Goal: Task Accomplishment & Management: Complete application form

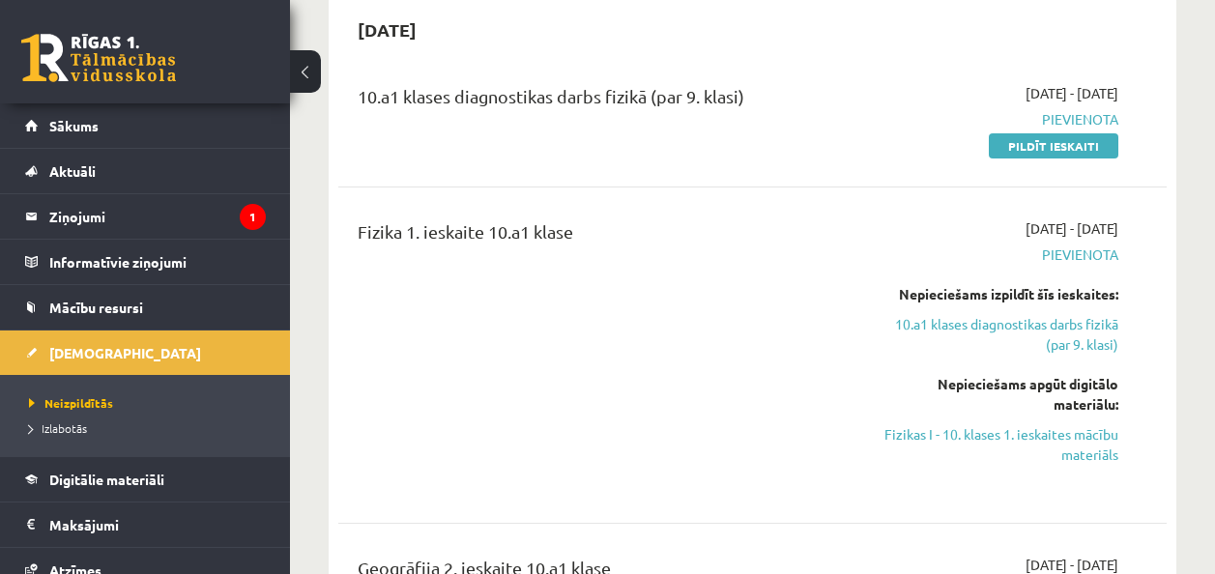
scroll to position [193, 0]
click at [1056, 148] on link "Pildīt ieskaiti" at bounding box center [1053, 145] width 129 height 25
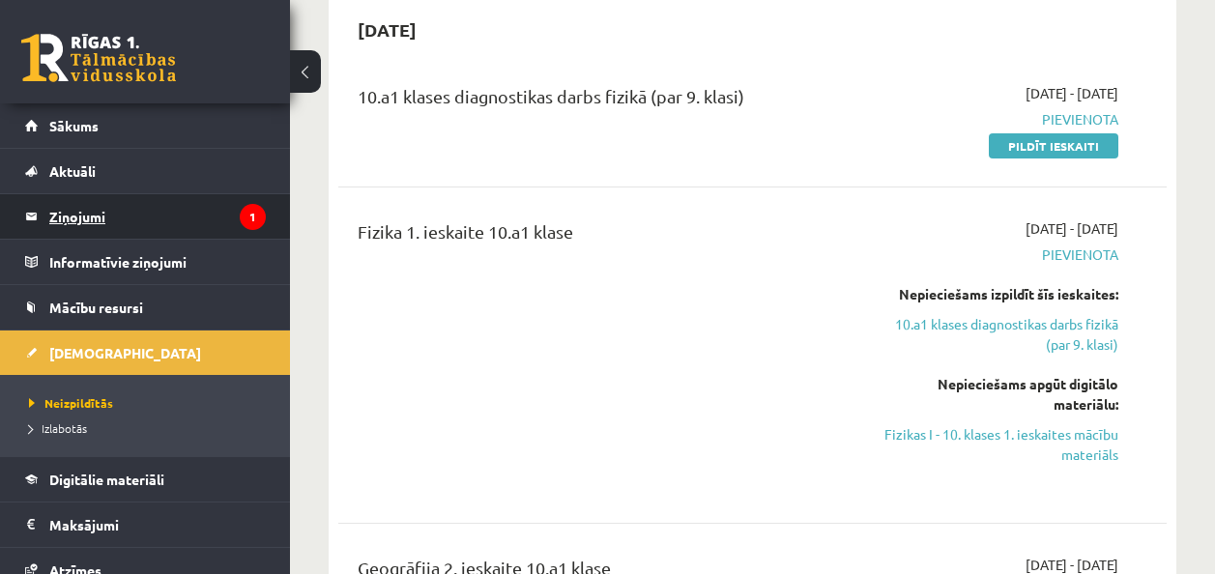
click at [136, 219] on legend "Ziņojumi 1" at bounding box center [157, 216] width 216 height 44
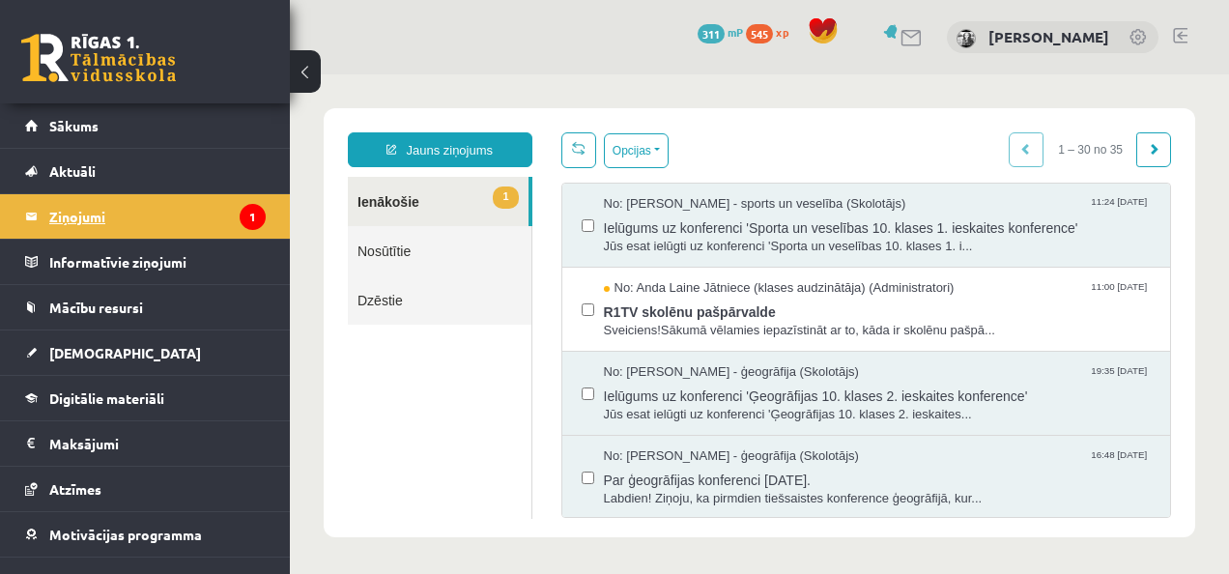
click at [52, 198] on legend "Ziņojumi 1" at bounding box center [157, 216] width 216 height 44
click at [796, 234] on span "Ielūgums uz konferenci 'Sporta un veselības 10. klases 1. ieskaites konference'" at bounding box center [878, 226] width 548 height 24
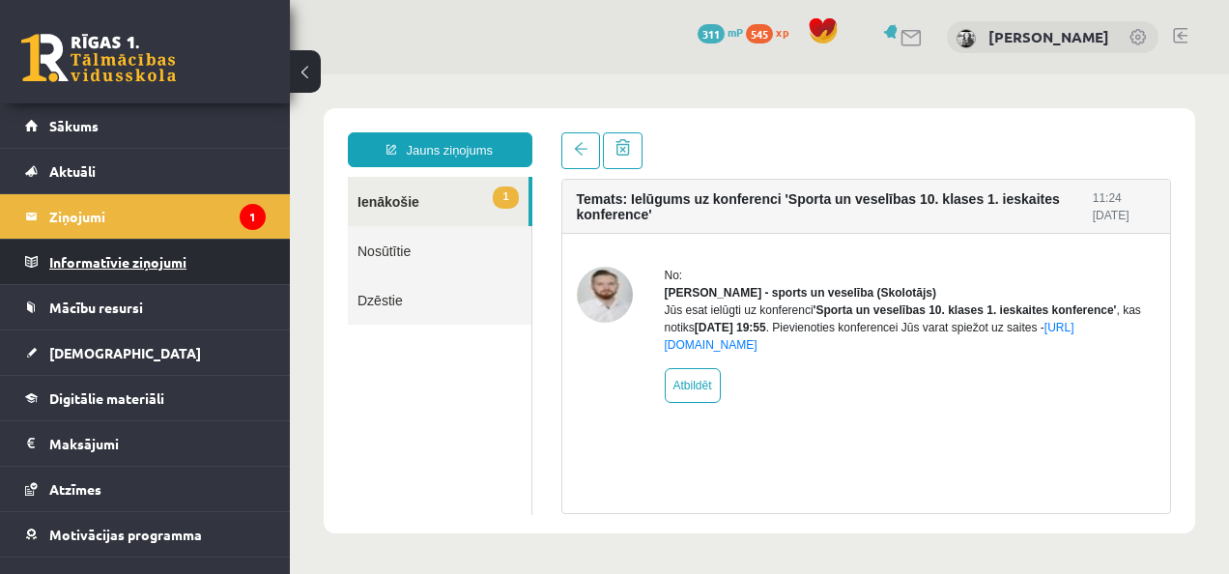
click at [170, 267] on legend "Informatīvie ziņojumi 0" at bounding box center [157, 262] width 216 height 44
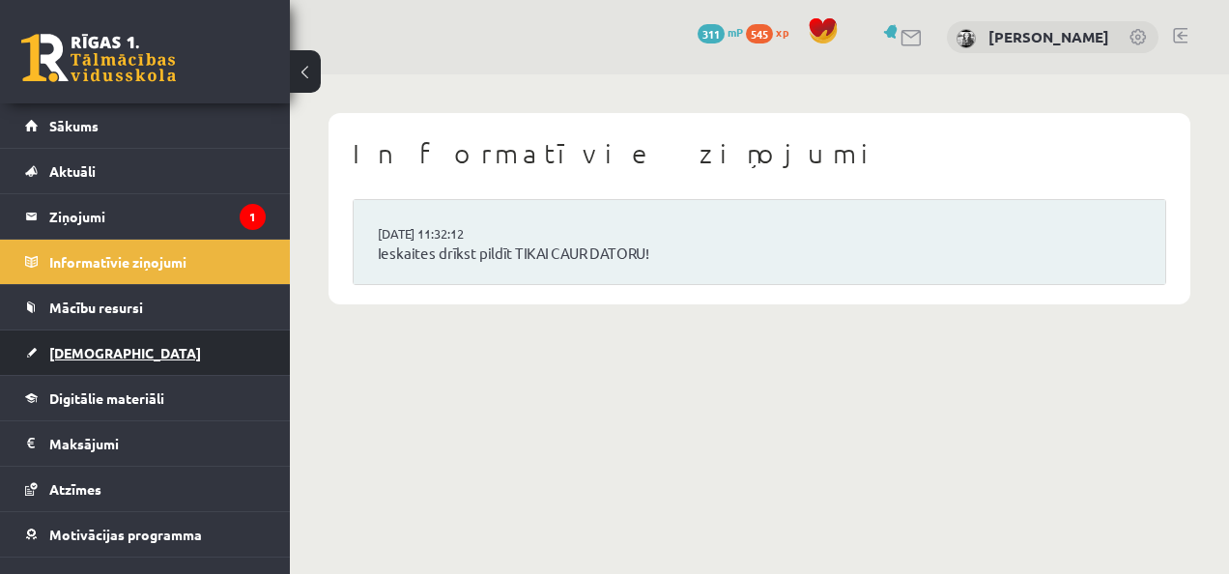
click at [173, 352] on link "[DEMOGRAPHIC_DATA]" at bounding box center [145, 353] width 241 height 44
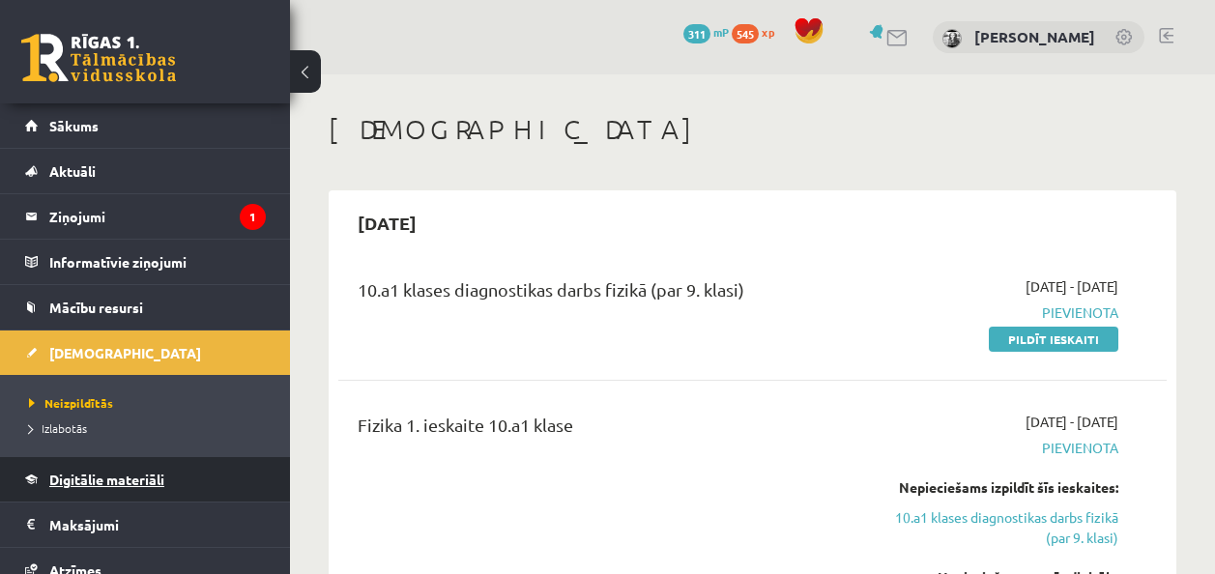
click at [39, 484] on link "Digitālie materiāli" at bounding box center [145, 479] width 241 height 44
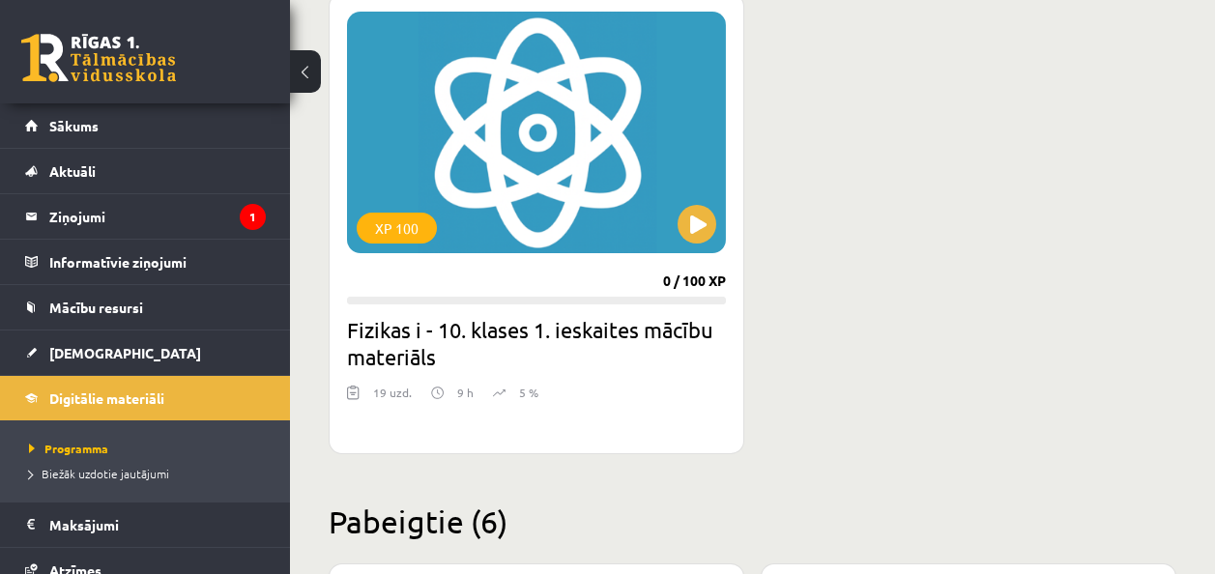
scroll to position [580, 0]
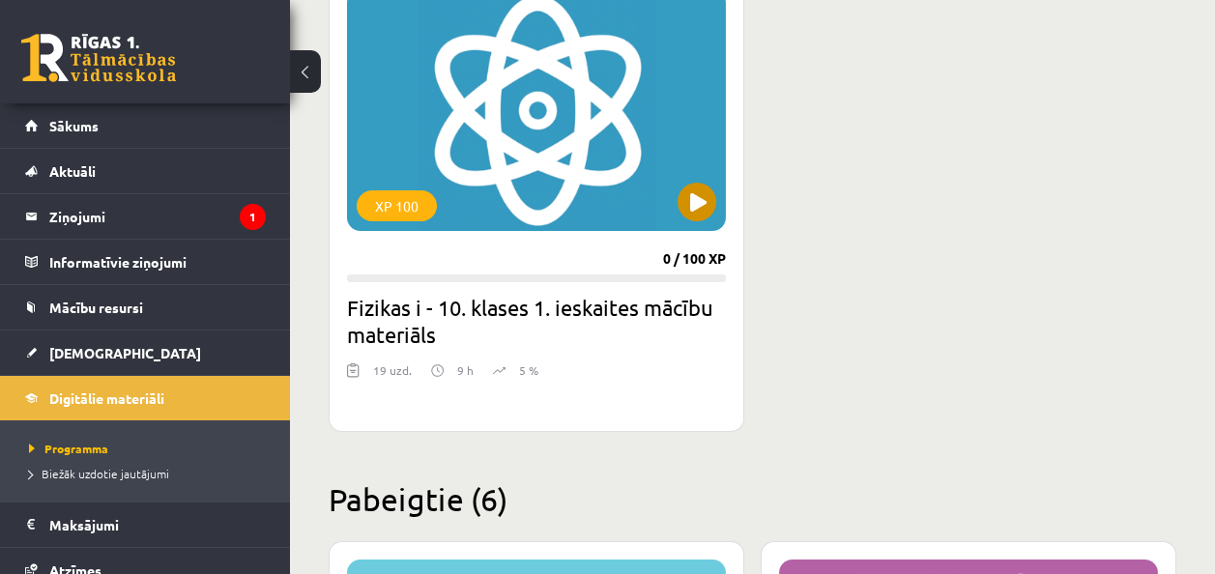
click at [616, 202] on div "XP 100" at bounding box center [536, 110] width 379 height 242
click at [719, 195] on div "XP 100" at bounding box center [536, 110] width 379 height 242
click at [671, 233] on div "XP 100 0 / 100 XP Fizikas i - 10. klases 1. ieskaites mācību materiāls 19 uzd. …" at bounding box center [537, 201] width 416 height 461
click at [689, 222] on div "XP 100" at bounding box center [536, 110] width 379 height 242
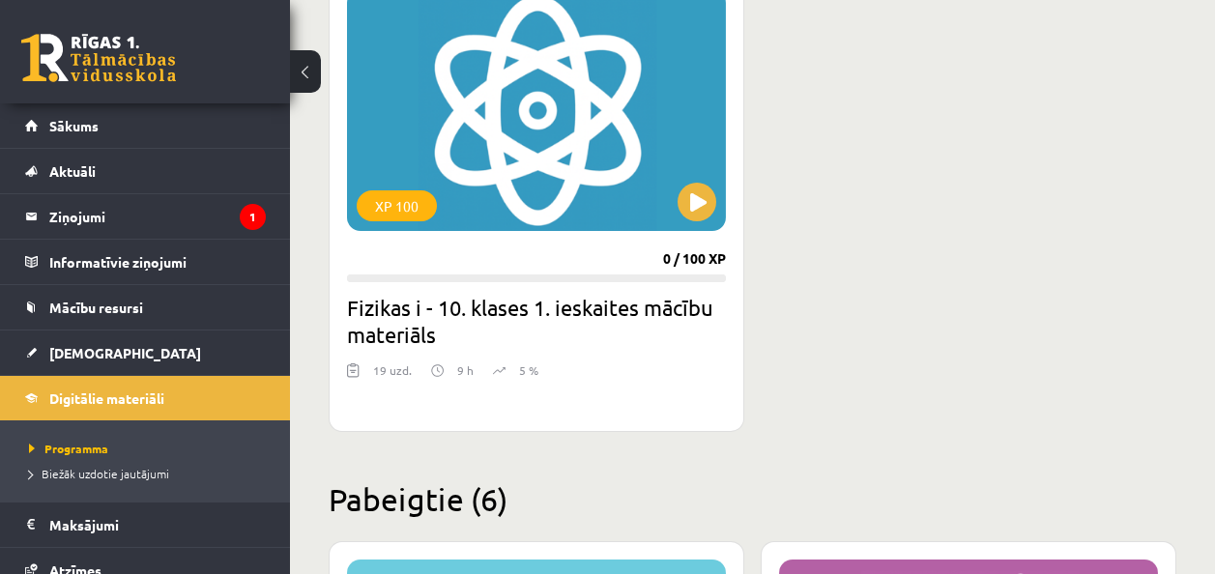
click at [504, 240] on div "XP 100 0 / 100 XP Fizikas i - 10. klases 1. ieskaites mācību materiāls 19 uzd. …" at bounding box center [537, 201] width 416 height 461
drag, startPoint x: 501, startPoint y: 243, endPoint x: 496, endPoint y: 252, distance: 10.8
click at [496, 252] on div "XP 100 0 / 100 XP Fizikas i - 10. klases 1. ieskaites mācību materiāls 19 uzd. …" at bounding box center [537, 201] width 416 height 461
click at [482, 386] on div "19 uzd. 9 h 5 %" at bounding box center [536, 375] width 379 height 29
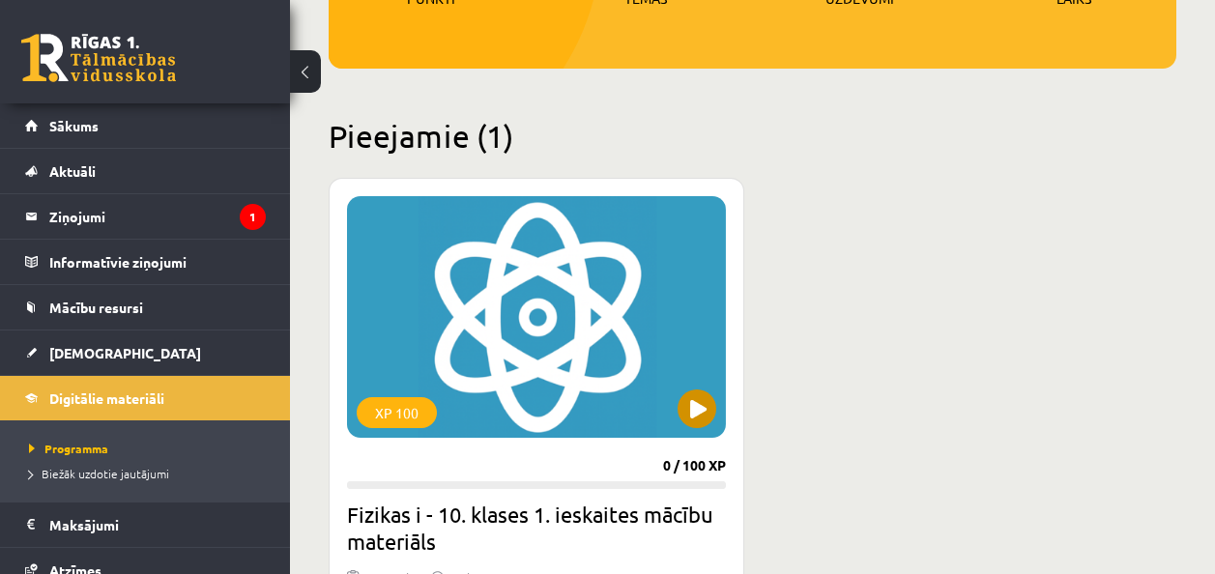
scroll to position [387, 0]
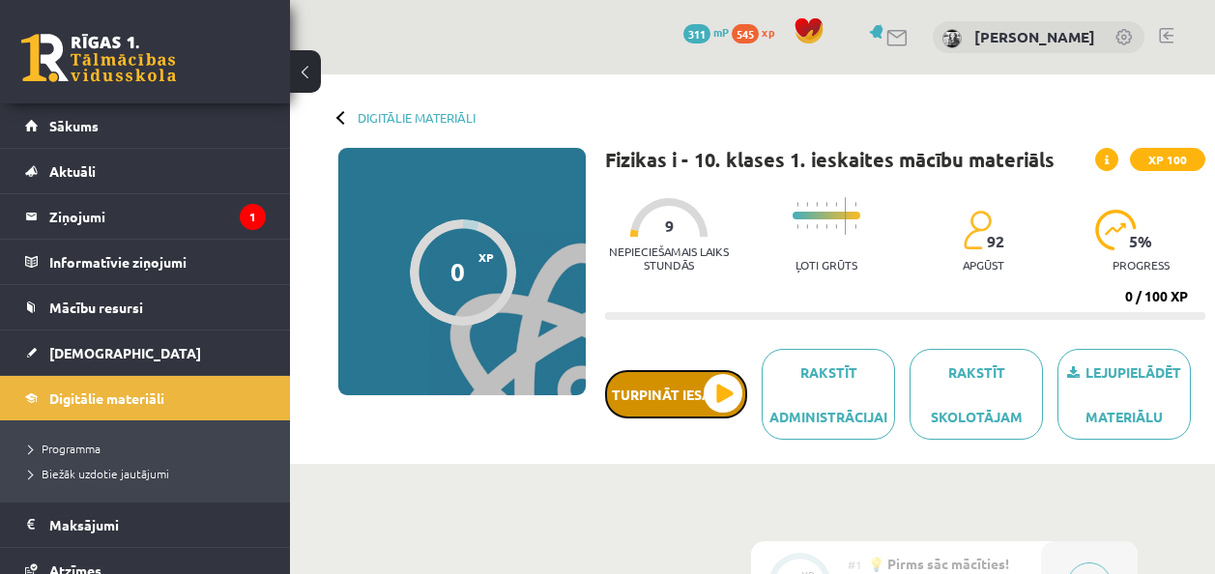
click at [634, 370] on button "Turpināt iesākto" at bounding box center [676, 394] width 142 height 48
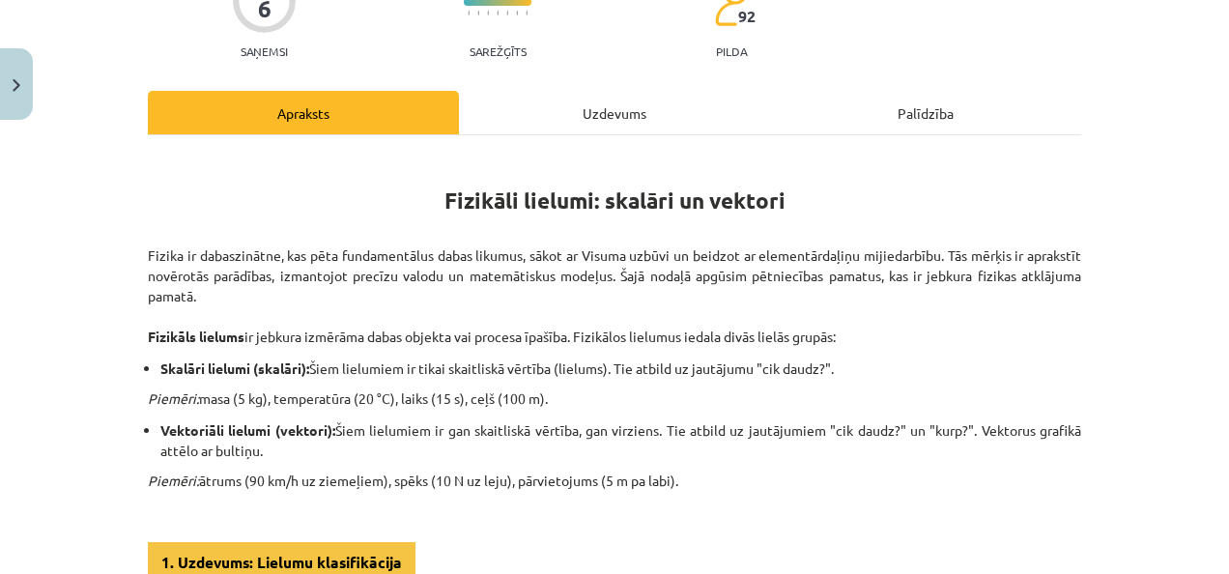
scroll to position [290, 0]
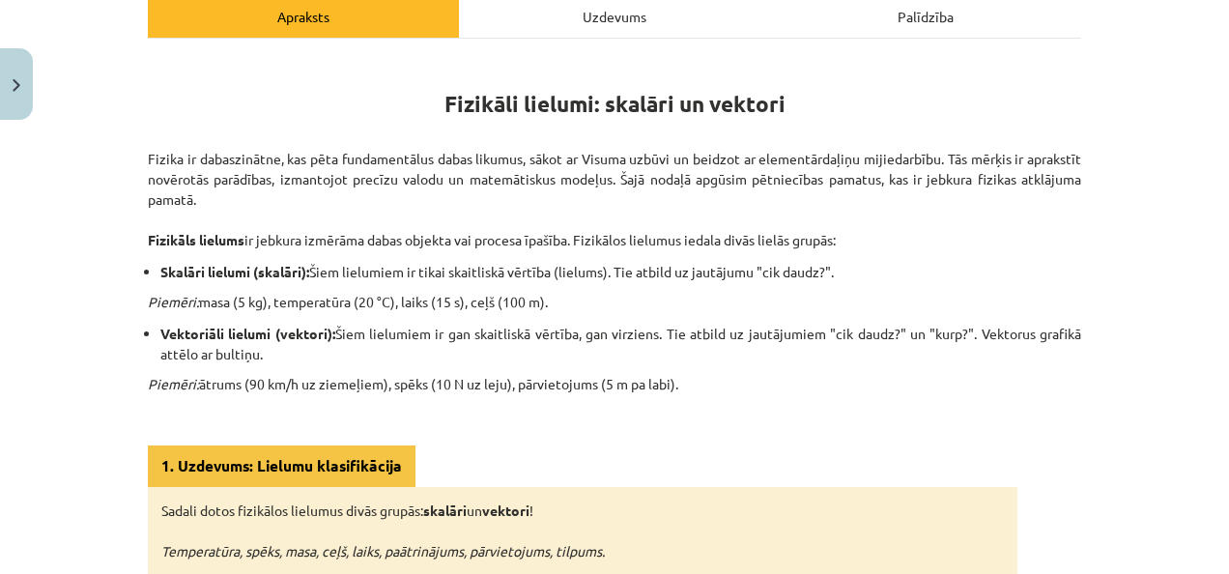
drag, startPoint x: 26, startPoint y: 251, endPoint x: 12, endPoint y: 254, distance: 14.8
click at [12, 254] on div "Mācību tēma: Fizikas i - 10. klases 1. ieskaites mācību materiāls #2 📝 1. tēma.…" at bounding box center [614, 287] width 1229 height 574
drag, startPoint x: 2, startPoint y: 70, endPoint x: 116, endPoint y: 91, distance: 116.0
click at [116, 91] on div "Mācību tēma: Fizikas i - 10. klases 1. ieskaites mācību materiāls #2 📝 1. tēma.…" at bounding box center [614, 287] width 1229 height 574
click at [115, 92] on div "Mācību tēma: Fizikas i - 10. klases 1. ieskaites mācību materiāls #2 📝 1. tēma.…" at bounding box center [614, 287] width 1229 height 574
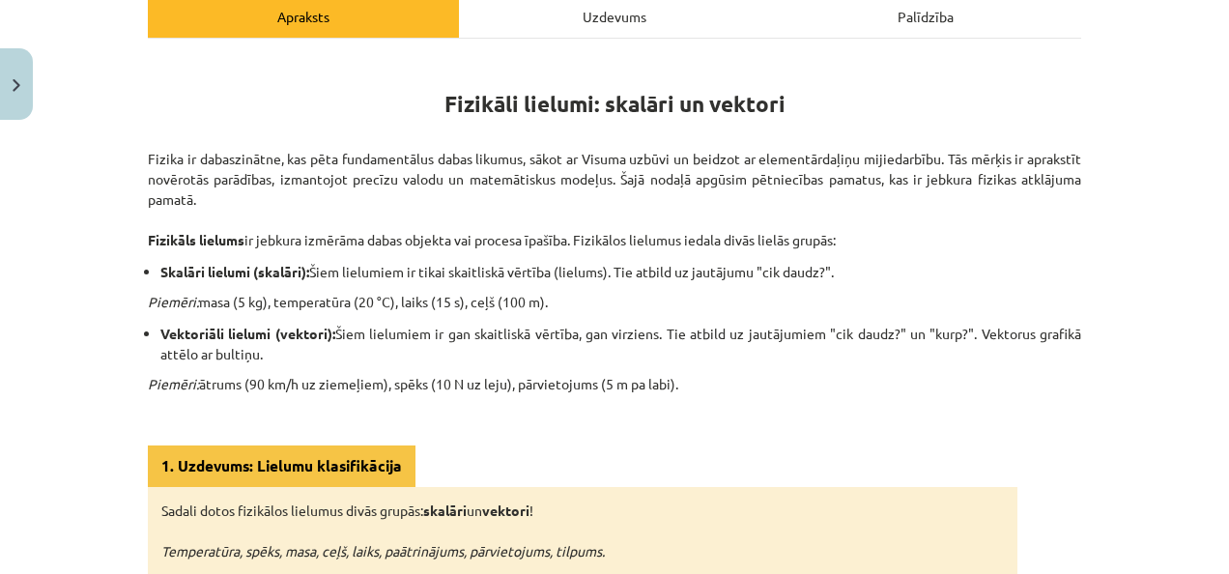
click at [76, 213] on div "Mācību tēma: Fizikas i - 10. klases 1. ieskaites mācību materiāls #2 📝 1. tēma.…" at bounding box center [614, 287] width 1229 height 574
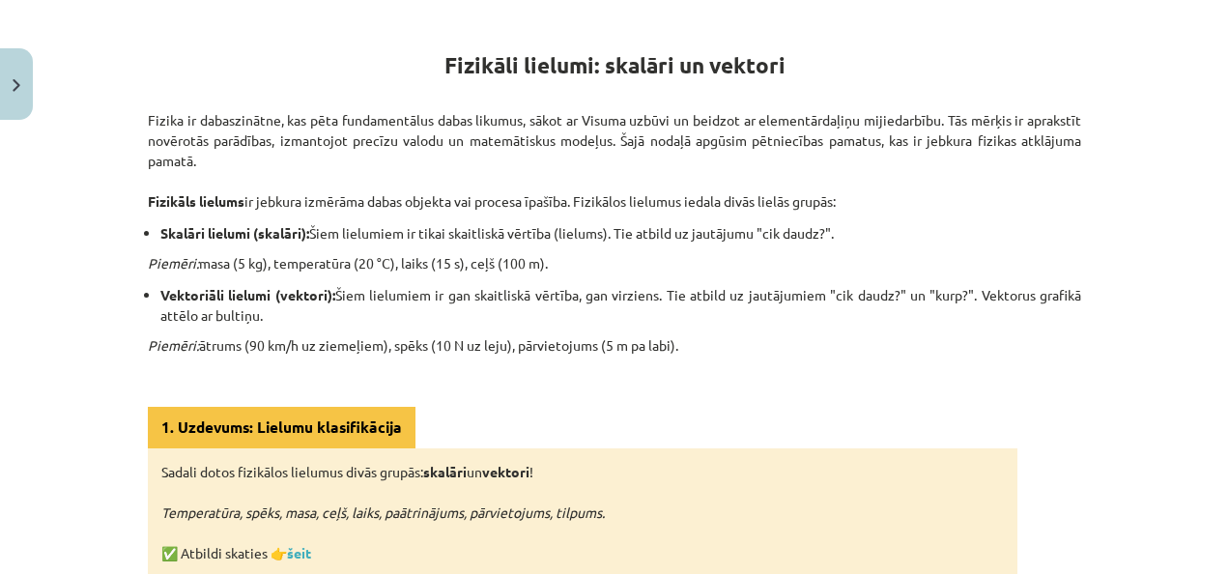
scroll to position [135, 0]
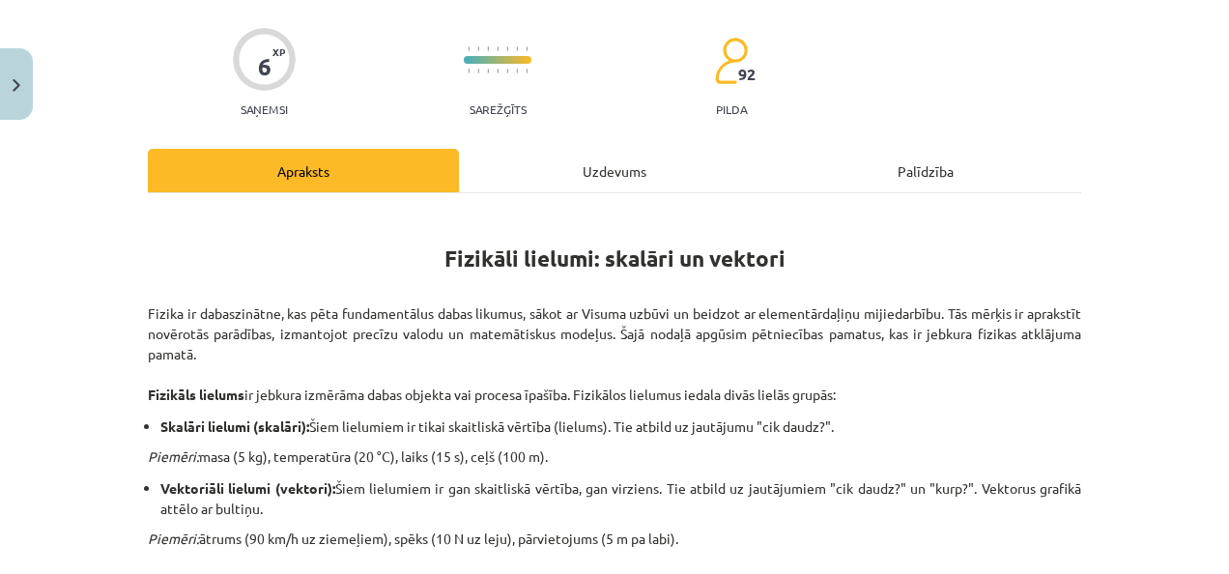
drag, startPoint x: 586, startPoint y: 125, endPoint x: 577, endPoint y: 160, distance: 36.8
click at [563, 192] on hr at bounding box center [615, 192] width 934 height 1
click at [562, 188] on div "Uzdevums" at bounding box center [614, 170] width 311 height 43
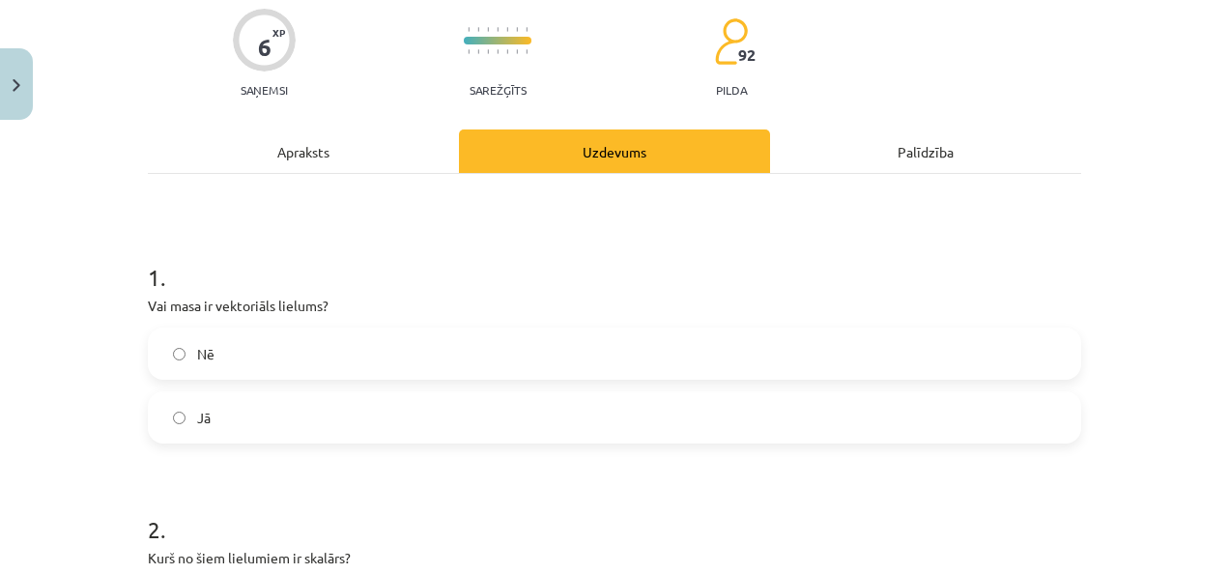
scroll to position [138, 0]
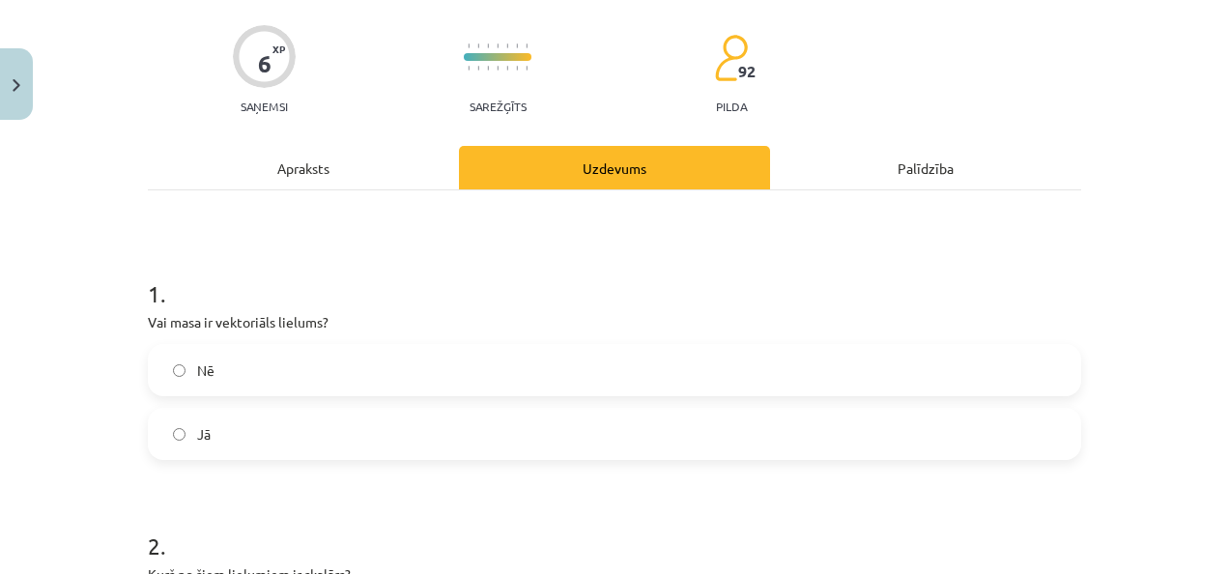
drag, startPoint x: 359, startPoint y: 145, endPoint x: 355, endPoint y: 155, distance: 10.4
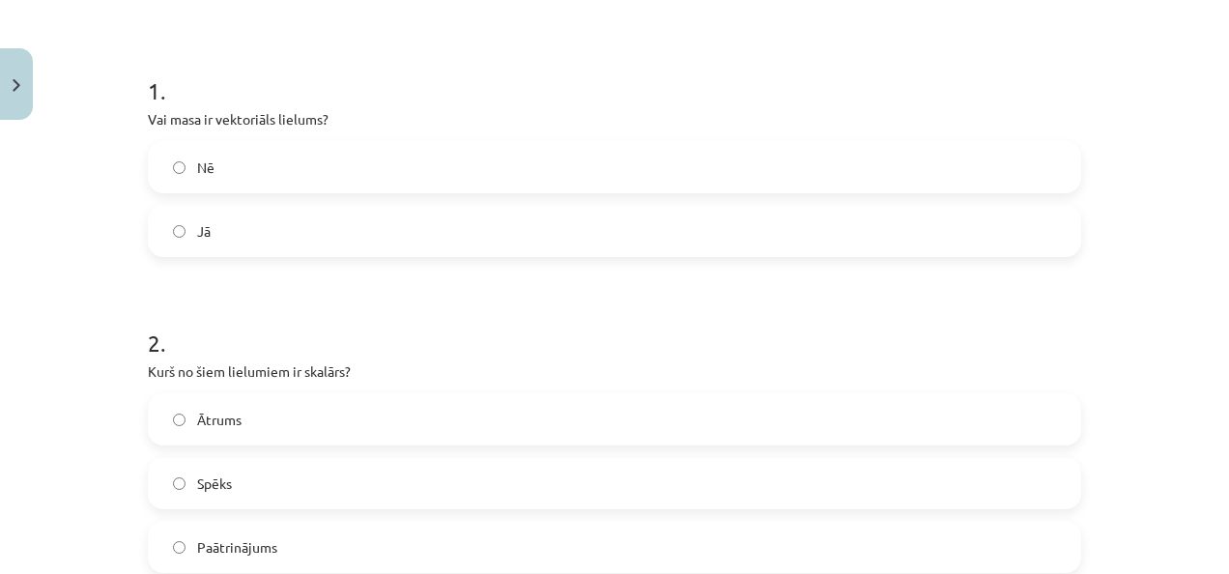
scroll to position [235, 0]
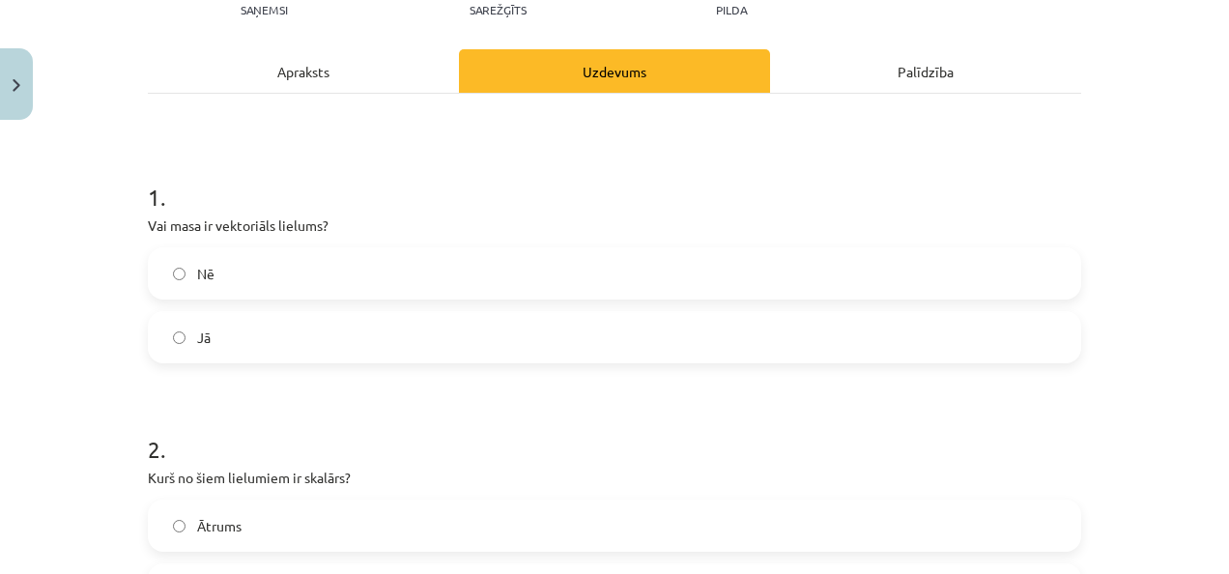
click at [325, 71] on div "Apraksts" at bounding box center [303, 70] width 311 height 43
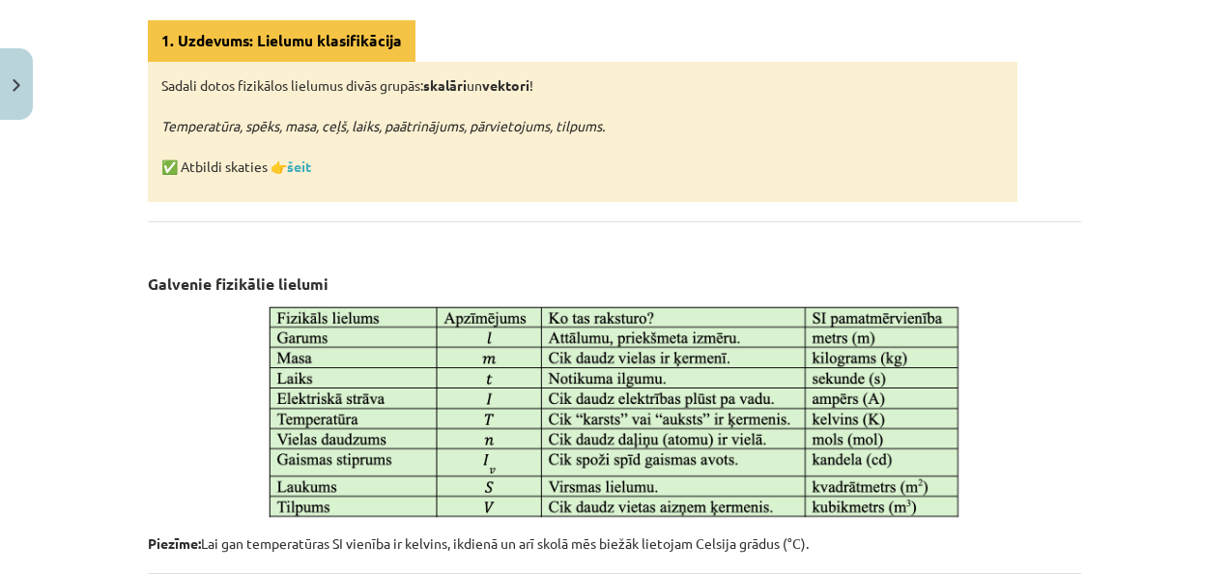
scroll to position [522, 0]
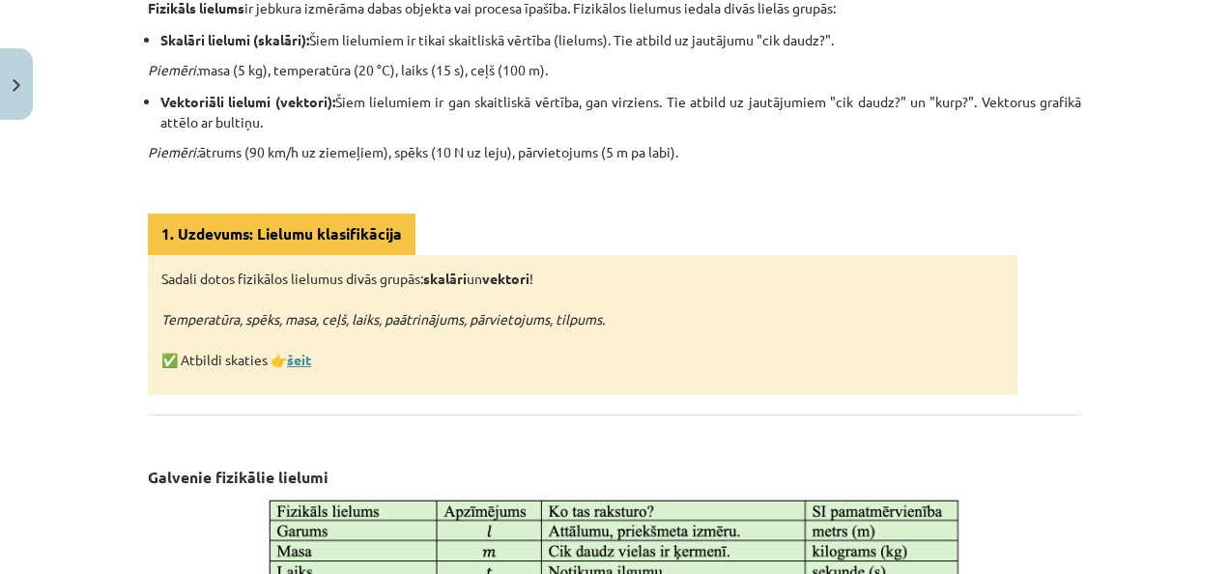
click at [288, 359] on link "šeit" at bounding box center [299, 359] width 24 height 17
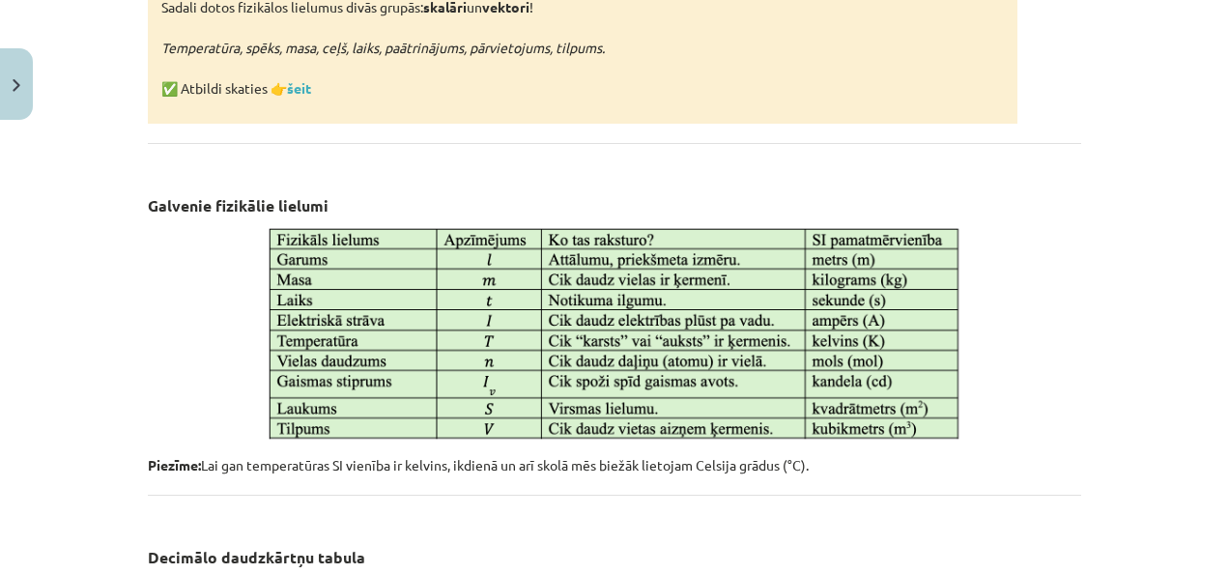
scroll to position [812, 0]
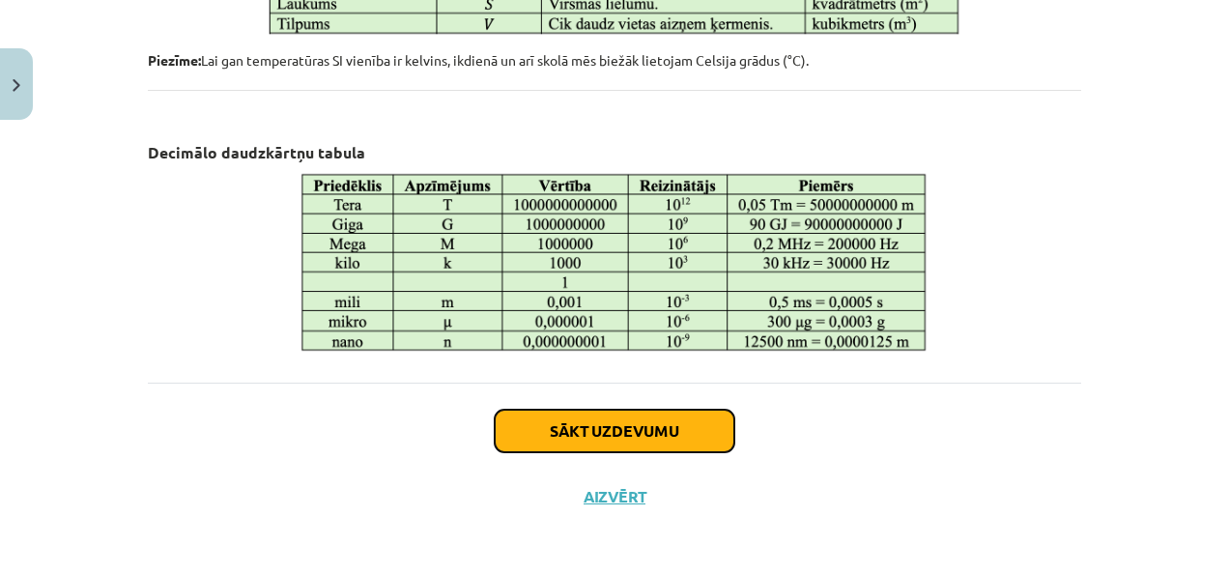
click at [527, 435] on button "Sākt uzdevumu" at bounding box center [615, 431] width 240 height 43
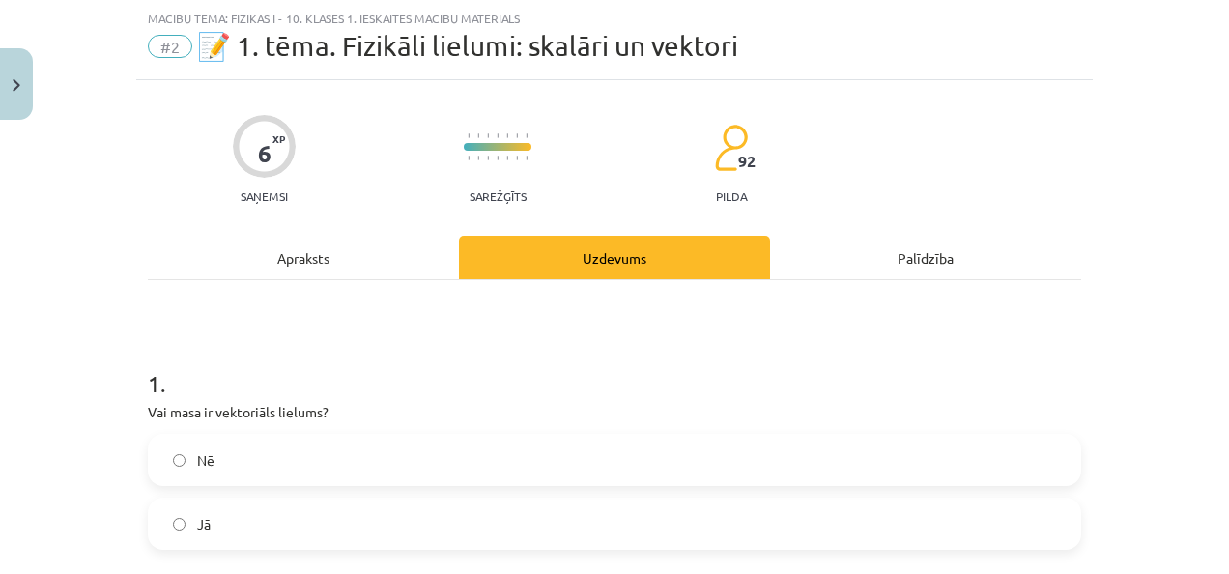
scroll to position [145, 0]
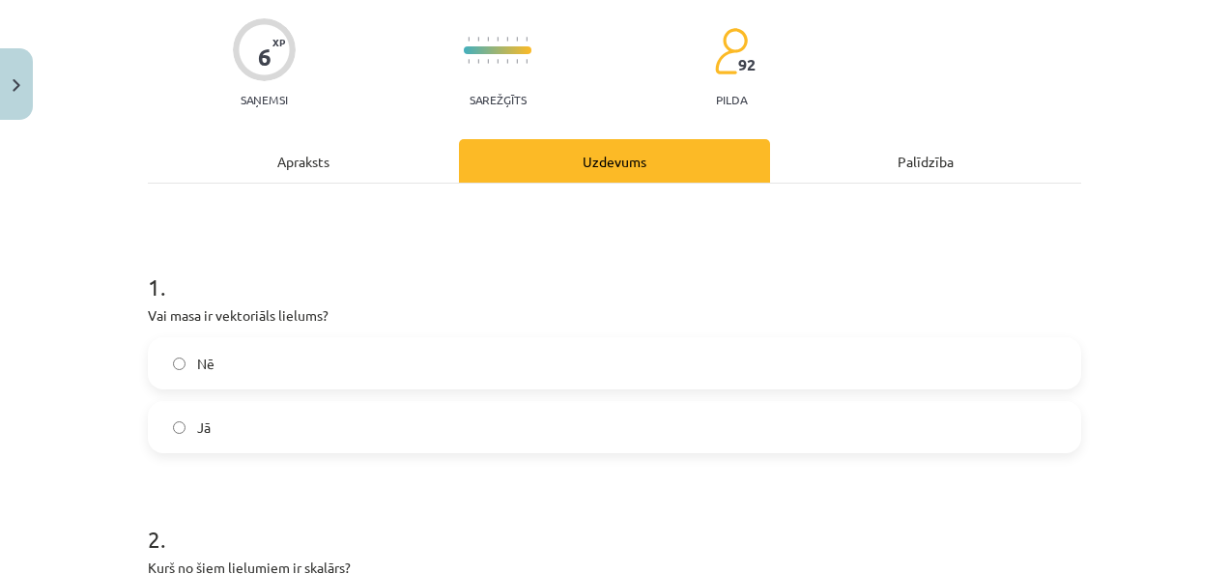
click at [462, 363] on label "Nē" at bounding box center [615, 363] width 930 height 48
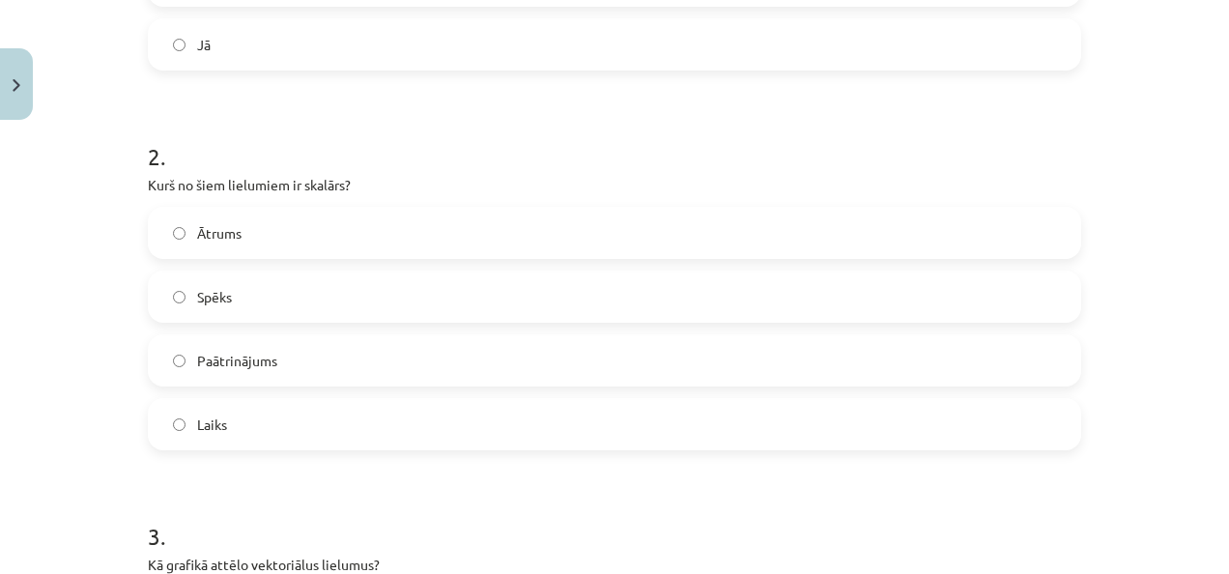
scroll to position [532, 0]
click at [275, 313] on label "Spēks" at bounding box center [615, 293] width 930 height 48
click at [193, 434] on label "Laiks" at bounding box center [615, 420] width 930 height 48
click at [223, 308] on label "Spēks" at bounding box center [615, 293] width 930 height 48
click at [204, 426] on span "Laiks" at bounding box center [212, 421] width 30 height 20
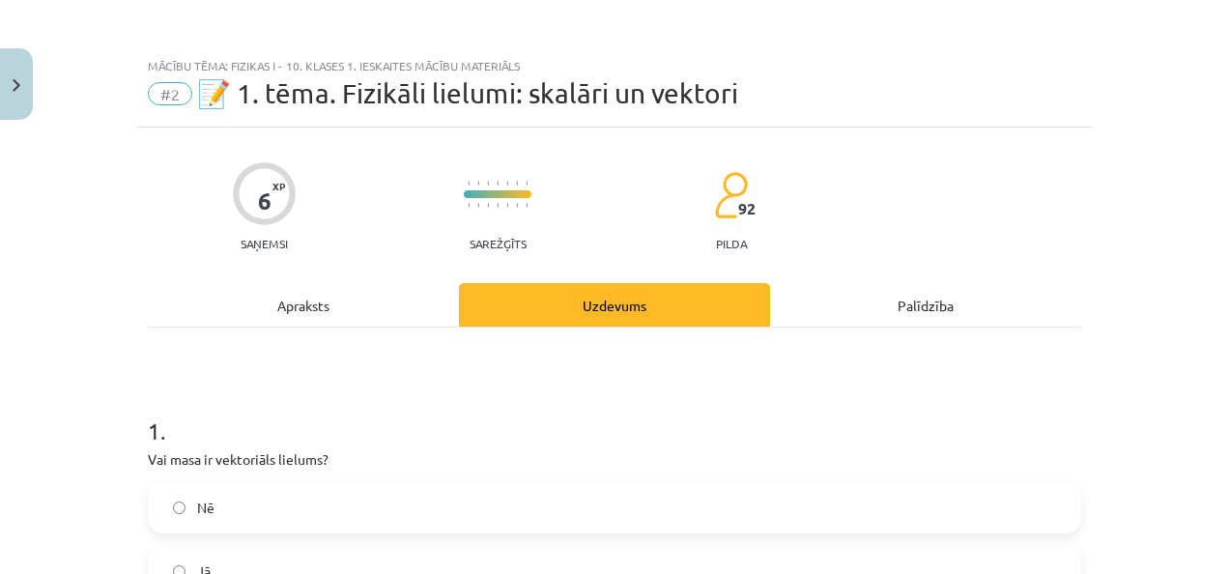
scroll to position [0, 0]
drag, startPoint x: 337, startPoint y: 263, endPoint x: 335, endPoint y: 311, distance: 48.4
click at [335, 312] on div "Apraksts" at bounding box center [303, 305] width 311 height 43
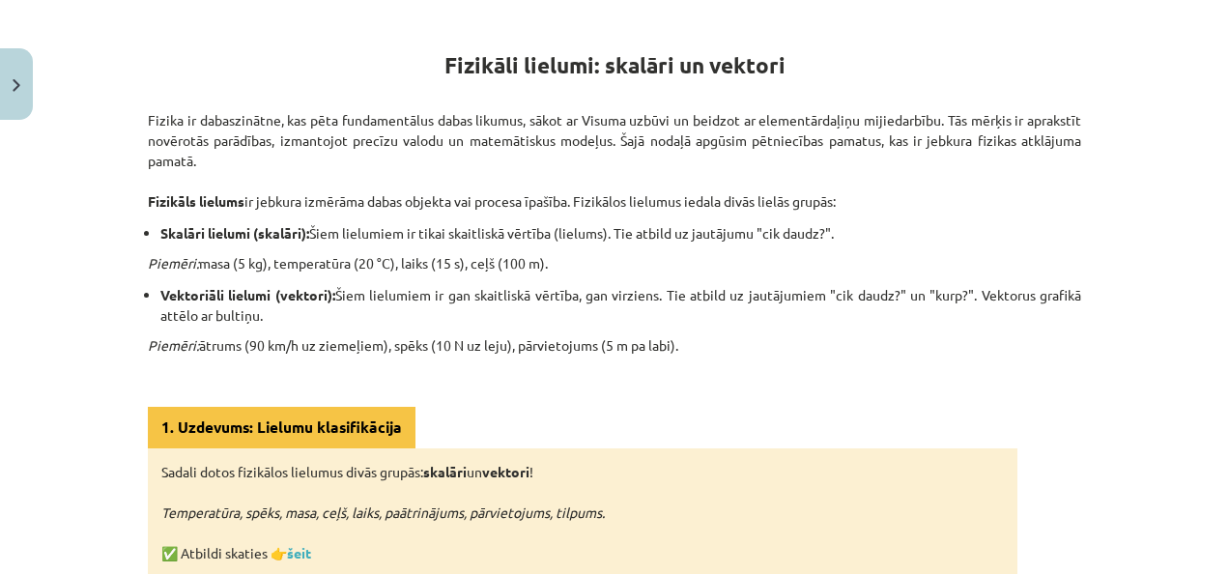
scroll to position [135, 0]
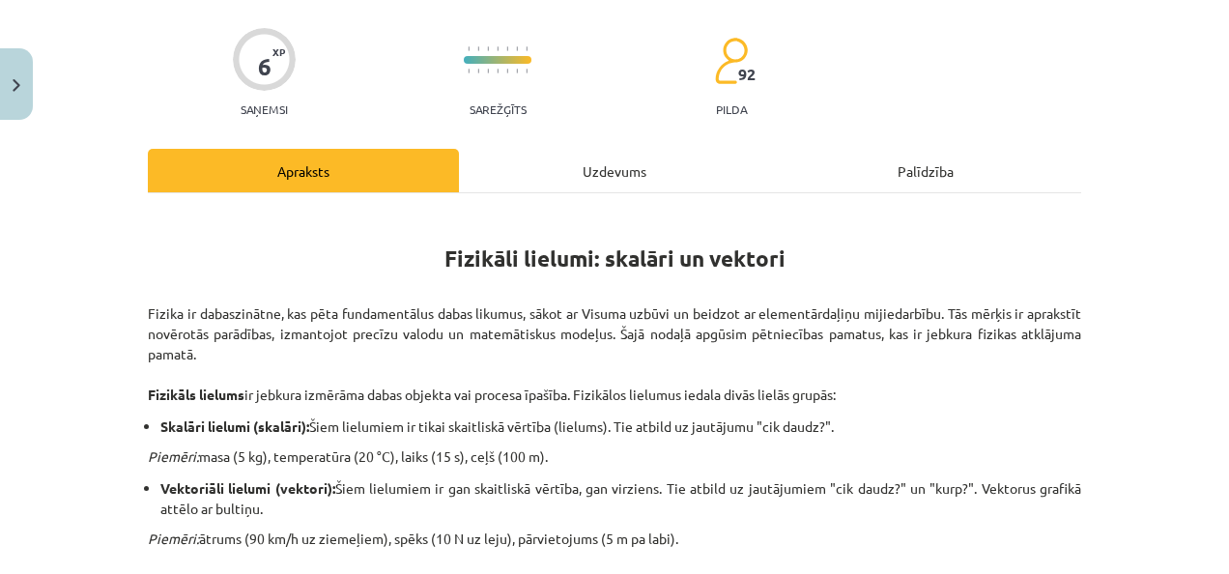
click at [465, 168] on div "Uzdevums" at bounding box center [614, 170] width 311 height 43
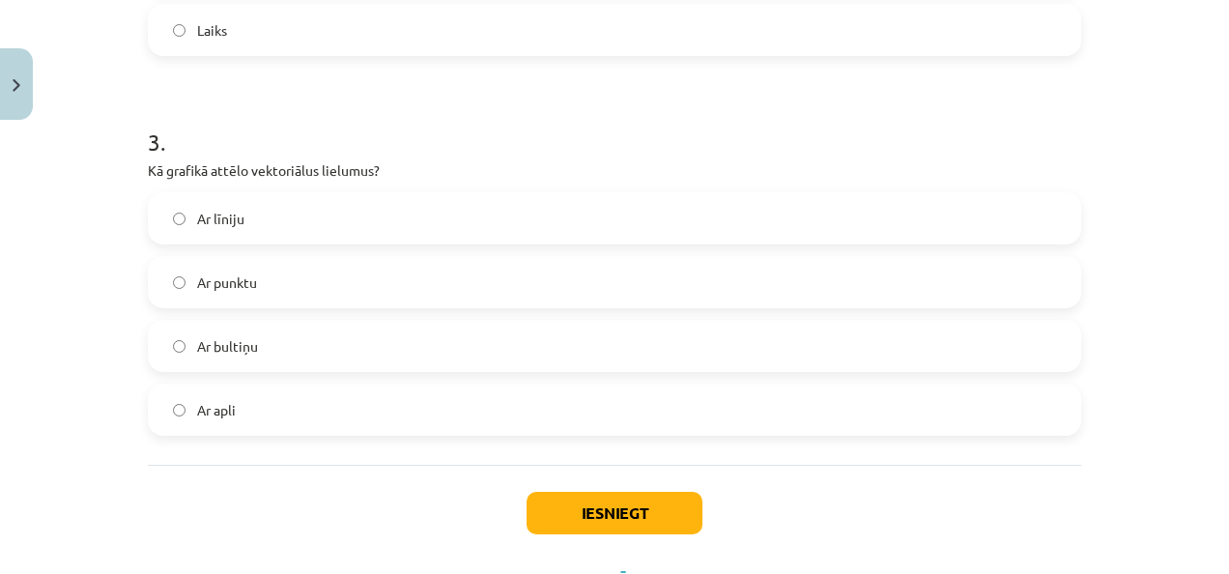
scroll to position [1008, 0]
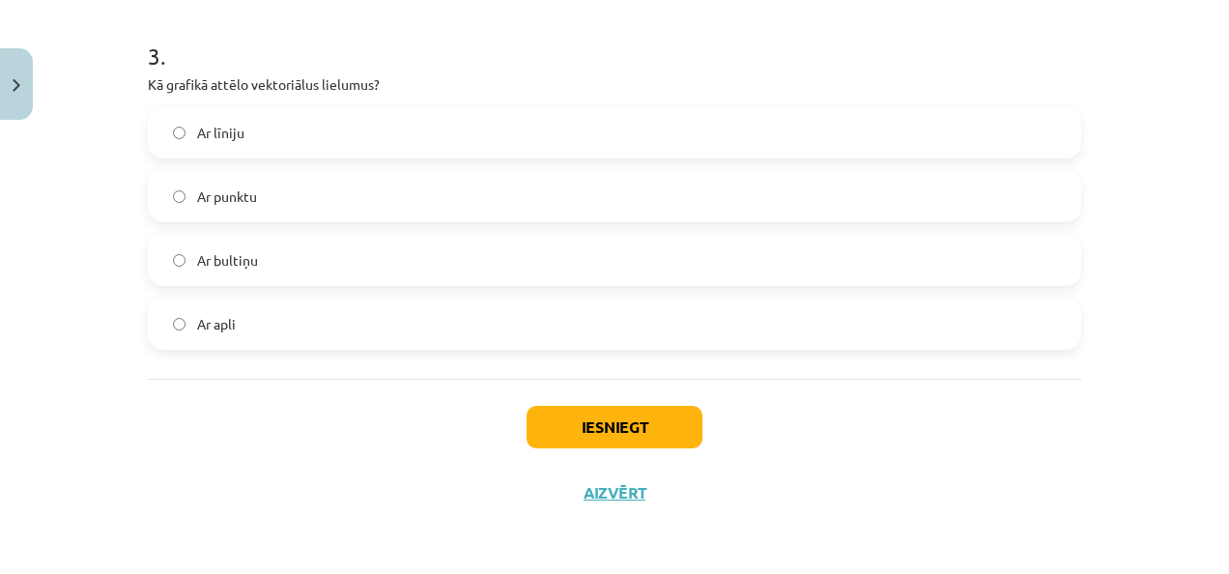
click at [241, 267] on span "Ar bultiņu" at bounding box center [227, 260] width 61 height 20
click at [613, 436] on button "Iesniegt" at bounding box center [615, 427] width 176 height 43
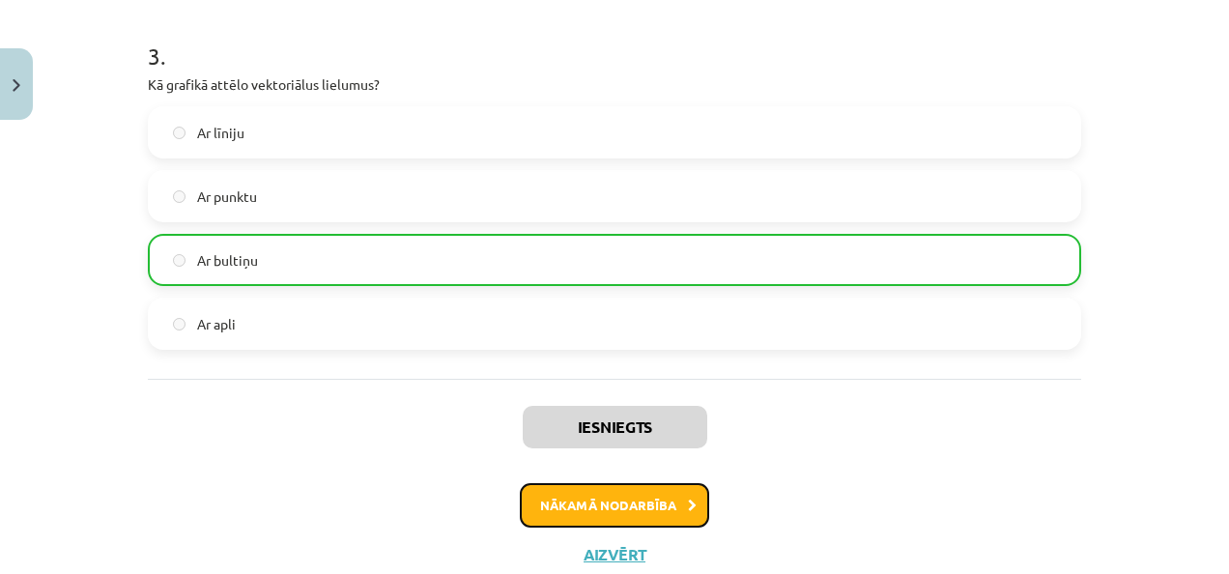
click at [597, 498] on button "Nākamā nodarbība" at bounding box center [614, 505] width 189 height 44
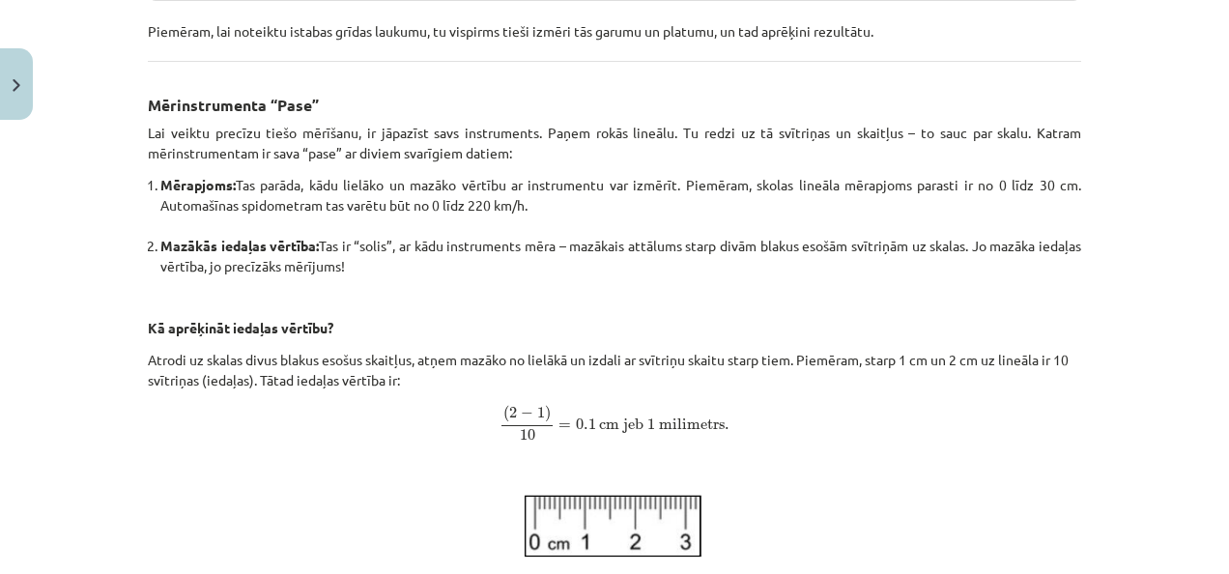
scroll to position [773, 0]
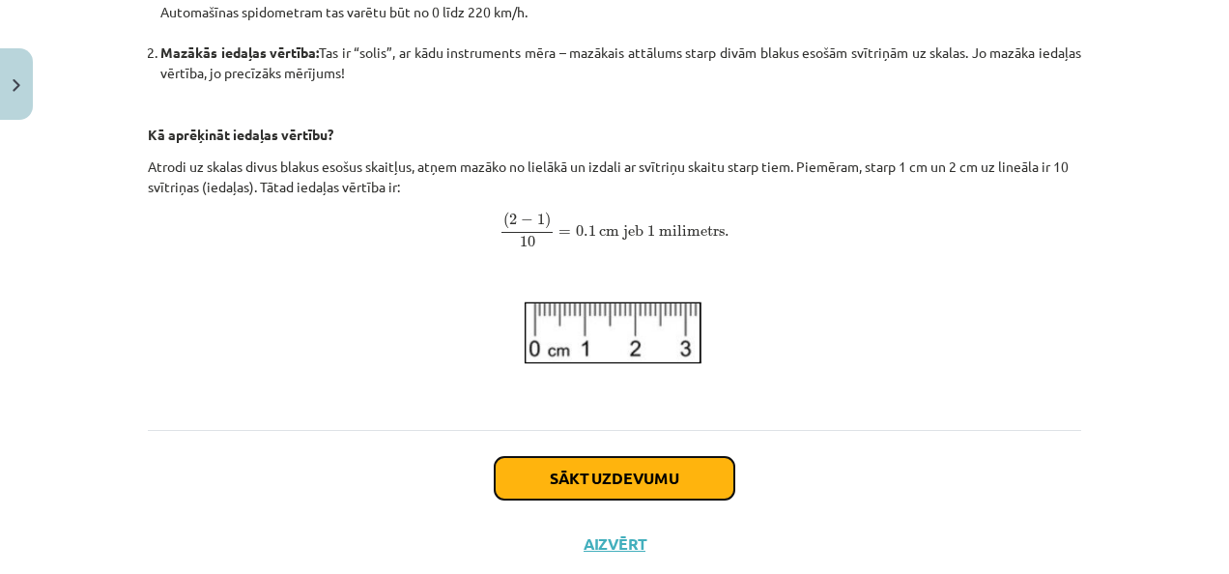
click at [528, 474] on button "Sākt uzdevumu" at bounding box center [615, 478] width 240 height 43
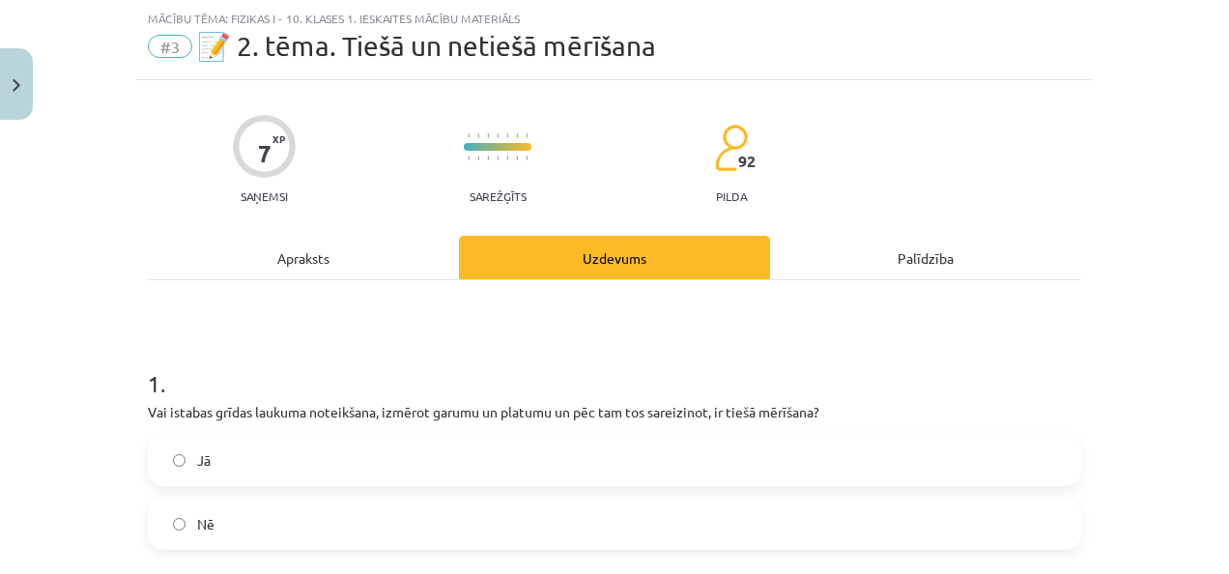
scroll to position [145, 0]
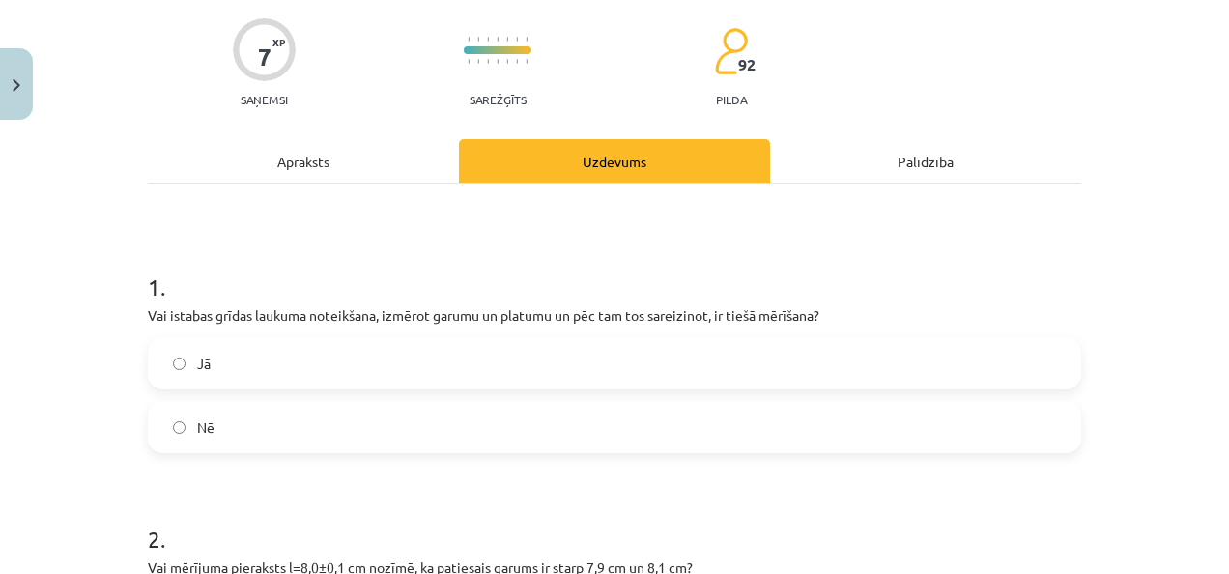
click at [290, 417] on label "Nē" at bounding box center [615, 427] width 930 height 48
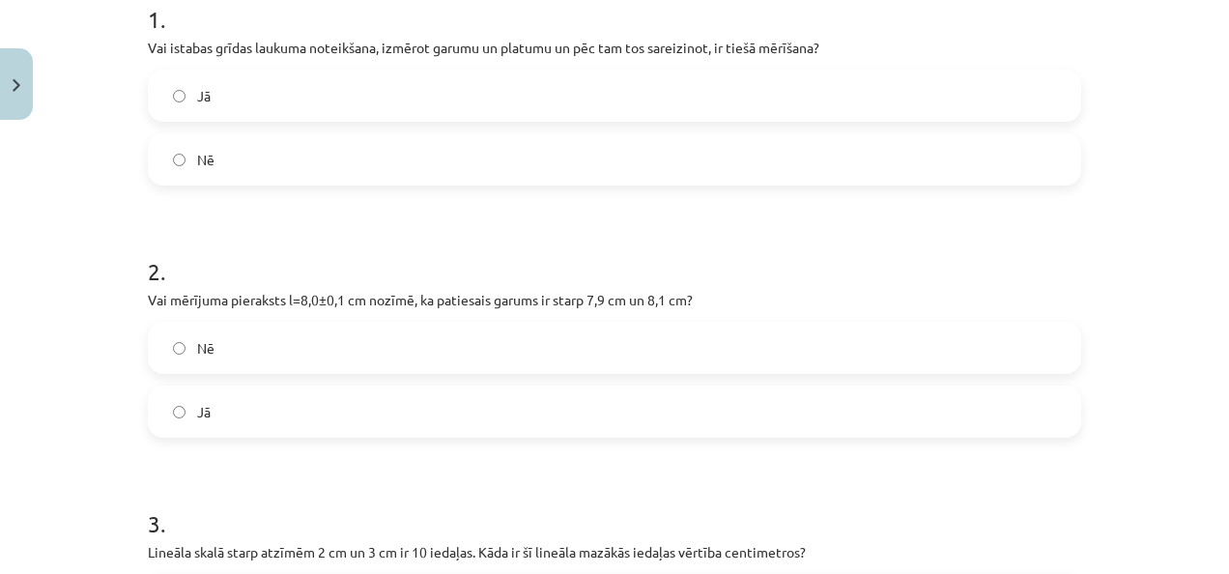
scroll to position [435, 0]
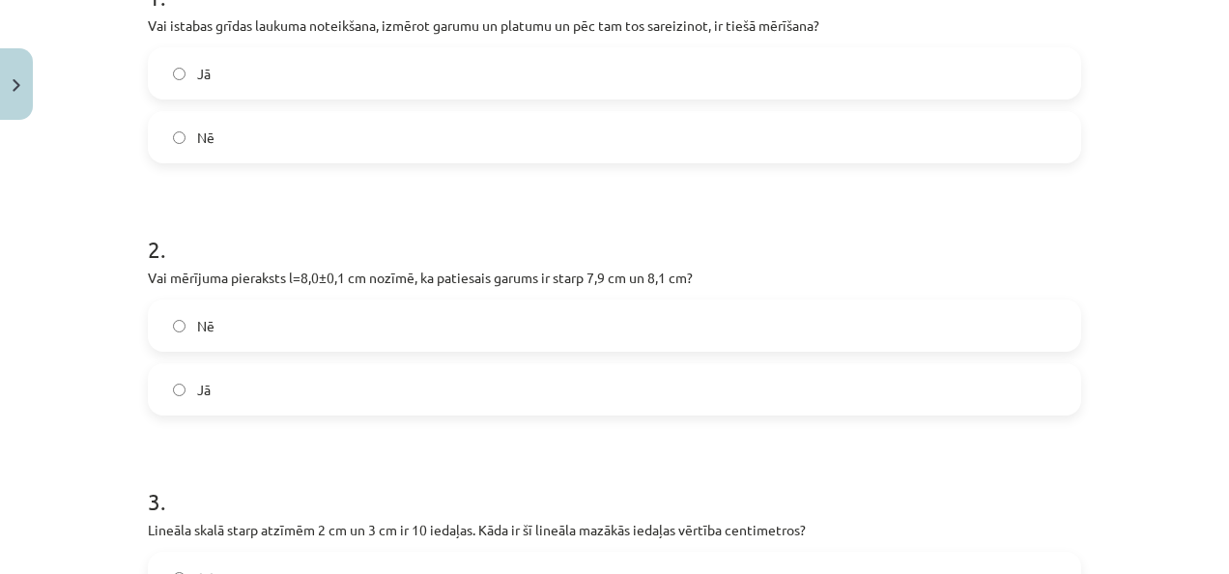
click at [490, 329] on label "Nē" at bounding box center [615, 326] width 930 height 48
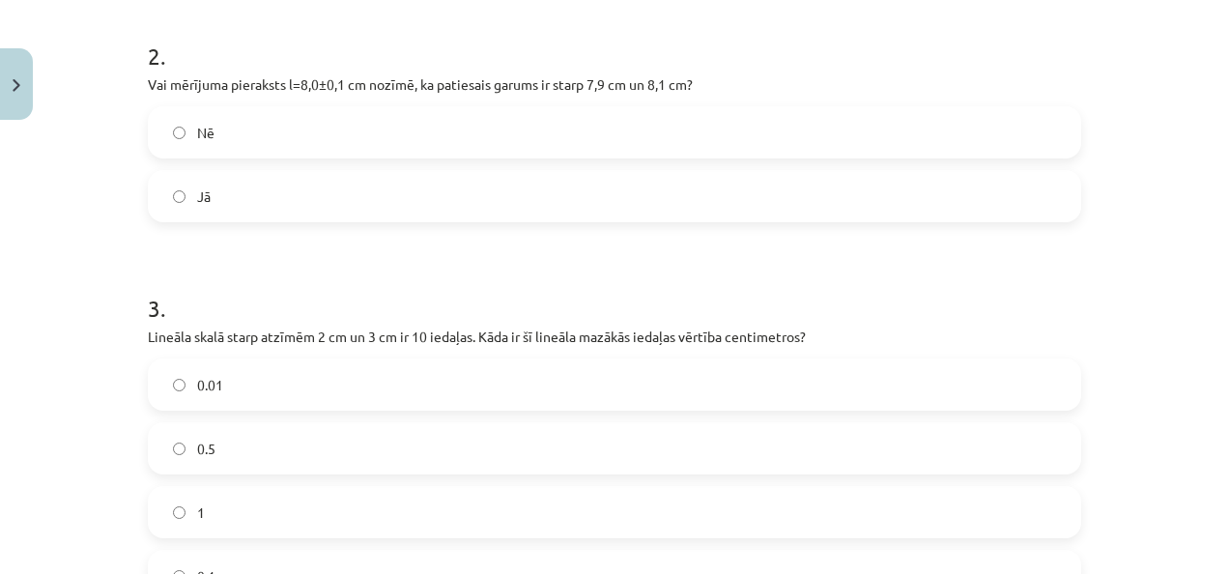
scroll to position [725, 0]
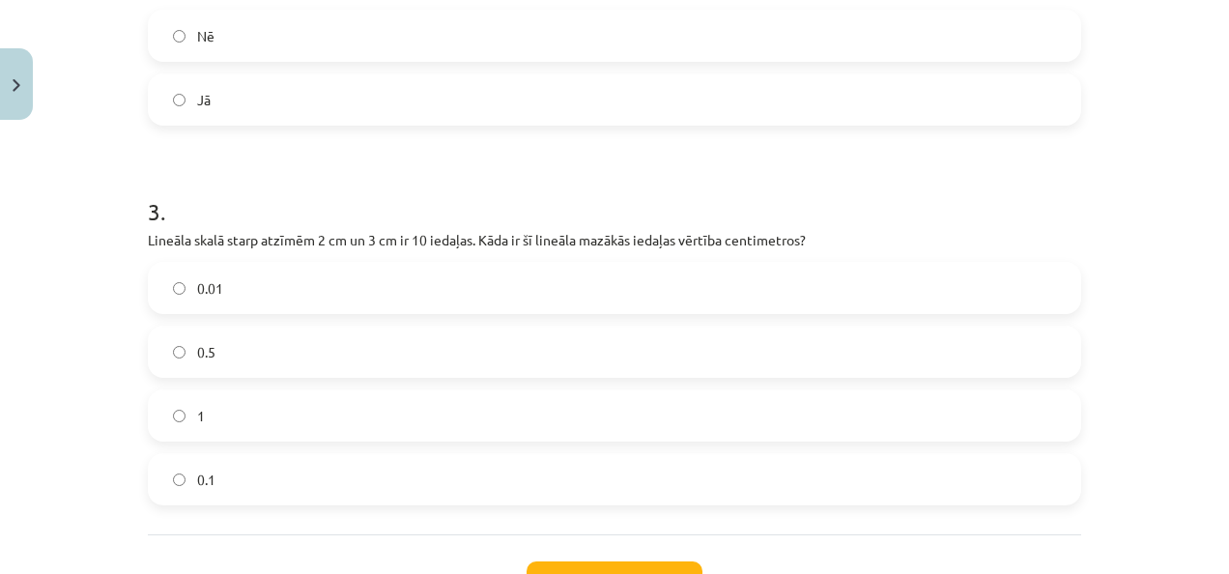
click at [257, 494] on label "0.1" at bounding box center [615, 479] width 930 height 48
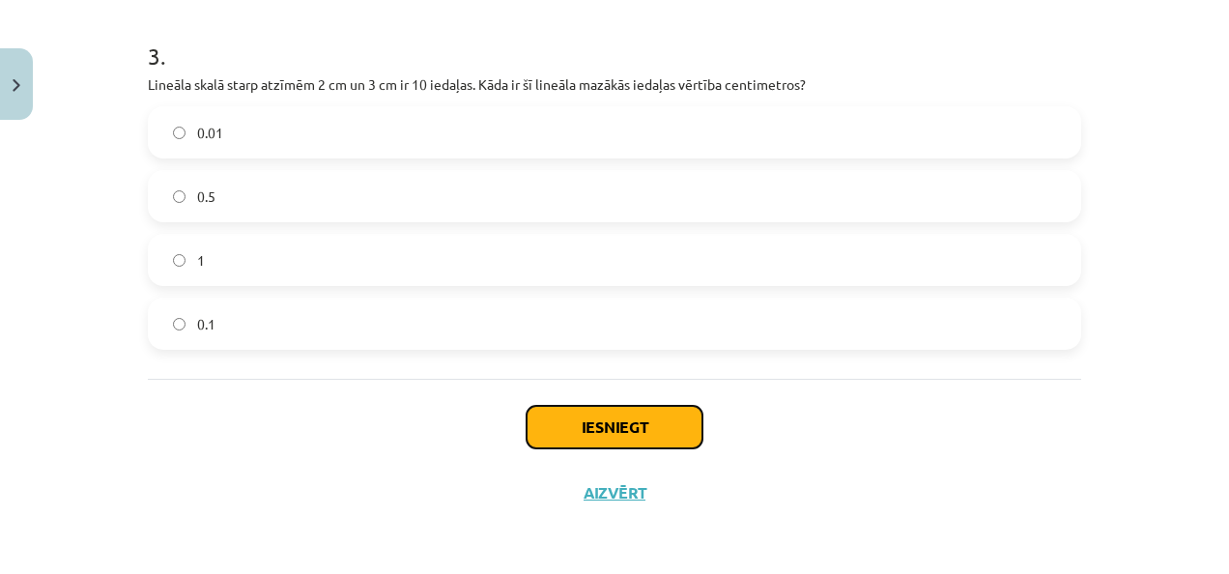
click at [584, 407] on button "Iesniegt" at bounding box center [615, 427] width 176 height 43
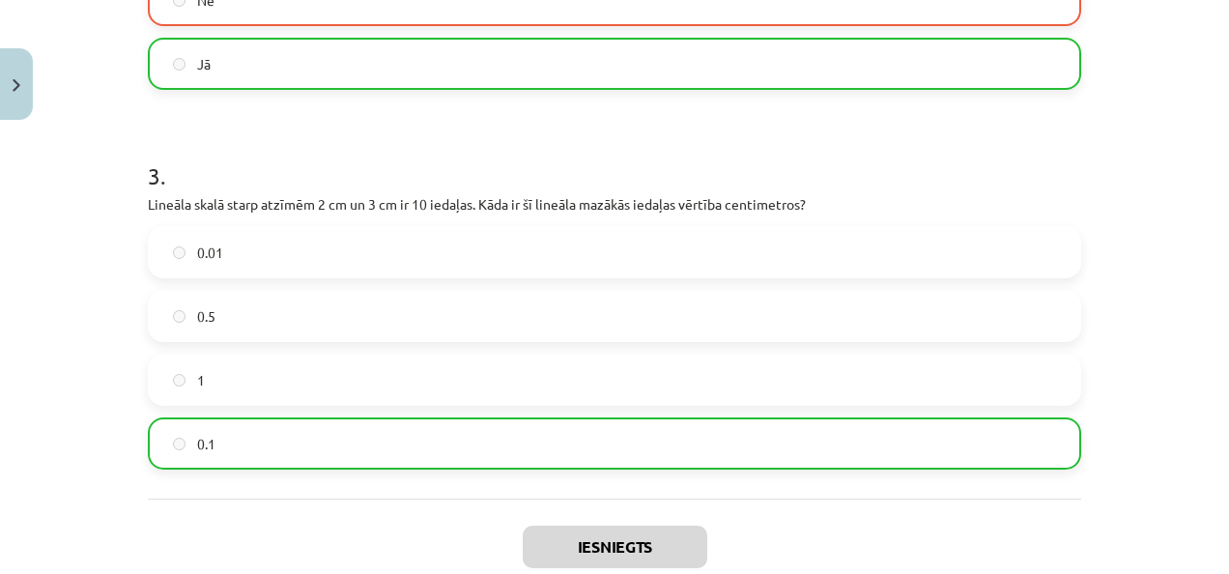
scroll to position [397, 0]
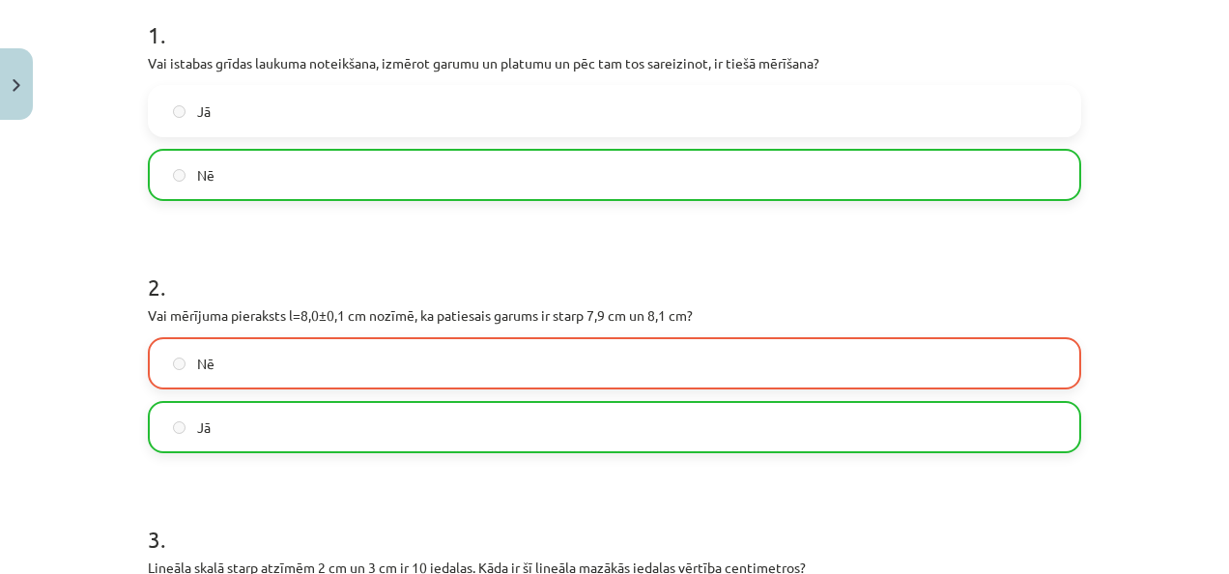
click at [254, 366] on label "Nē" at bounding box center [615, 363] width 930 height 48
click at [230, 420] on label "Jā" at bounding box center [615, 427] width 930 height 48
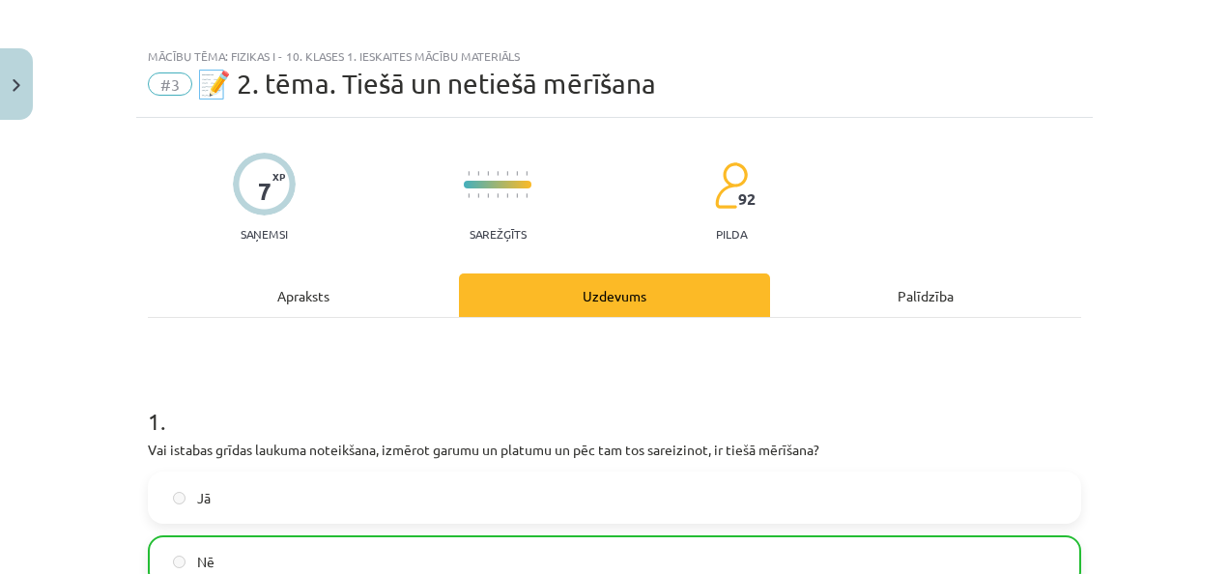
click at [315, 292] on div "Apraksts" at bounding box center [303, 294] width 311 height 43
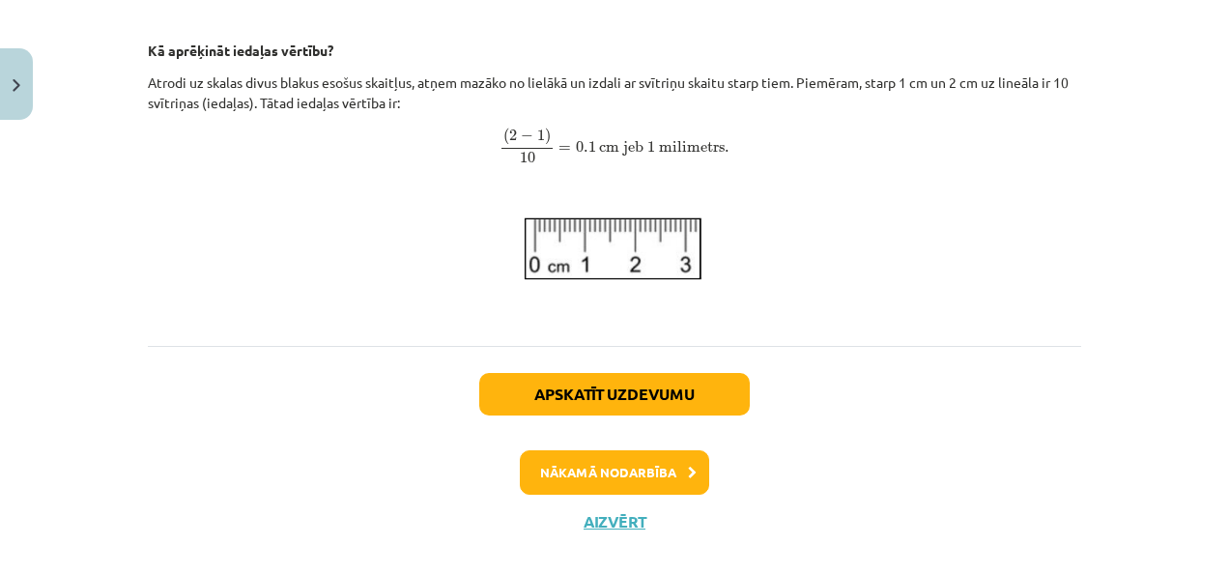
scroll to position [981, 0]
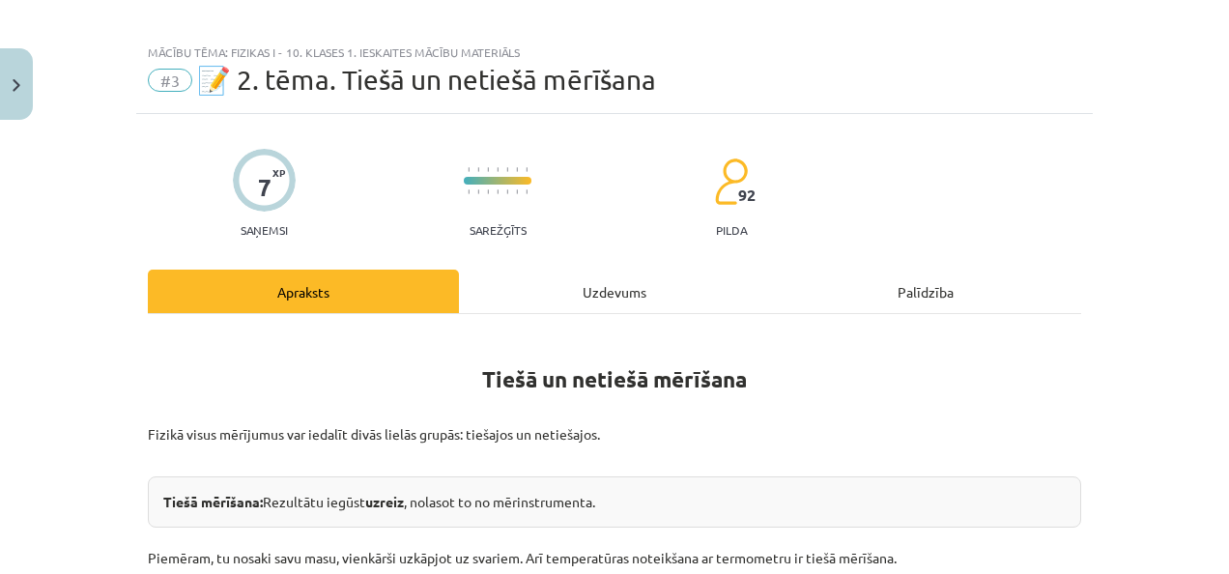
click at [555, 282] on div "Uzdevums" at bounding box center [614, 291] width 311 height 43
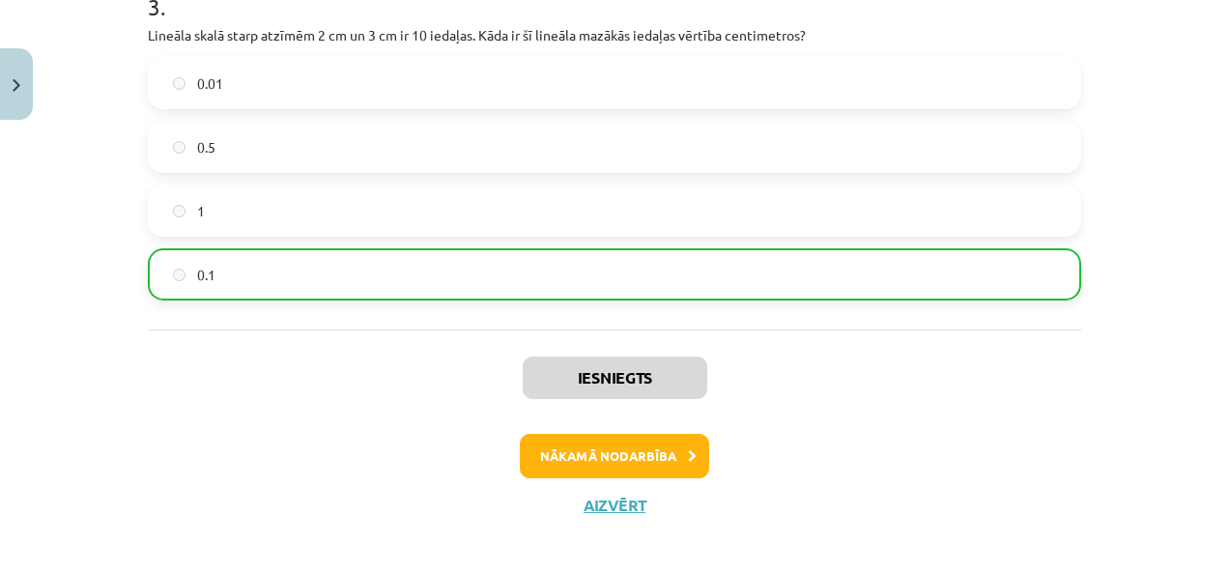
scroll to position [941, 0]
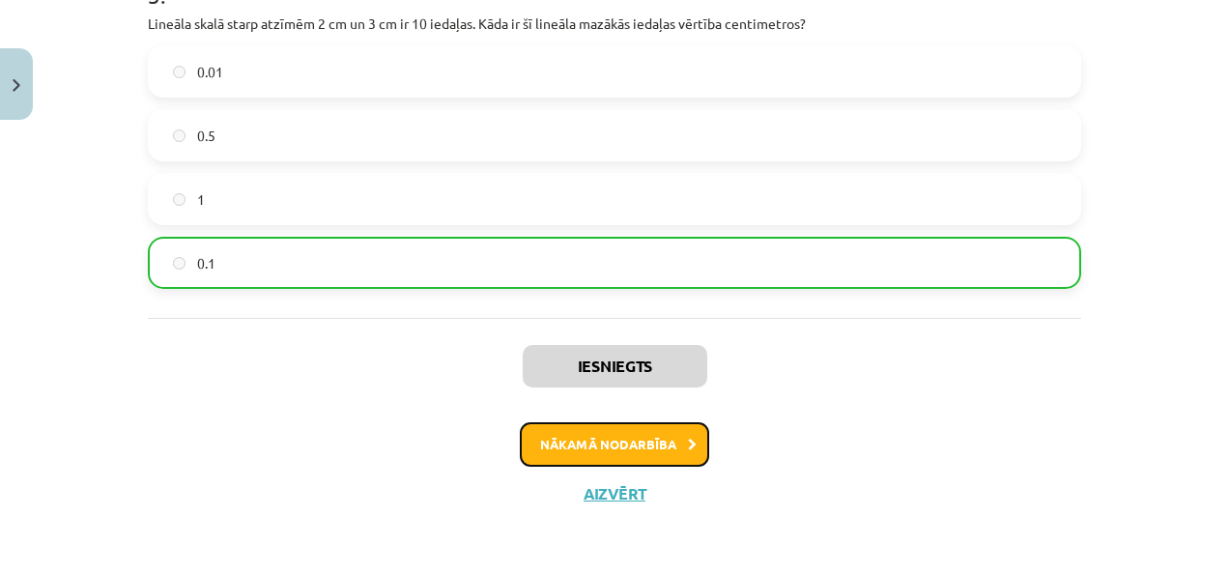
click at [621, 434] on button "Nākamā nodarbība" at bounding box center [614, 444] width 189 height 44
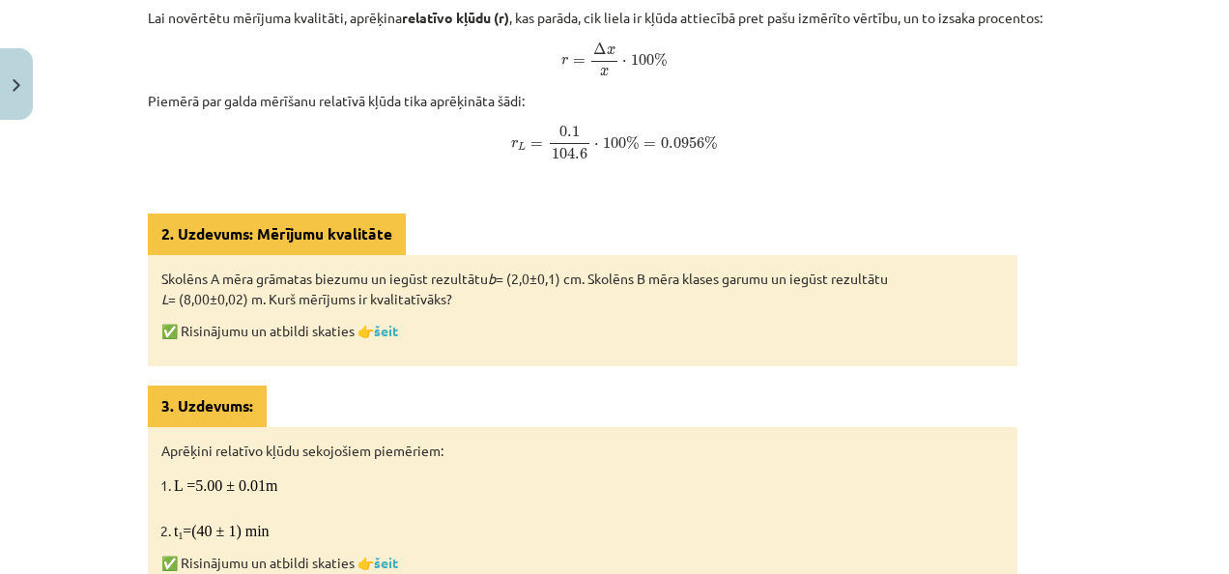
scroll to position [870, 0]
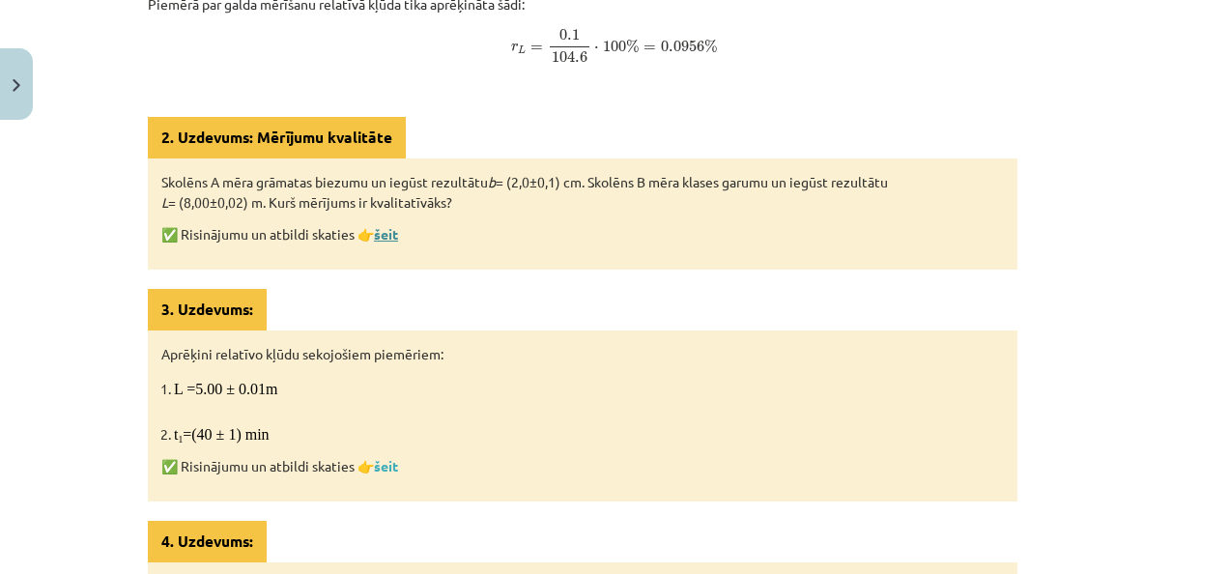
click at [388, 235] on link "šeit" at bounding box center [386, 233] width 24 height 17
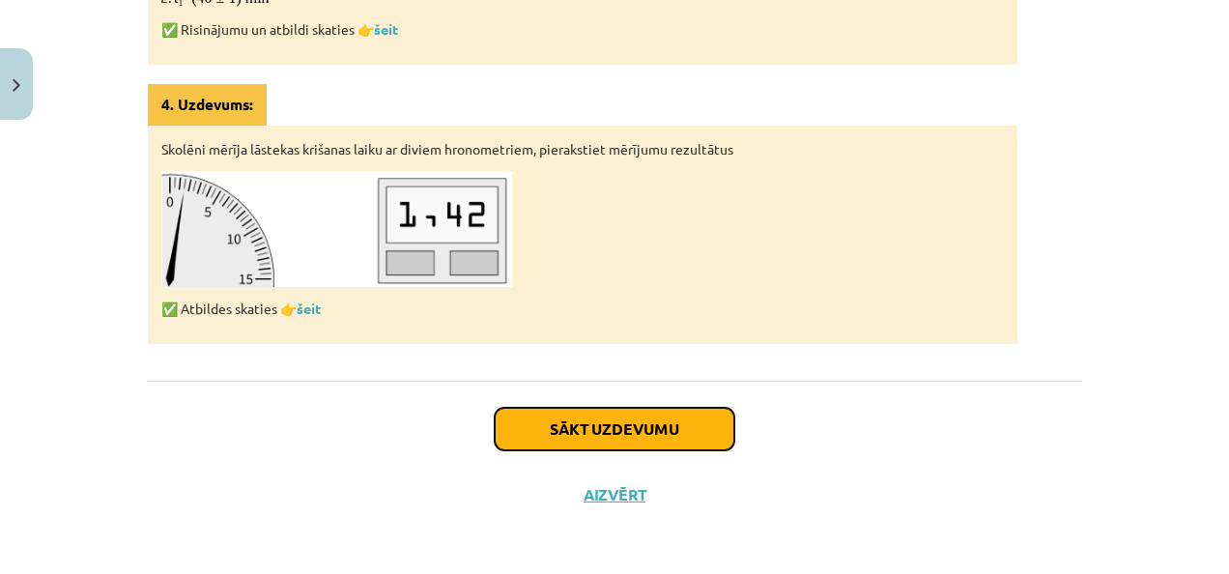
click at [559, 417] on button "Sākt uzdevumu" at bounding box center [615, 429] width 240 height 43
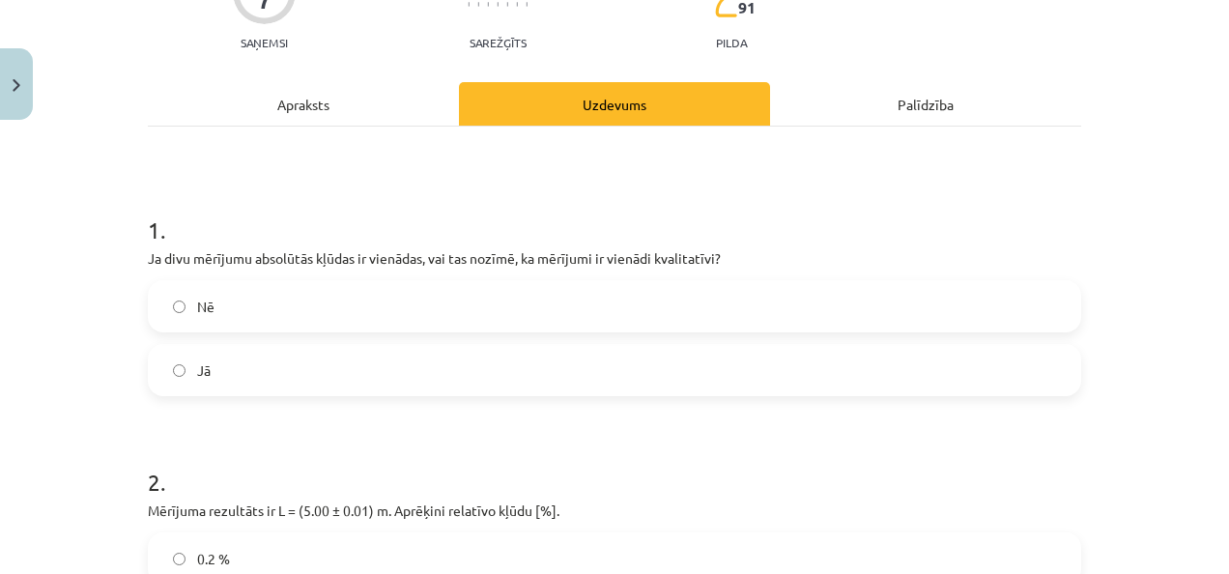
scroll to position [242, 0]
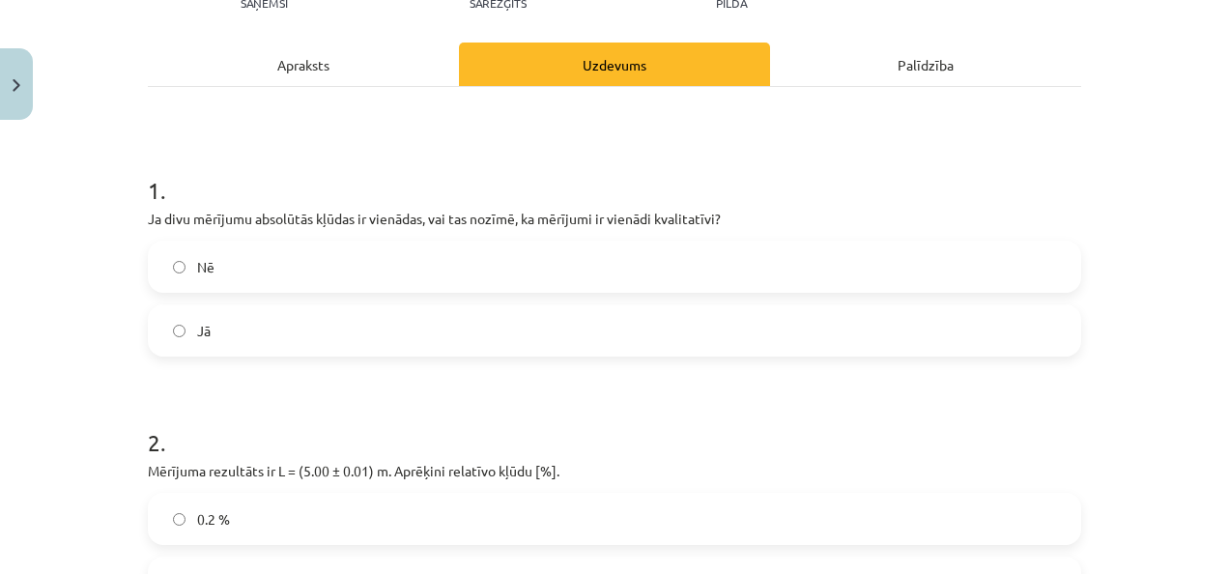
click at [291, 58] on div "Apraksts" at bounding box center [303, 64] width 311 height 43
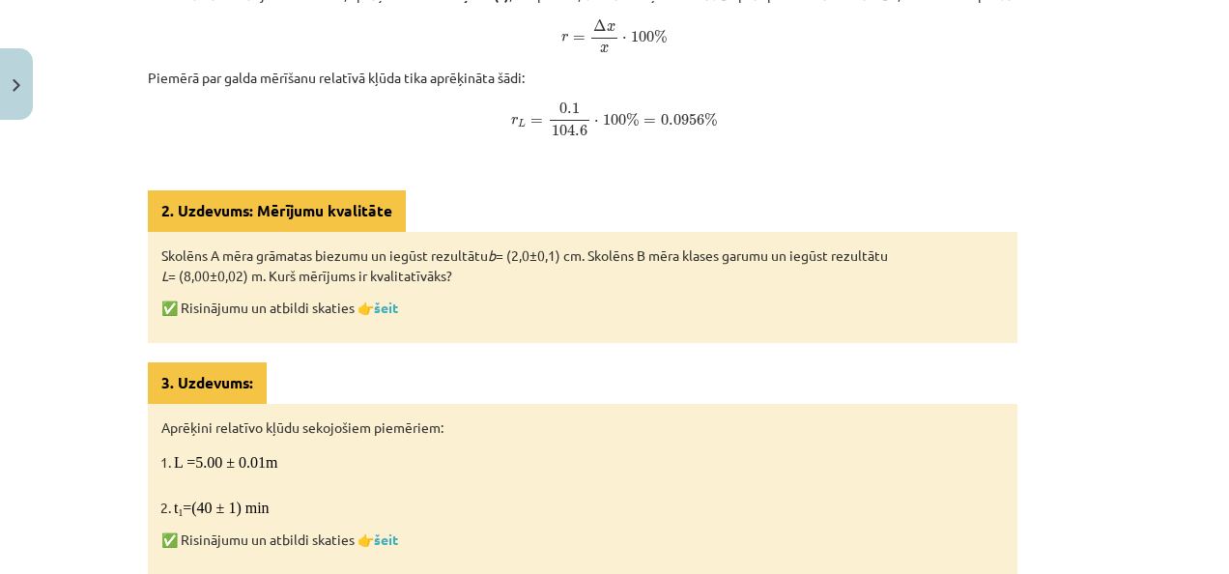
scroll to position [894, 0]
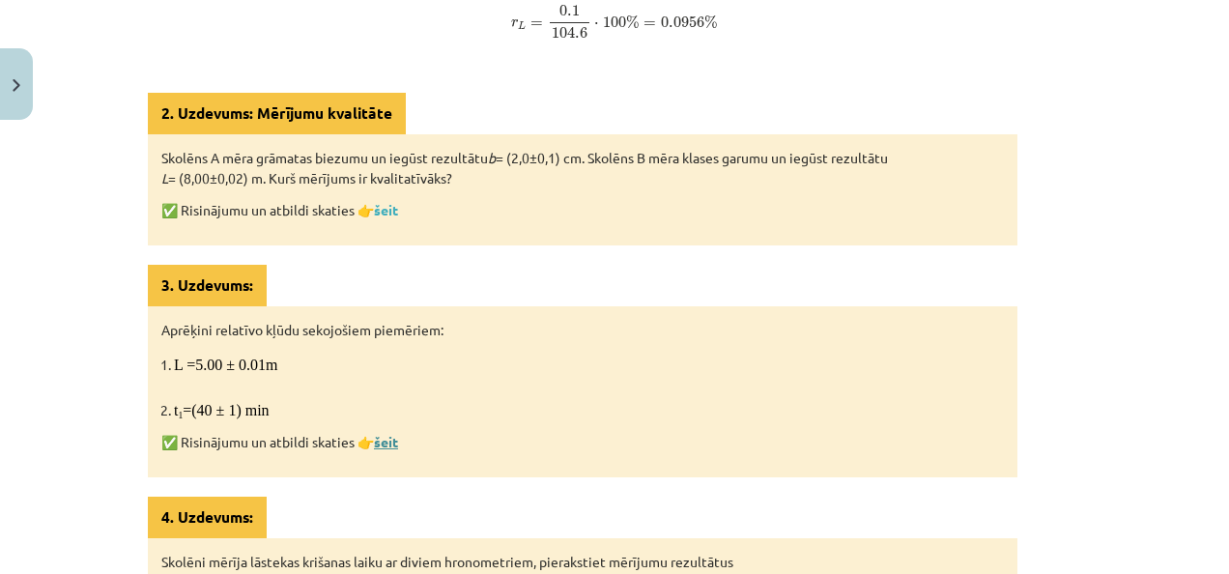
click at [379, 441] on link "šeit" at bounding box center [386, 441] width 24 height 17
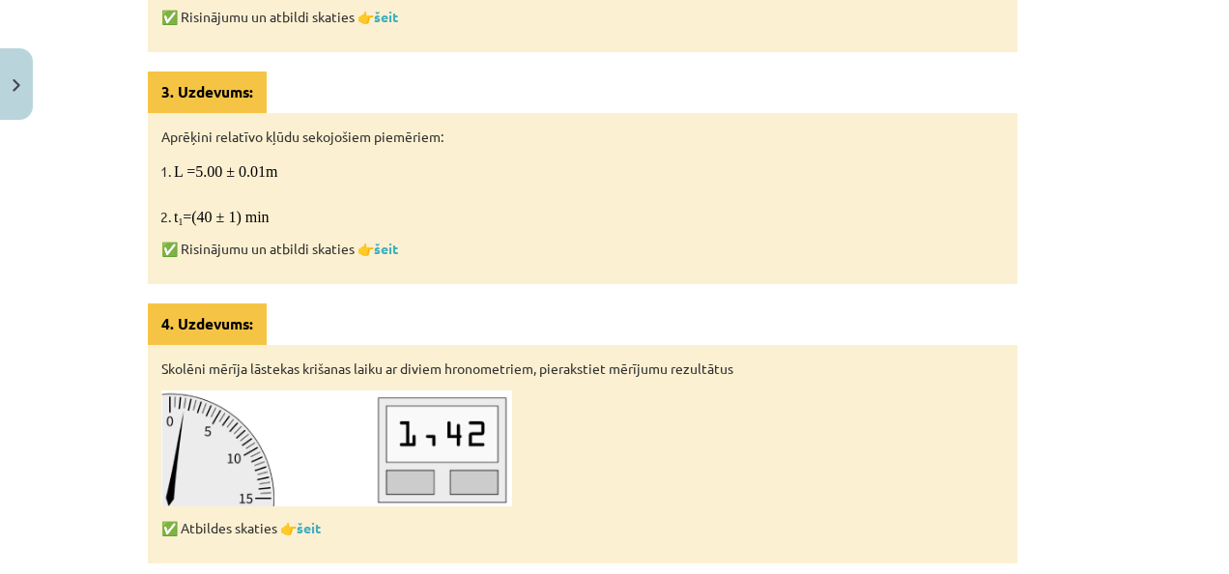
scroll to position [1184, 0]
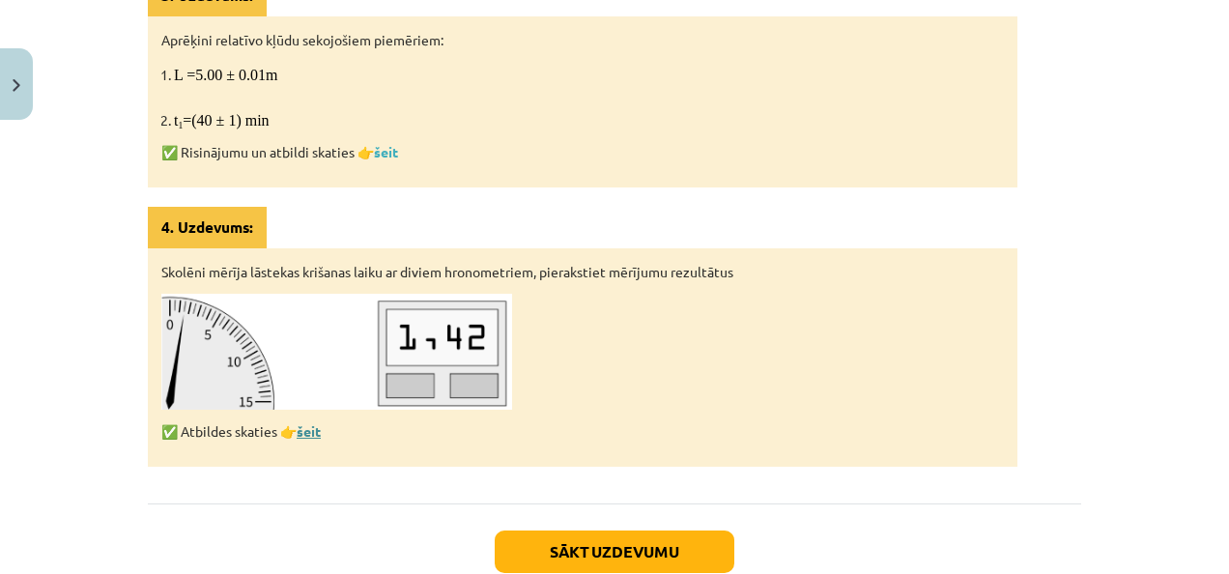
click at [310, 427] on link "šeit" at bounding box center [309, 430] width 24 height 17
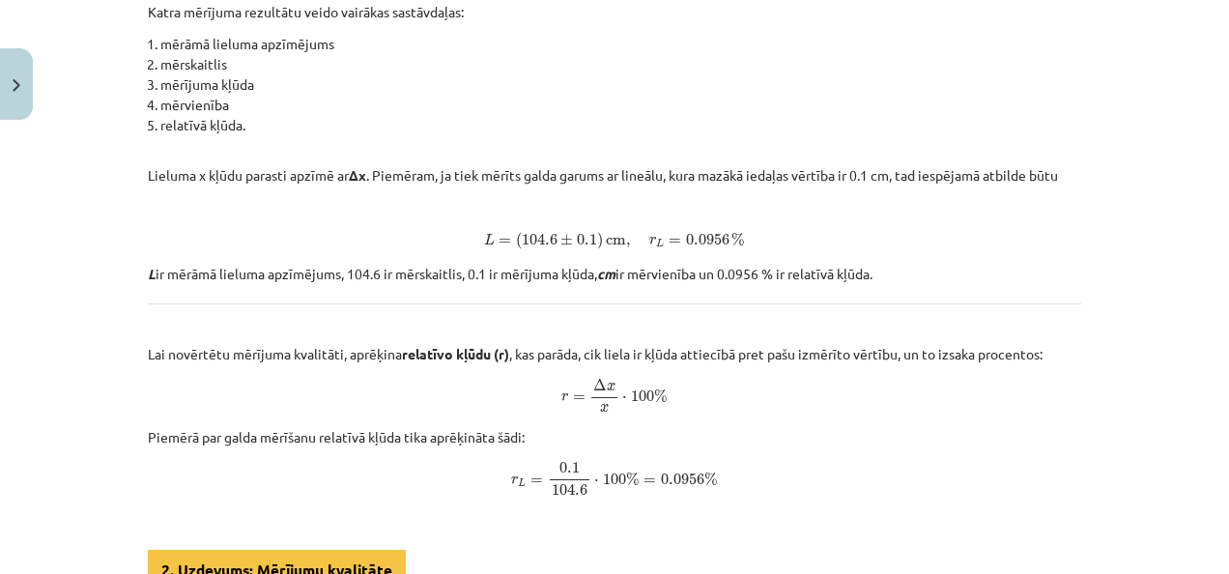
scroll to position [244, 0]
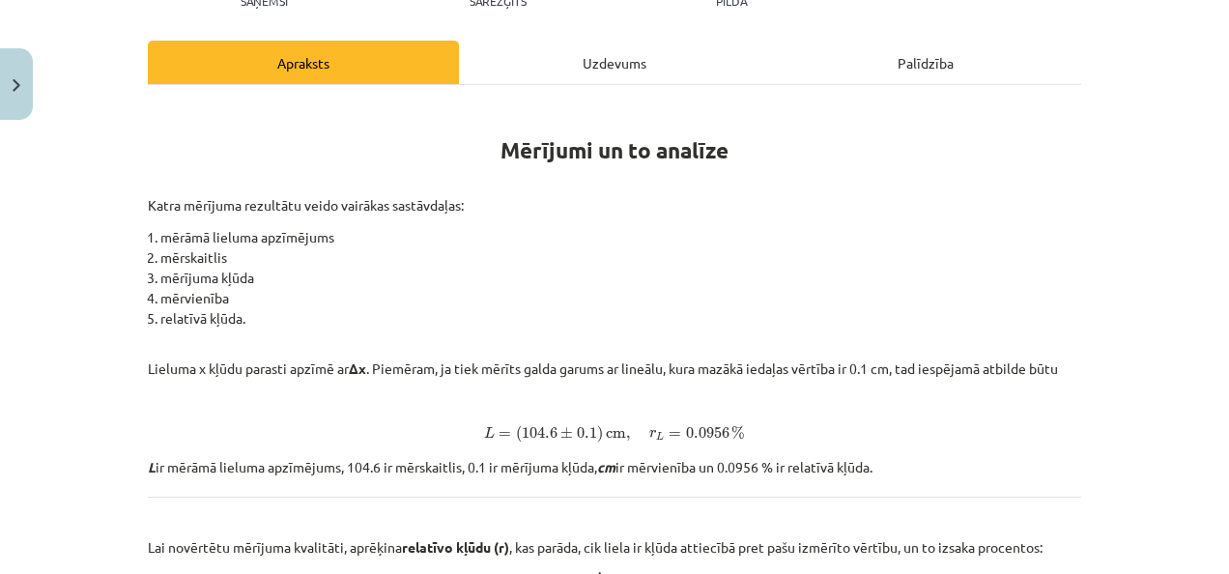
click at [577, 46] on div "Uzdevums" at bounding box center [614, 62] width 311 height 43
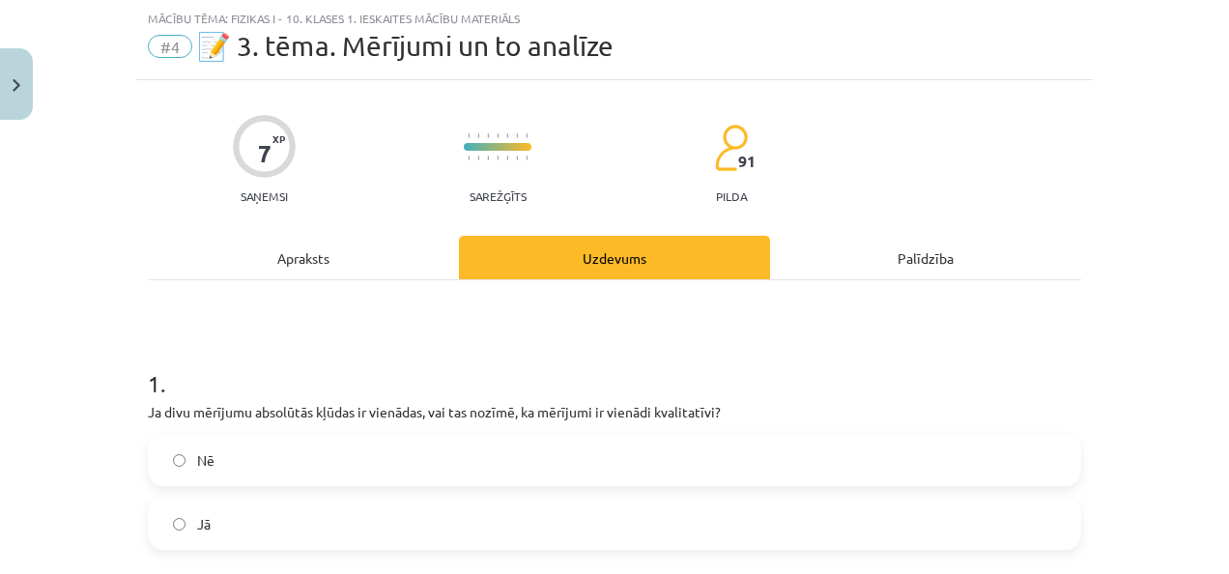
scroll to position [145, 0]
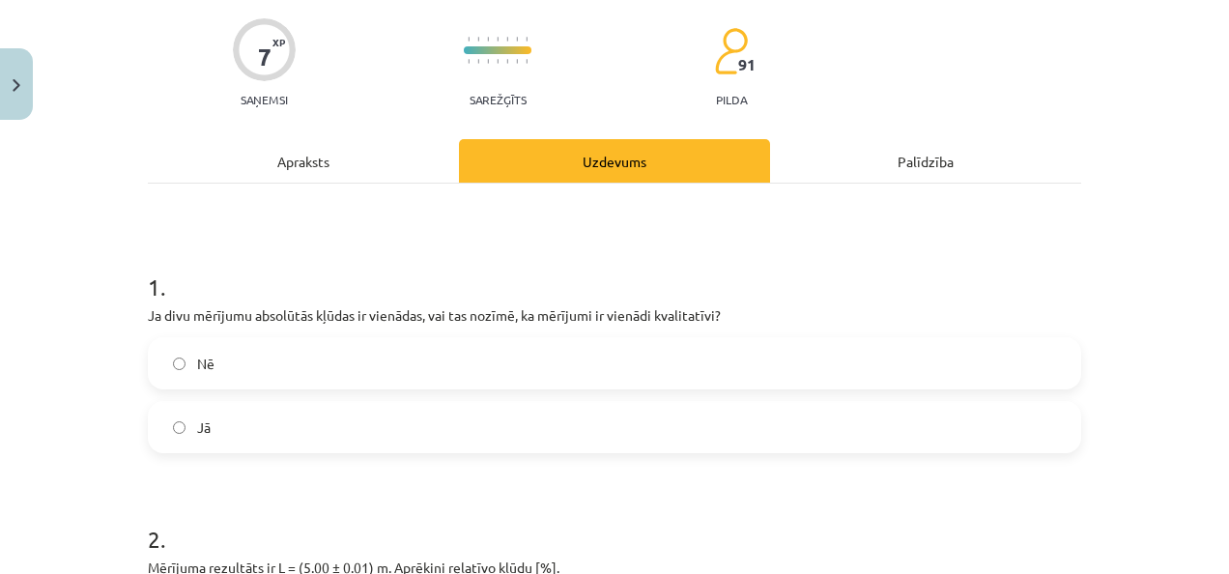
click at [289, 437] on label "Jā" at bounding box center [615, 427] width 930 height 48
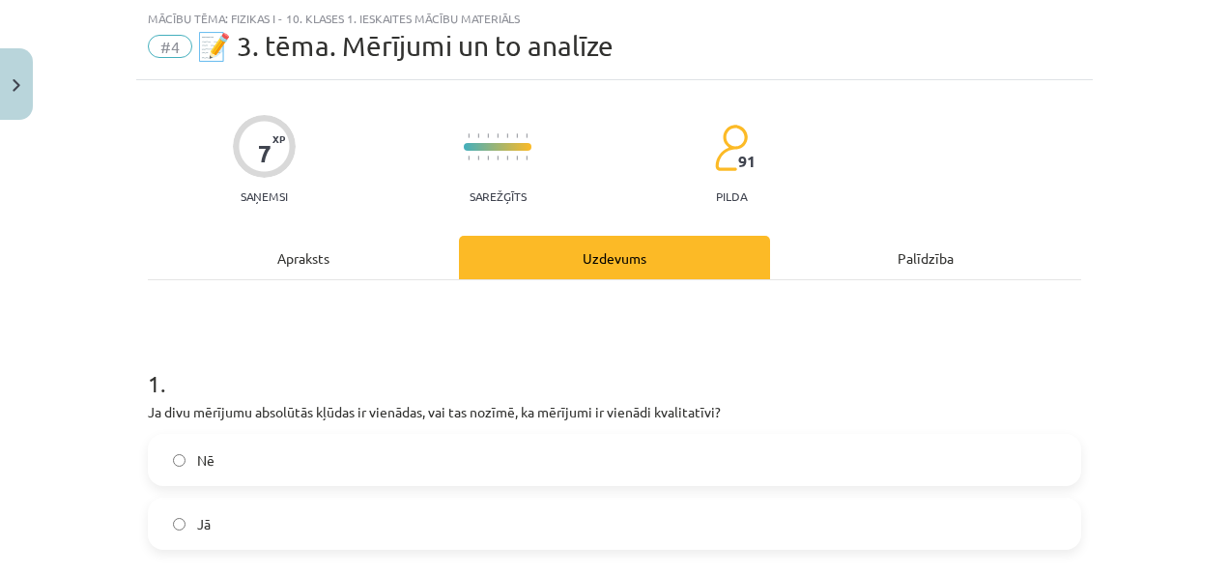
click at [302, 277] on div "Apraksts" at bounding box center [303, 257] width 311 height 43
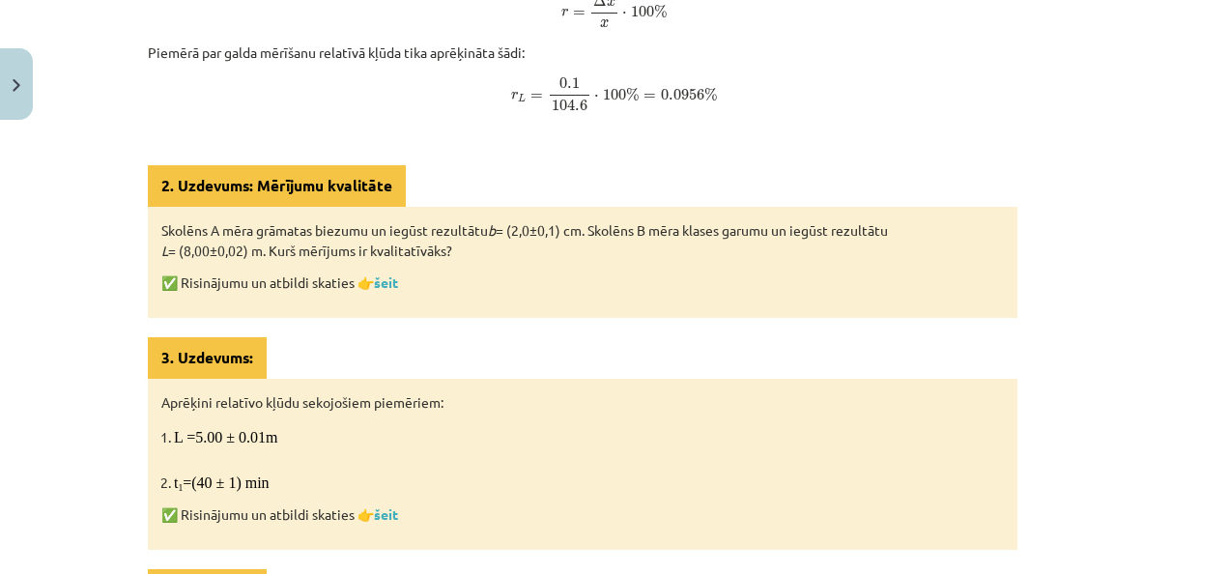
scroll to position [918, 0]
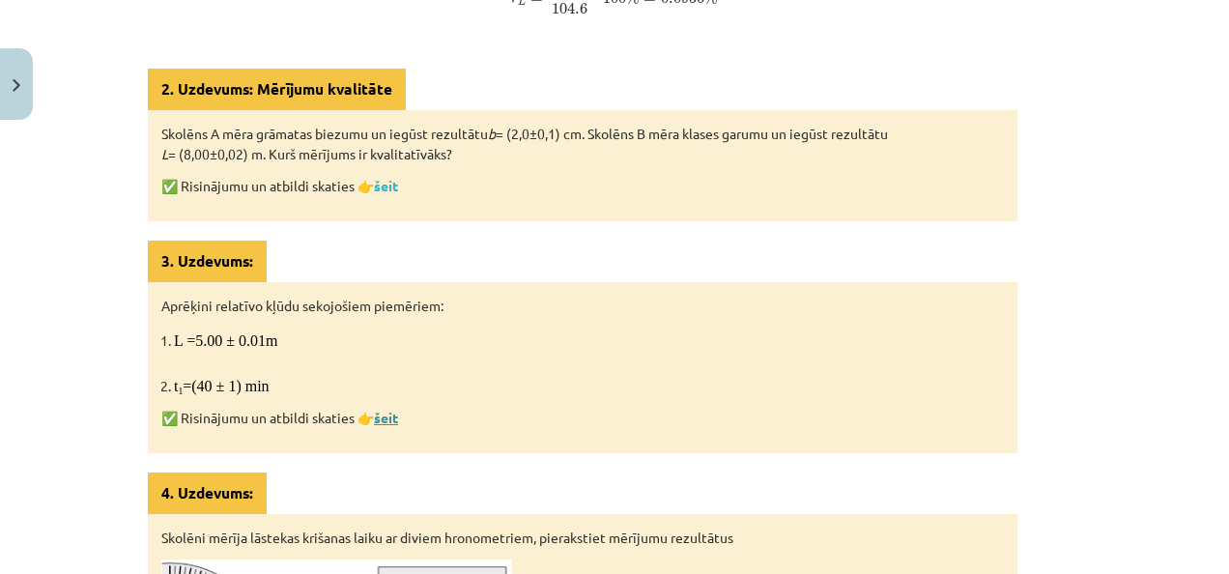
click at [377, 414] on link "šeit" at bounding box center [386, 417] width 24 height 17
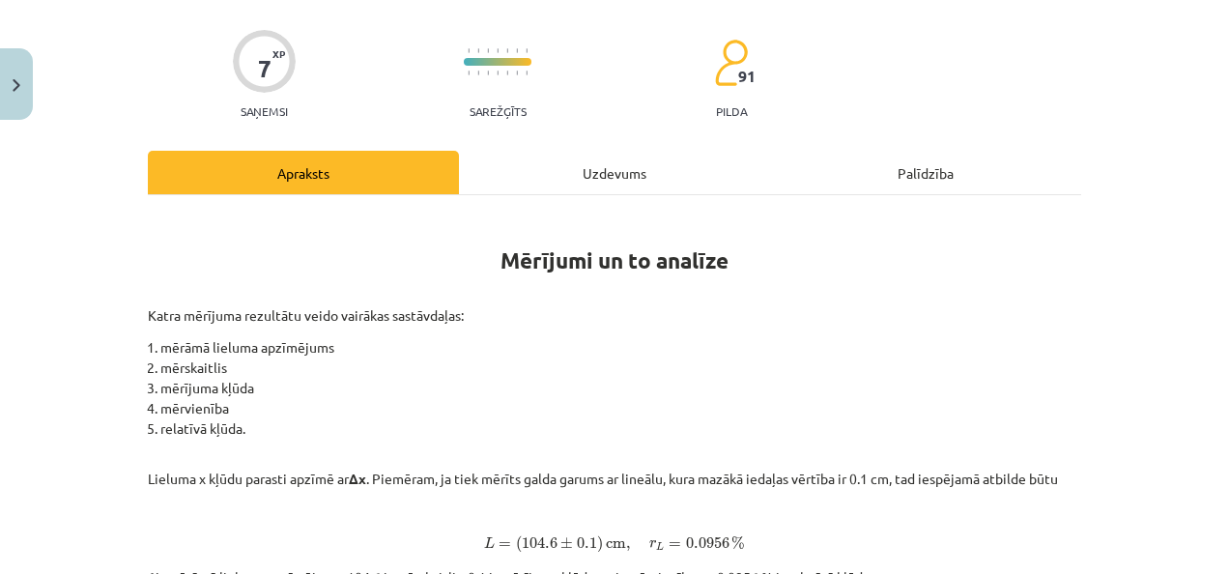
scroll to position [0, 0]
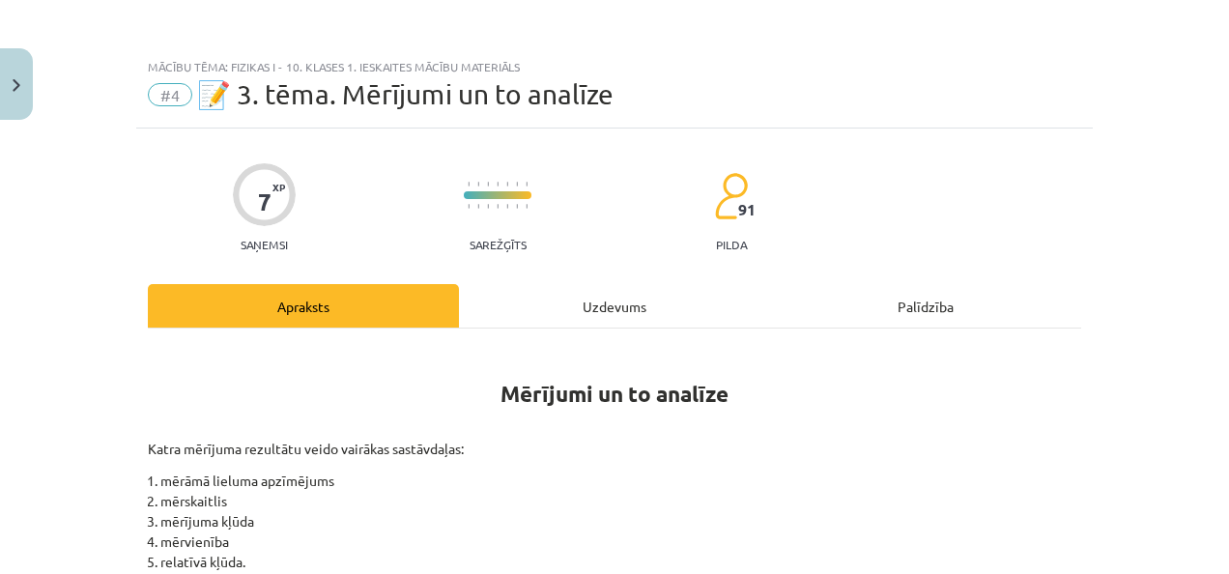
click at [564, 300] on div "Uzdevums" at bounding box center [614, 305] width 311 height 43
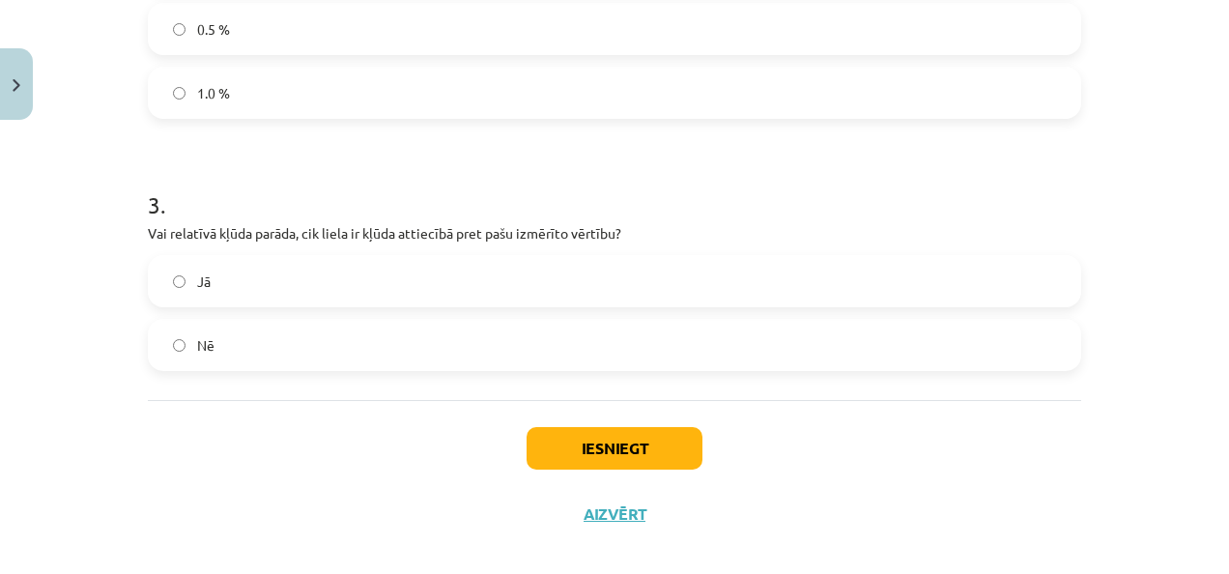
scroll to position [494, 0]
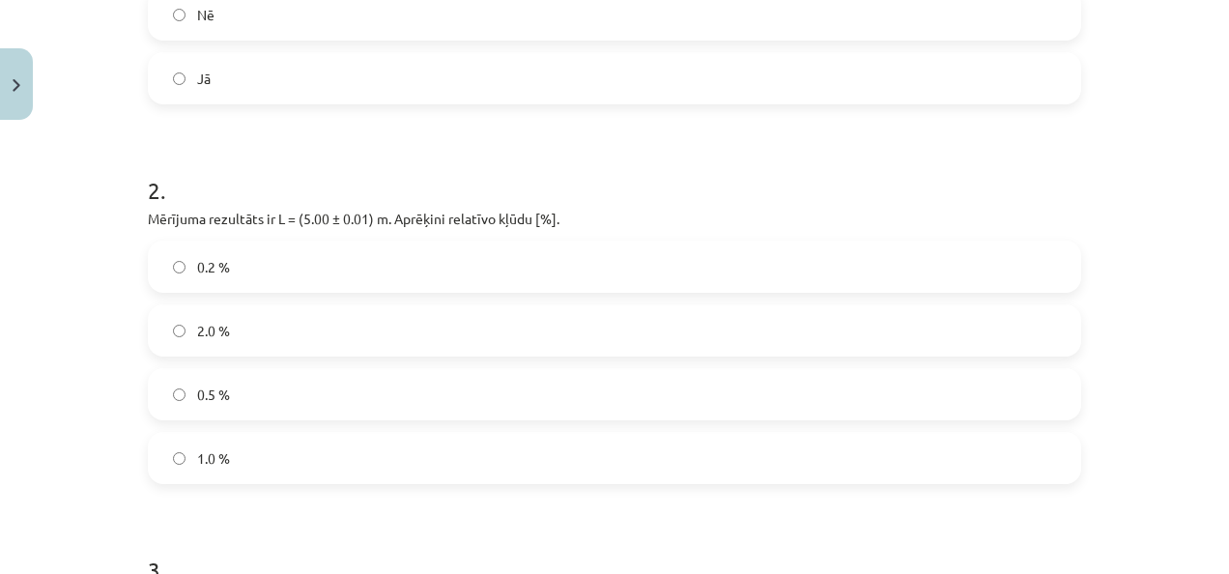
click at [238, 248] on label "0.2 %" at bounding box center [615, 267] width 930 height 48
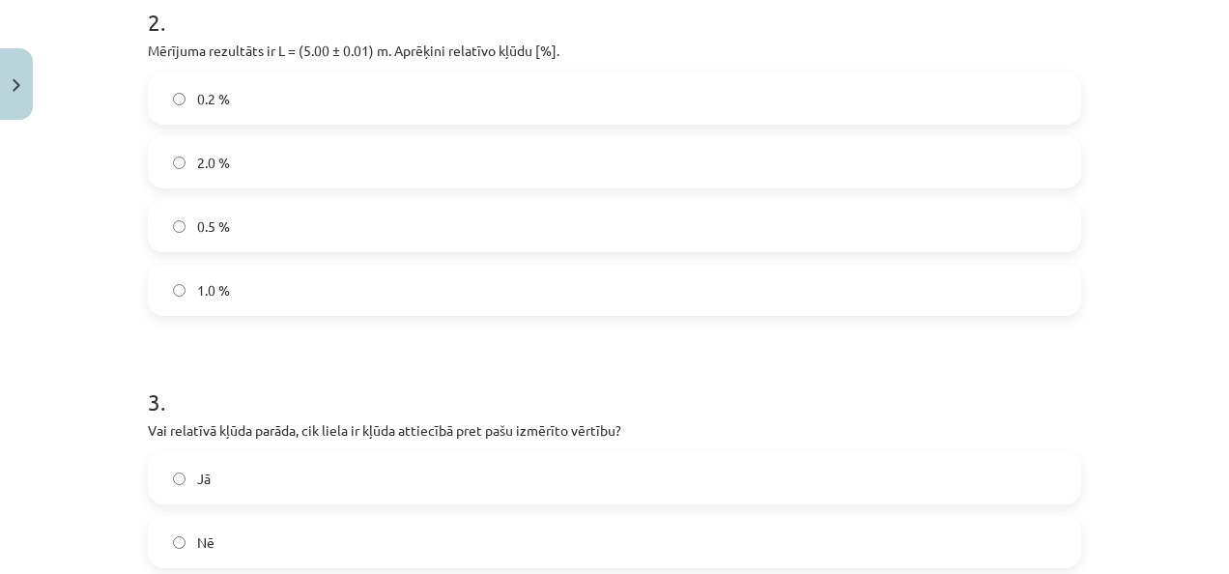
scroll to position [880, 0]
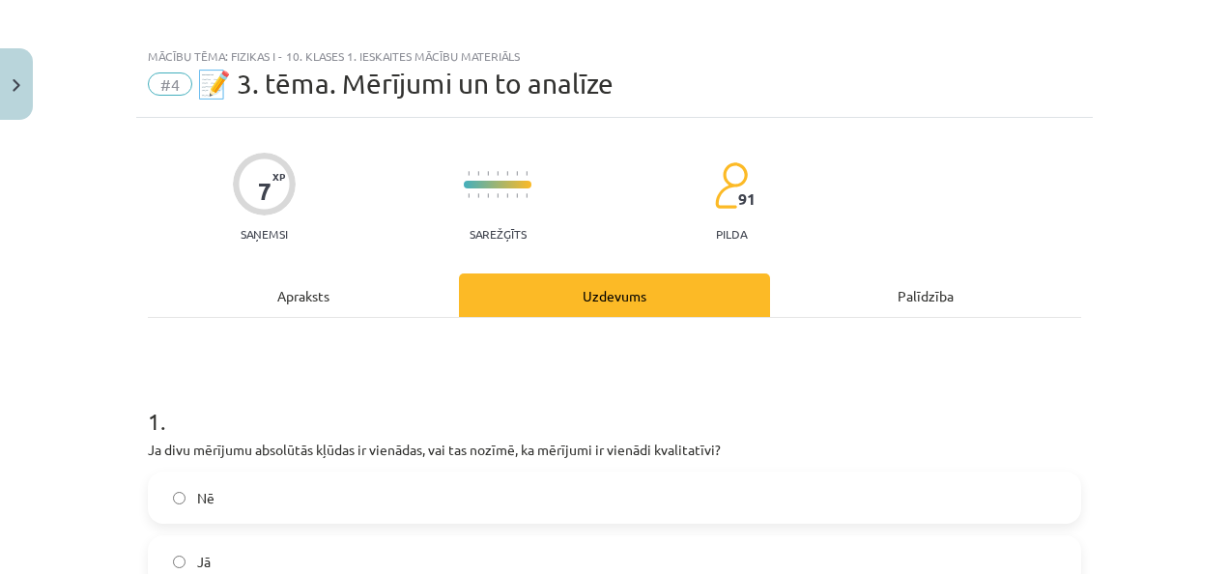
click at [336, 289] on div "Apraksts" at bounding box center [303, 294] width 311 height 43
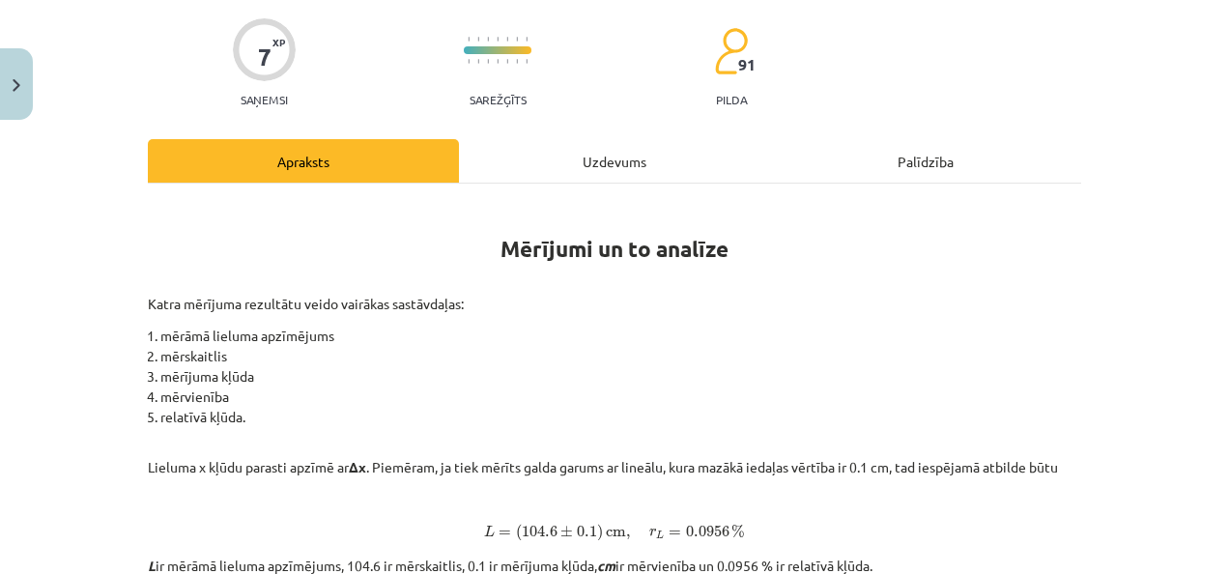
scroll to position [0, 0]
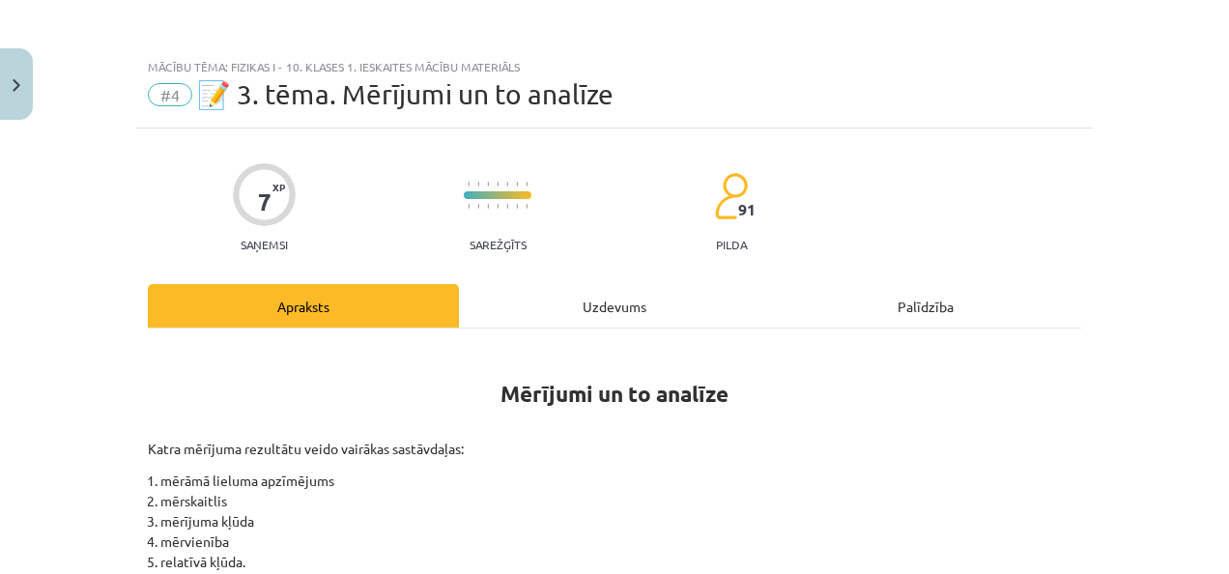
click at [611, 308] on div "Uzdevums" at bounding box center [614, 305] width 311 height 43
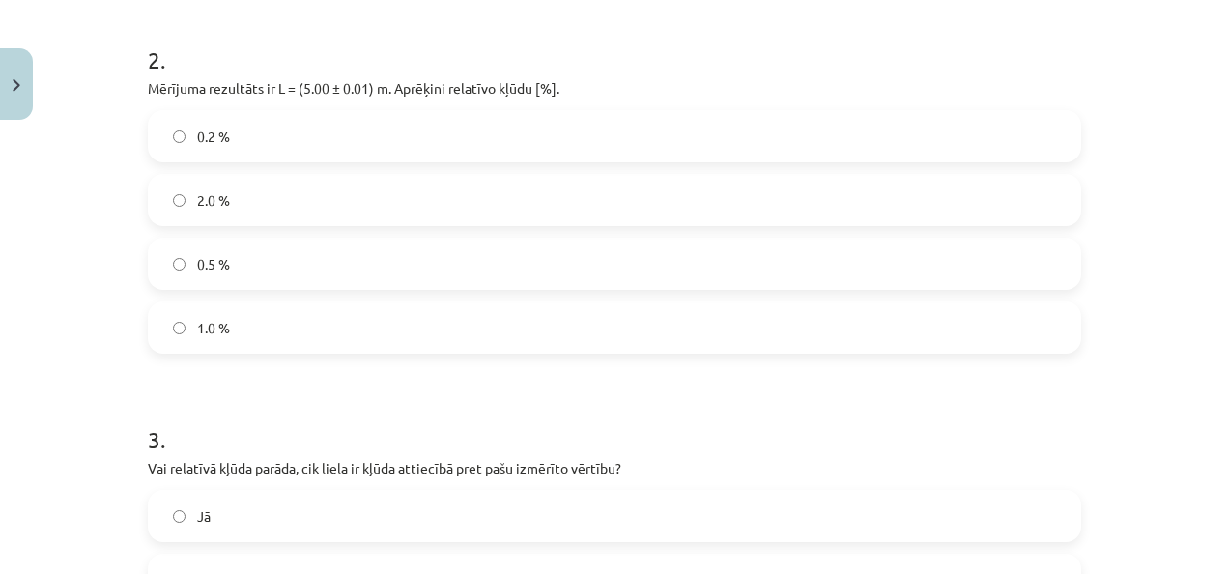
scroll to position [880, 0]
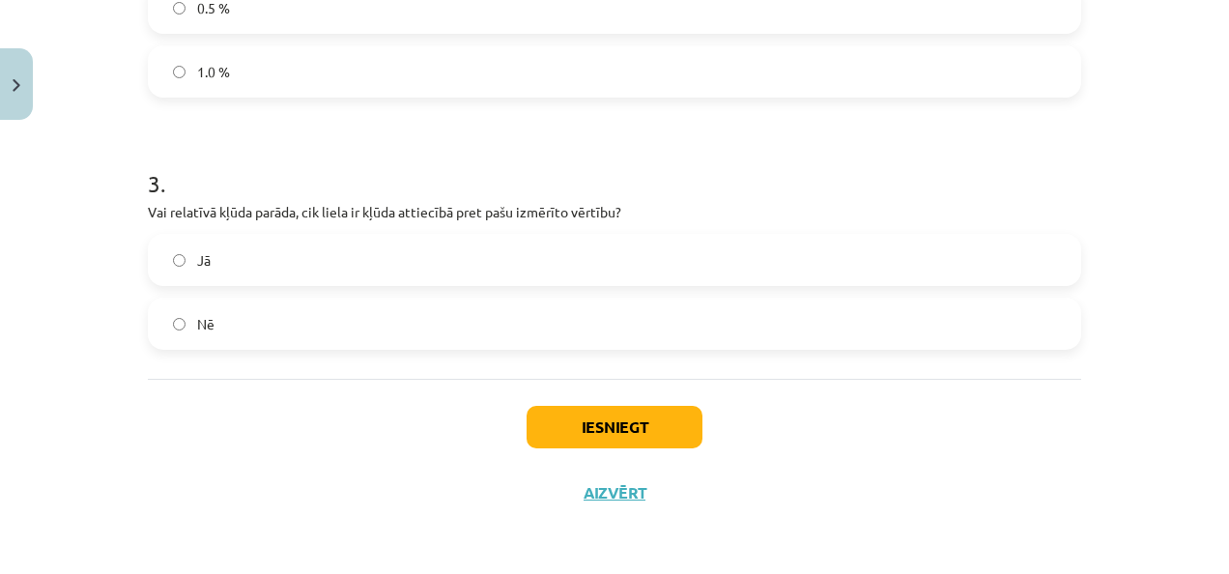
click at [273, 276] on label "Jā" at bounding box center [615, 260] width 930 height 48
click at [680, 429] on button "Iesniegt" at bounding box center [615, 427] width 176 height 43
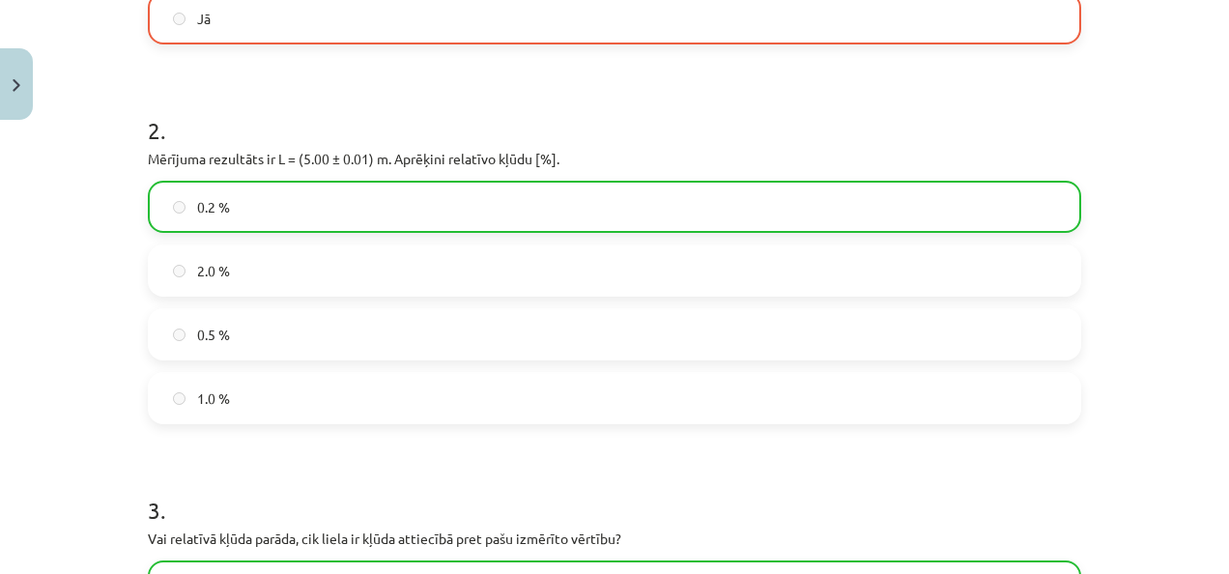
scroll to position [107, 0]
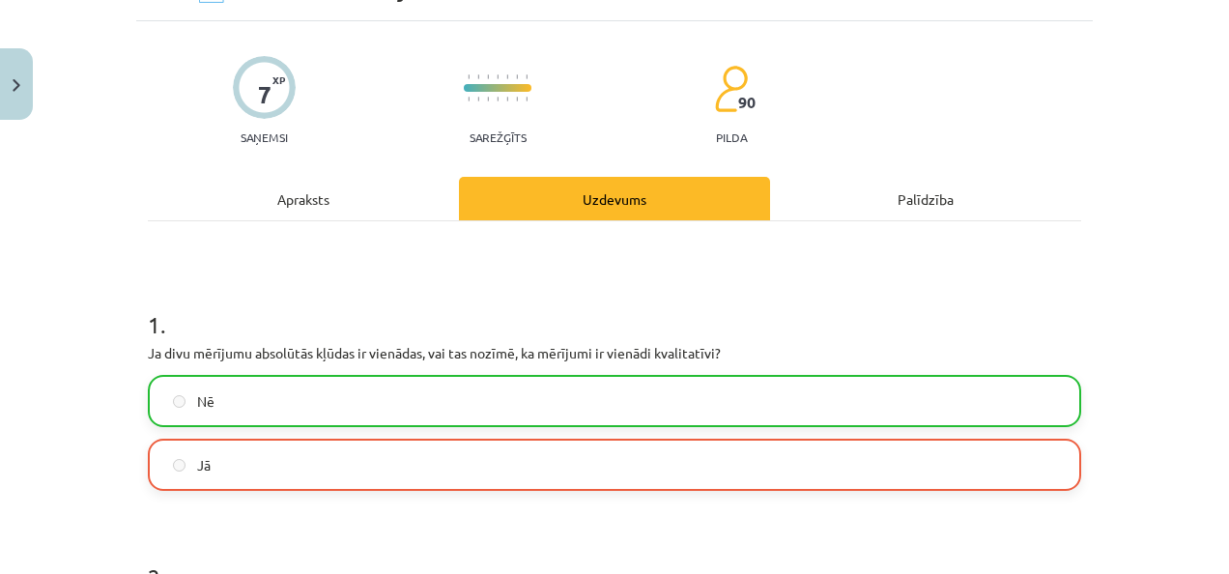
click at [304, 393] on label "Nē" at bounding box center [615, 401] width 930 height 48
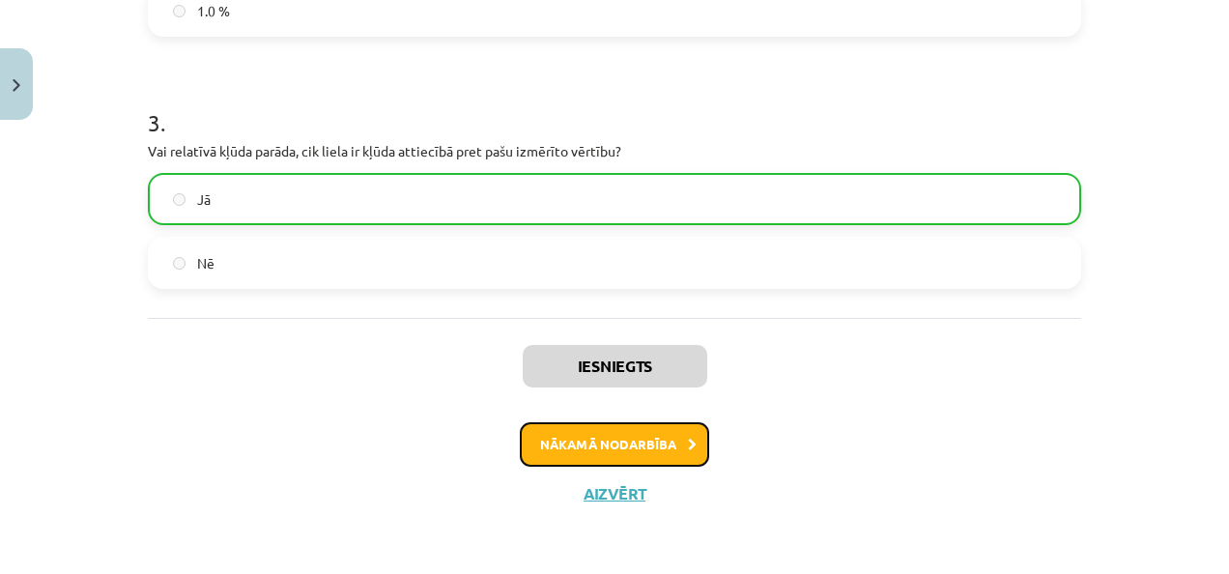
click at [655, 446] on button "Nākamā nodarbība" at bounding box center [614, 444] width 189 height 44
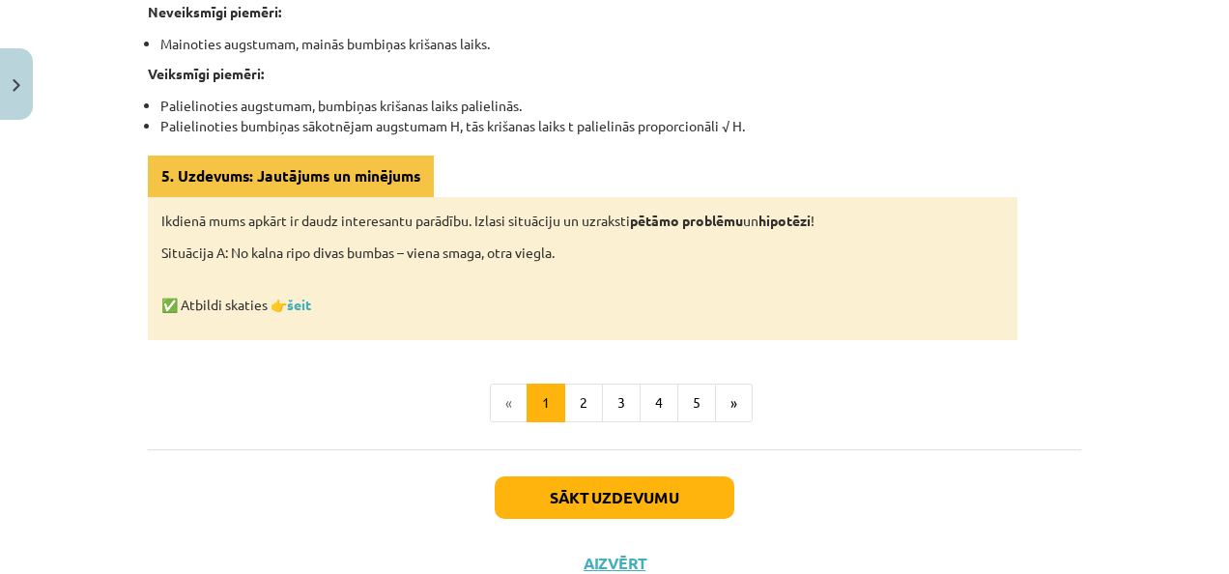
scroll to position [1196, 0]
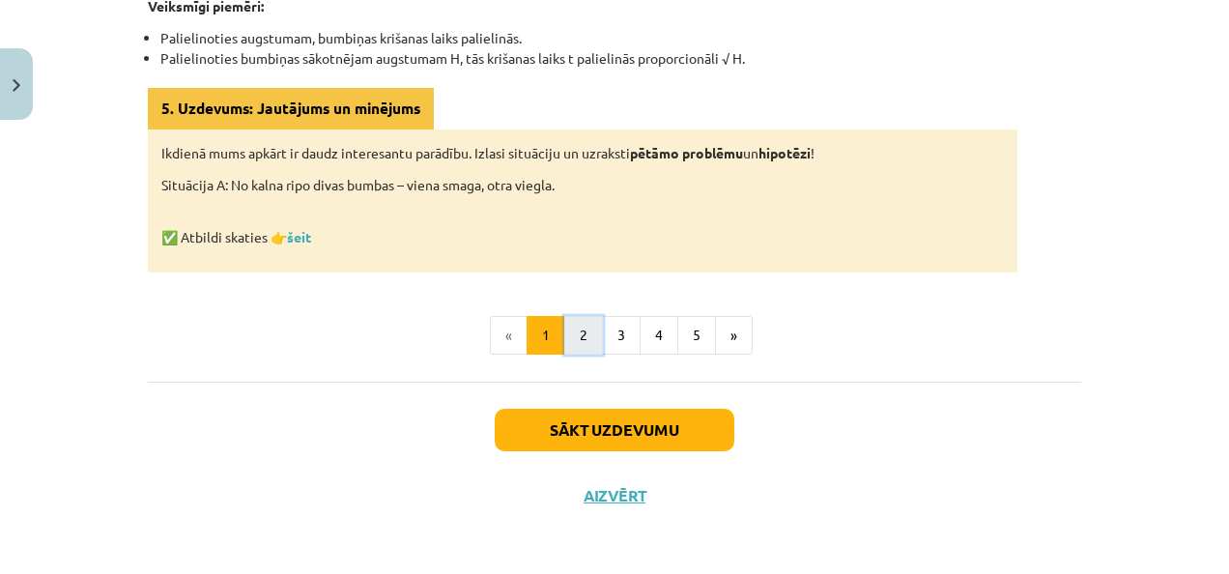
click at [564, 317] on button "2" at bounding box center [583, 335] width 39 height 39
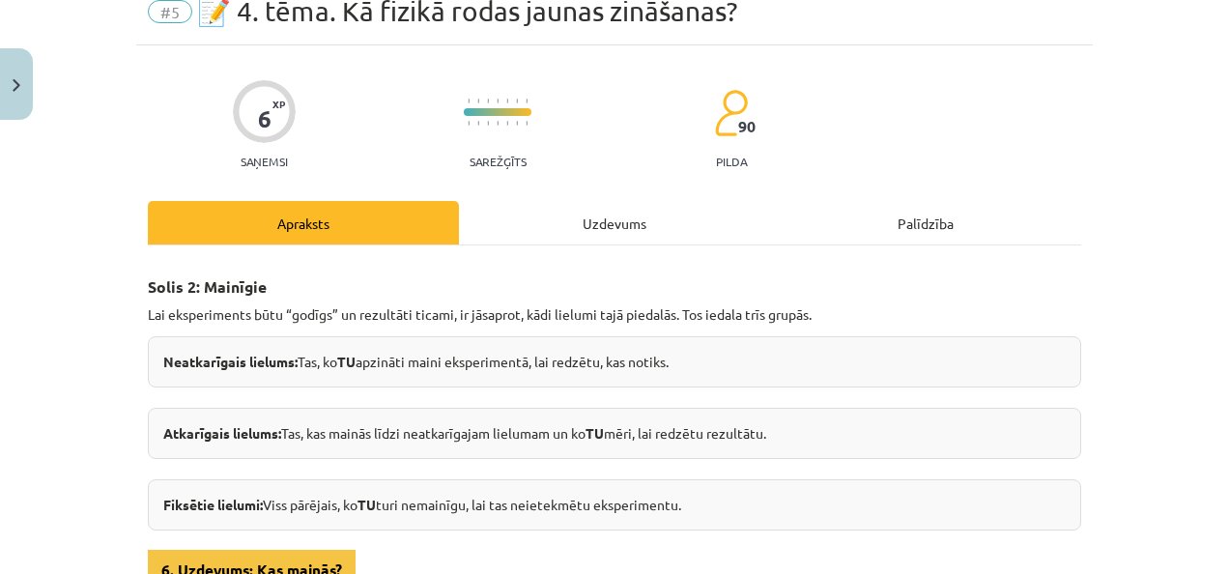
scroll to position [56, 0]
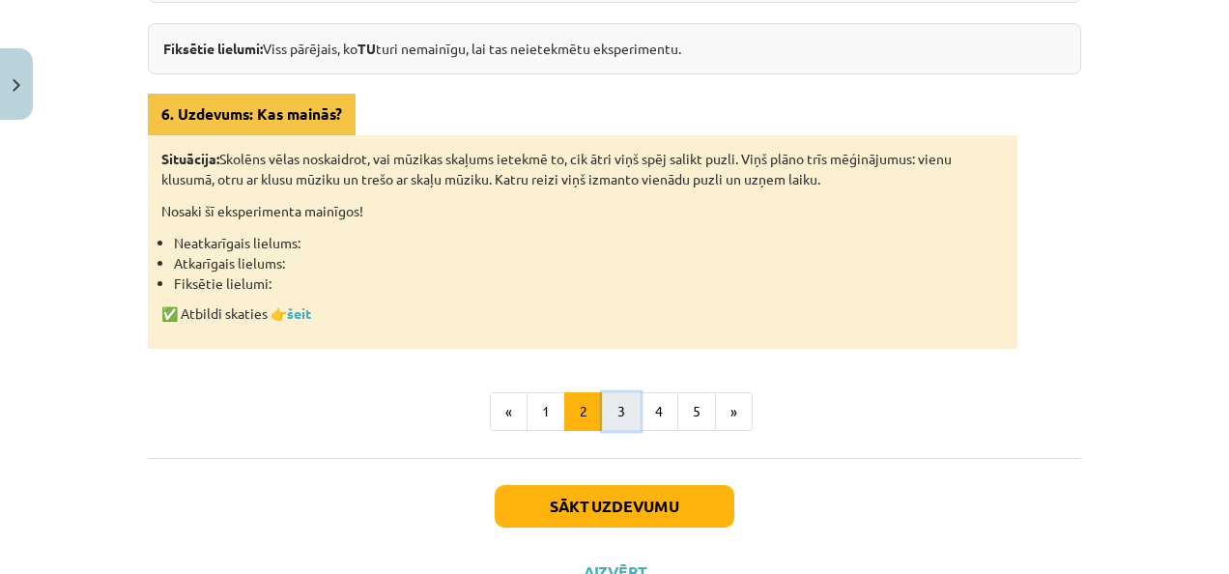
click at [620, 422] on button "3" at bounding box center [621, 411] width 39 height 39
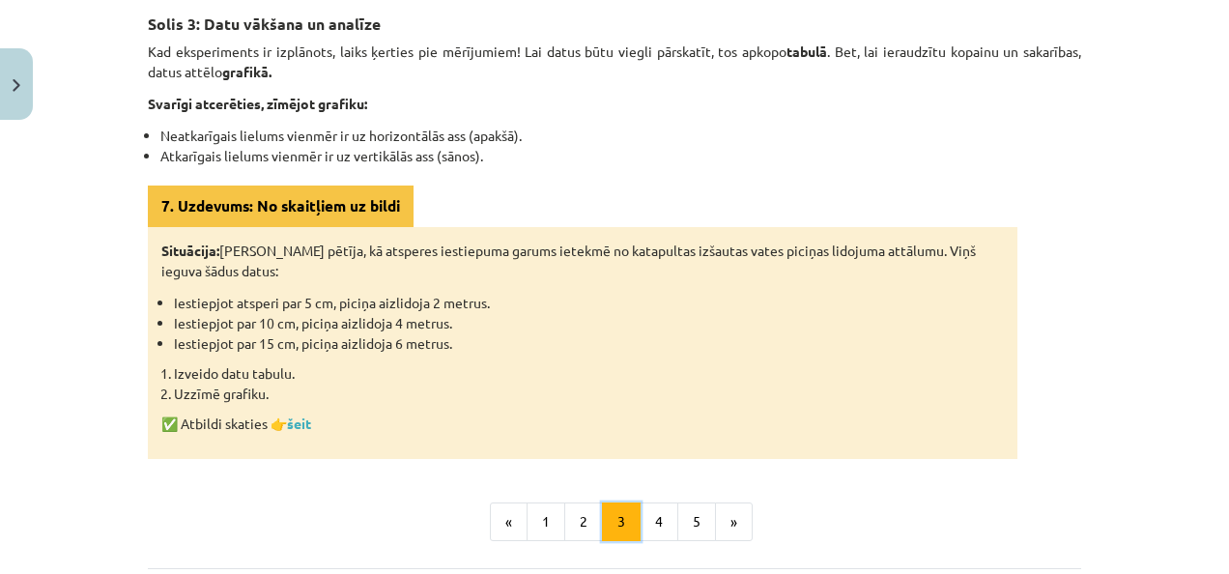
scroll to position [153, 0]
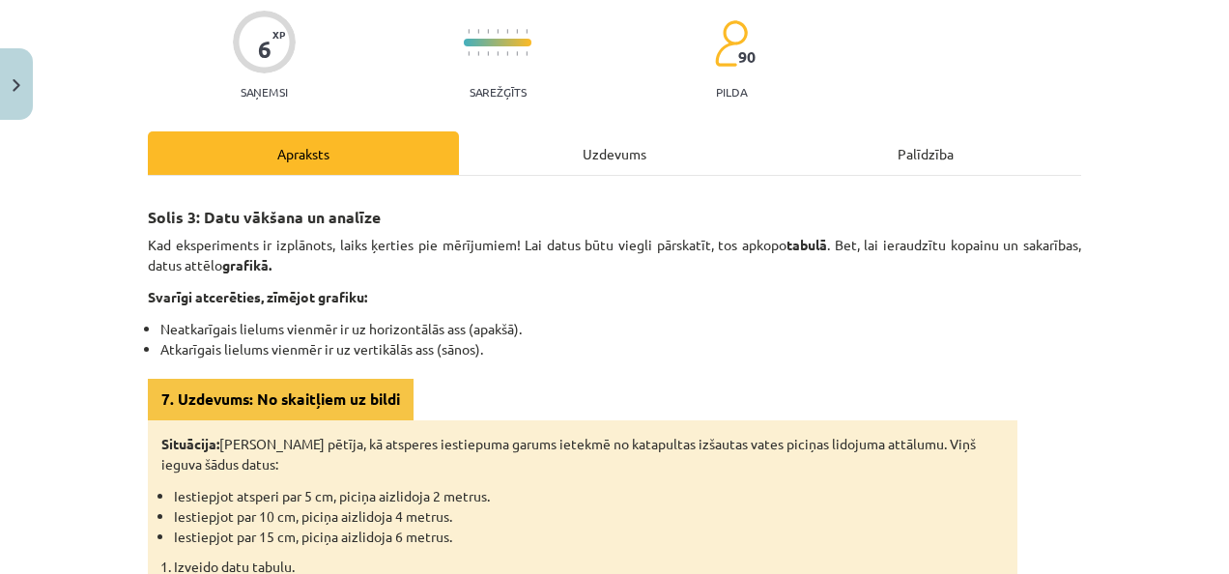
click at [574, 170] on div "Uzdevums" at bounding box center [614, 152] width 311 height 43
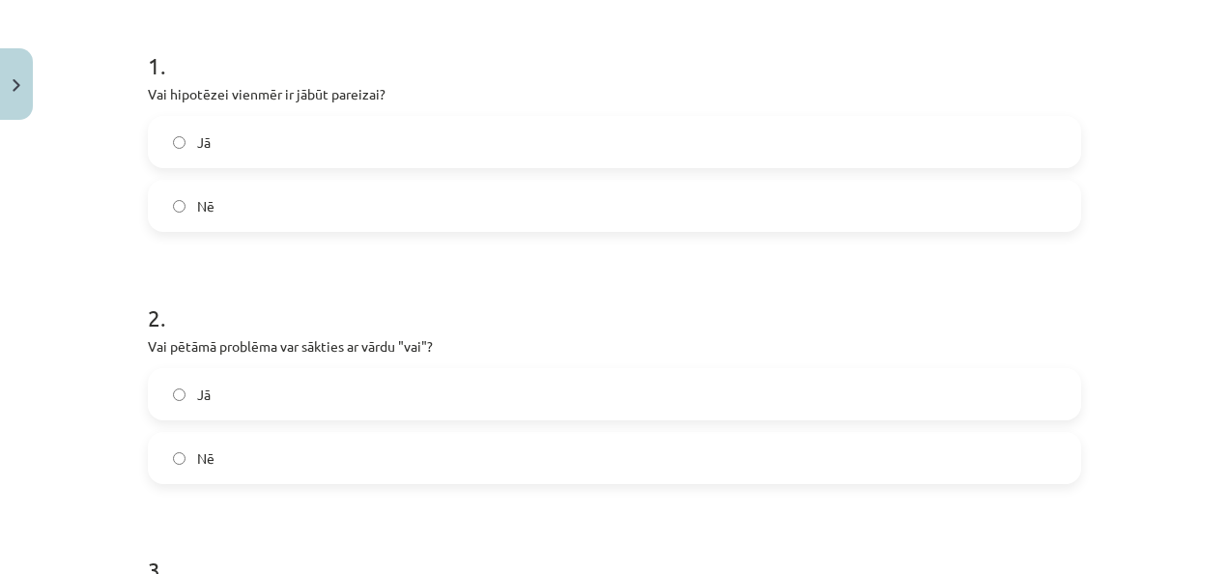
scroll to position [173, 0]
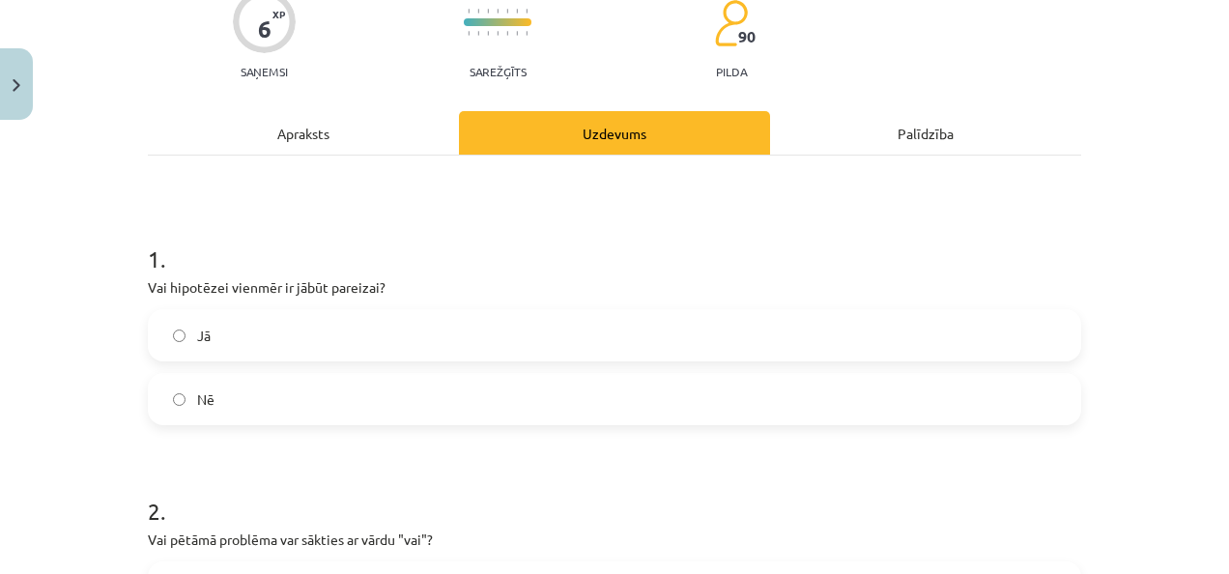
click at [305, 145] on div "Apraksts" at bounding box center [303, 132] width 311 height 43
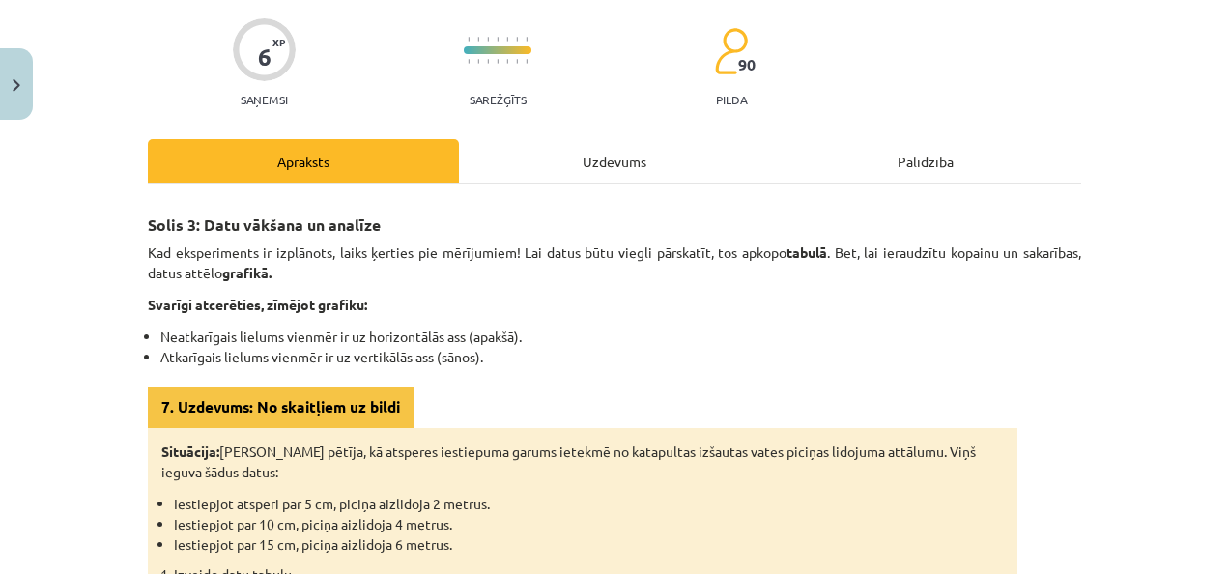
scroll to position [0, 0]
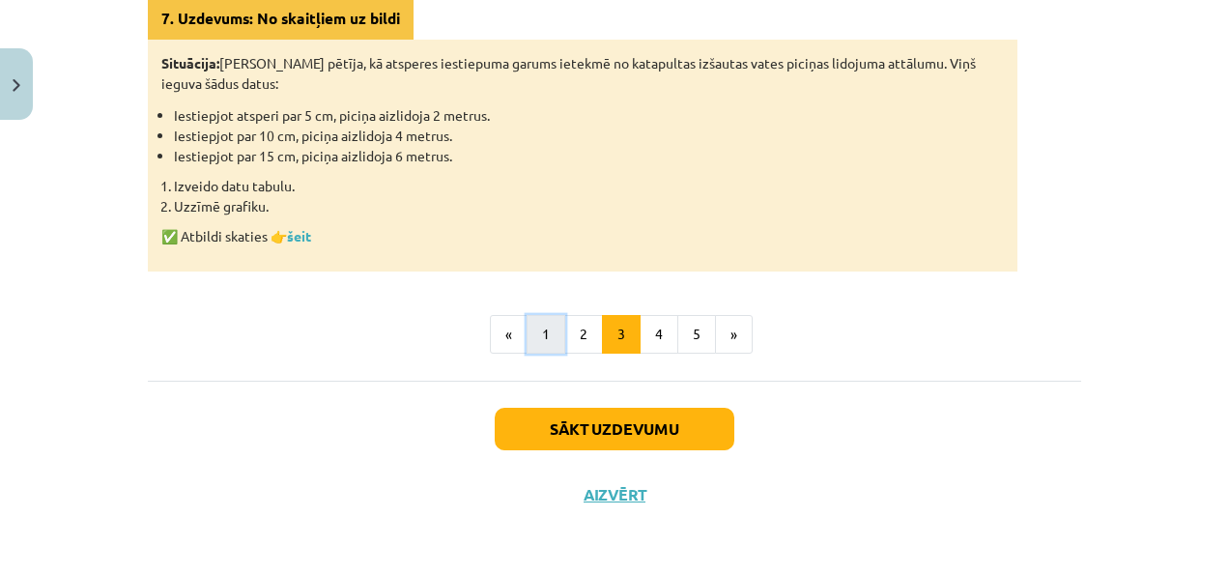
click at [527, 315] on button "1" at bounding box center [546, 334] width 39 height 39
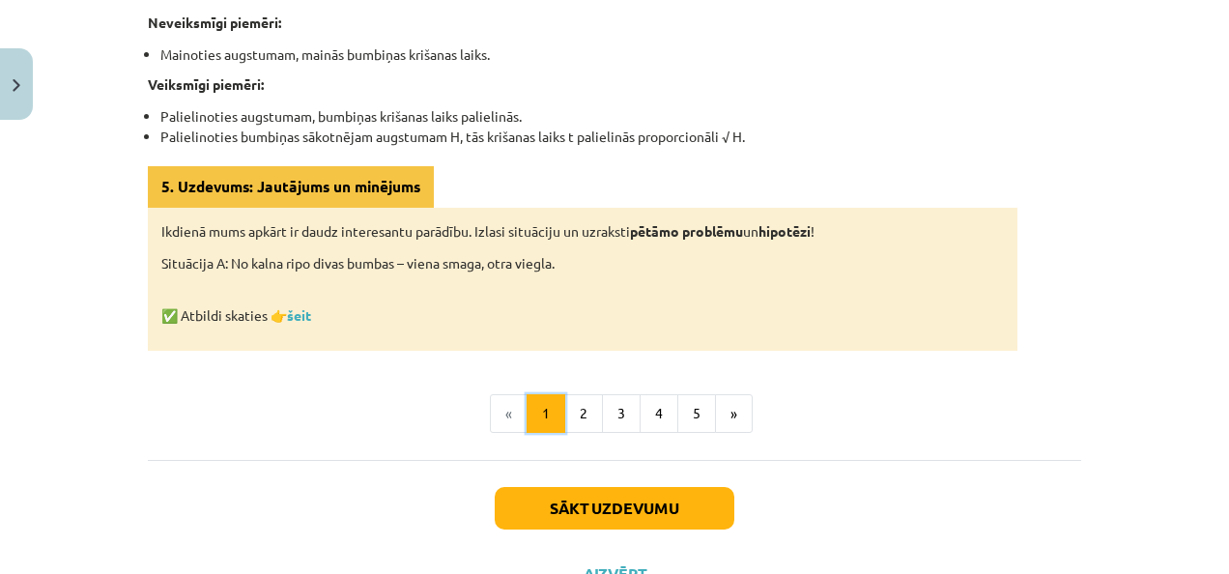
scroll to position [1119, 0]
click at [695, 409] on button "5" at bounding box center [696, 412] width 39 height 39
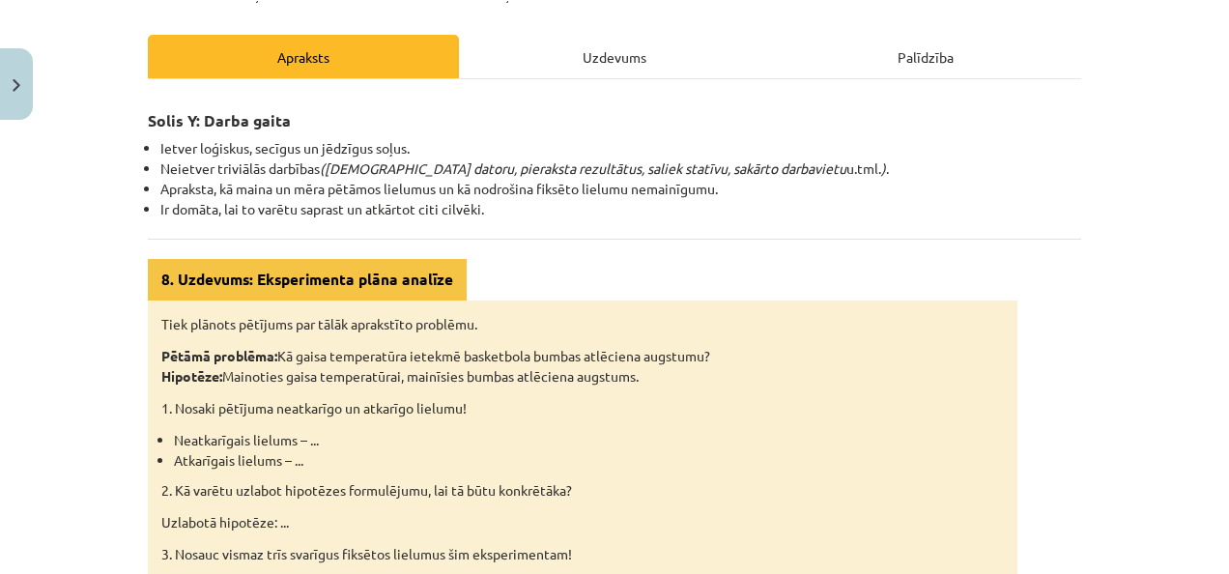
scroll to position [56, 0]
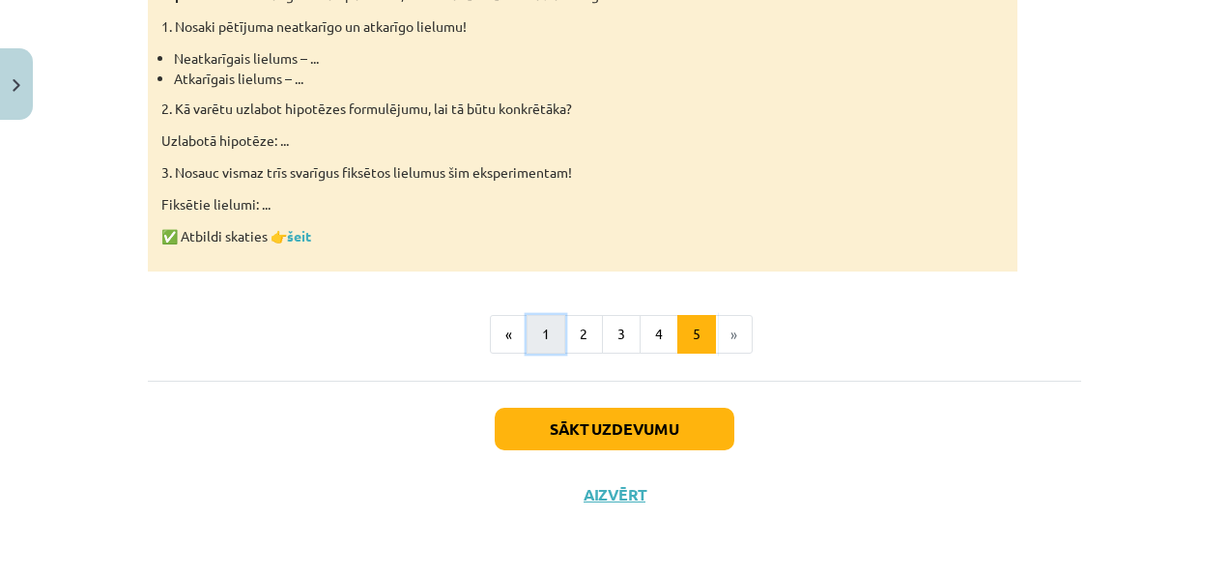
click at [534, 328] on button "1" at bounding box center [546, 334] width 39 height 39
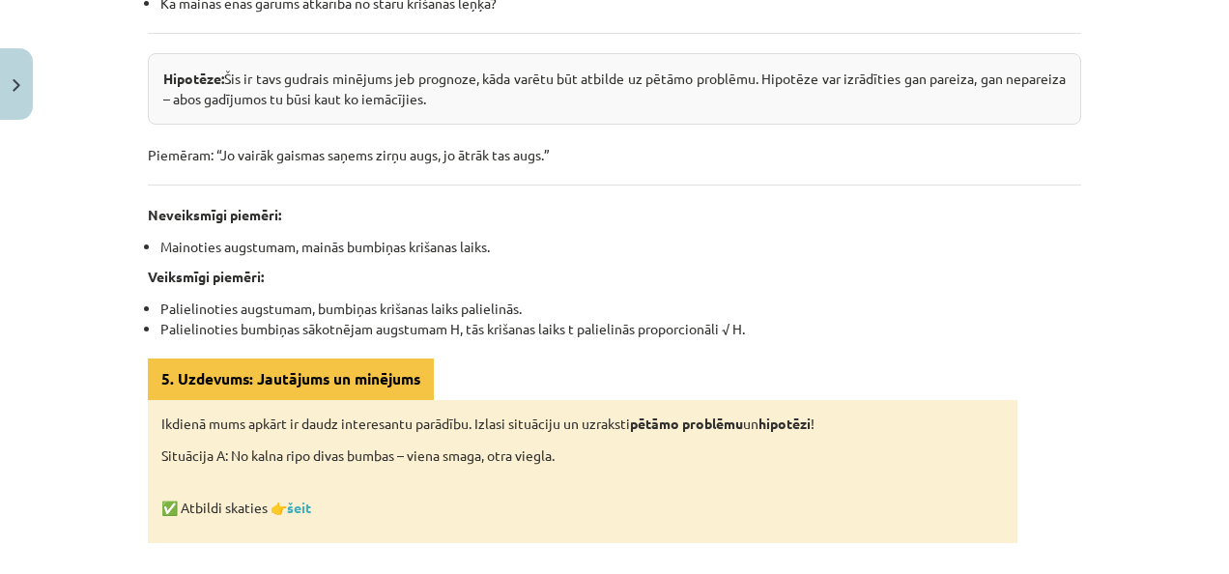
scroll to position [1022, 0]
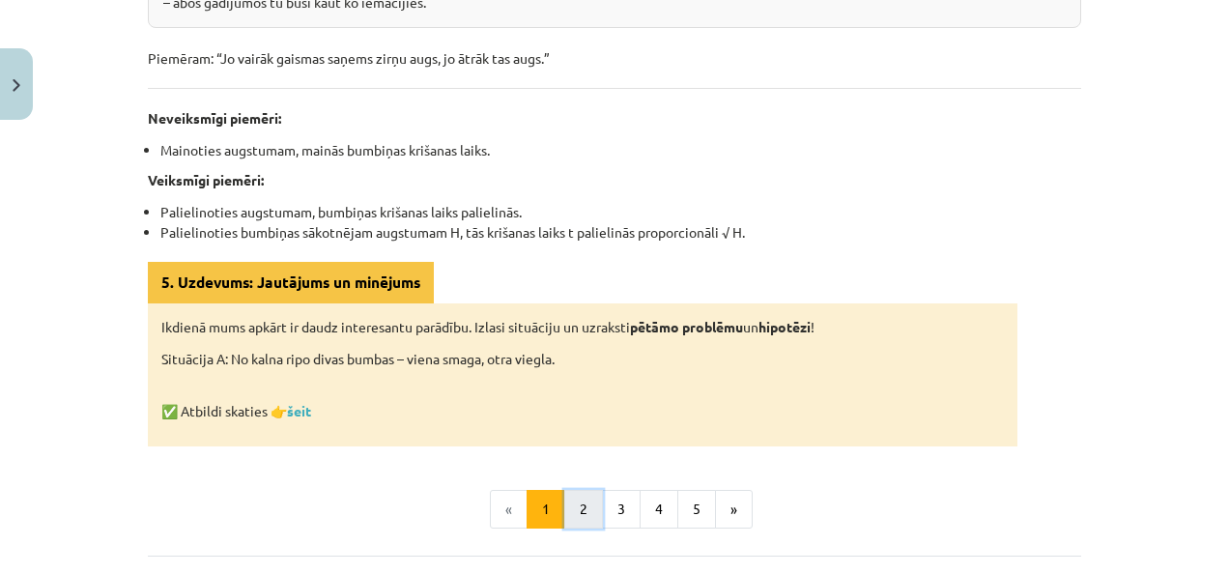
click at [587, 506] on button "2" at bounding box center [583, 509] width 39 height 39
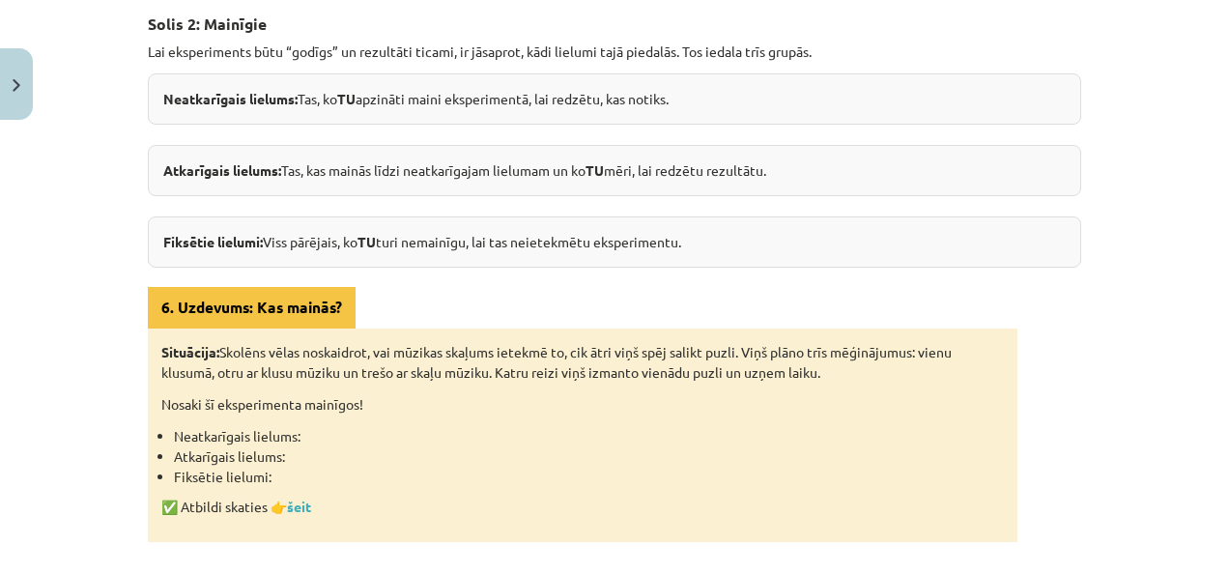
scroll to position [249, 0]
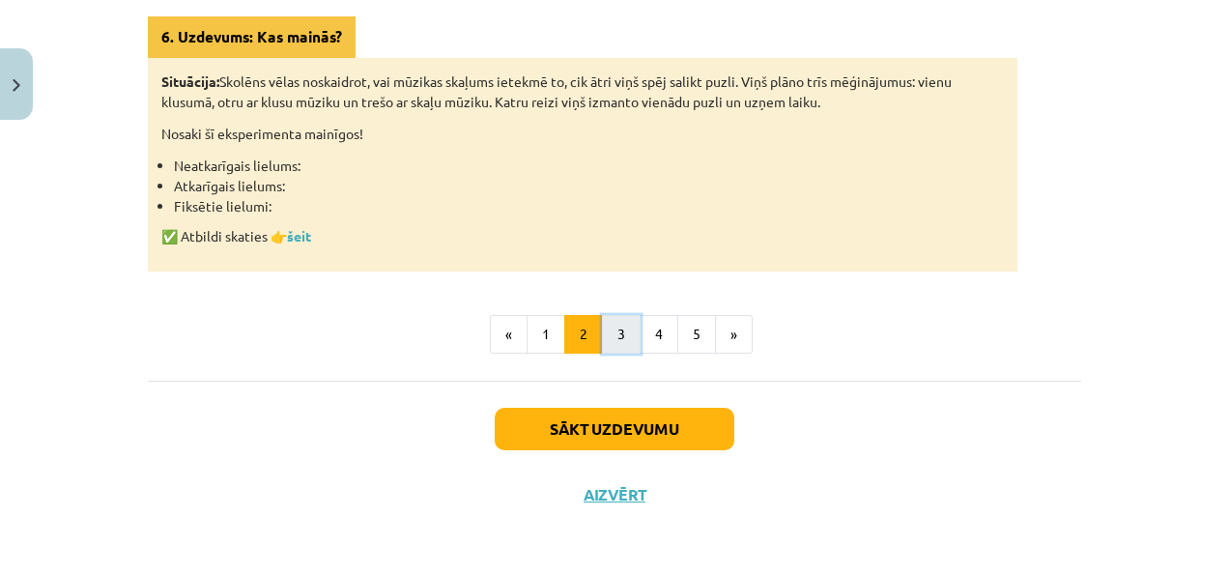
click at [619, 329] on button "3" at bounding box center [621, 334] width 39 height 39
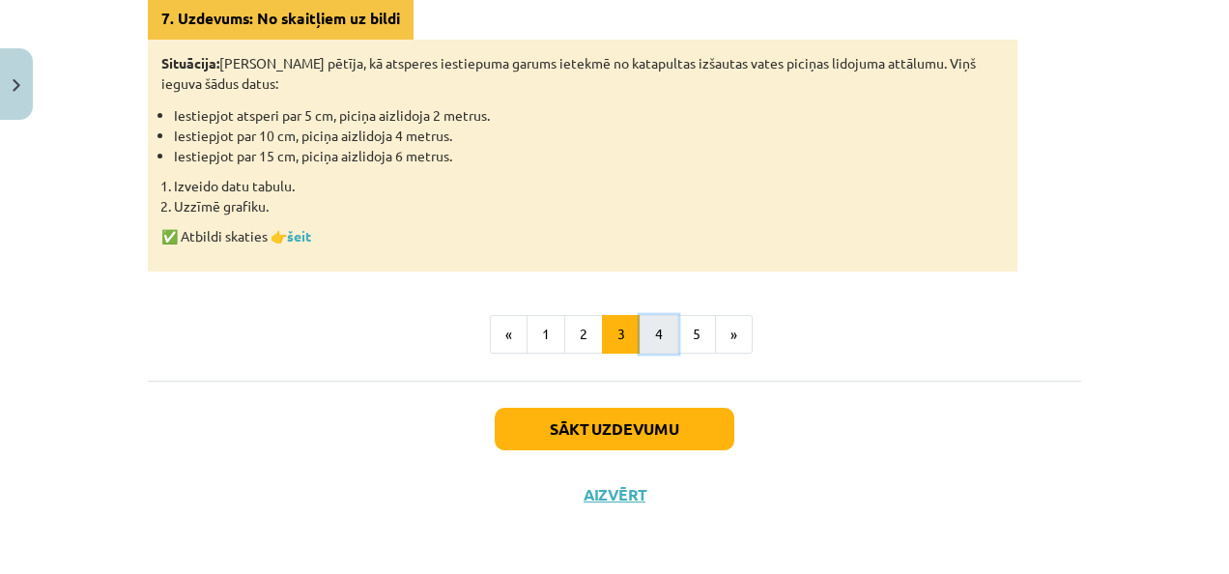
click at [656, 346] on button "4" at bounding box center [659, 334] width 39 height 39
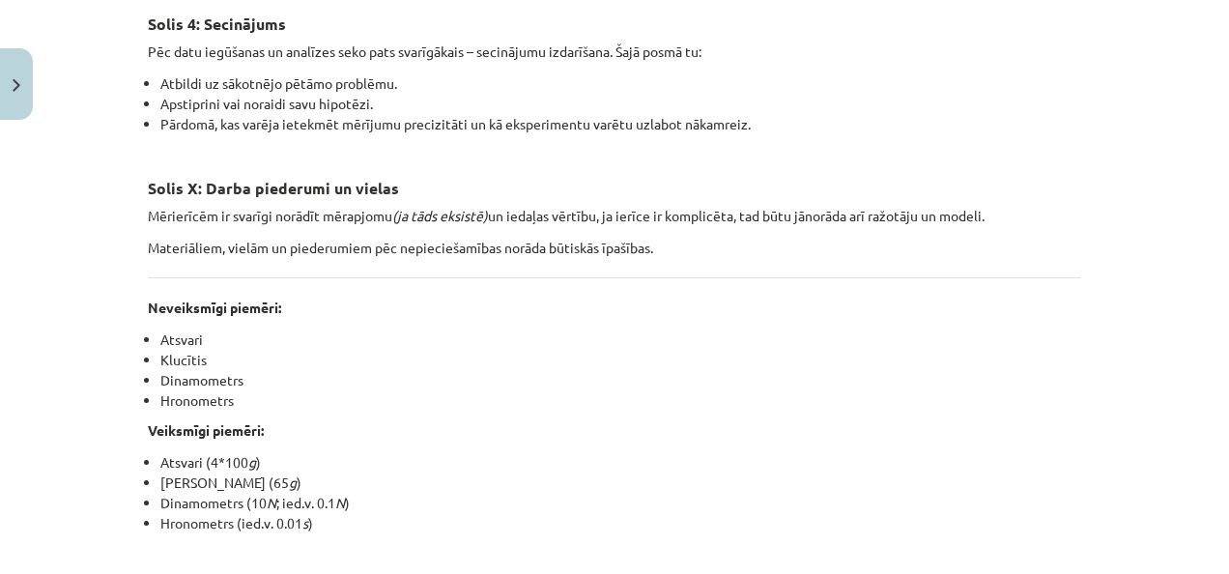
scroll to position [539, 0]
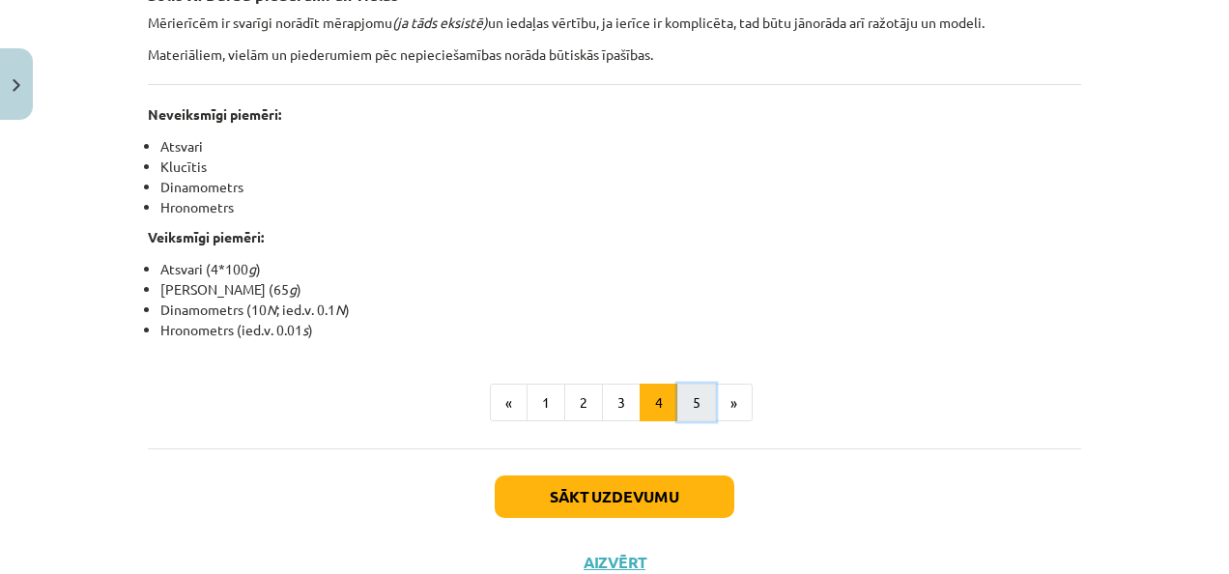
click at [687, 414] on button "5" at bounding box center [696, 403] width 39 height 39
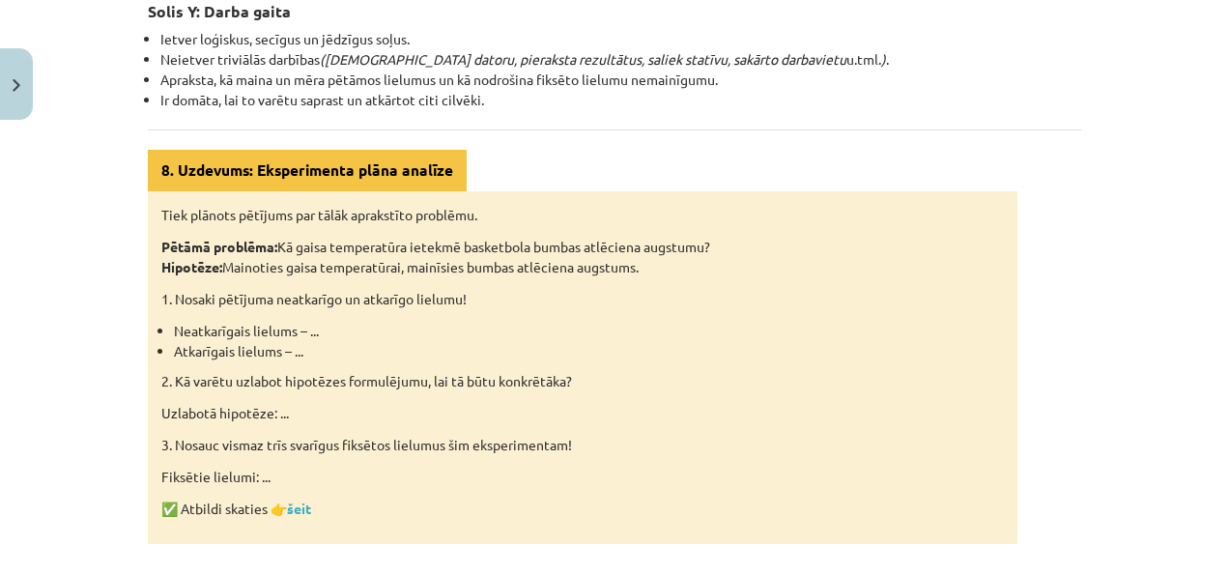
scroll to position [346, 0]
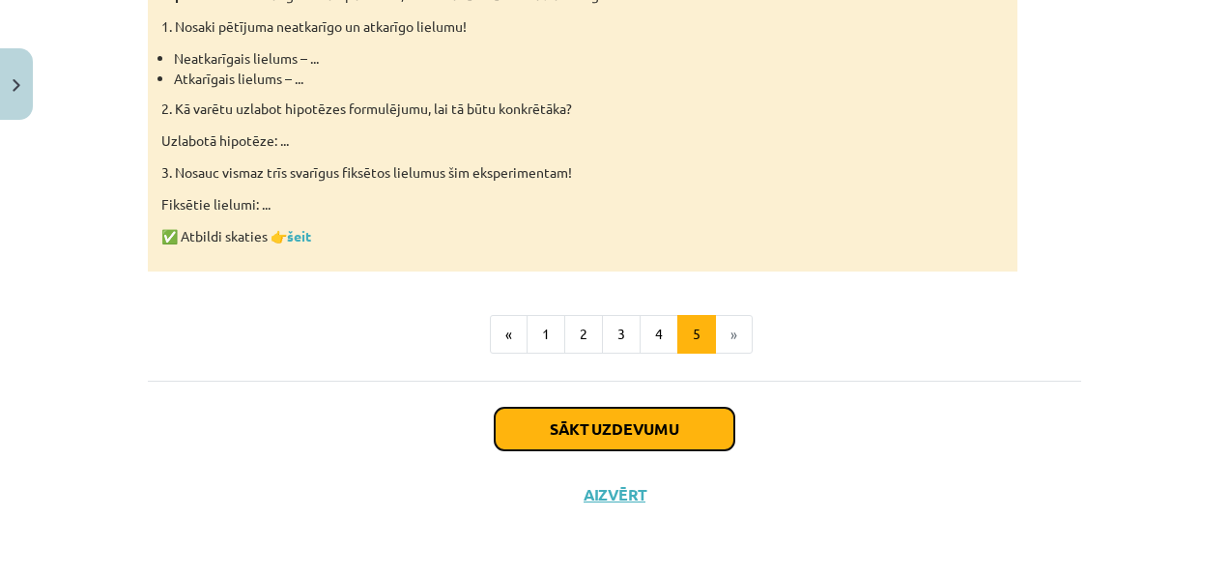
click at [698, 446] on button "Sākt uzdevumu" at bounding box center [615, 429] width 240 height 43
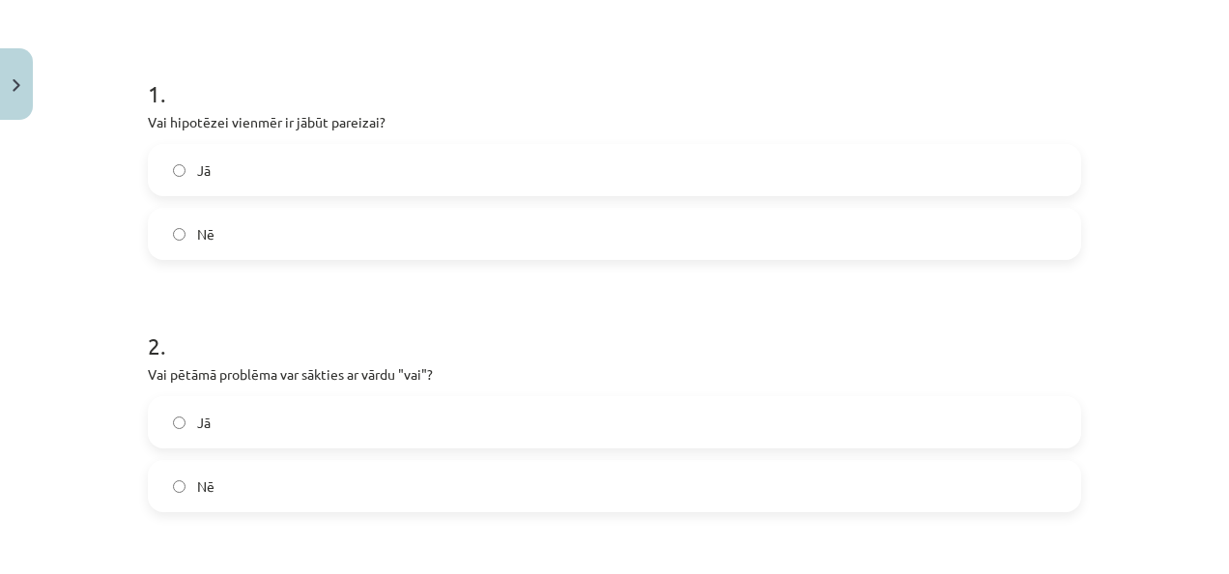
scroll to position [145, 0]
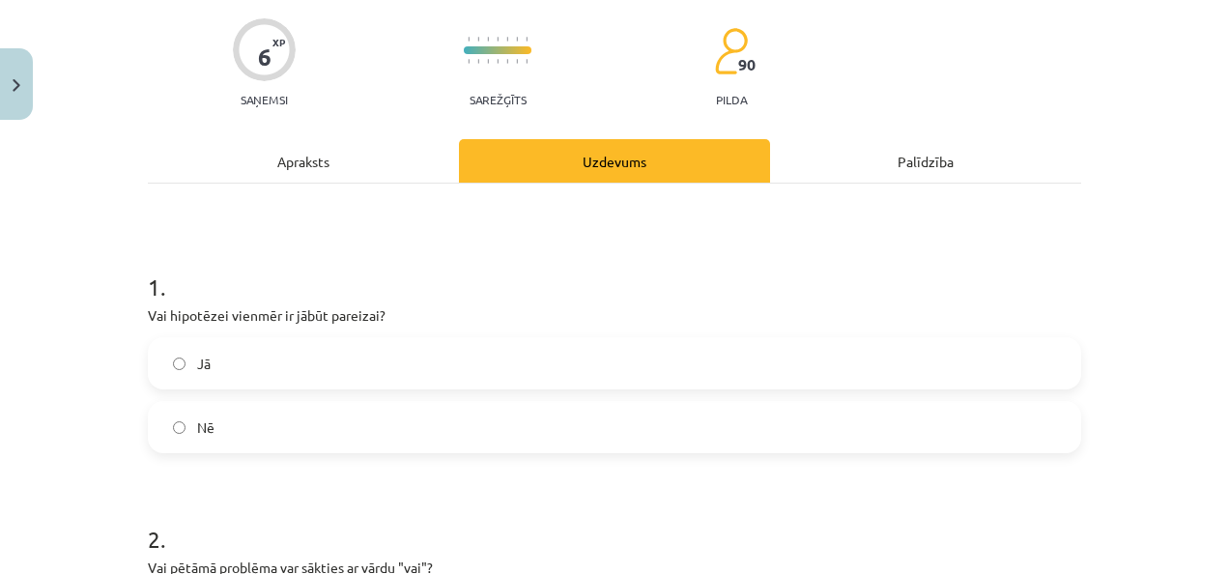
click at [366, 198] on div "1 . Vai hipotēzei vienmēr ir jābūt pareizai? Jā Nē 2 . Vai pētāmā problēma var …" at bounding box center [615, 585] width 934 height 803
click at [364, 184] on div "1 . Vai hipotēzei vienmēr ir jābūt pareizai? Jā Nē 2 . Vai pētāmā problēma var …" at bounding box center [615, 585] width 934 height 803
click at [367, 177] on div "Apraksts" at bounding box center [303, 160] width 311 height 43
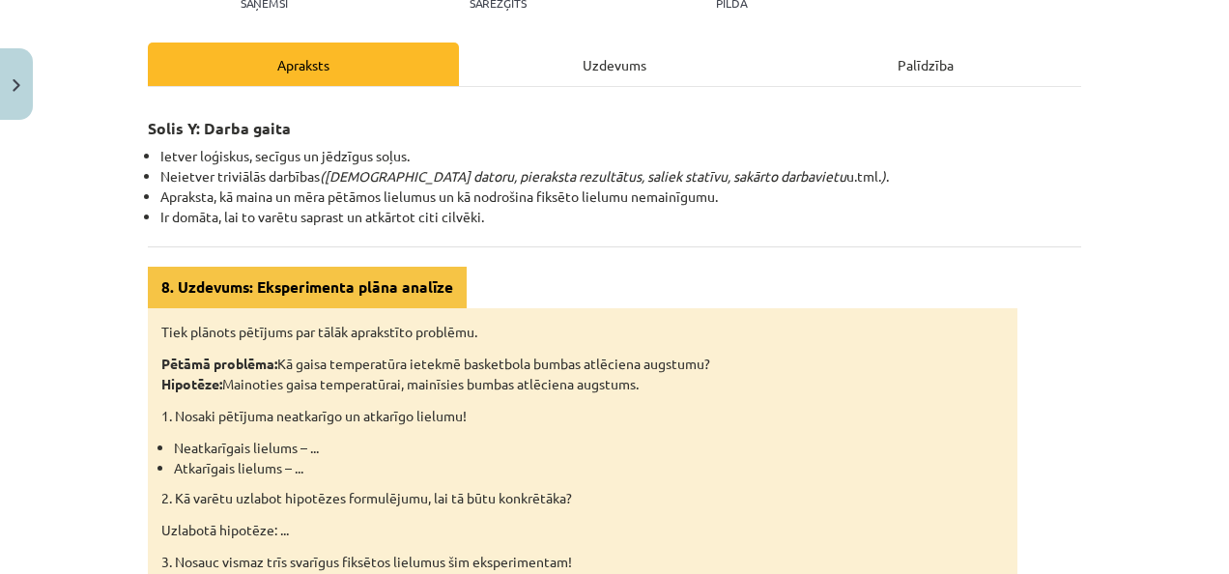
scroll to position [435, 0]
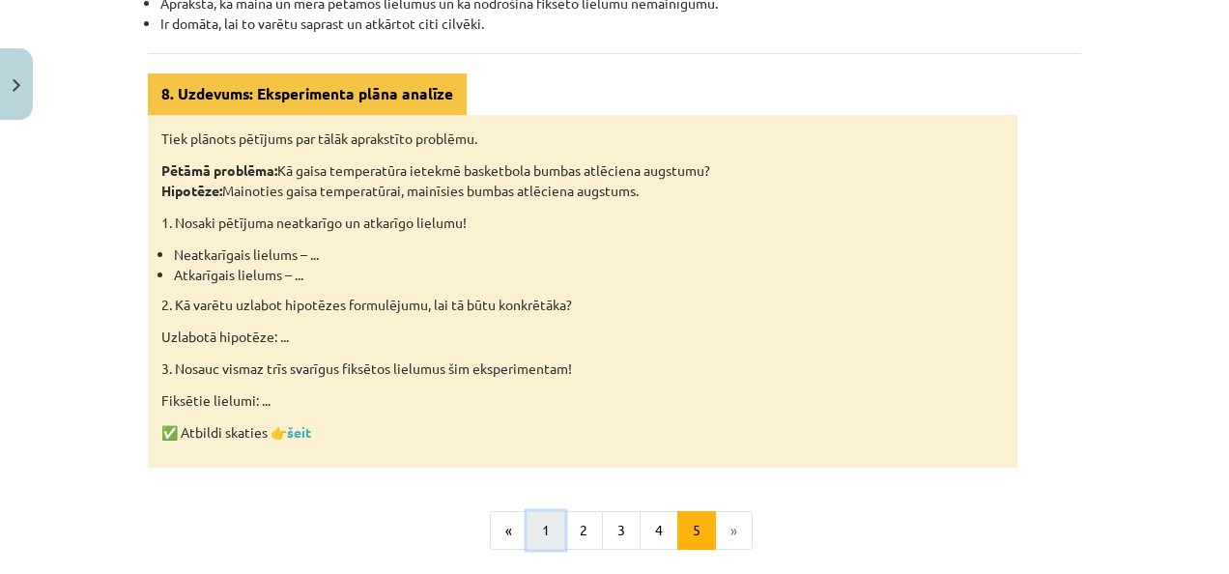
click at [527, 530] on button "1" at bounding box center [546, 530] width 39 height 39
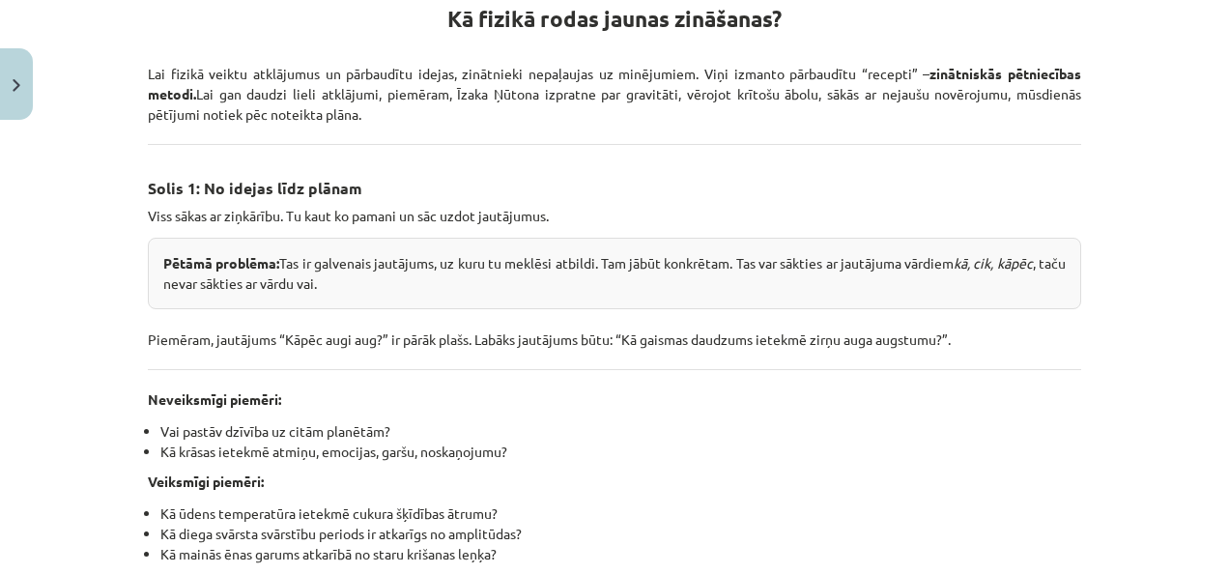
scroll to position [346, 0]
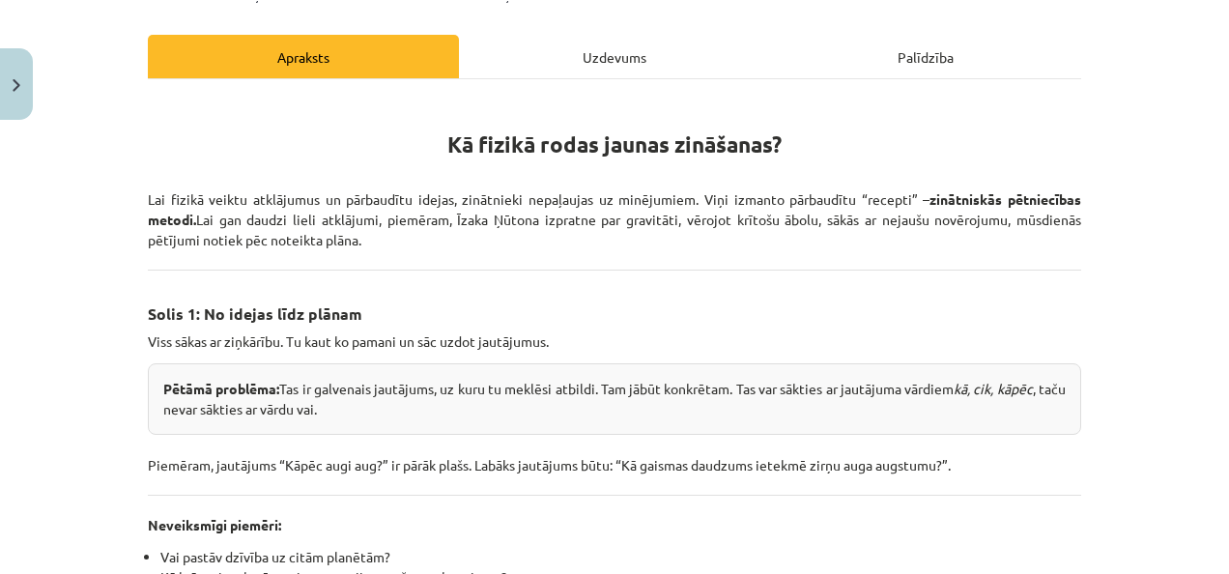
click at [522, 54] on div "Uzdevums" at bounding box center [614, 56] width 311 height 43
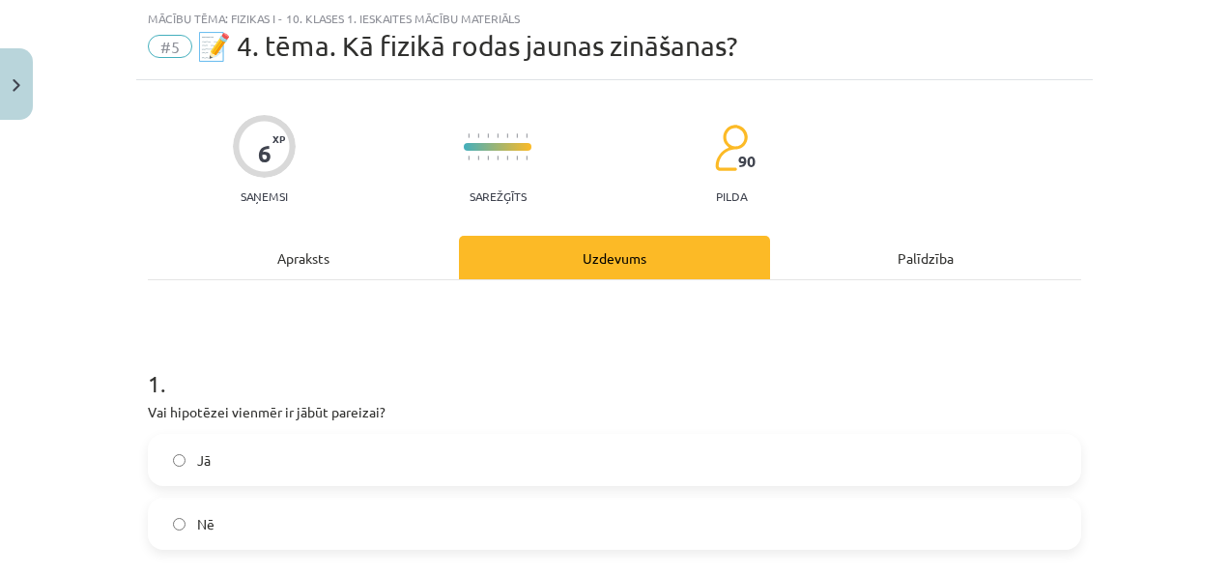
scroll to position [242, 0]
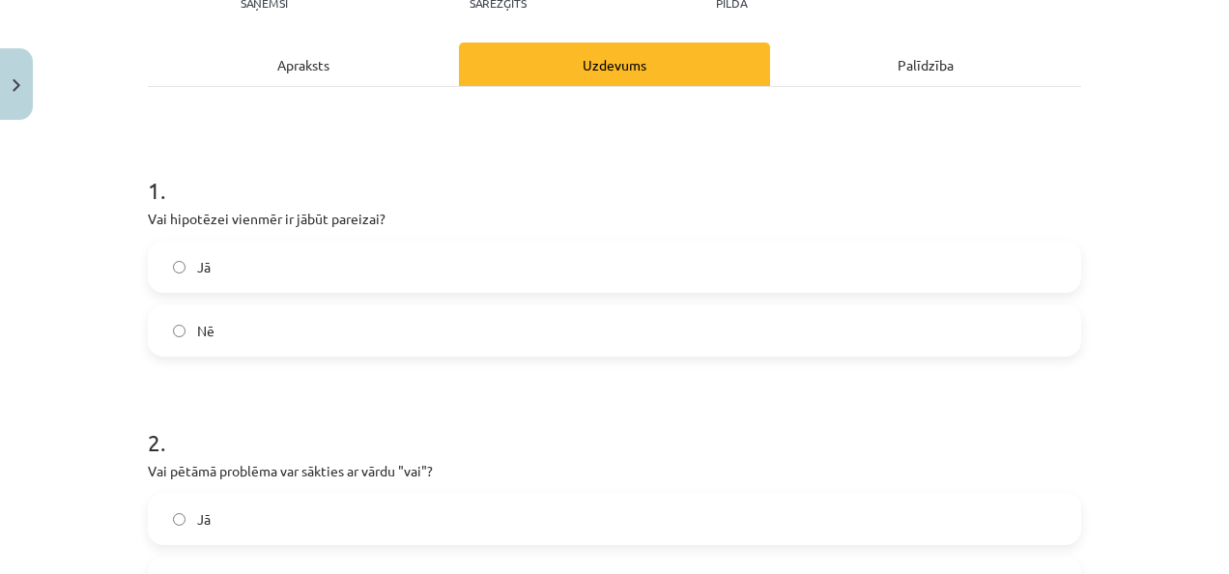
click at [252, 323] on label "Nē" at bounding box center [615, 330] width 930 height 48
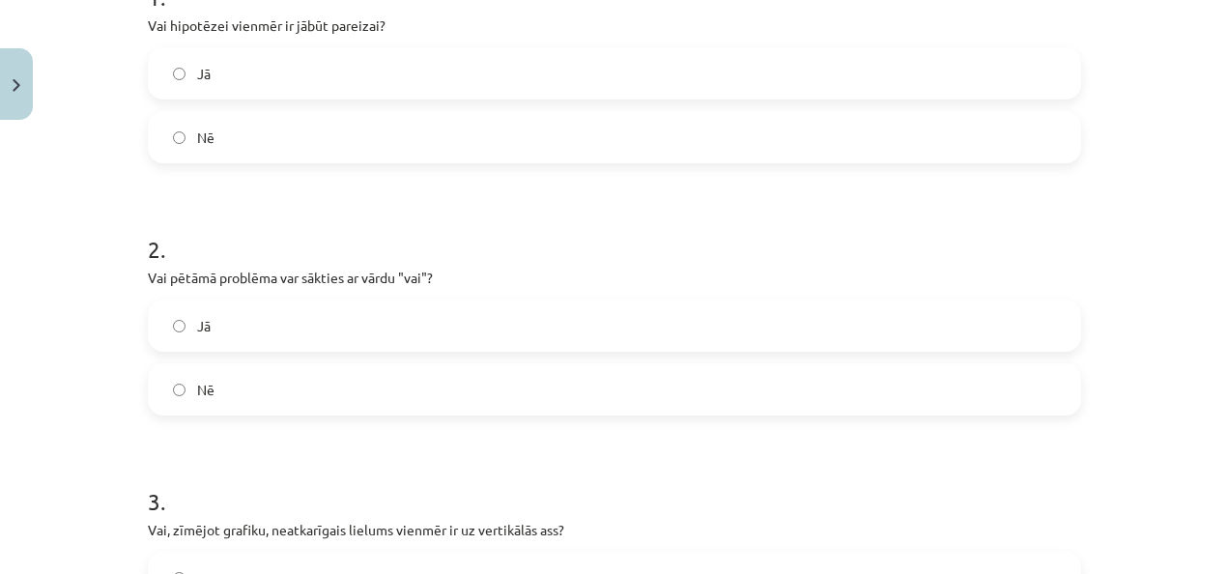
click at [216, 394] on label "Nē" at bounding box center [615, 389] width 930 height 48
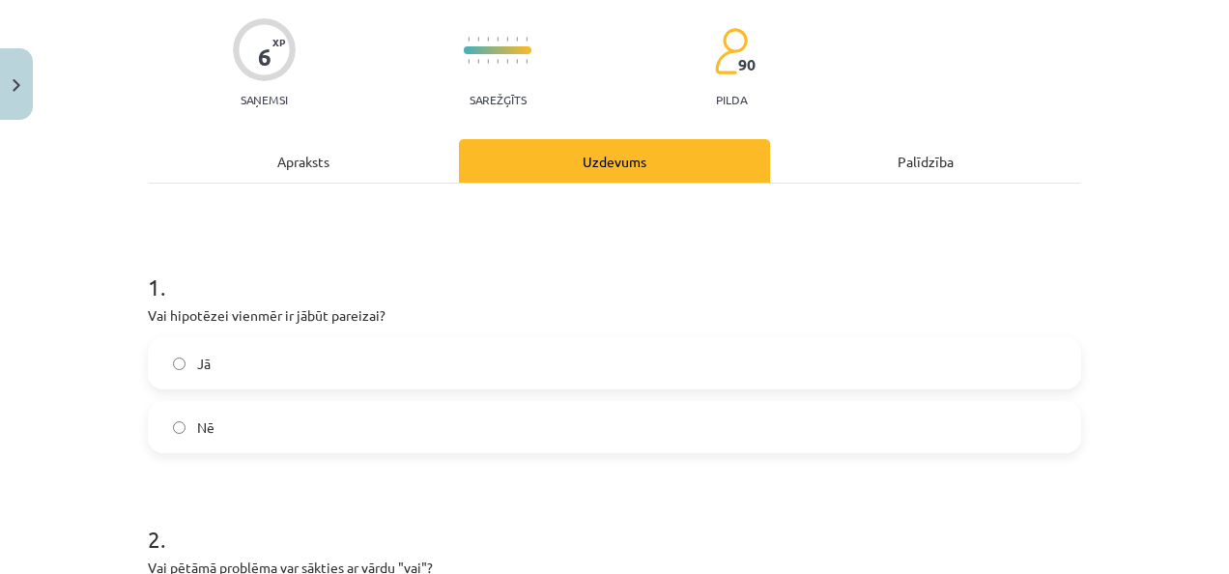
scroll to position [48, 0]
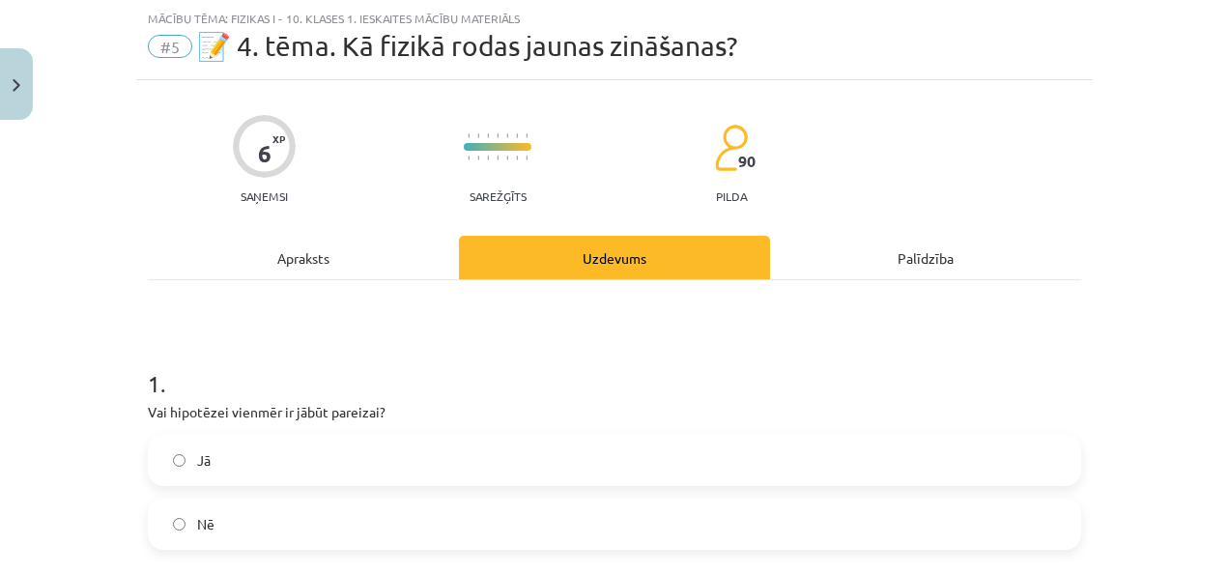
click at [249, 275] on div "Apraksts" at bounding box center [303, 257] width 311 height 43
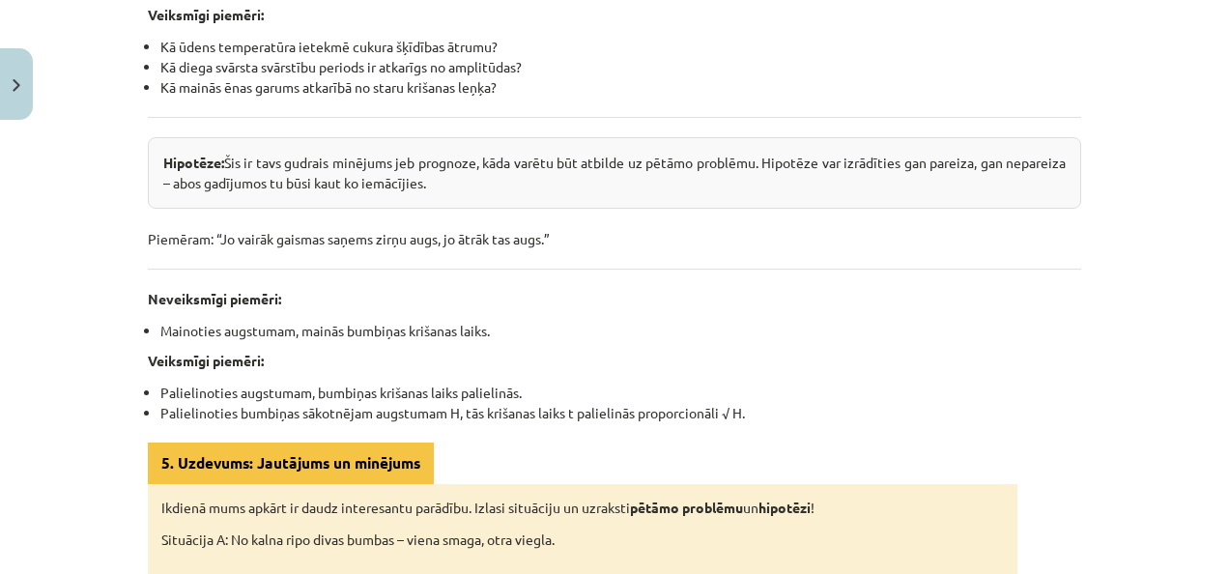
scroll to position [821, 0]
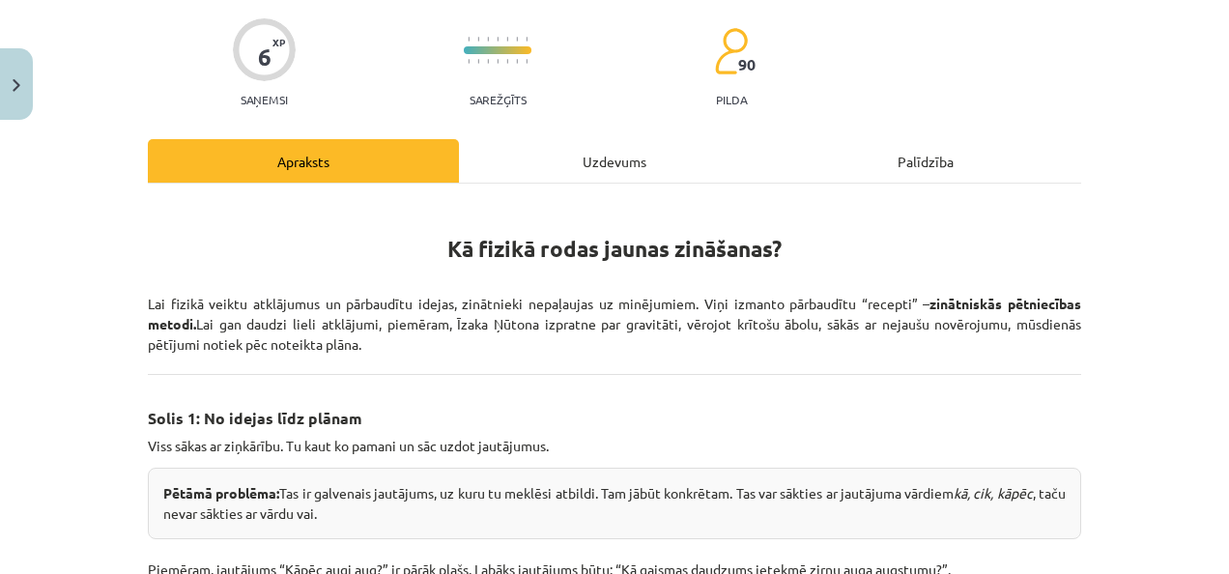
click at [549, 139] on div "Uzdevums" at bounding box center [614, 160] width 311 height 43
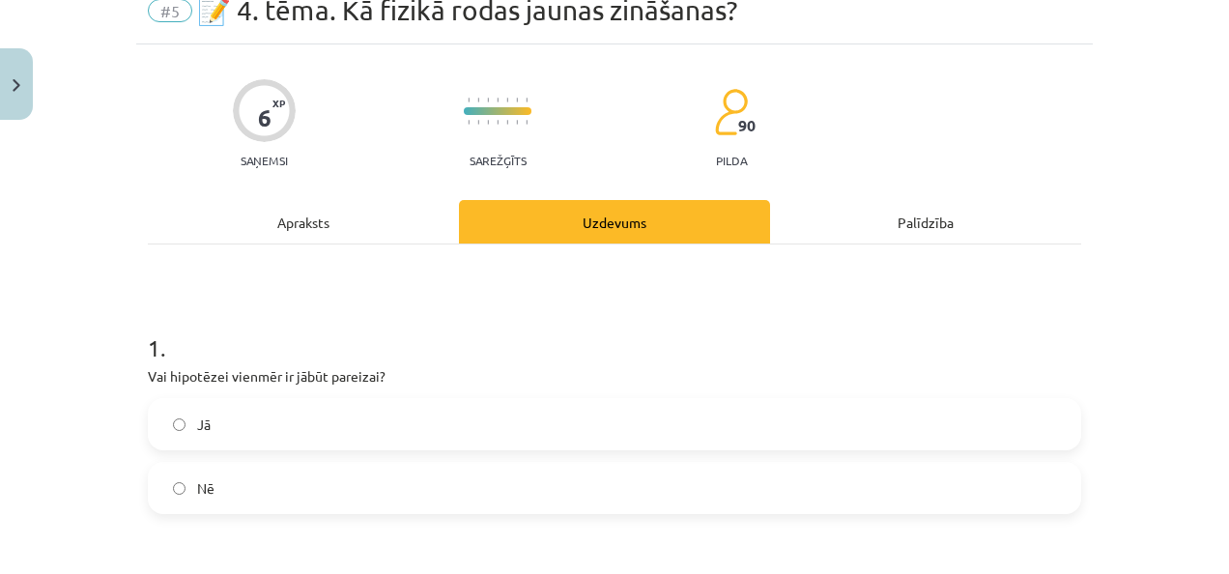
scroll to position [48, 0]
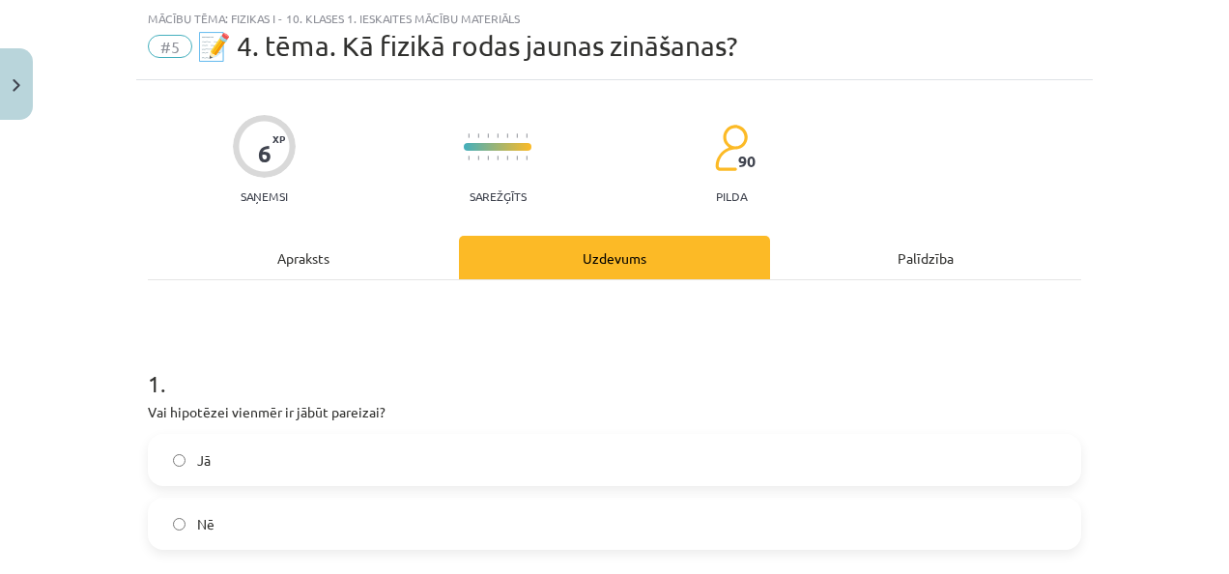
click at [311, 269] on div "Apraksts" at bounding box center [303, 257] width 311 height 43
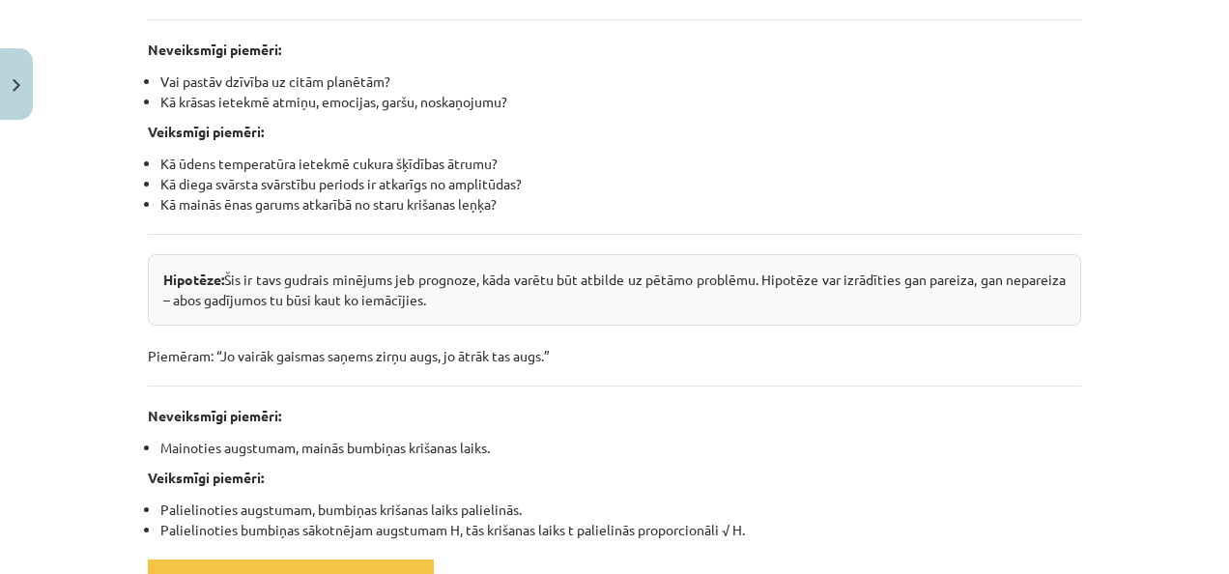
scroll to position [821, 0]
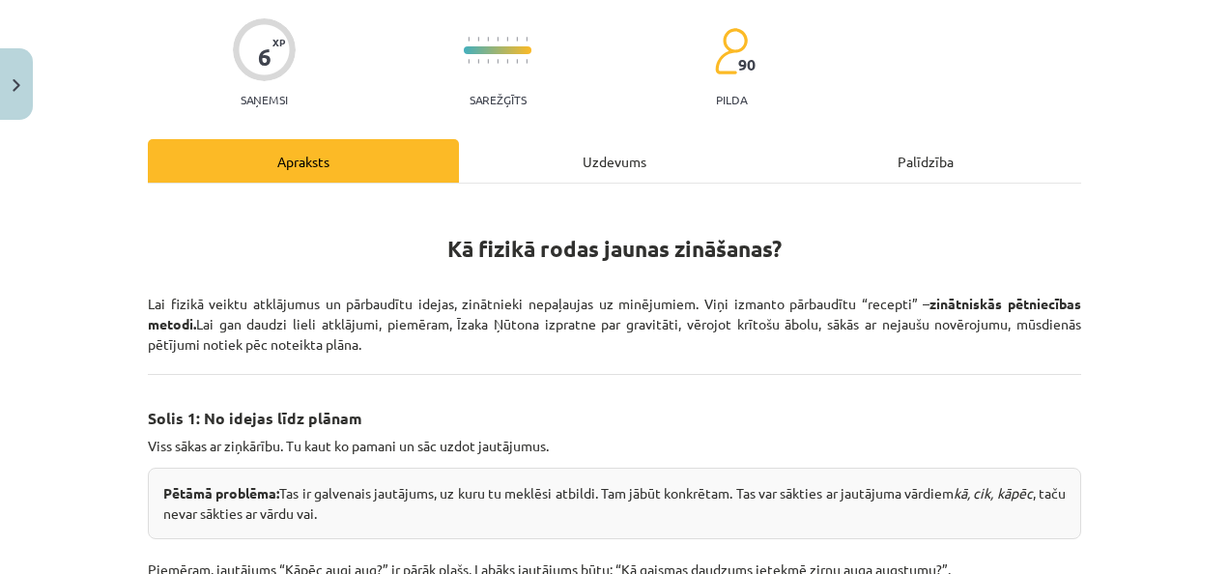
click at [545, 155] on div "Uzdevums" at bounding box center [614, 160] width 311 height 43
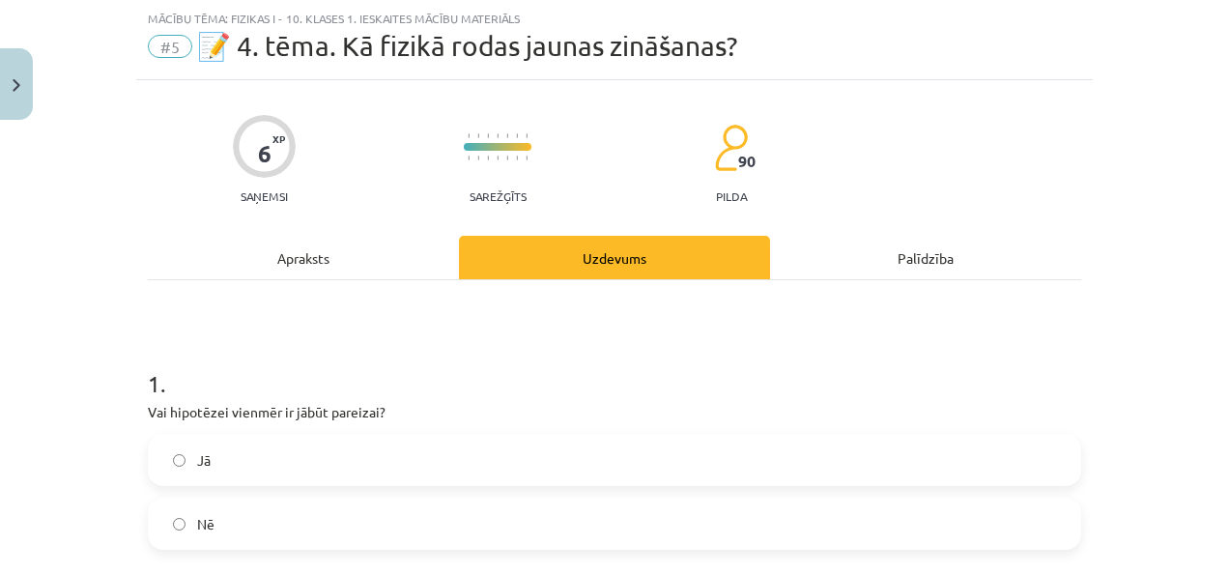
scroll to position [242, 0]
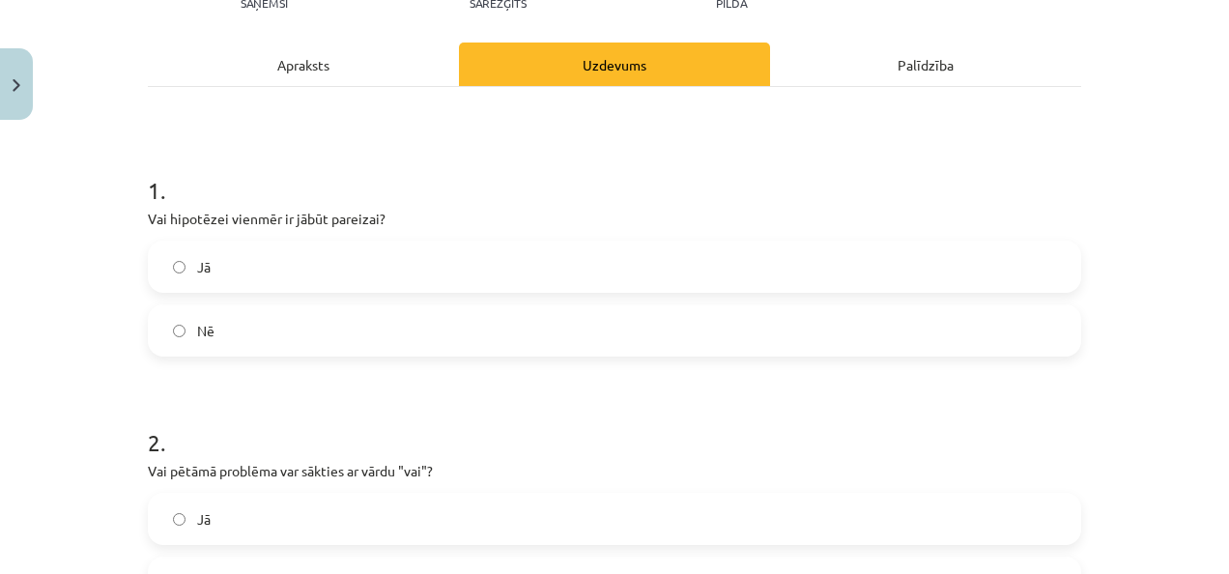
click at [234, 302] on div "Jā Nē" at bounding box center [615, 299] width 934 height 116
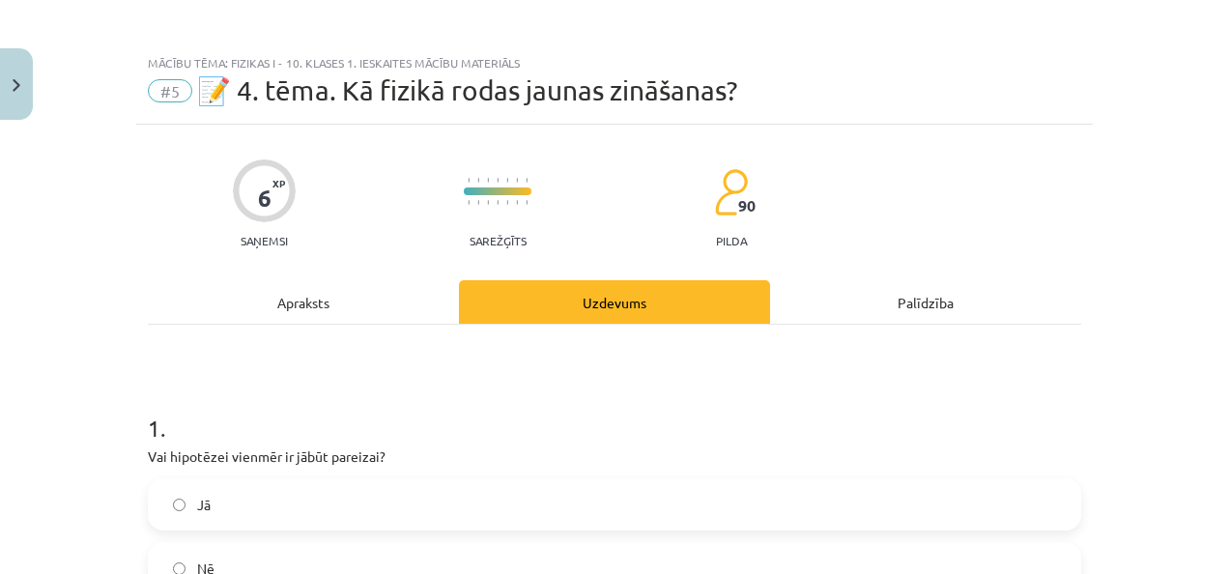
scroll to position [0, 0]
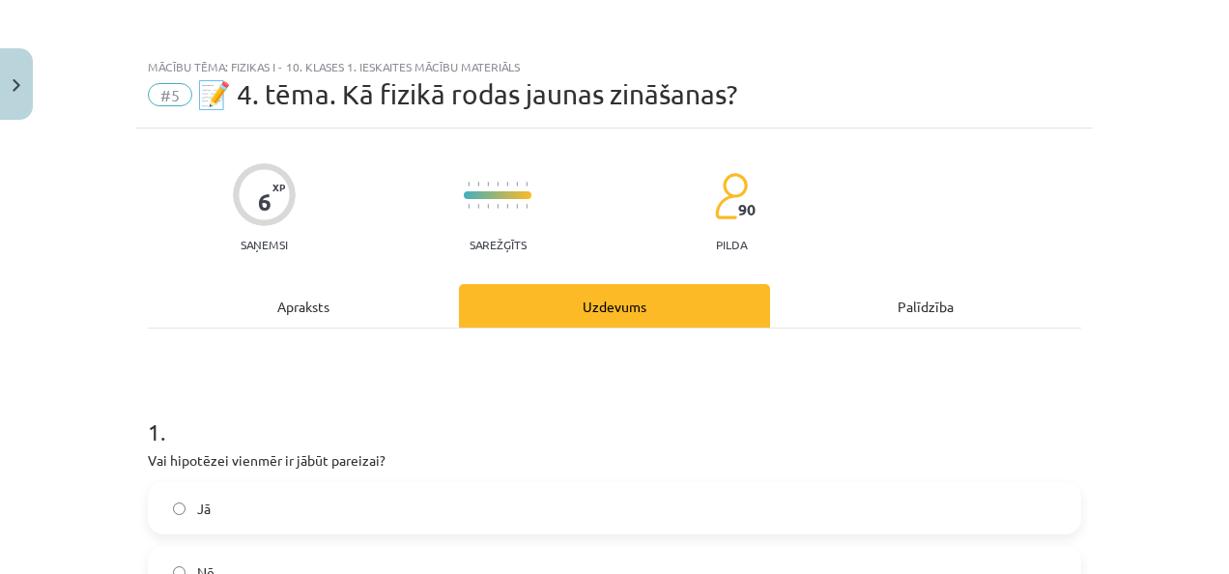
click at [410, 322] on div "Apraksts" at bounding box center [303, 305] width 311 height 43
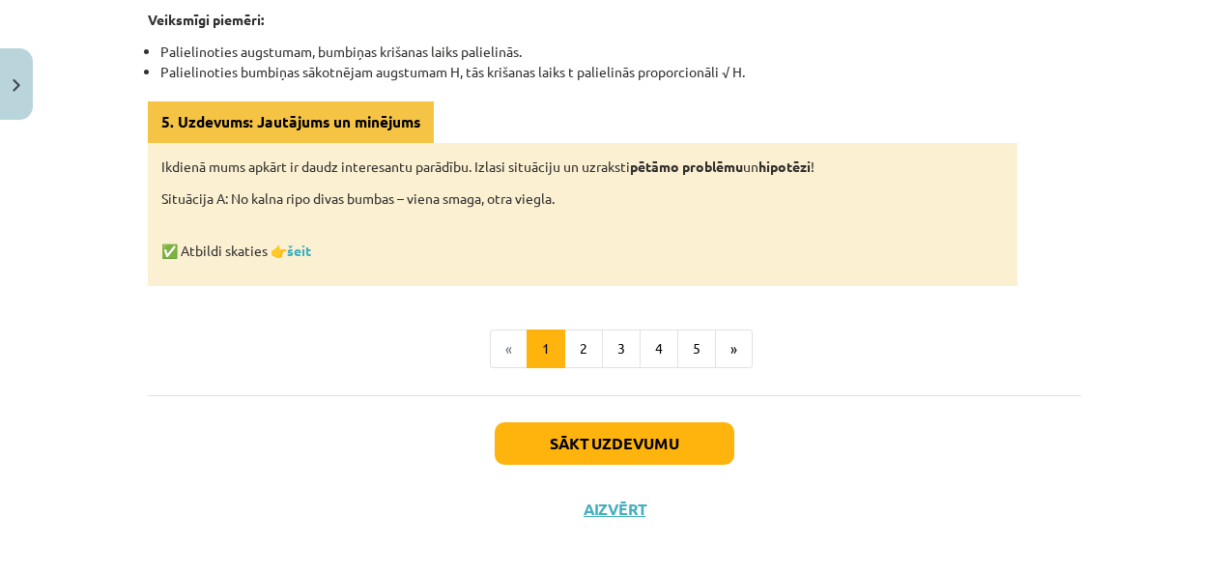
scroll to position [1196, 0]
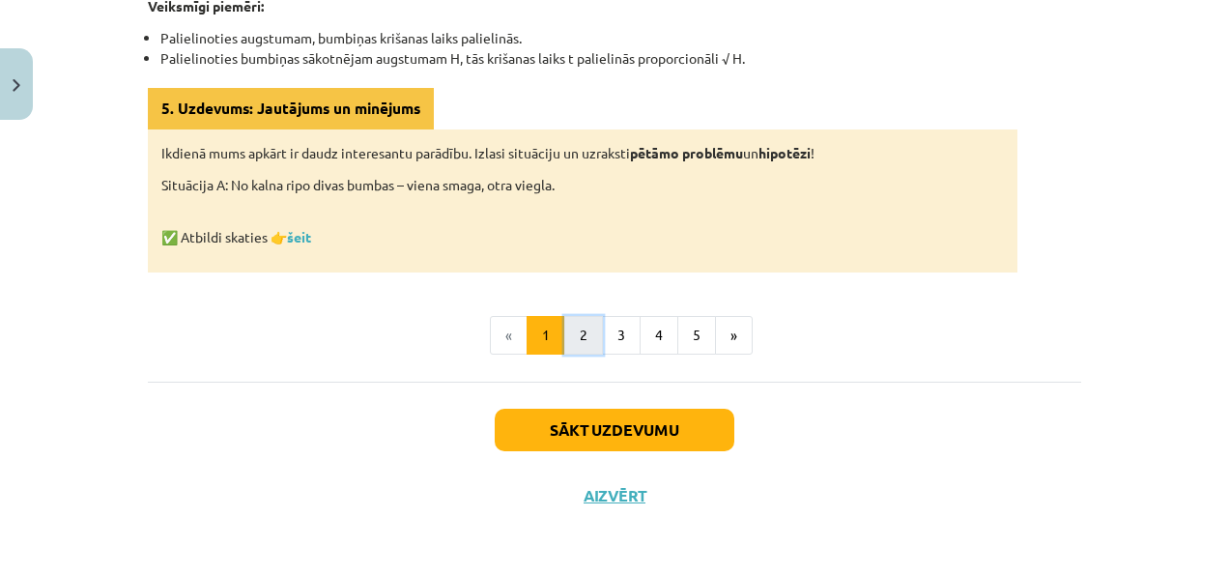
click at [587, 333] on button "2" at bounding box center [583, 335] width 39 height 39
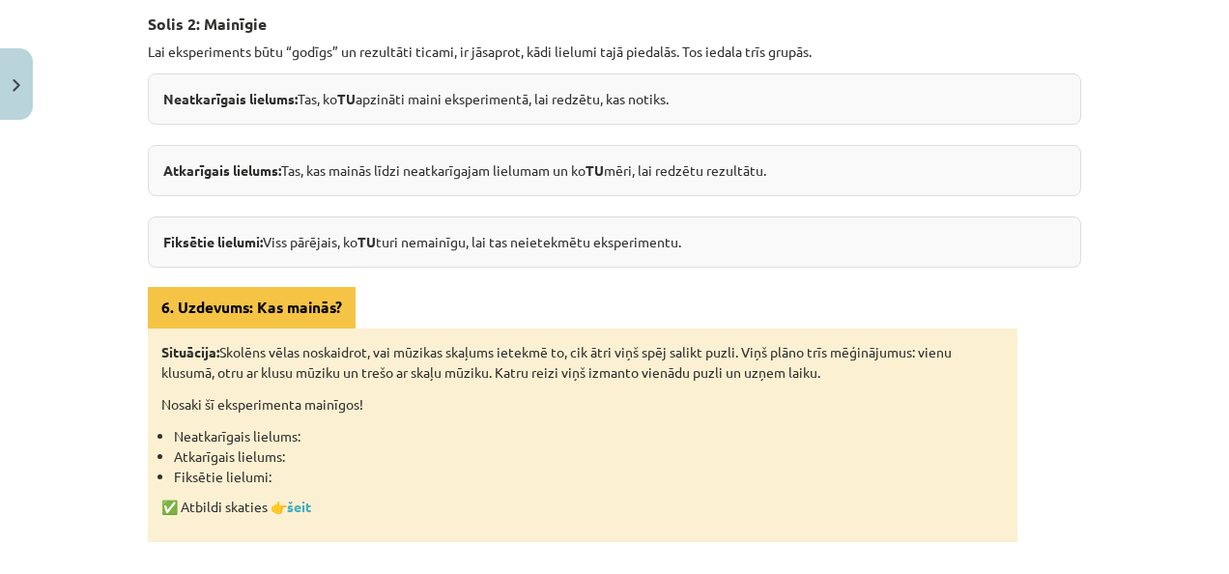
scroll to position [249, 0]
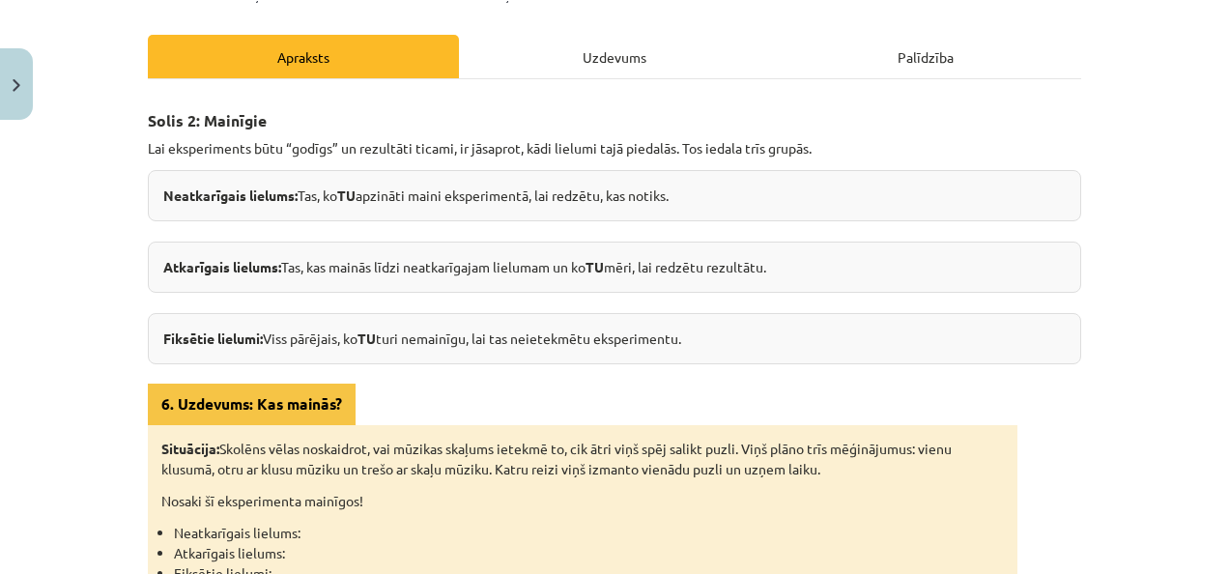
click at [517, 73] on div "Uzdevums" at bounding box center [614, 56] width 311 height 43
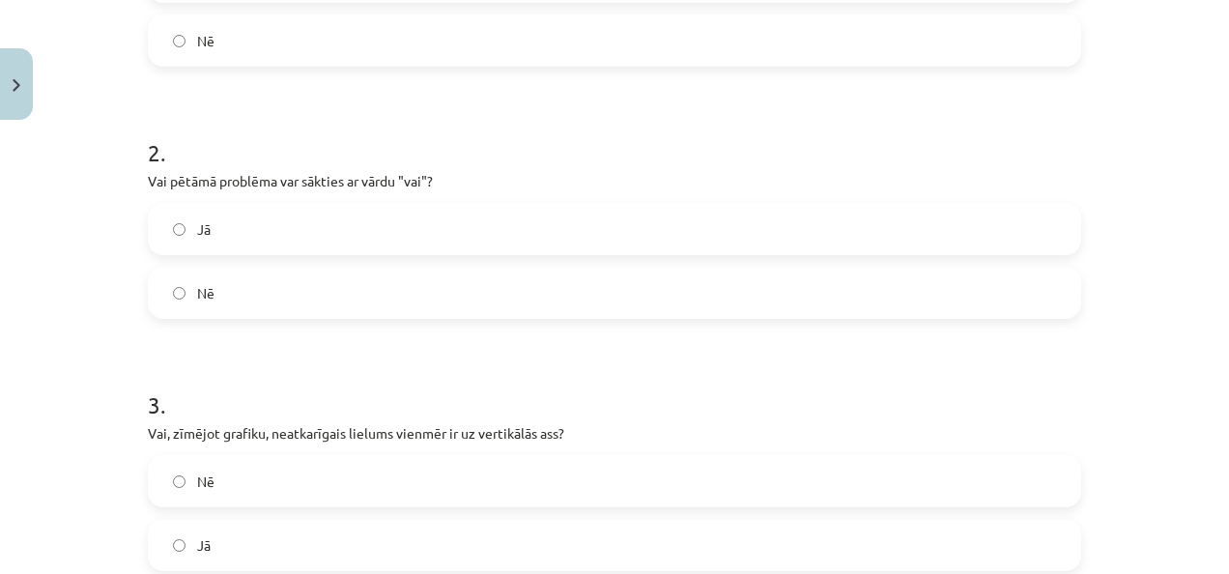
scroll to position [725, 0]
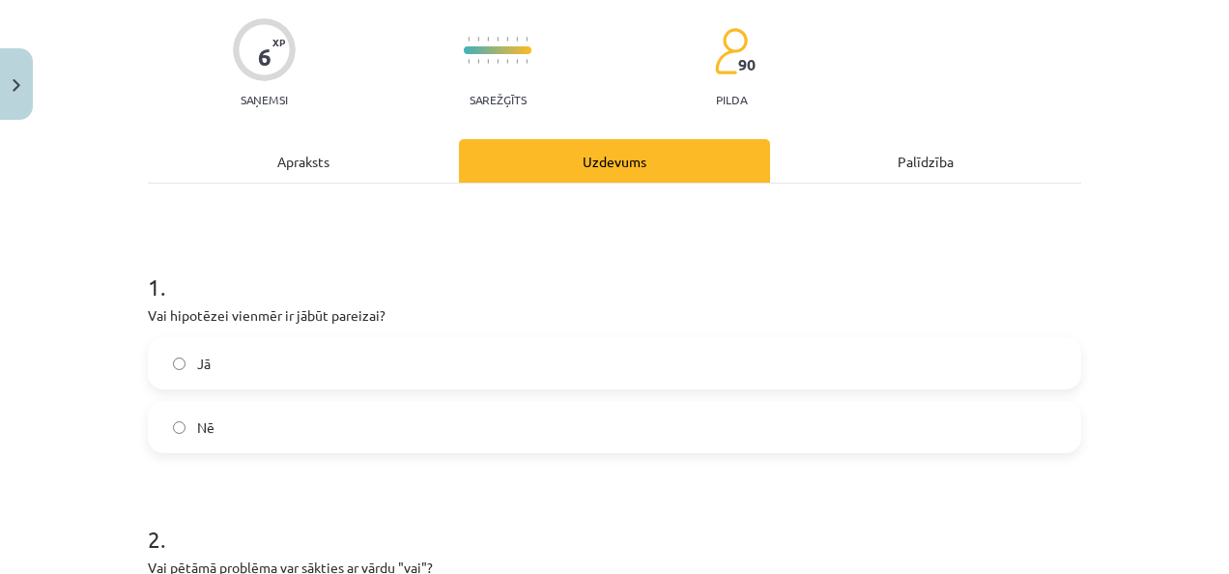
click at [340, 169] on div "Apraksts" at bounding box center [303, 160] width 311 height 43
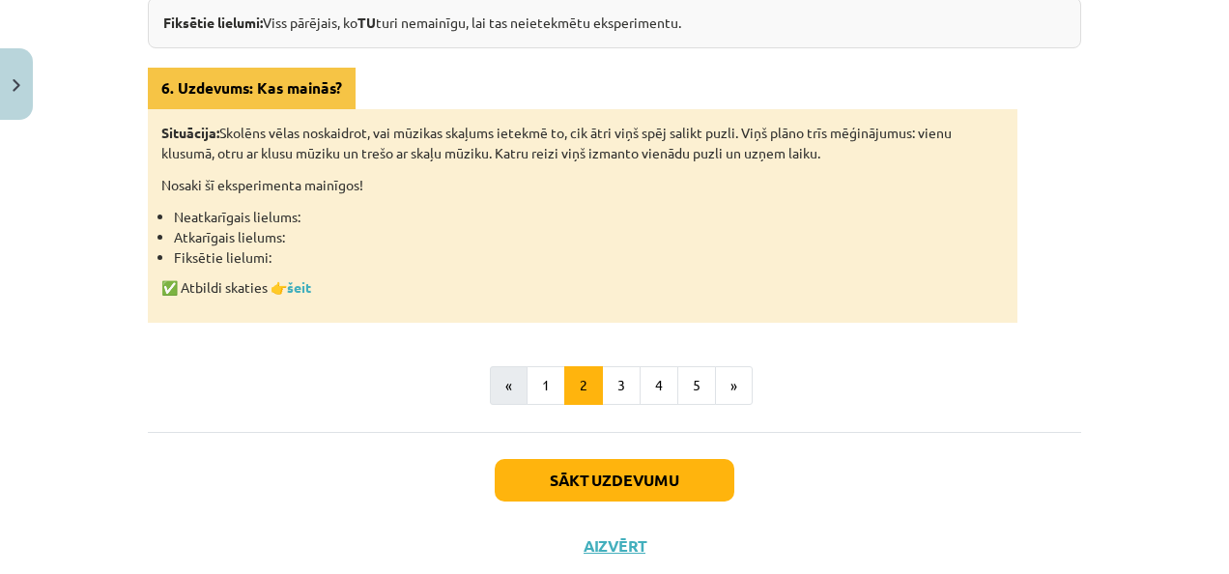
scroll to position [617, 0]
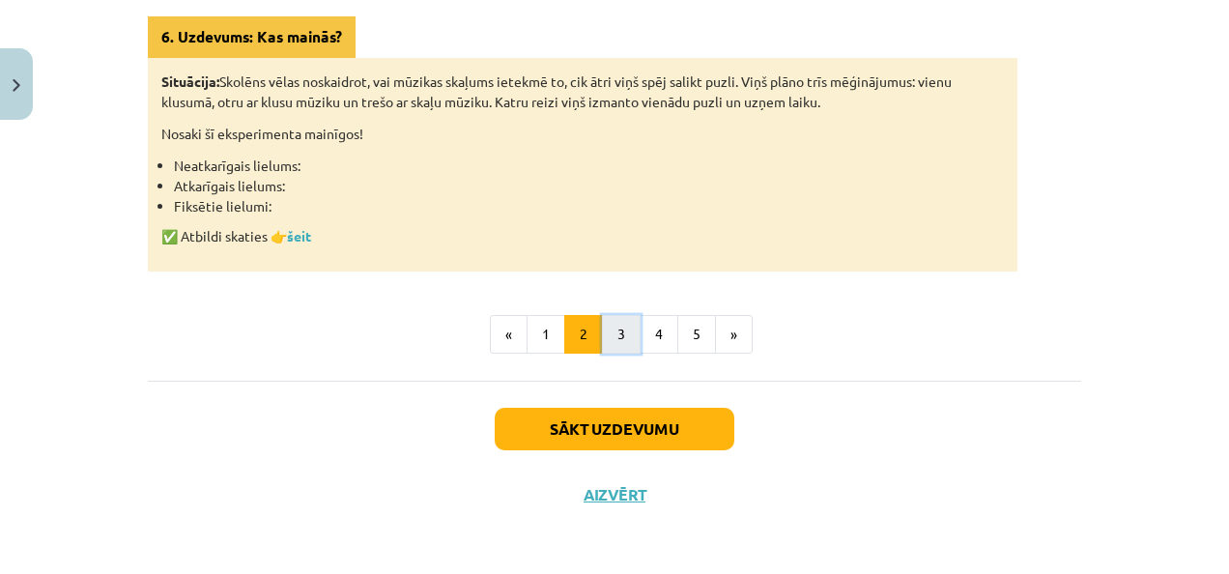
click at [619, 330] on button "3" at bounding box center [621, 334] width 39 height 39
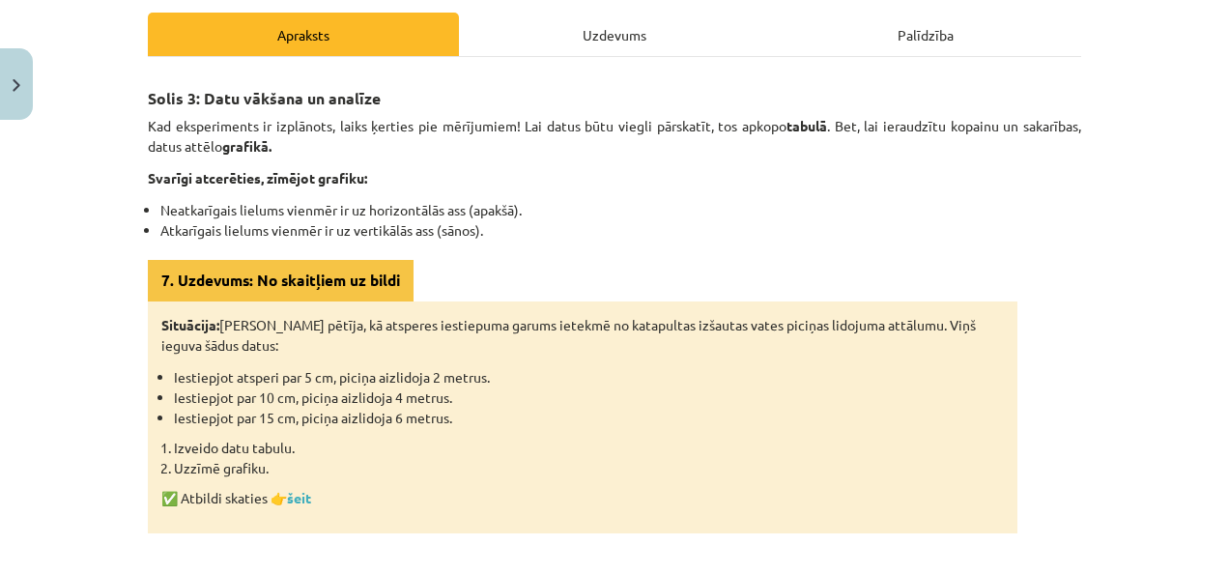
scroll to position [249, 0]
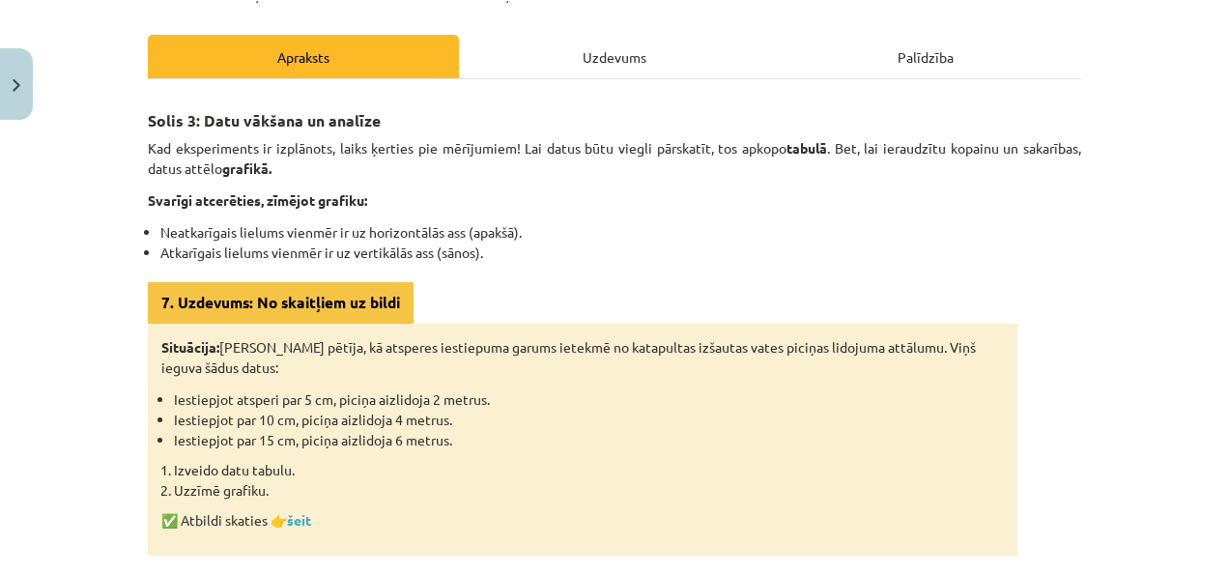
click at [522, 95] on div "Solis 3: Datu vākšana un analīze Kad eksperiments ir izplānots, laiks ķerties p…" at bounding box center [615, 372] width 934 height 586
click at [532, 83] on div "Solis 3: Datu vākšana un analīze Kad eksperiments ir izplānots, laiks ķerties p…" at bounding box center [615, 372] width 934 height 586
click at [544, 68] on div "Uzdevums" at bounding box center [614, 56] width 311 height 43
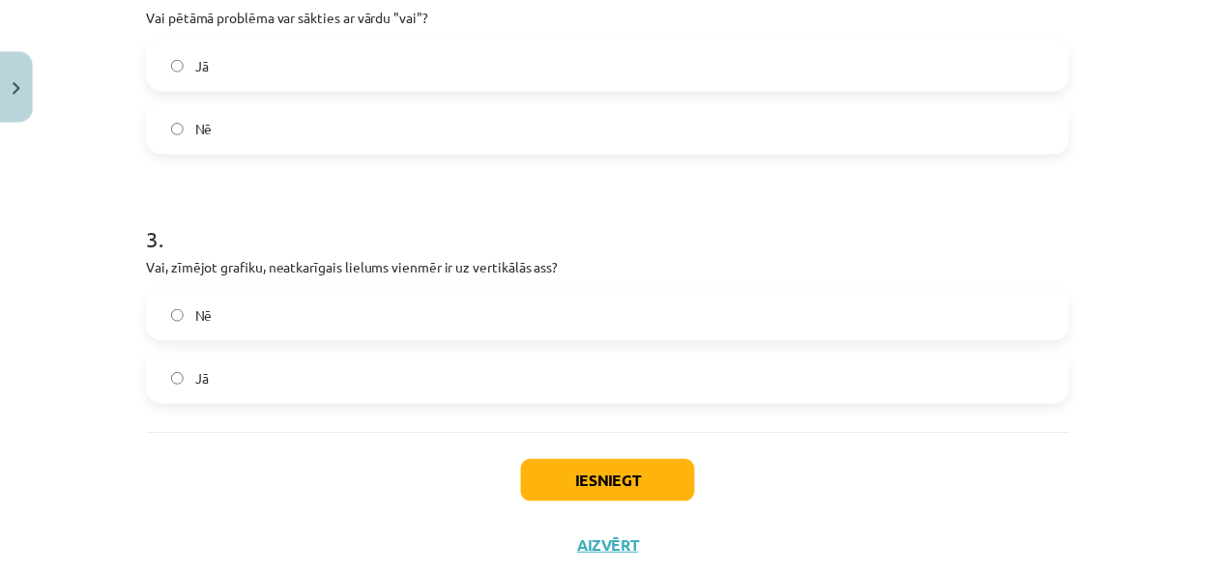
scroll to position [753, 0]
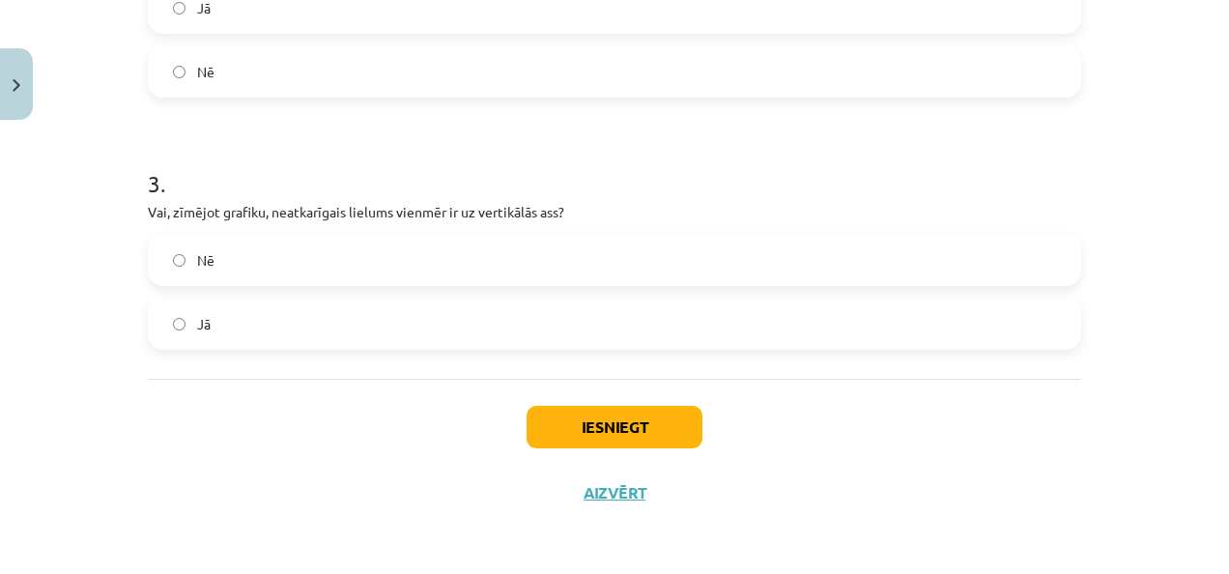
click at [302, 326] on label "Jā" at bounding box center [615, 324] width 930 height 48
click at [548, 416] on button "Iesniegt" at bounding box center [615, 427] width 176 height 43
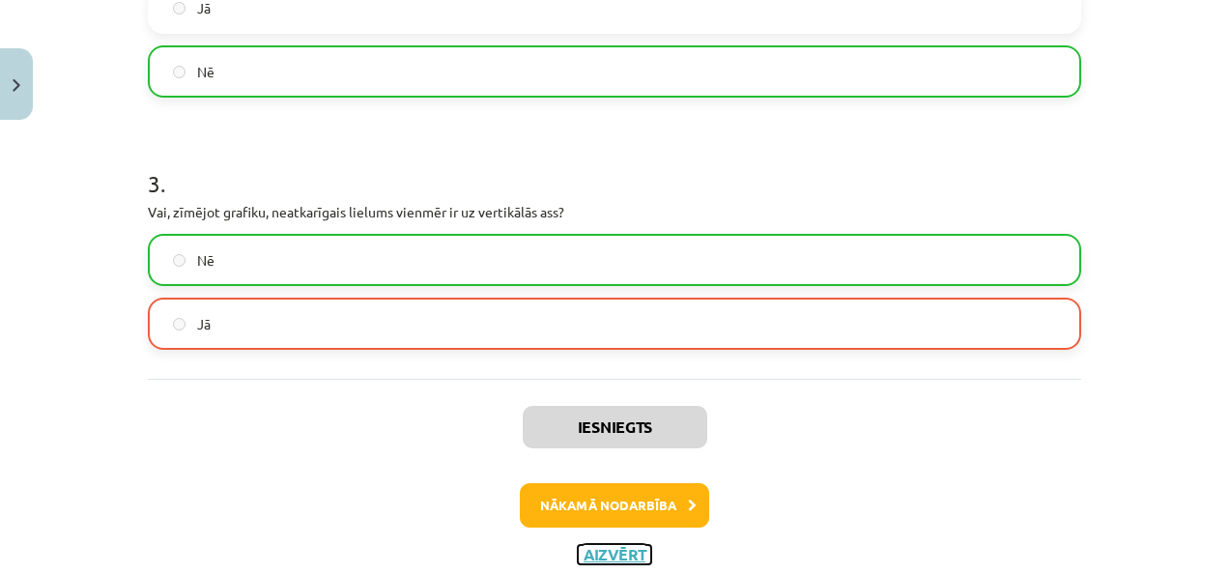
drag, startPoint x: 583, startPoint y: 545, endPoint x: 585, endPoint y: 533, distance: 11.8
click at [583, 545] on button "Aizvērt" at bounding box center [614, 554] width 73 height 19
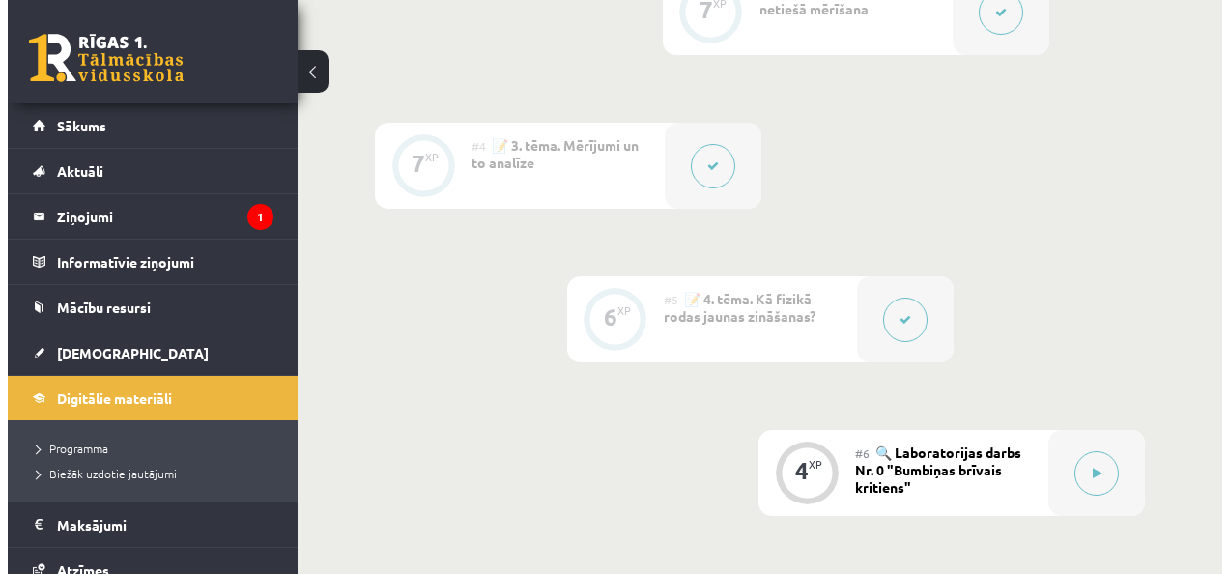
scroll to position [966, 0]
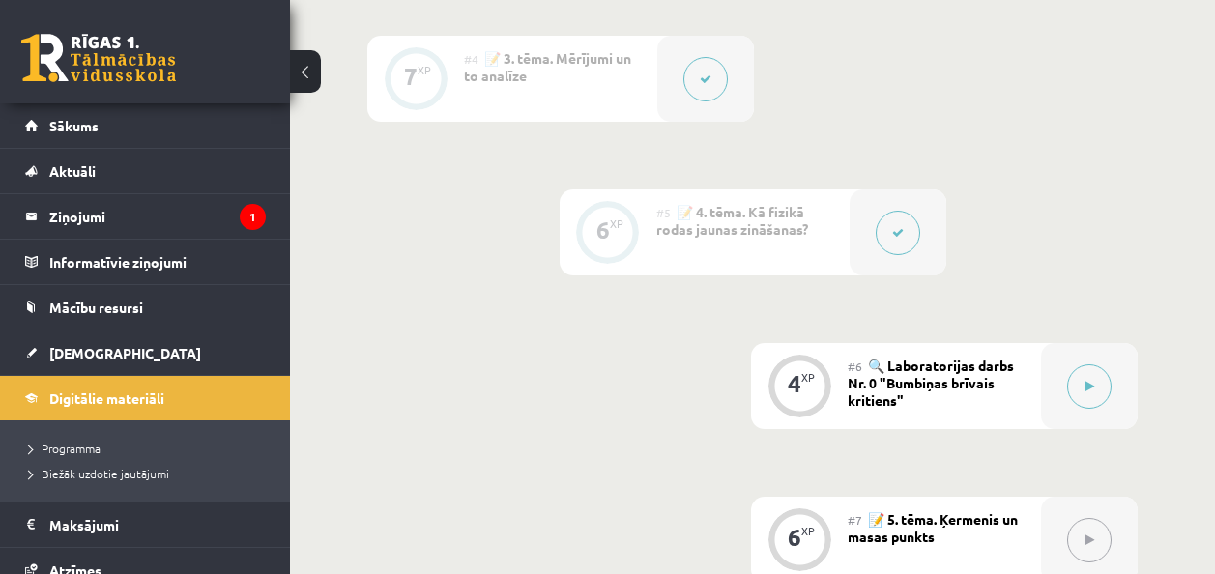
click at [976, 366] on span "🔍 Laboratorijas darbs Nr. 0 "Bumbiņas brīvais kritiens"" at bounding box center [931, 383] width 166 height 52
click at [778, 402] on div "4 XP" at bounding box center [799, 384] width 58 height 58
click at [1084, 386] on button at bounding box center [1089, 386] width 44 height 44
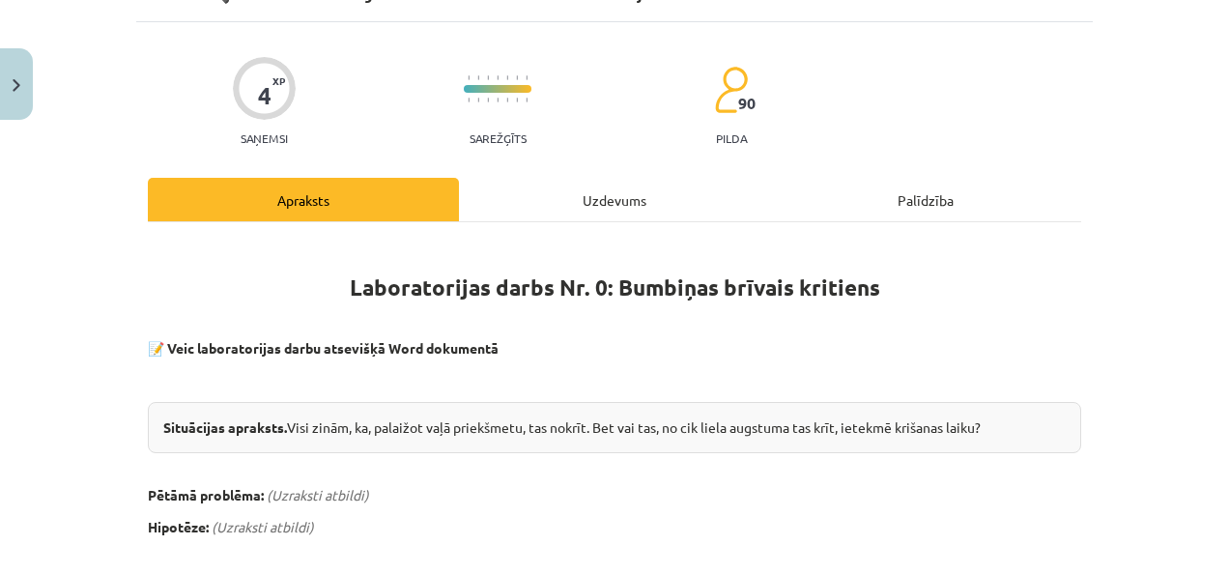
scroll to position [70, 0]
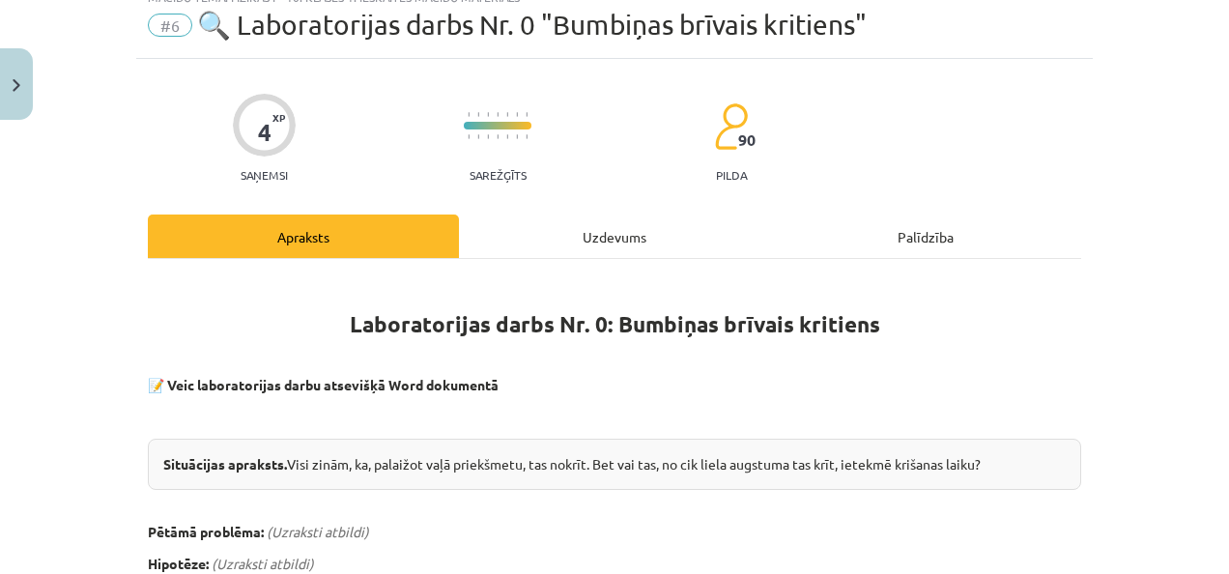
click at [546, 217] on div "Uzdevums" at bounding box center [614, 236] width 311 height 43
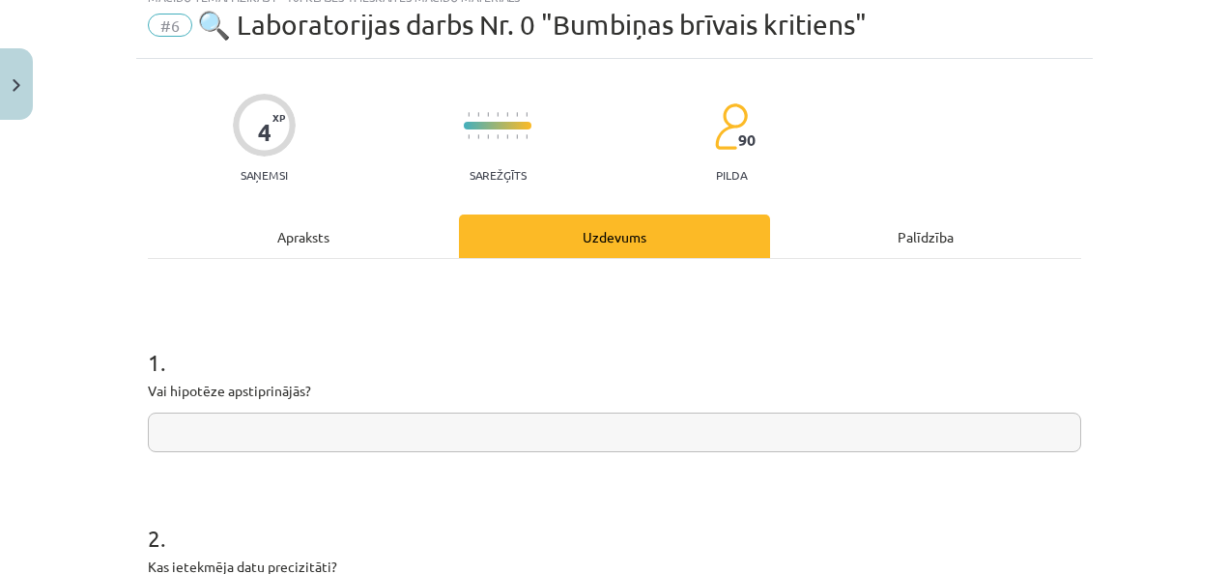
scroll to position [48, 0]
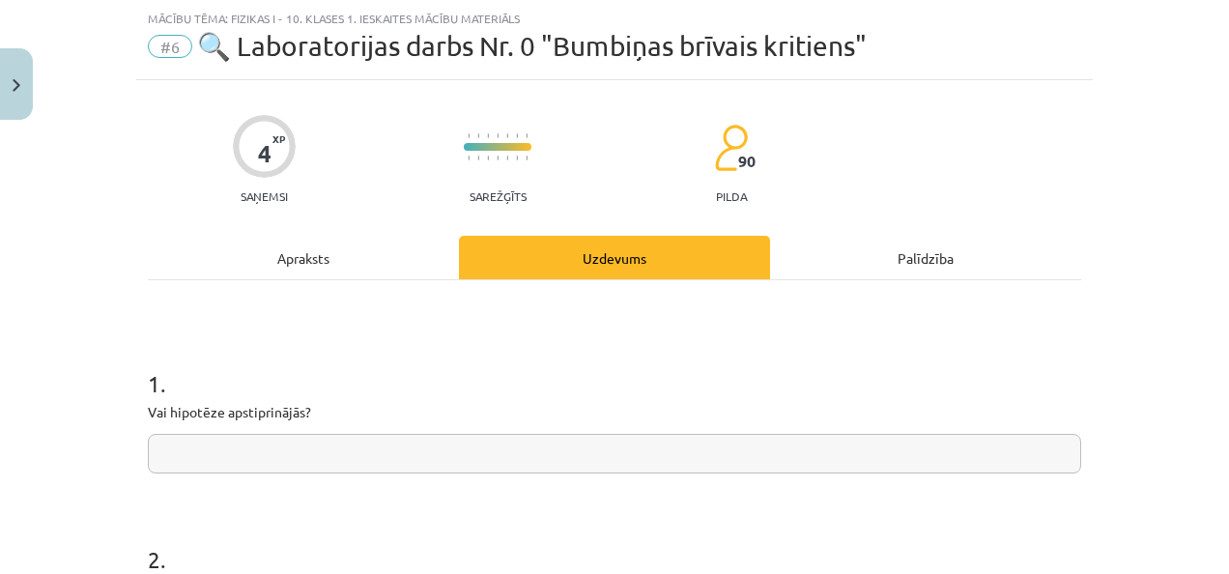
drag, startPoint x: 544, startPoint y: 221, endPoint x: 526, endPoint y: 233, distance: 21.7
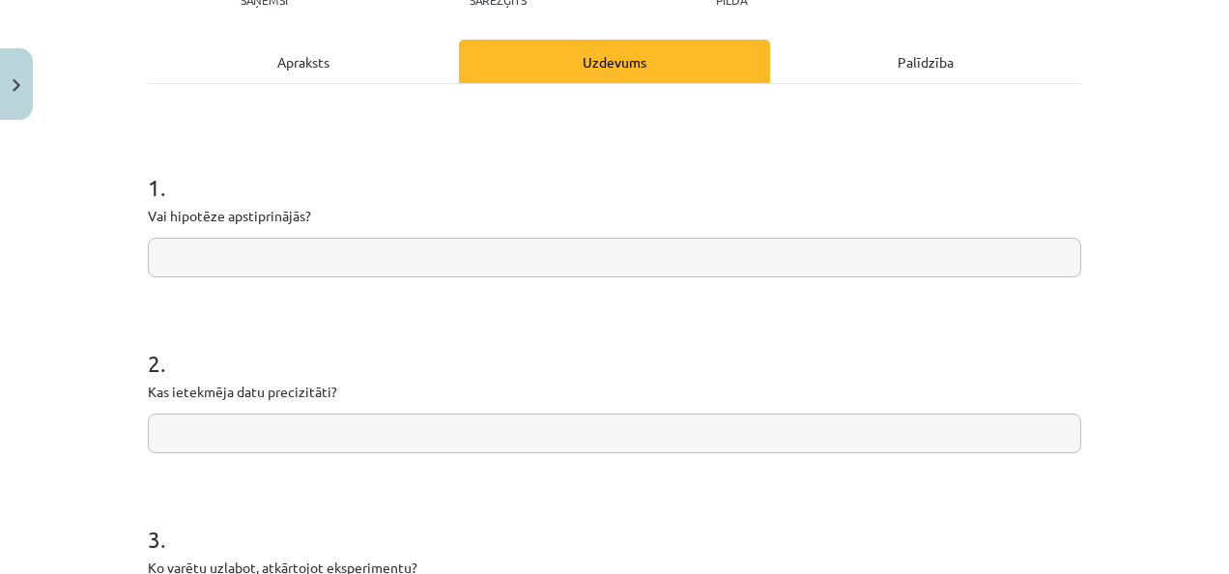
scroll to position [0, 0]
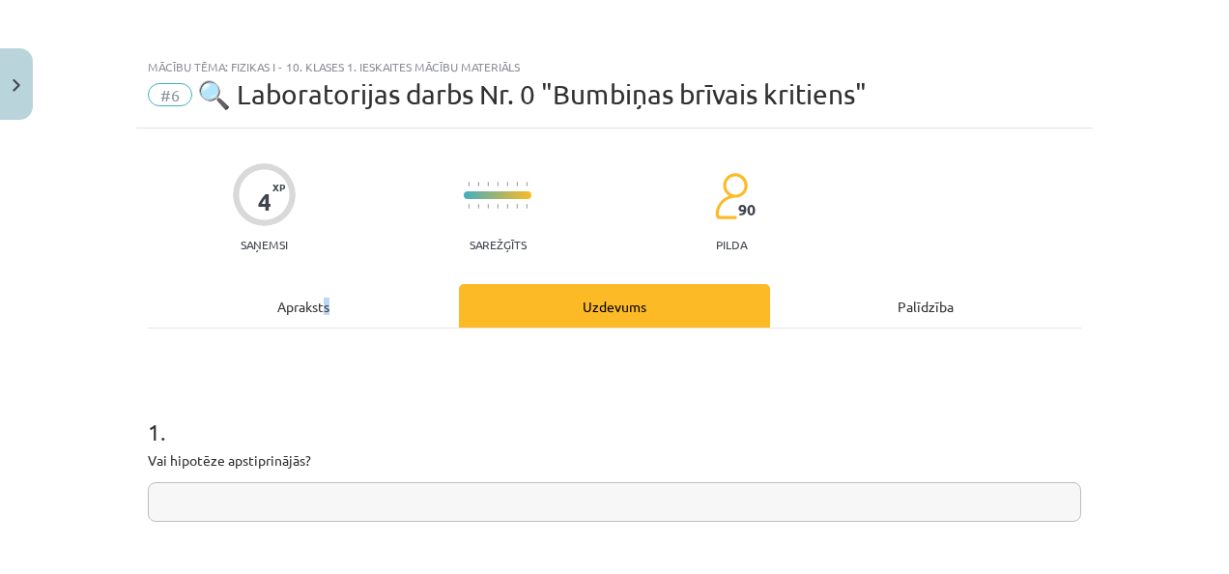
click at [319, 291] on div "Apraksts" at bounding box center [303, 305] width 311 height 43
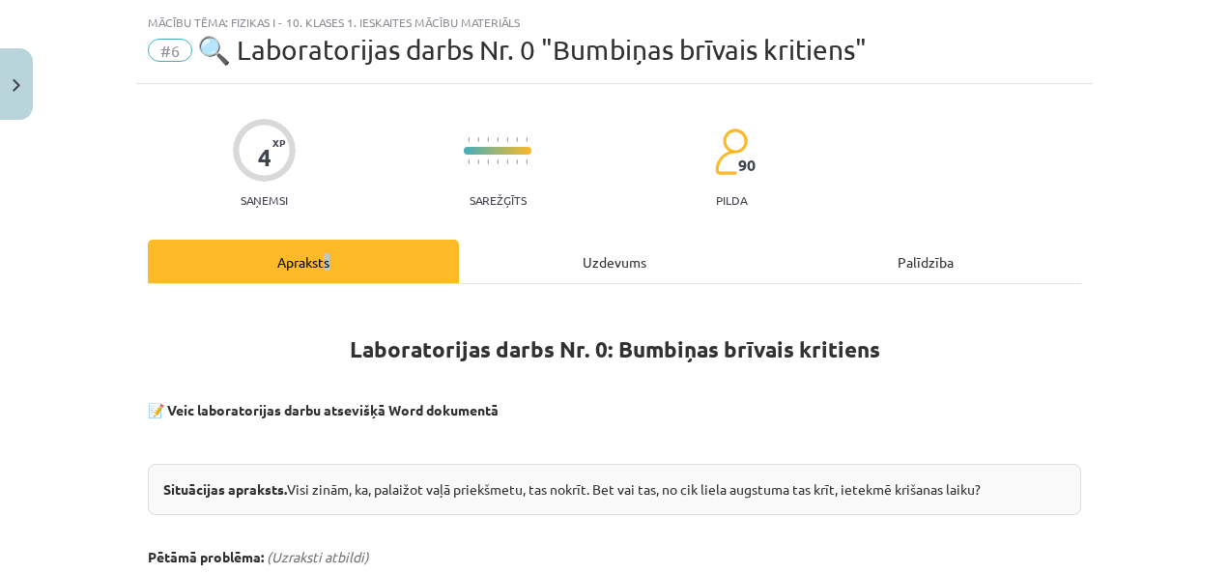
scroll to position [242, 0]
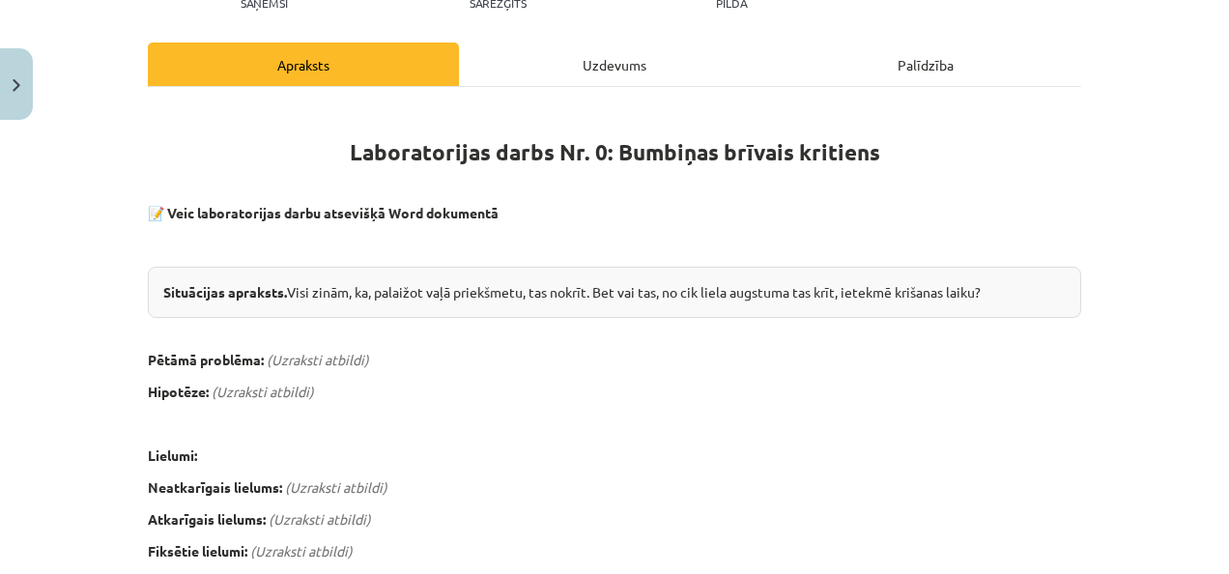
click at [602, 86] on hr at bounding box center [615, 86] width 934 height 1
click at [605, 79] on div "Uzdevums" at bounding box center [614, 64] width 311 height 43
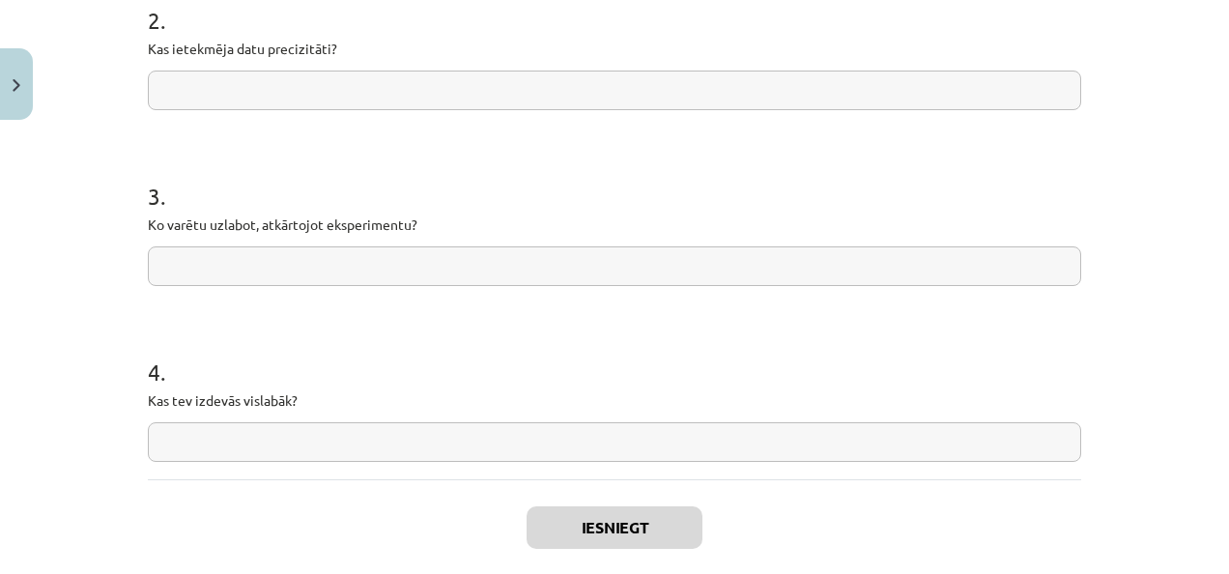
scroll to position [688, 0]
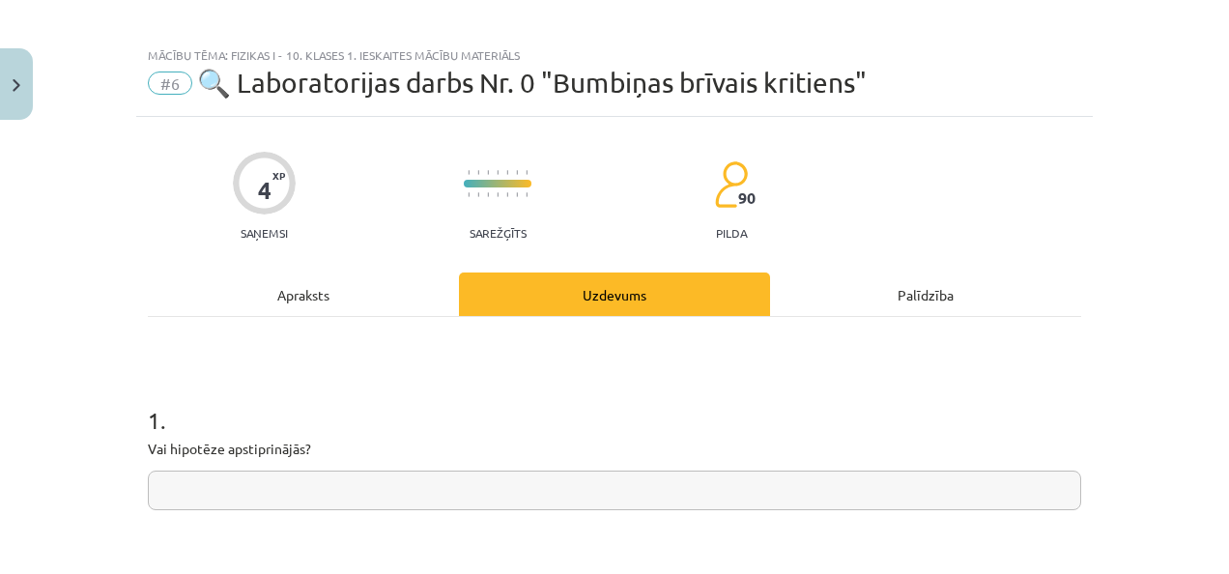
click at [303, 284] on div "Apraksts" at bounding box center [303, 294] width 311 height 43
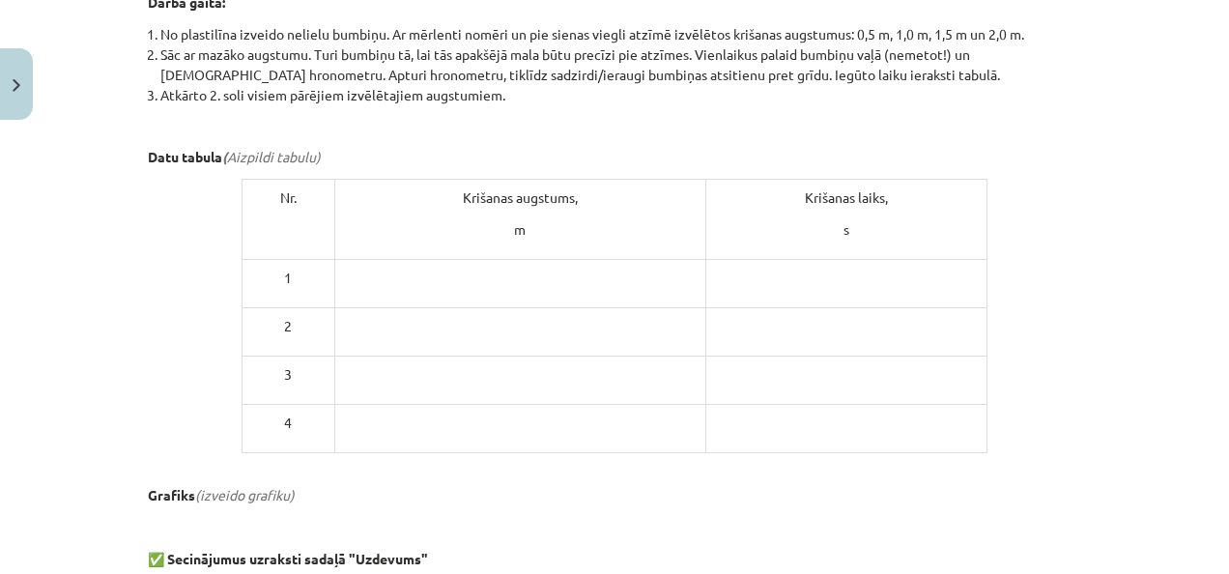
scroll to position [821, 0]
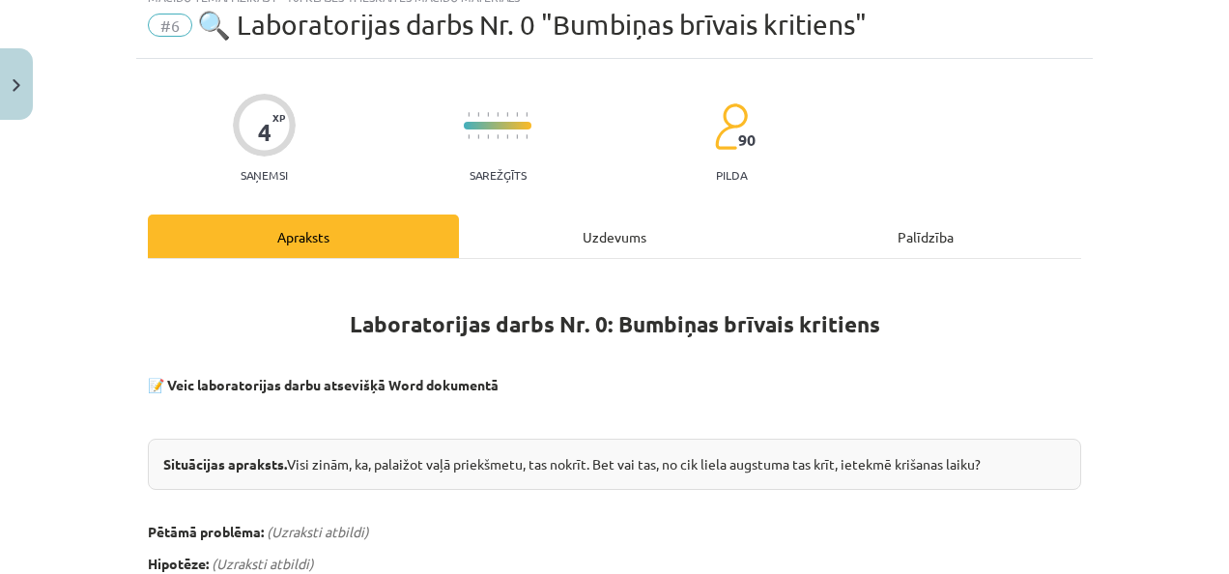
click at [564, 252] on div "Uzdevums" at bounding box center [614, 236] width 311 height 43
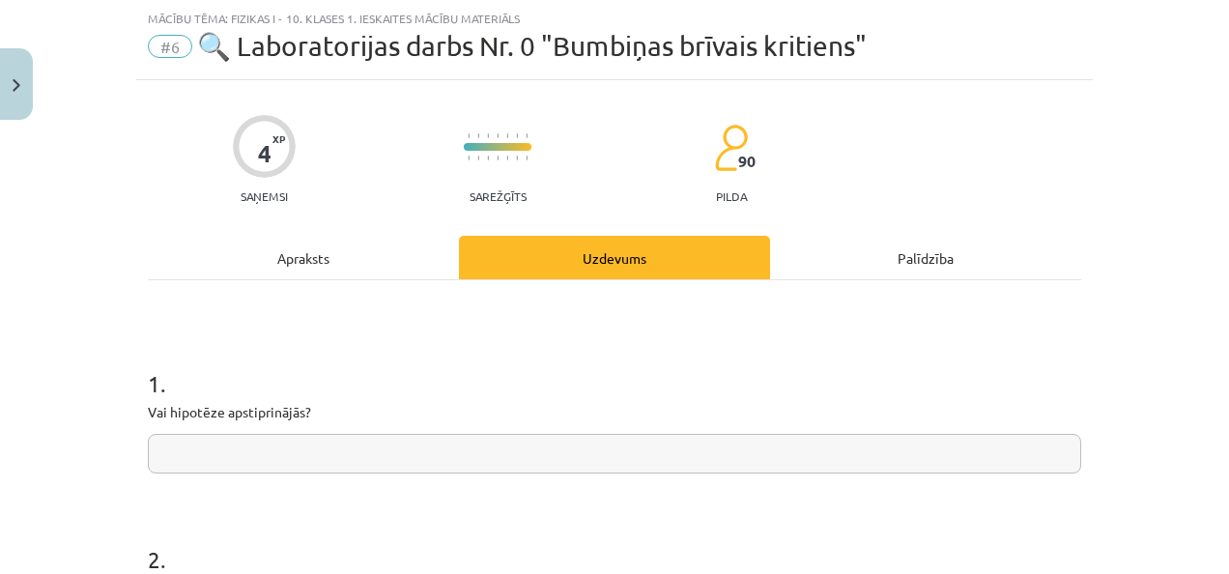
scroll to position [145, 0]
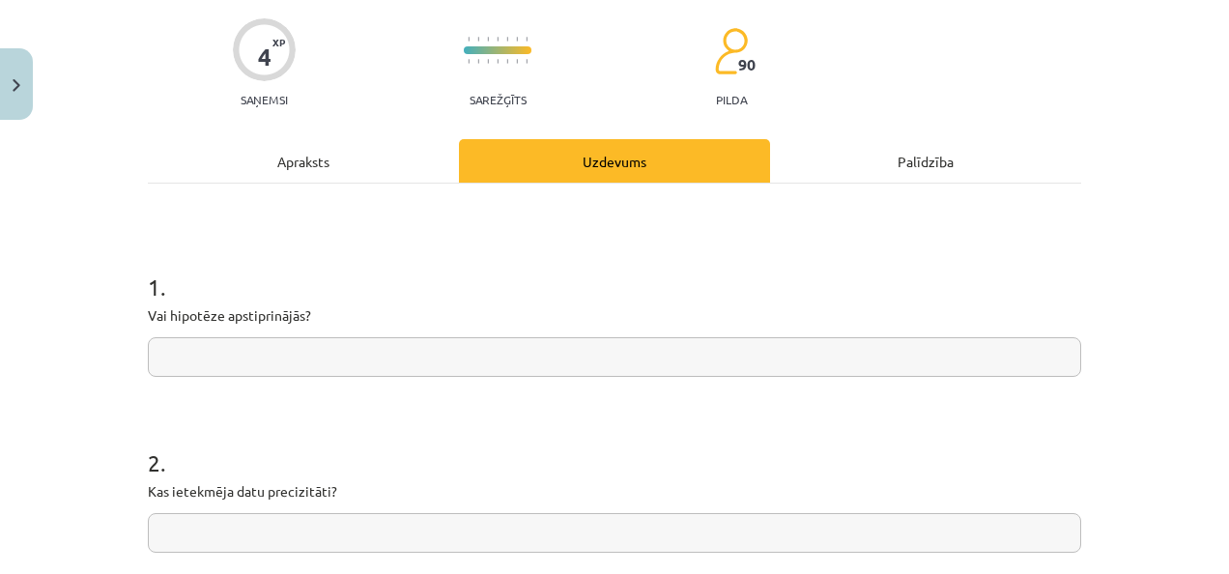
click at [461, 357] on input "text" at bounding box center [615, 357] width 934 height 40
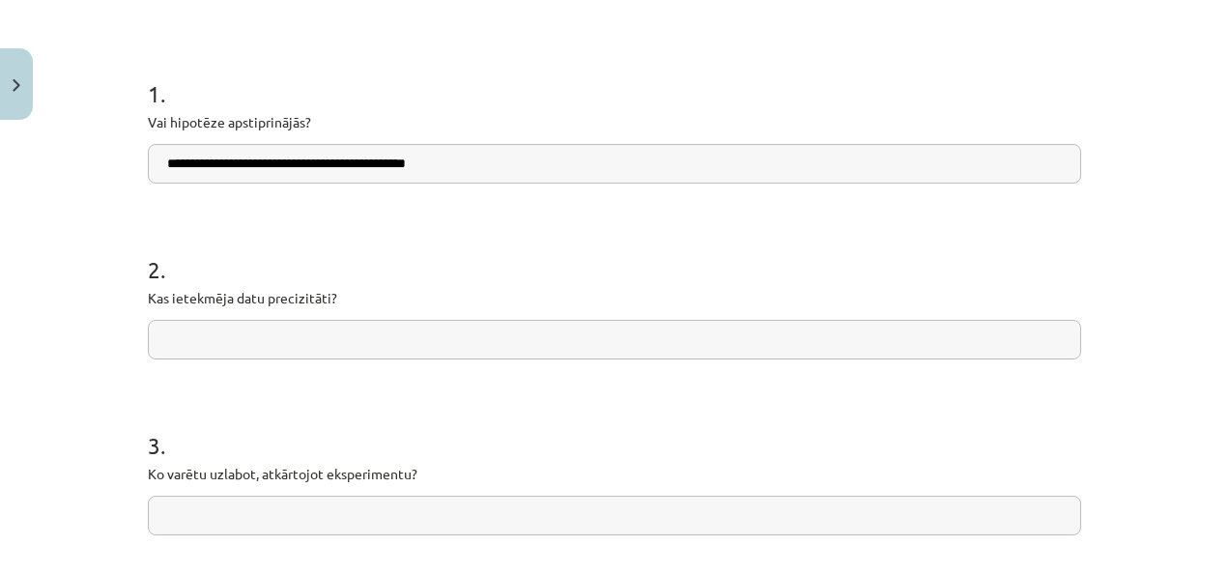
type input "**********"
click at [303, 340] on input "text" at bounding box center [615, 340] width 934 height 40
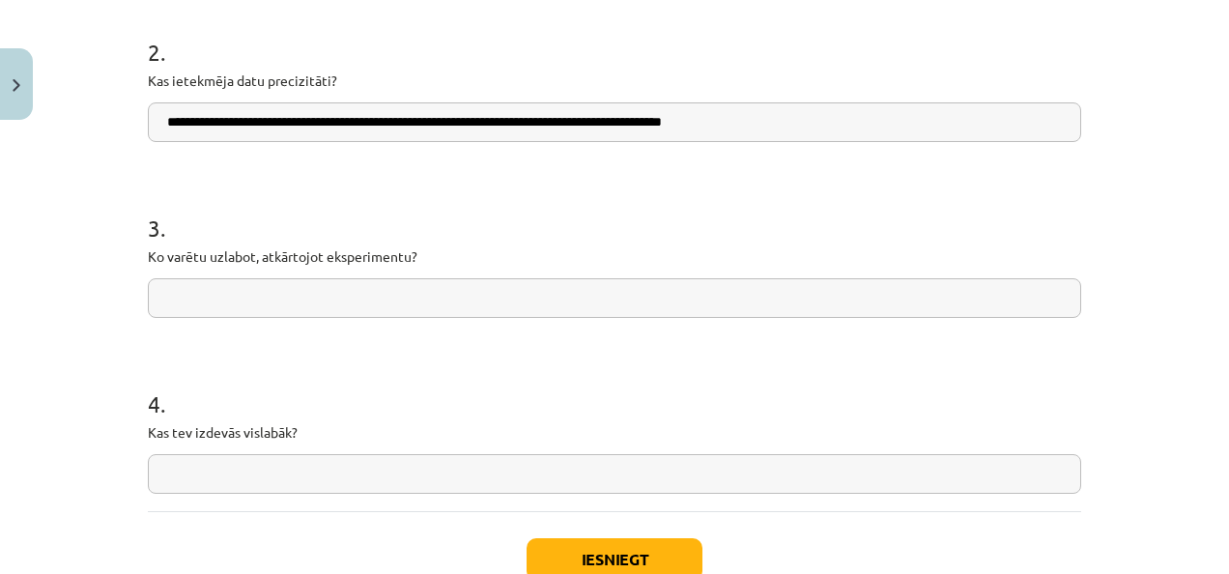
scroll to position [628, 0]
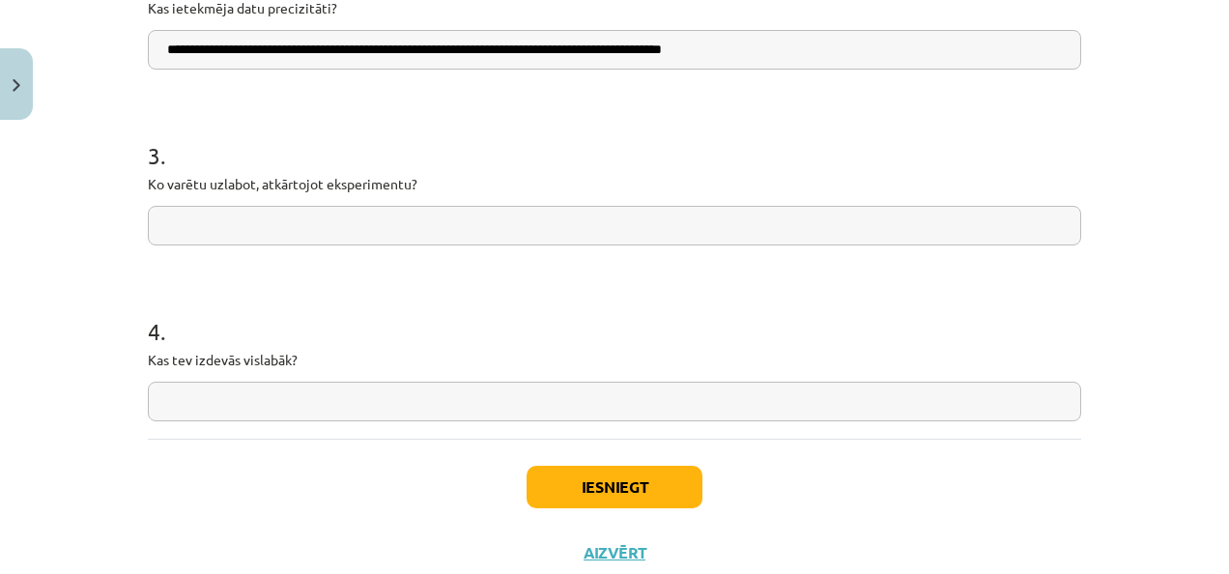
type input "**********"
click at [302, 221] on input "text" at bounding box center [615, 226] width 934 height 40
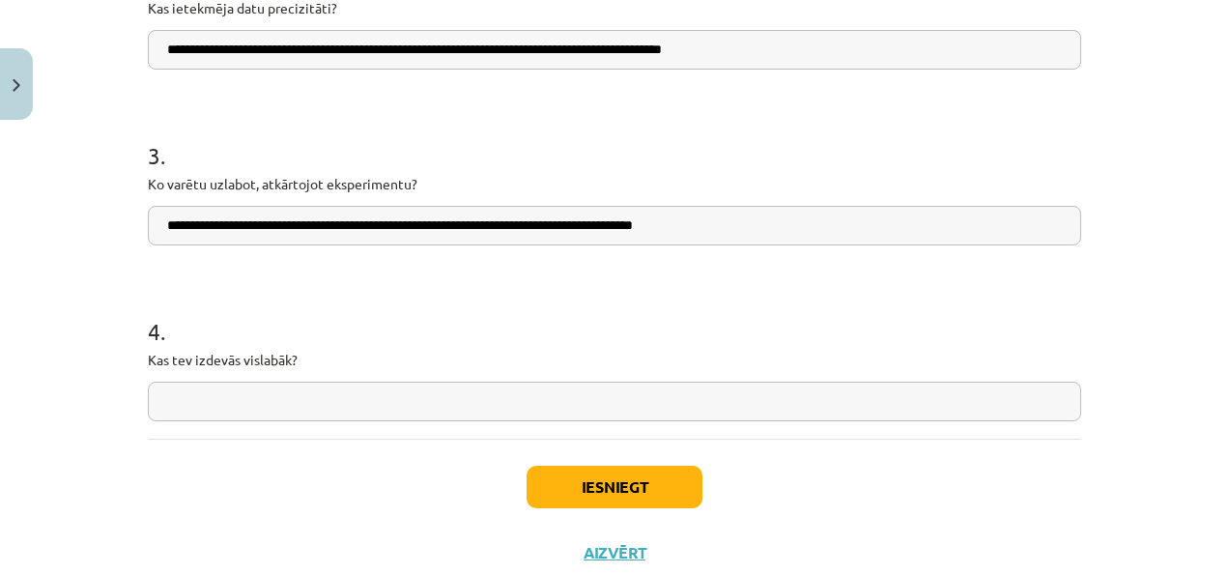
scroll to position [688, 0]
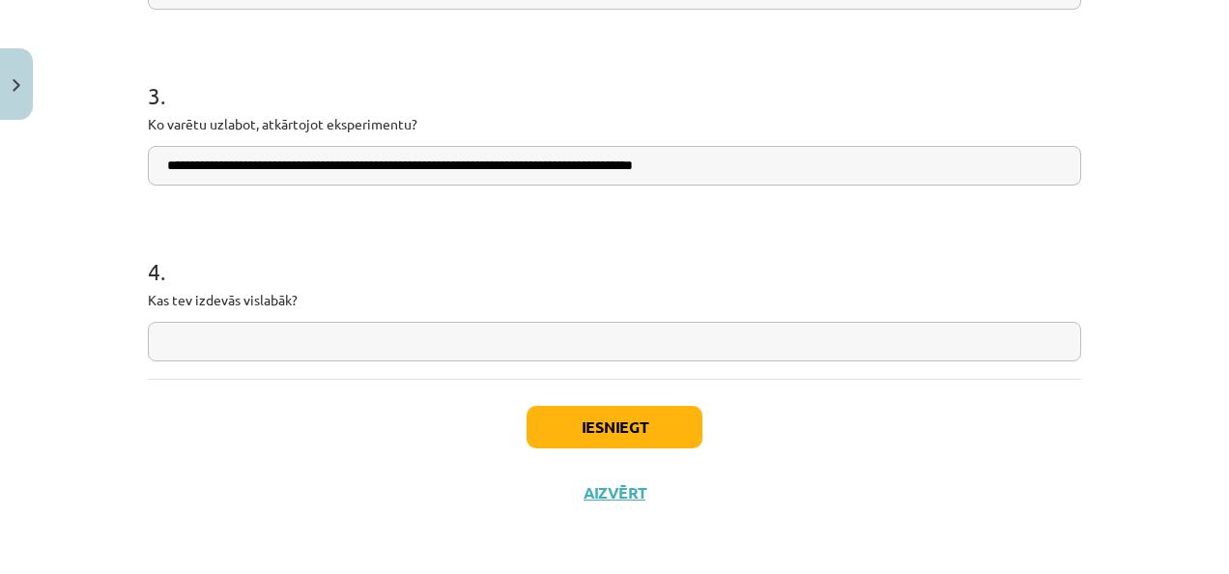
type input "**********"
click at [257, 343] on input "text" at bounding box center [615, 342] width 934 height 40
click at [253, 342] on input "text" at bounding box center [615, 342] width 934 height 40
type input "**********"
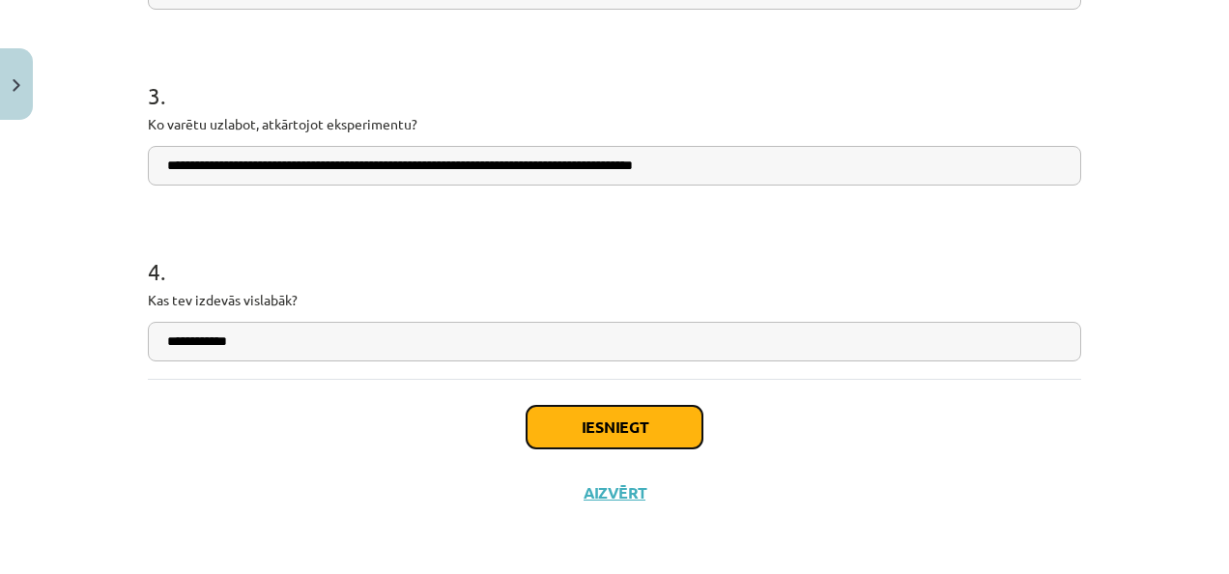
click at [585, 408] on button "Iesniegt" at bounding box center [615, 427] width 176 height 43
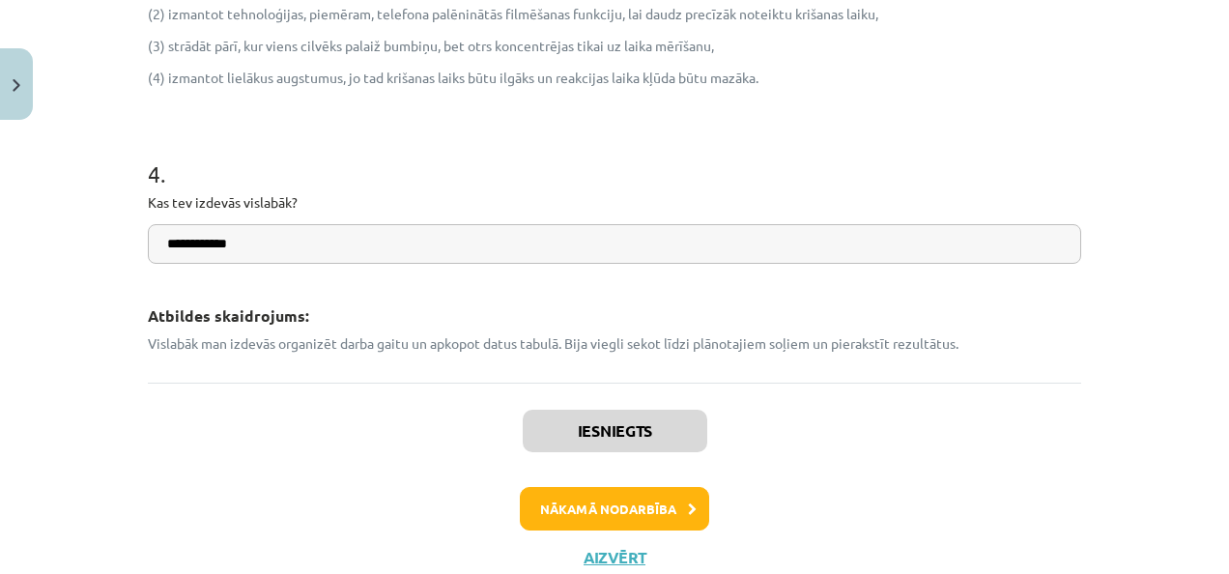
scroll to position [1268, 0]
click at [640, 492] on button "Nākamā nodarbība" at bounding box center [614, 508] width 189 height 44
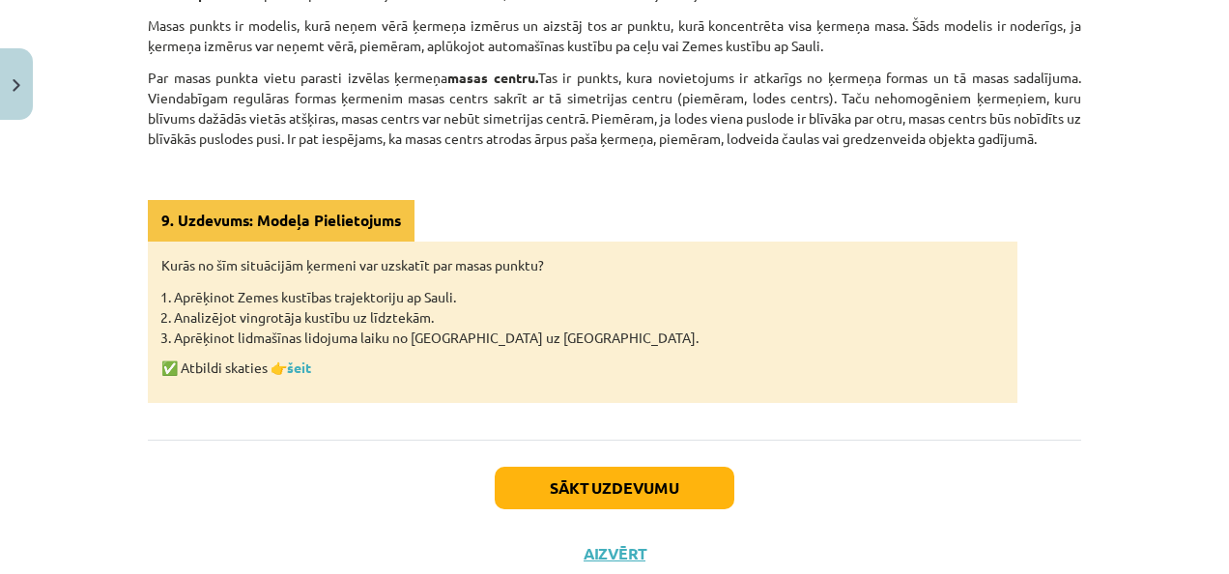
scroll to position [666, 0]
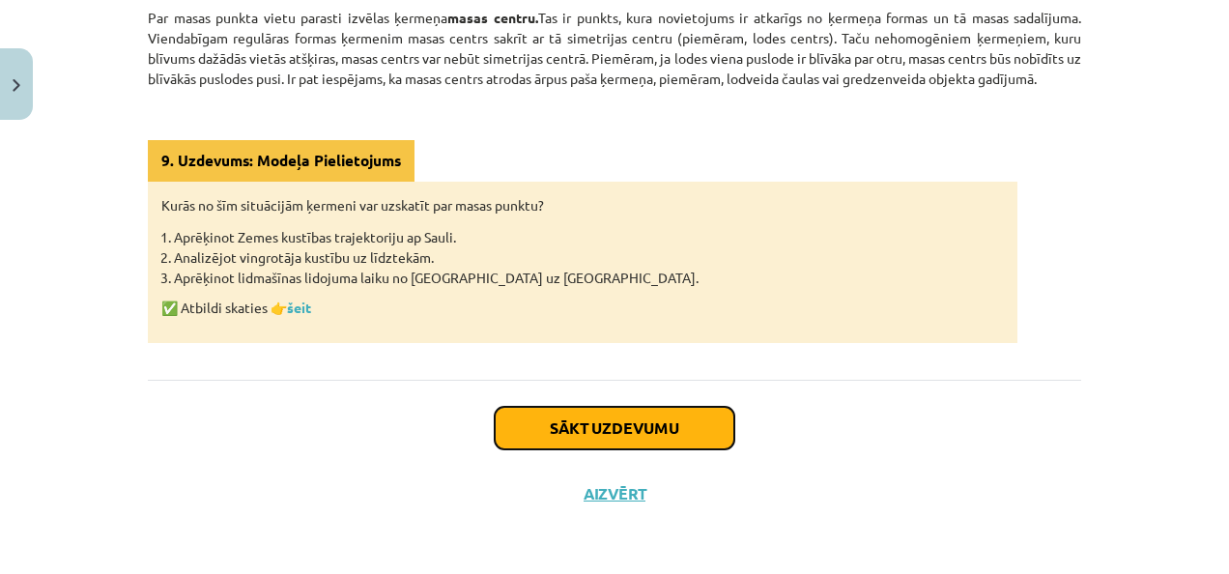
click at [583, 431] on button "Sākt uzdevumu" at bounding box center [615, 428] width 240 height 43
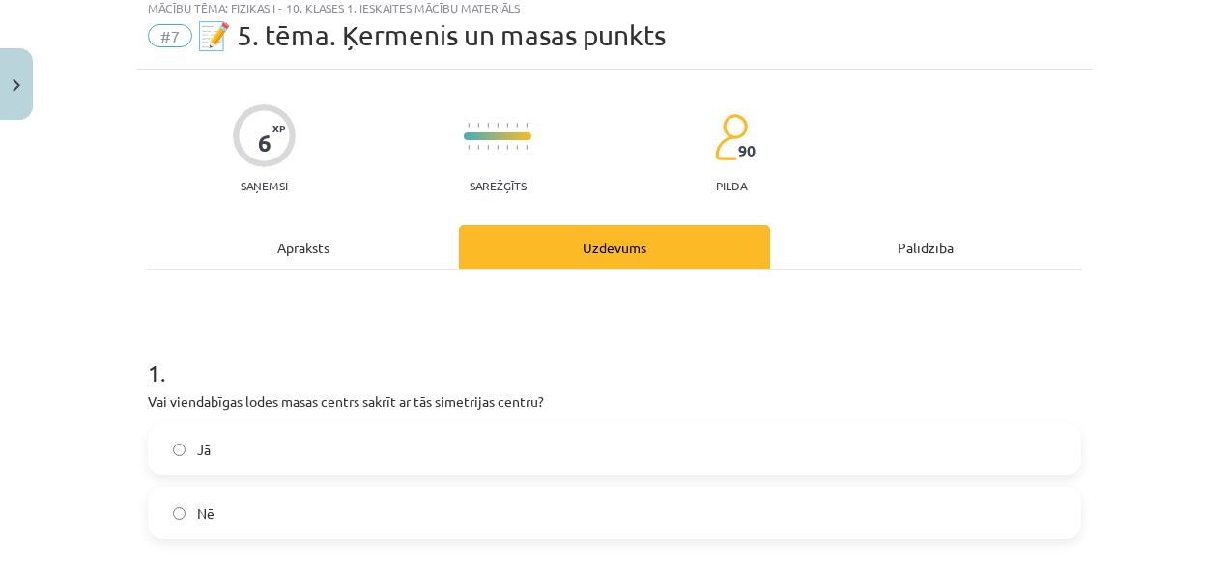
scroll to position [48, 0]
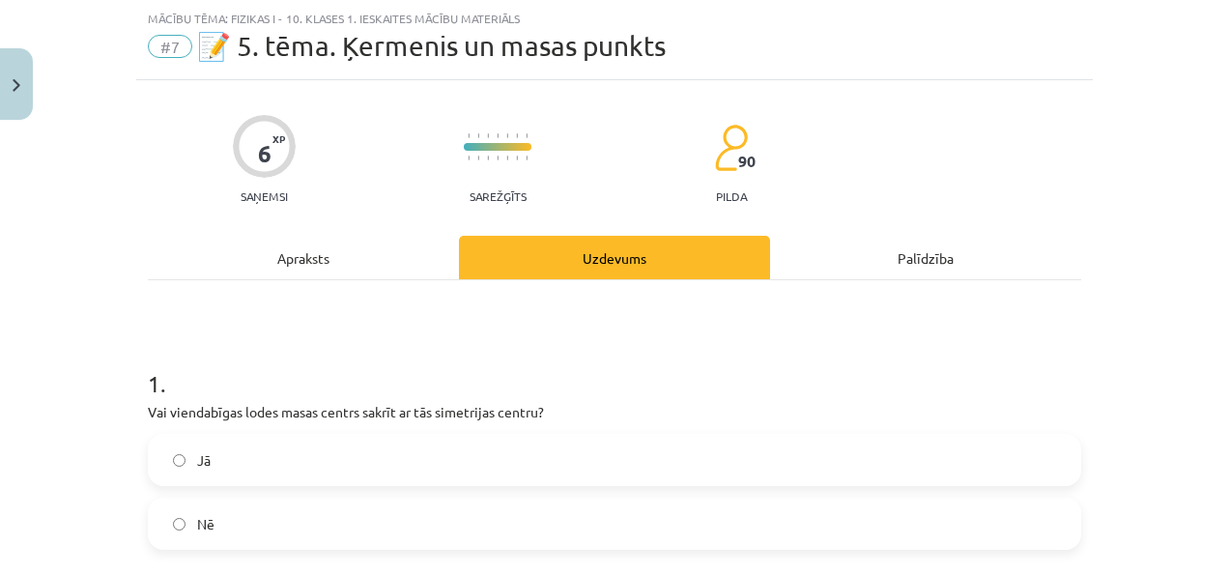
click at [291, 255] on div "Apraksts" at bounding box center [303, 257] width 311 height 43
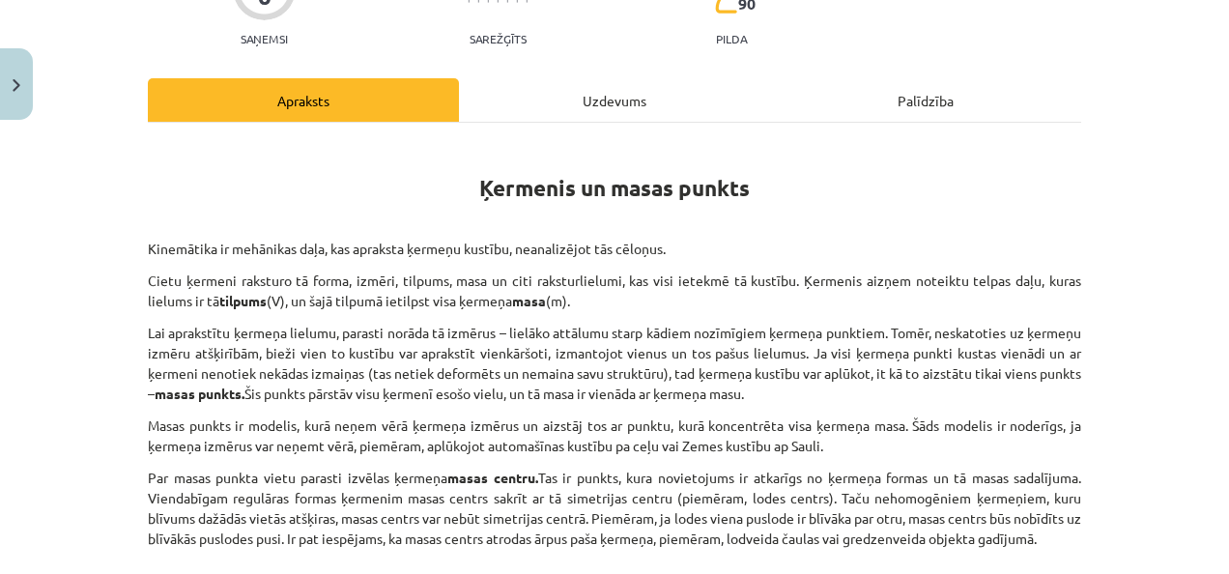
scroll to position [242, 0]
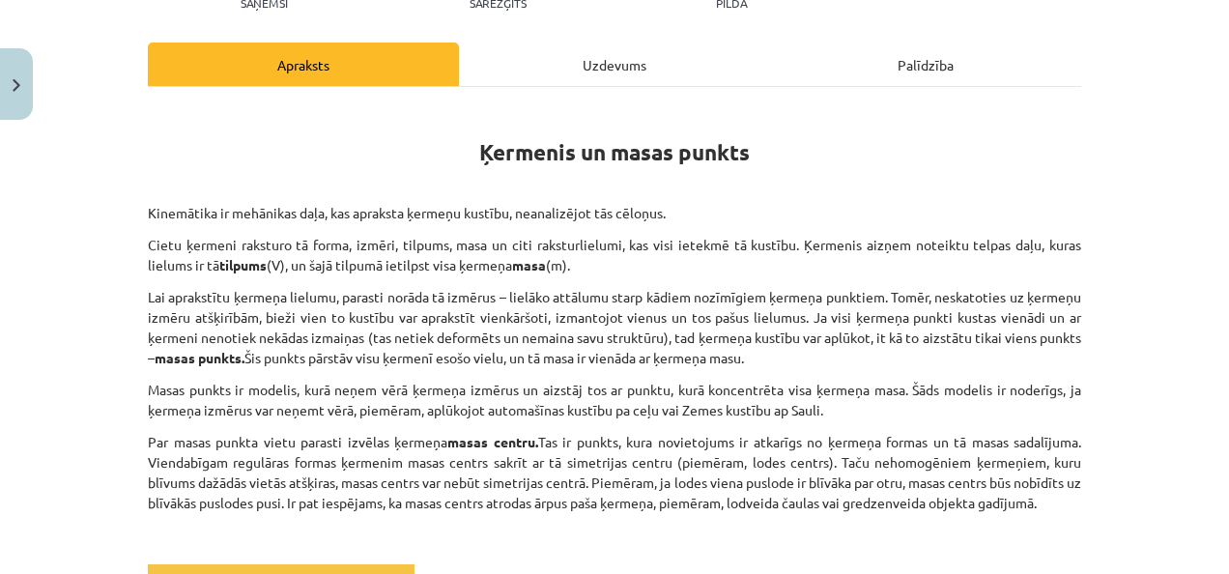
click at [627, 46] on div "Uzdevums" at bounding box center [614, 64] width 311 height 43
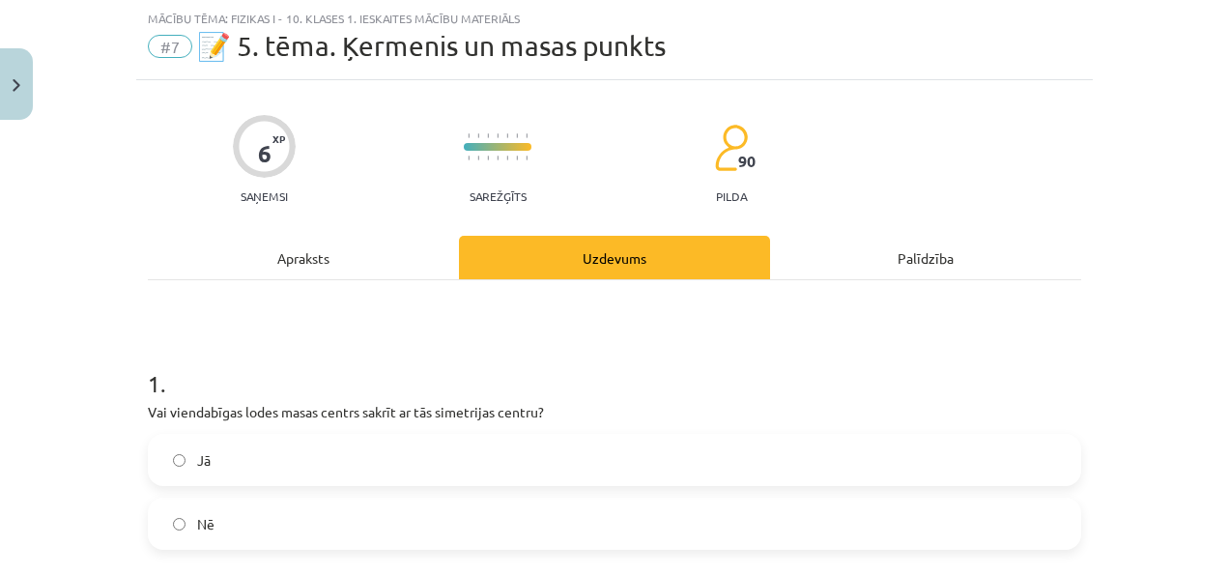
scroll to position [145, 0]
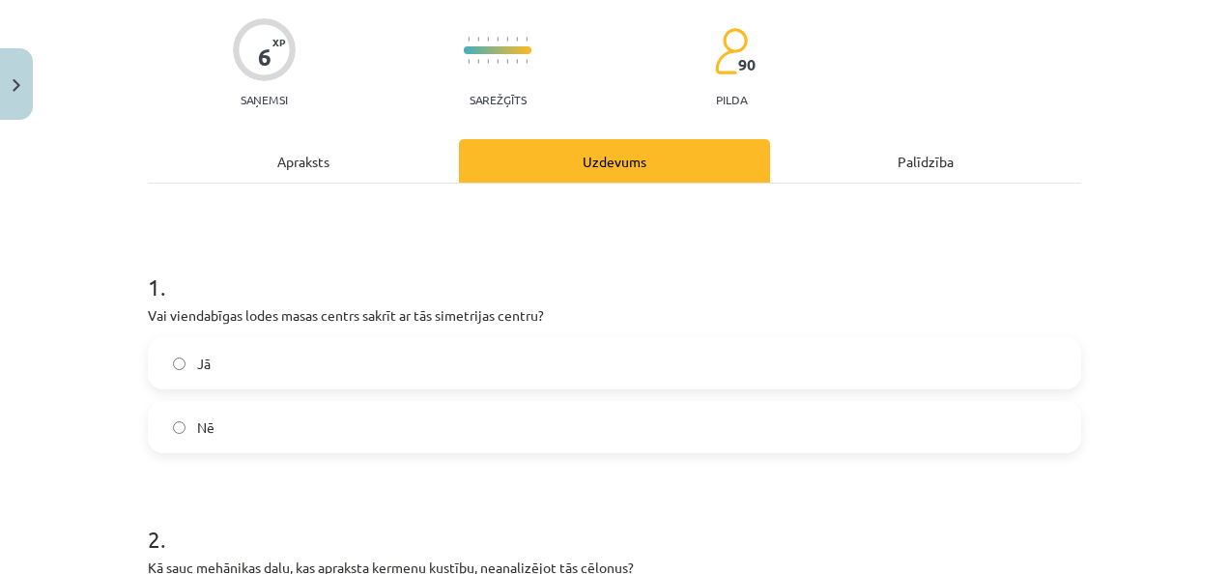
click at [294, 366] on label "Jā" at bounding box center [615, 363] width 930 height 48
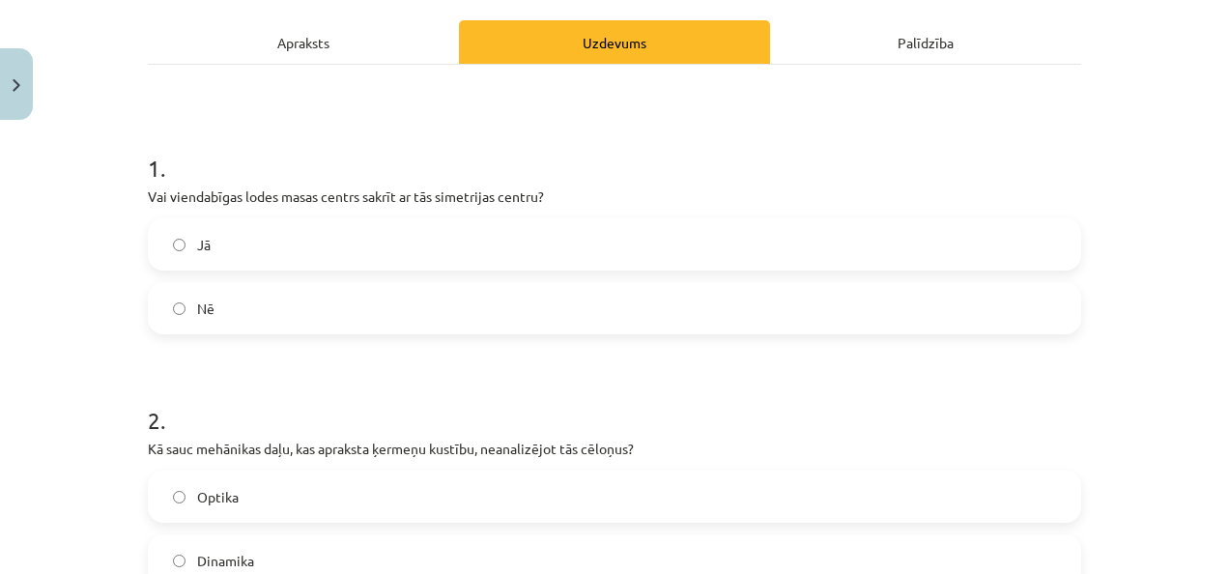
scroll to position [242, 0]
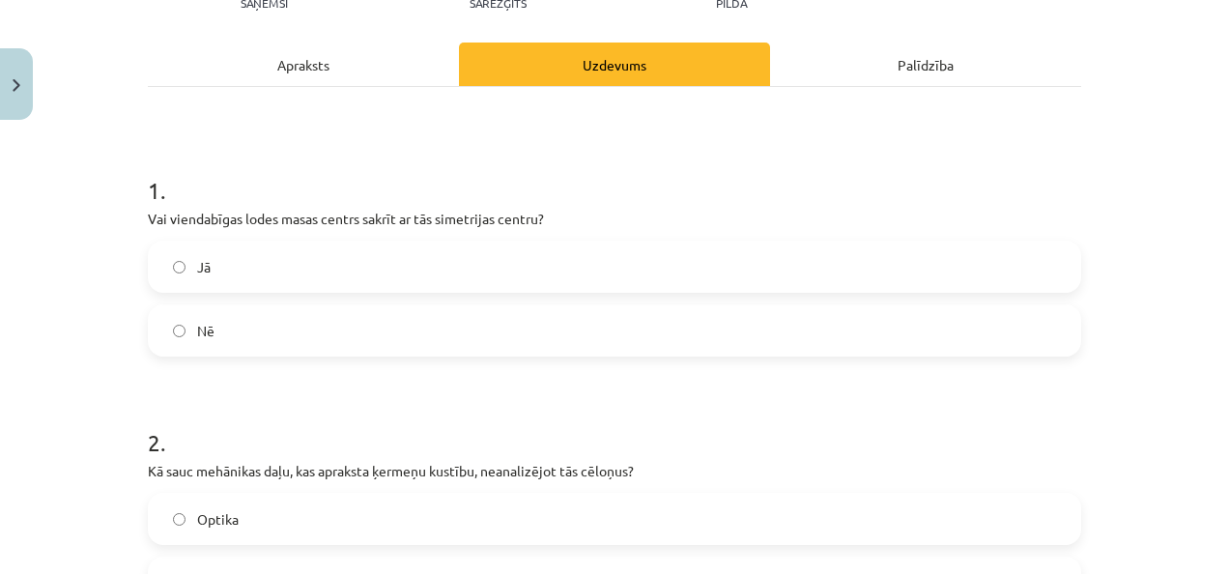
click at [348, 67] on div "Apraksts" at bounding box center [303, 64] width 311 height 43
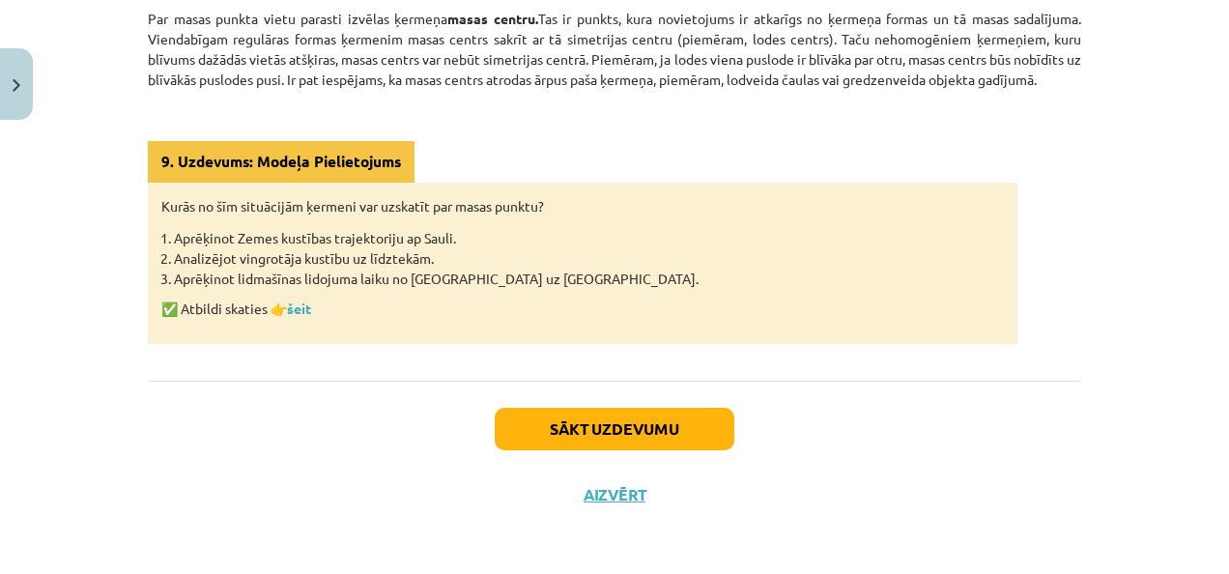
scroll to position [666, 0]
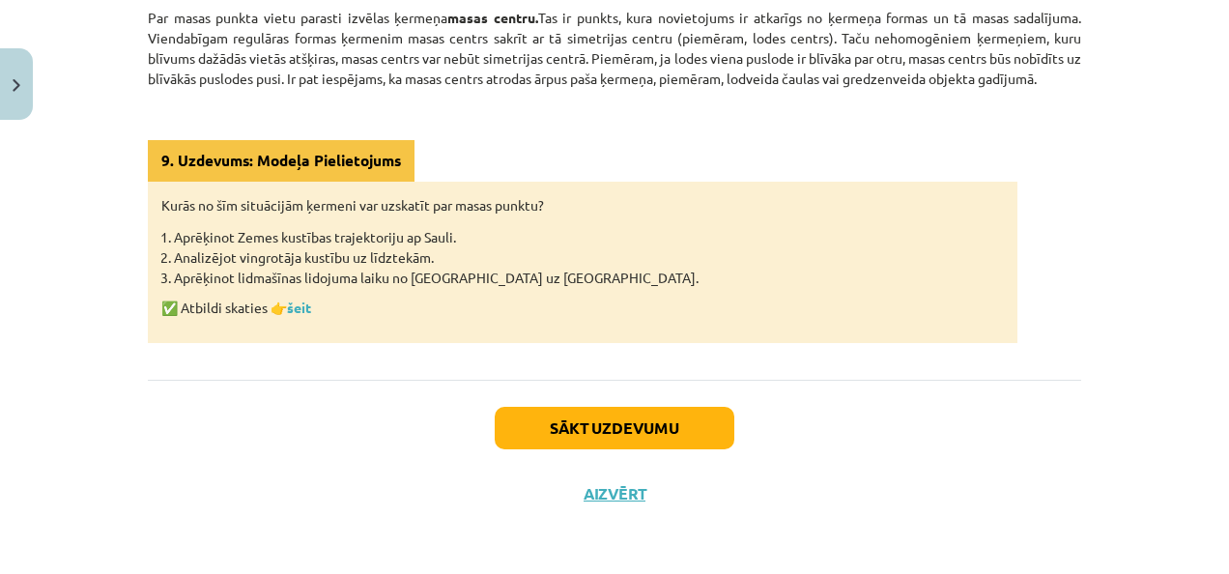
click at [277, 300] on p "✅ Atbildi skaties 👉 šeit" at bounding box center [582, 308] width 843 height 20
click at [306, 309] on link "šeit" at bounding box center [299, 307] width 24 height 17
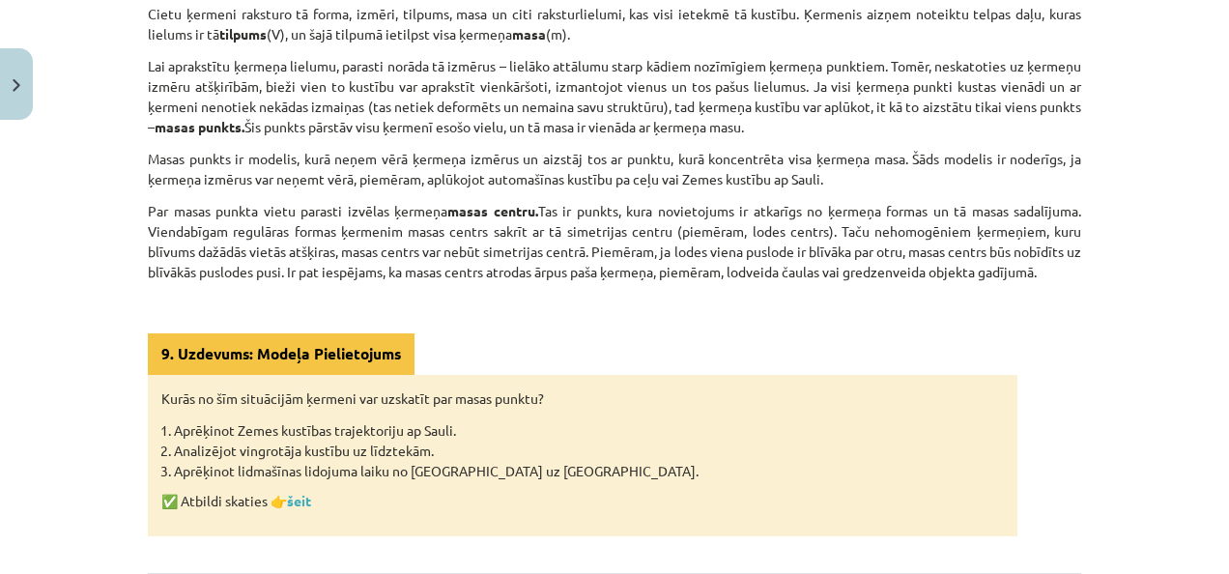
scroll to position [279, 0]
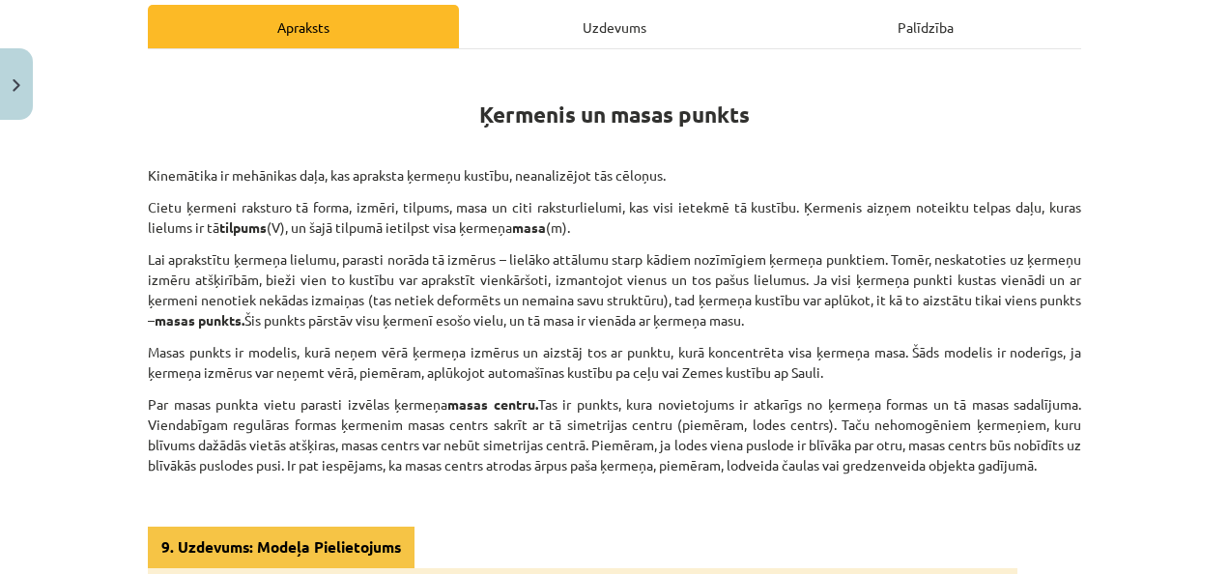
click at [549, 49] on div "Ķermenis un masas punkts Kinemātika ir mehānikas daļa, kas apraksta ķermeņu kus…" at bounding box center [615, 407] width 934 height 717
click at [550, 42] on div "Uzdevums" at bounding box center [614, 26] width 311 height 43
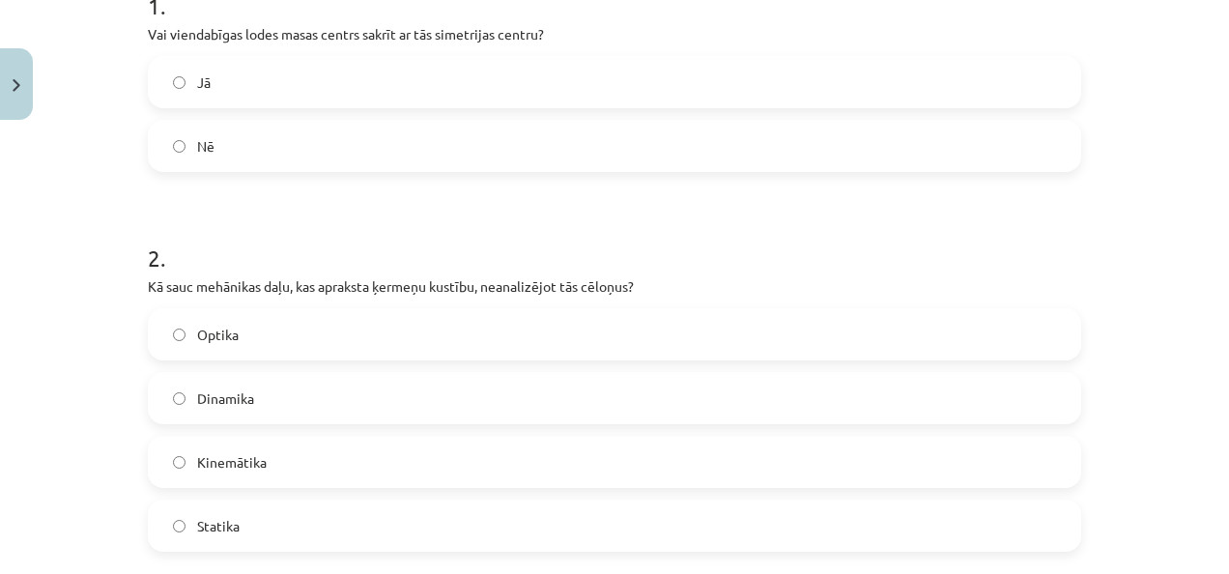
scroll to position [435, 0]
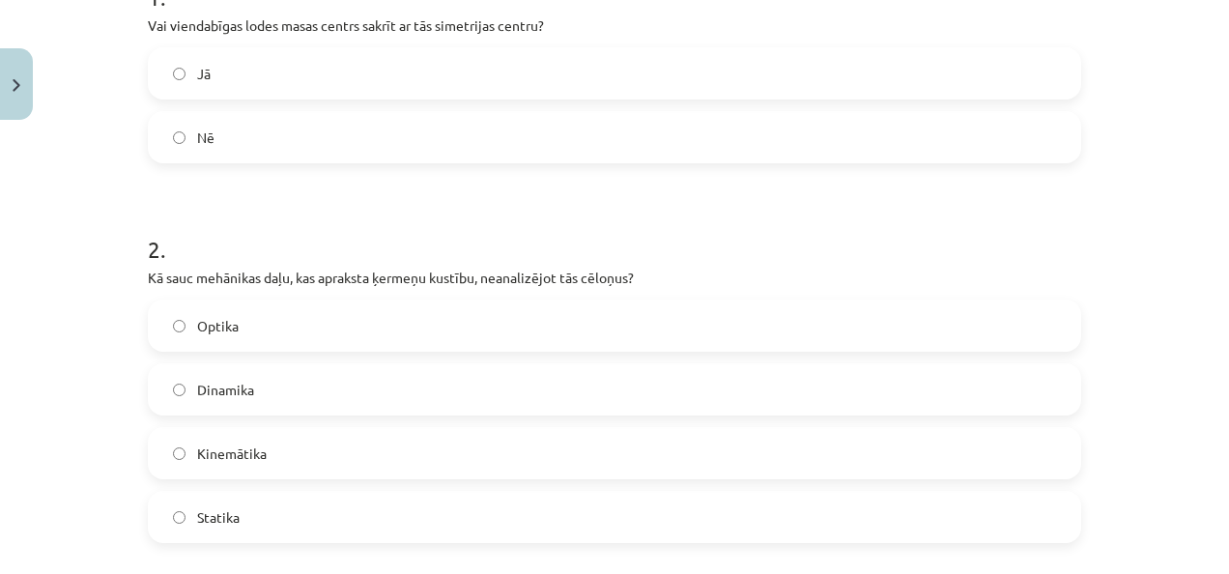
click at [364, 463] on label "Kinemātika" at bounding box center [615, 453] width 930 height 48
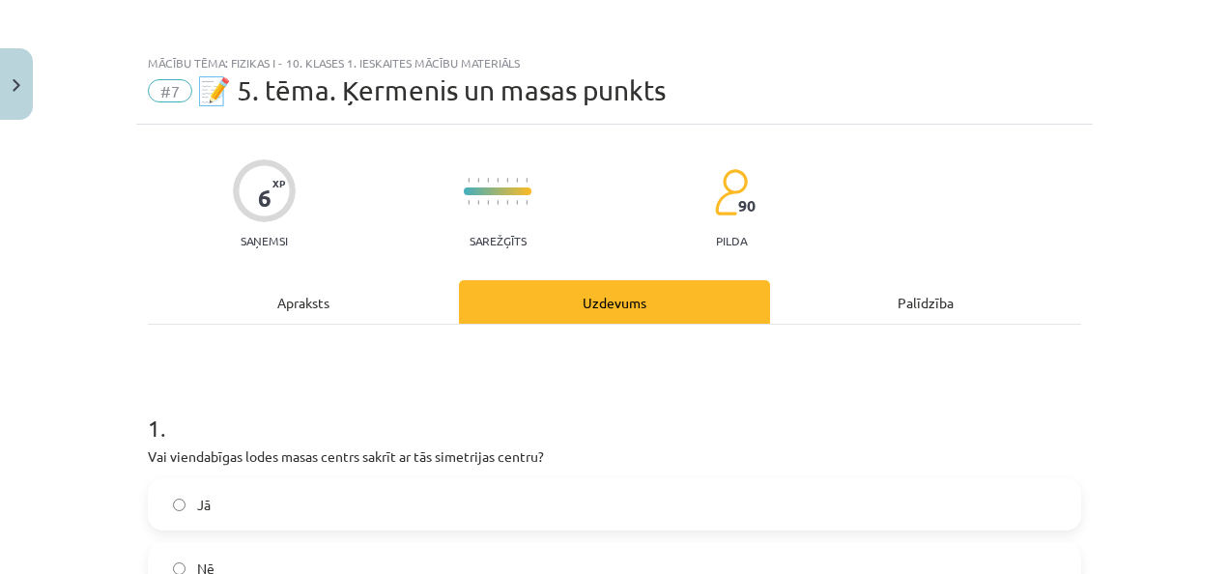
scroll to position [0, 0]
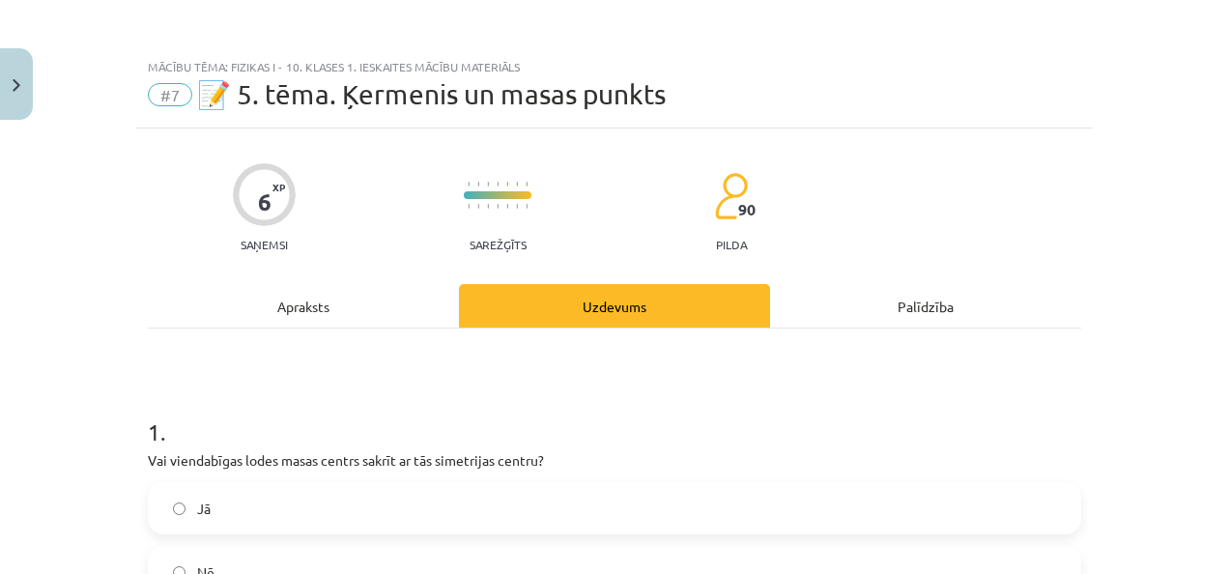
click at [368, 320] on div "Apraksts" at bounding box center [303, 305] width 311 height 43
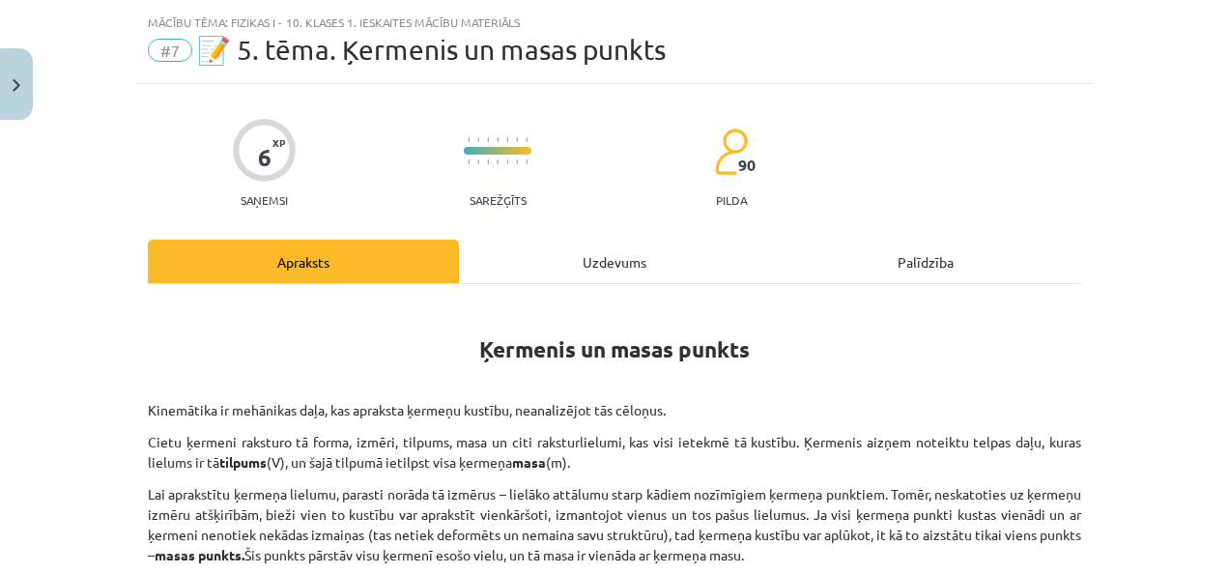
scroll to position [48, 0]
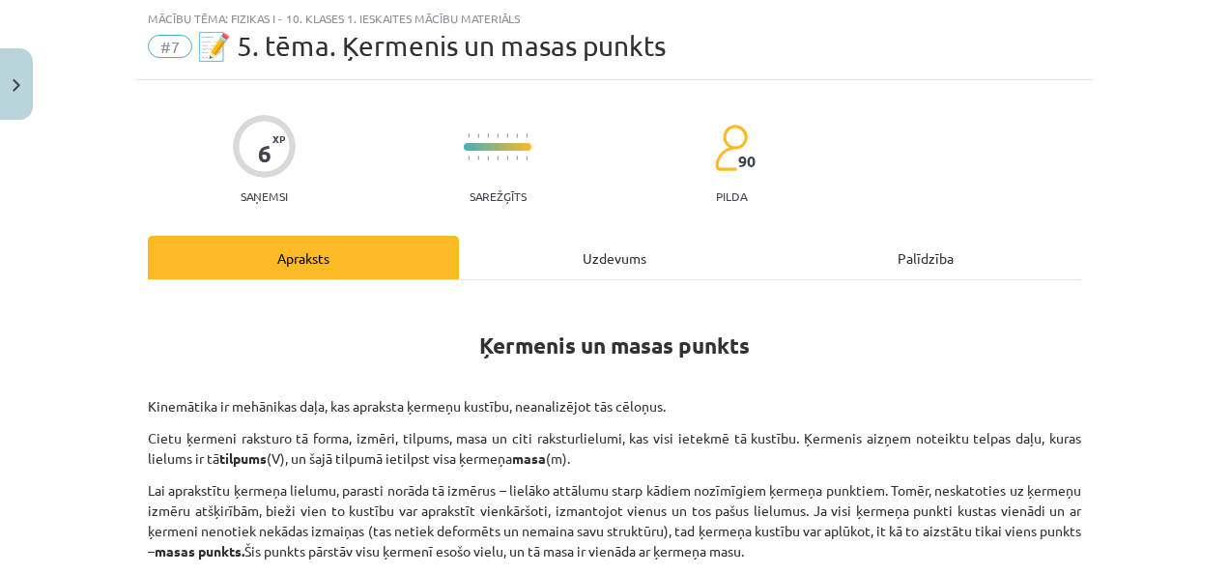
drag, startPoint x: 578, startPoint y: 300, endPoint x: 585, endPoint y: 283, distance: 17.8
click at [578, 300] on h1 "Ķermenis un masas punkts" at bounding box center [615, 328] width 934 height 61
click at [588, 274] on div "Uzdevums" at bounding box center [614, 257] width 311 height 43
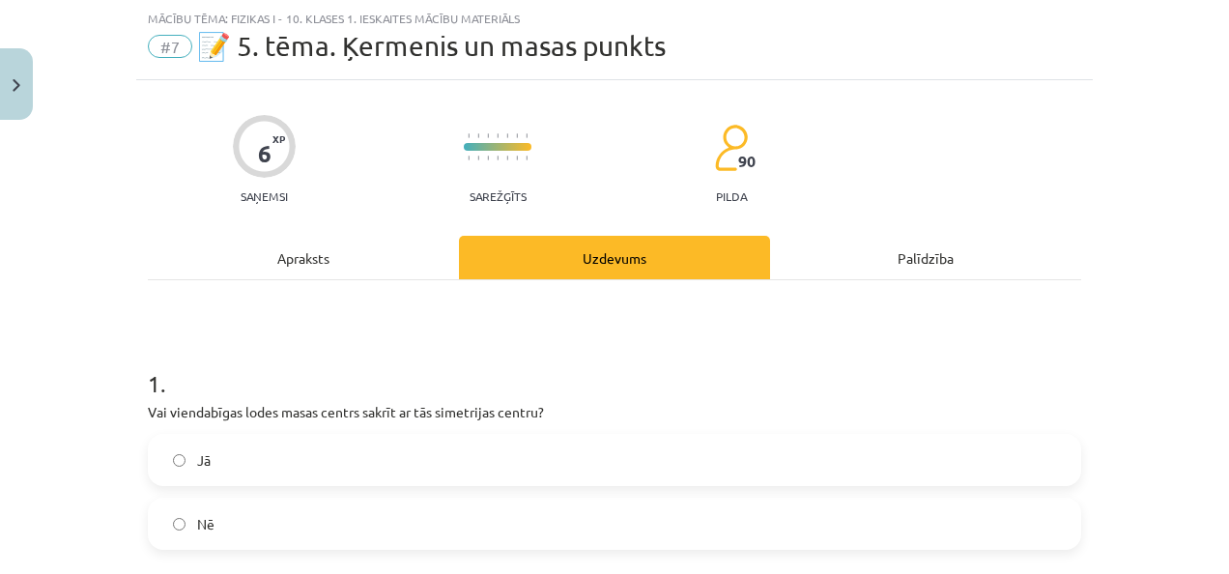
click at [327, 267] on div "Apraksts" at bounding box center [303, 257] width 311 height 43
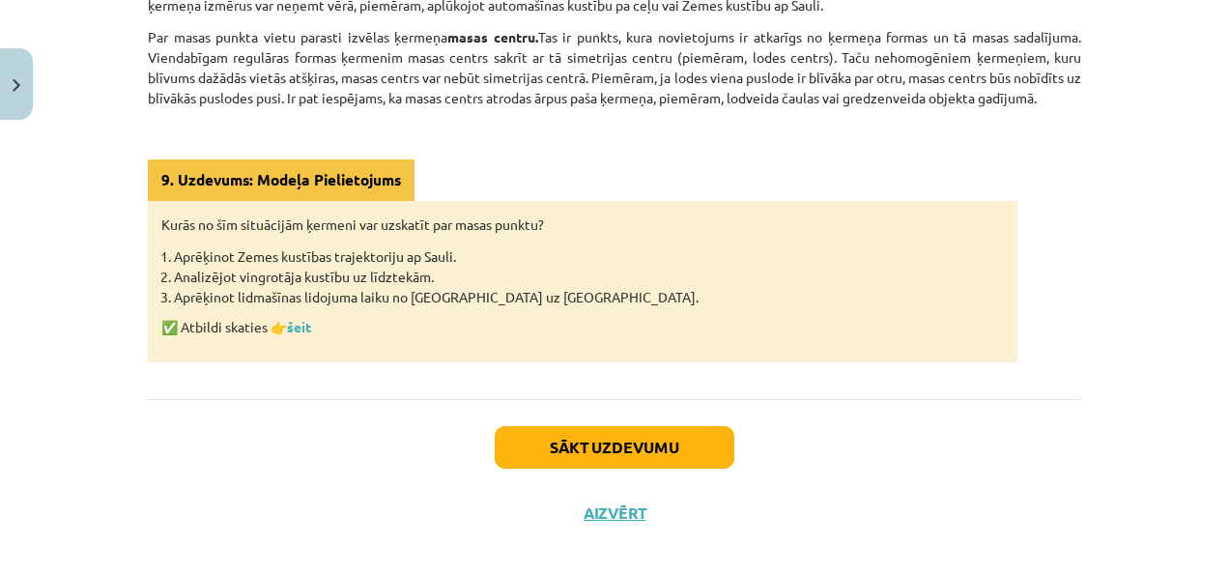
scroll to position [666, 0]
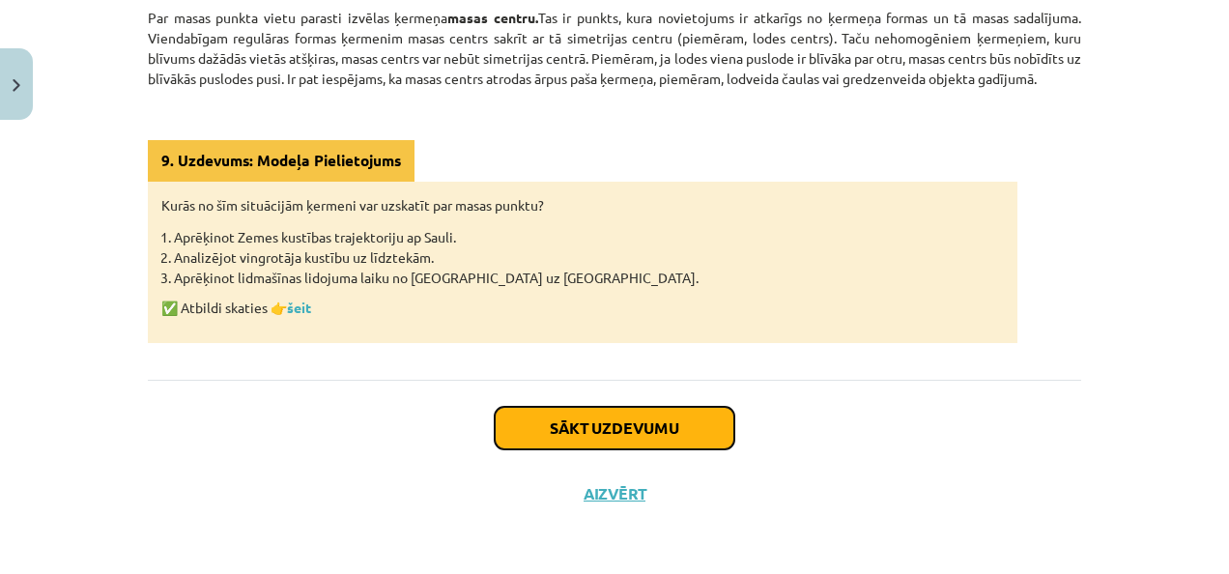
click at [637, 431] on button "Sākt uzdevumu" at bounding box center [615, 428] width 240 height 43
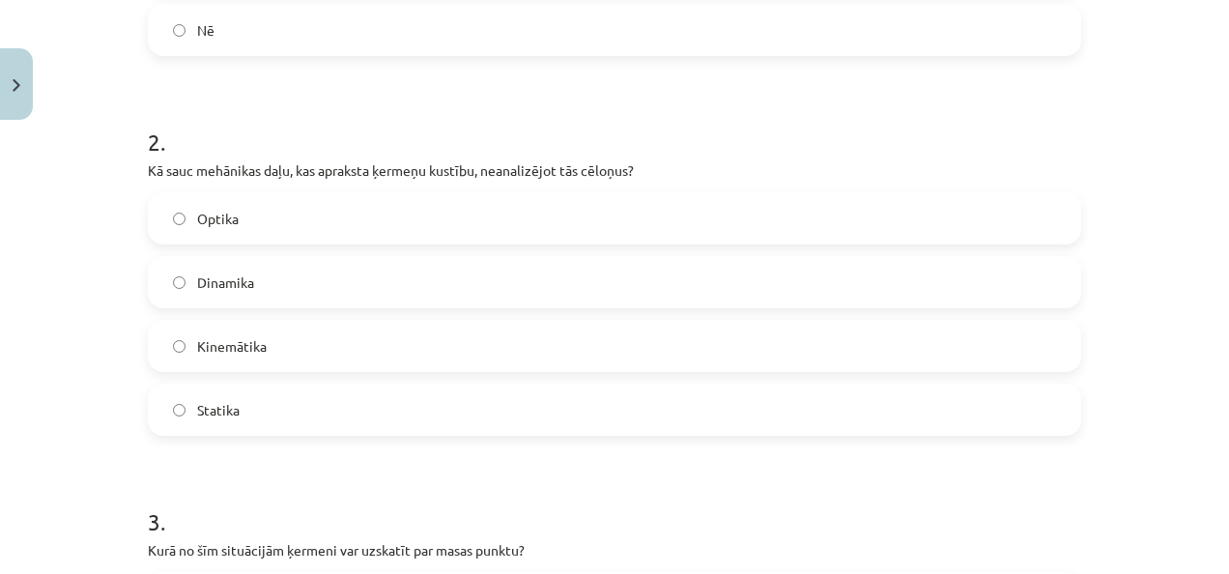
scroll to position [1008, 0]
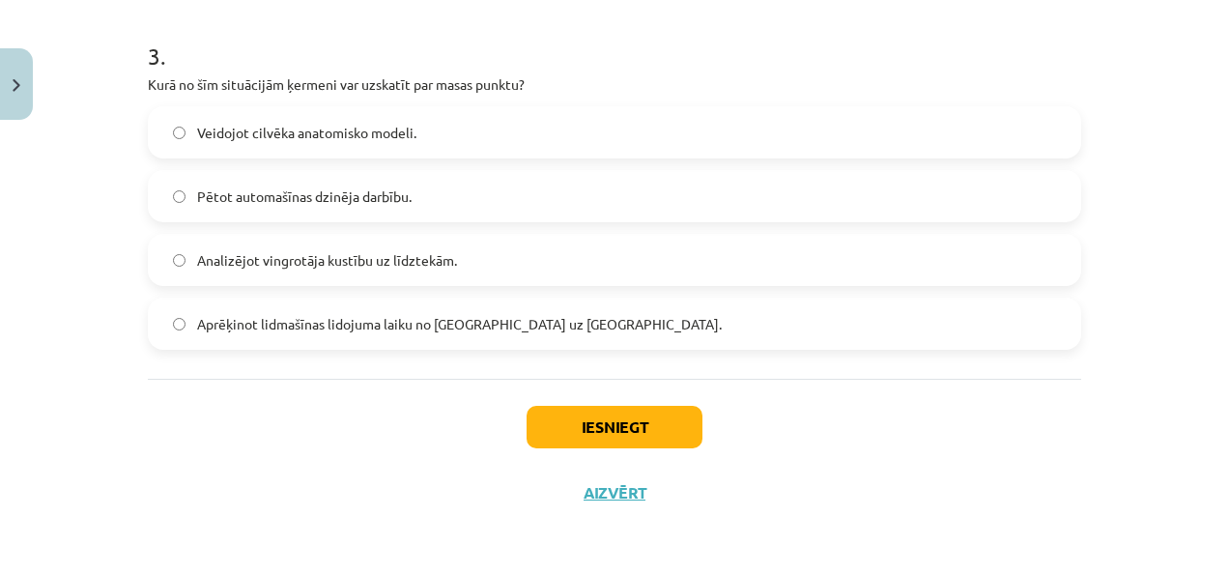
click at [482, 314] on span "Aprēķinot lidmašīnas lidojuma laiku no Rīgas uz Londonu." at bounding box center [459, 324] width 525 height 20
click at [474, 433] on div "Iesniegt Aizvērt" at bounding box center [615, 446] width 934 height 135
click at [569, 416] on button "Iesniegt" at bounding box center [615, 427] width 176 height 43
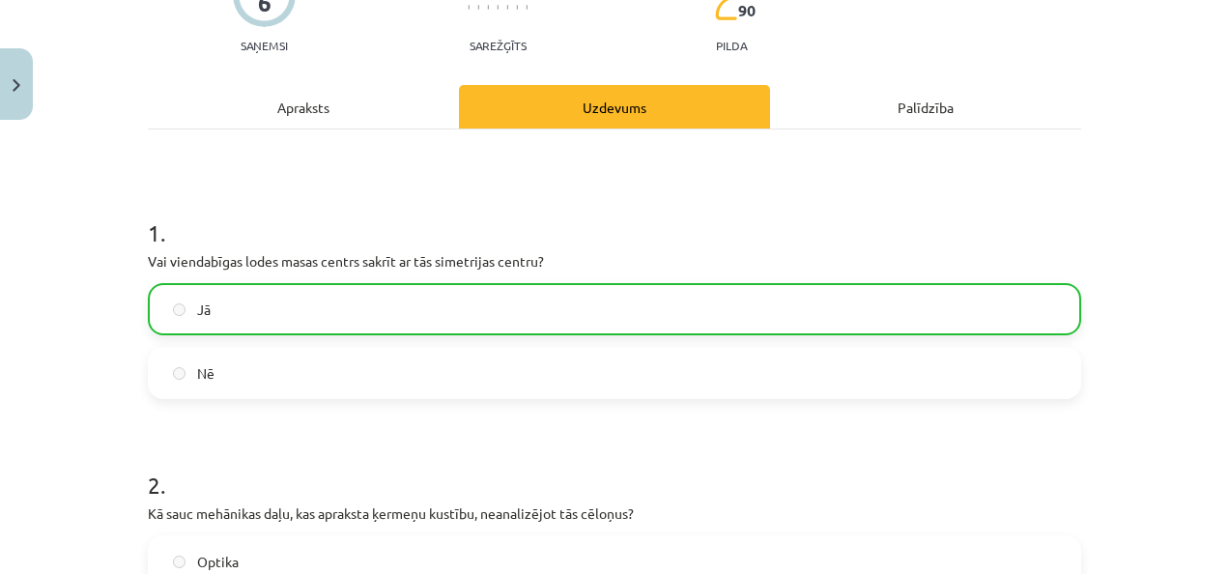
scroll to position [0, 0]
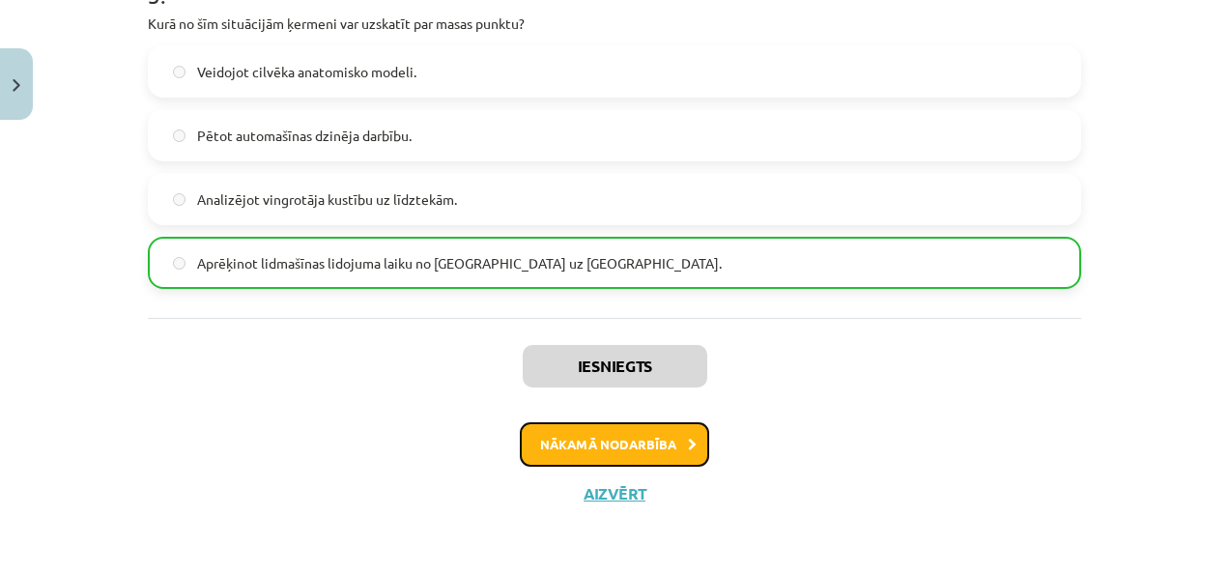
click at [634, 447] on button "Nākamā nodarbība" at bounding box center [614, 444] width 189 height 44
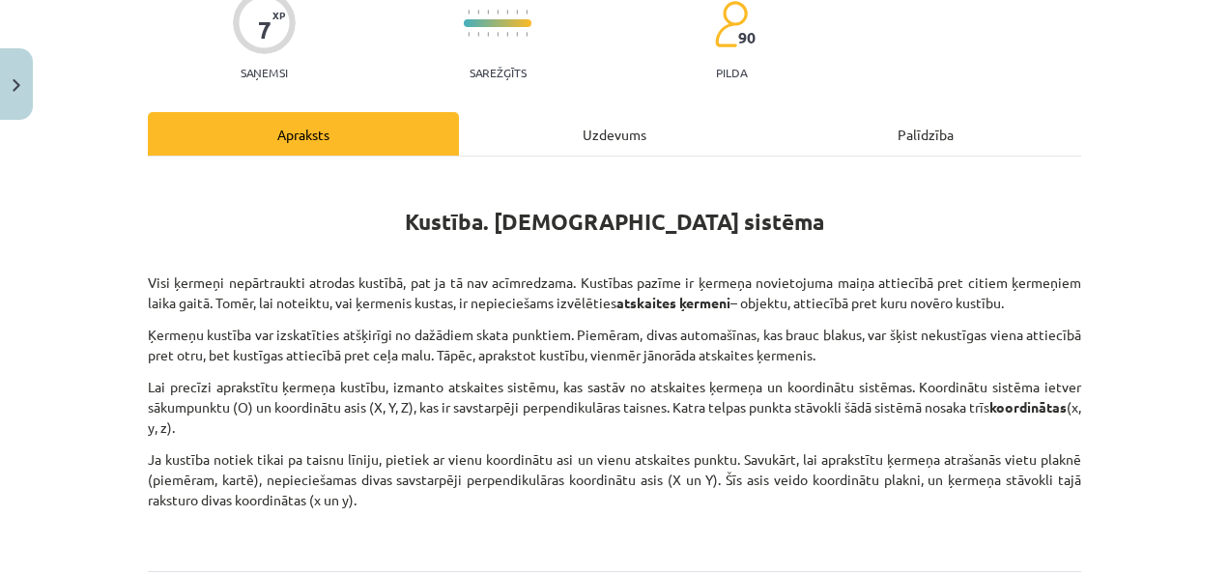
scroll to position [170, 0]
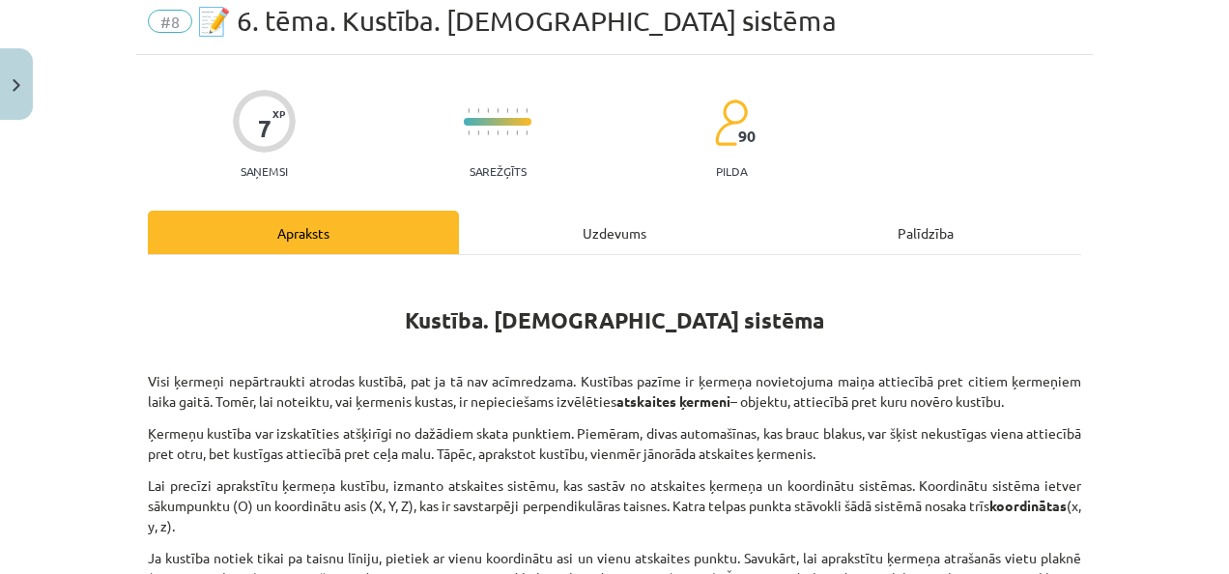
click at [553, 248] on div "Uzdevums" at bounding box center [614, 232] width 311 height 43
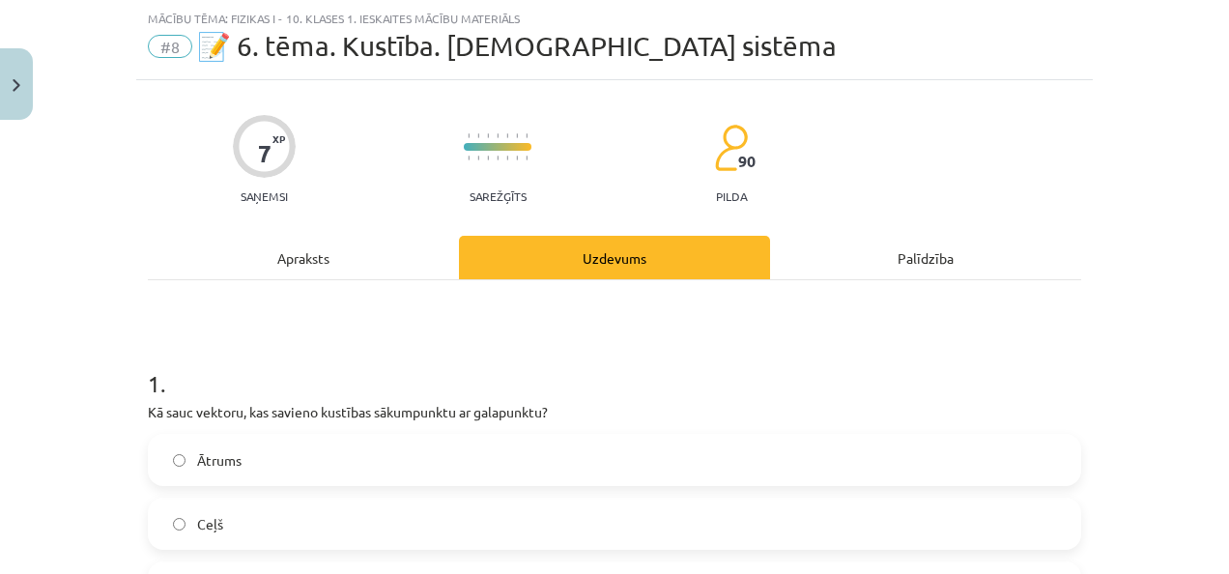
scroll to position [145, 0]
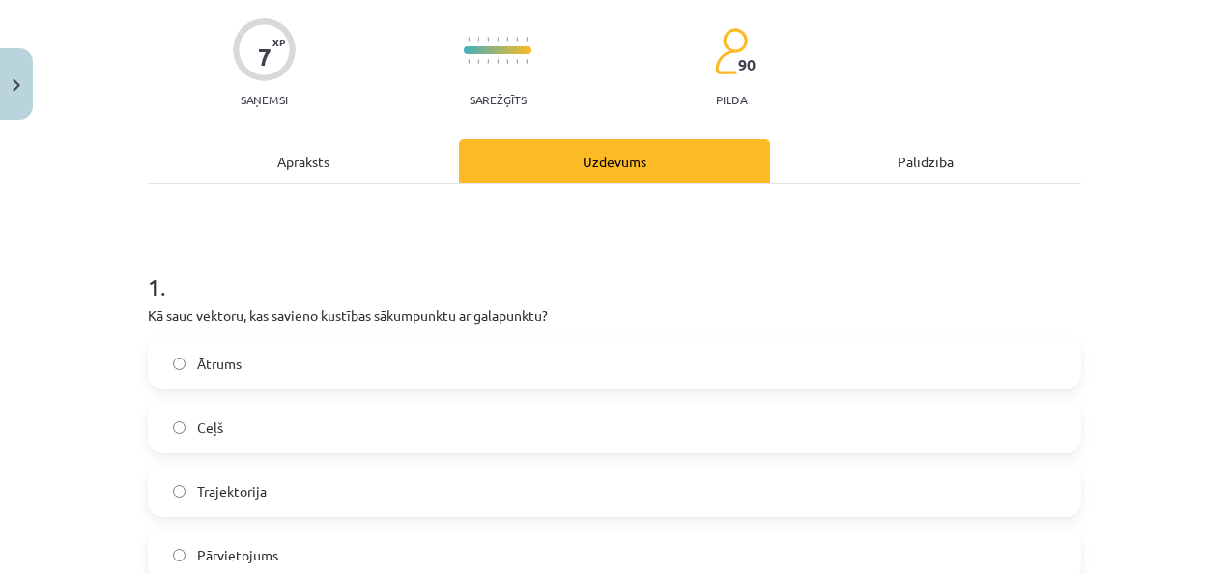
click at [351, 150] on div "Apraksts" at bounding box center [303, 160] width 311 height 43
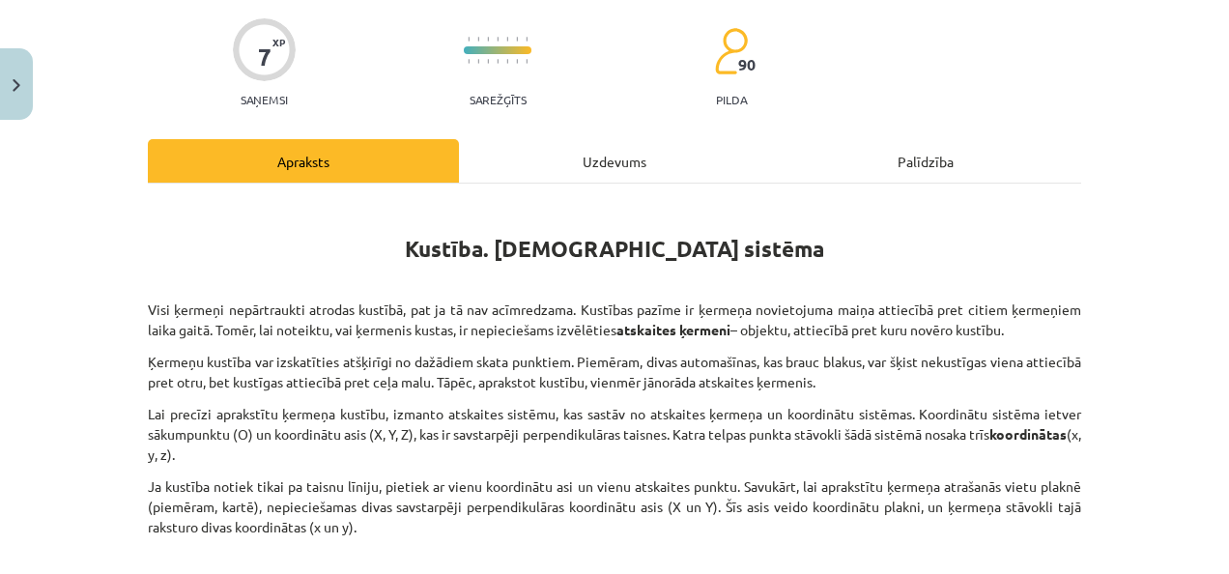
scroll to position [242, 0]
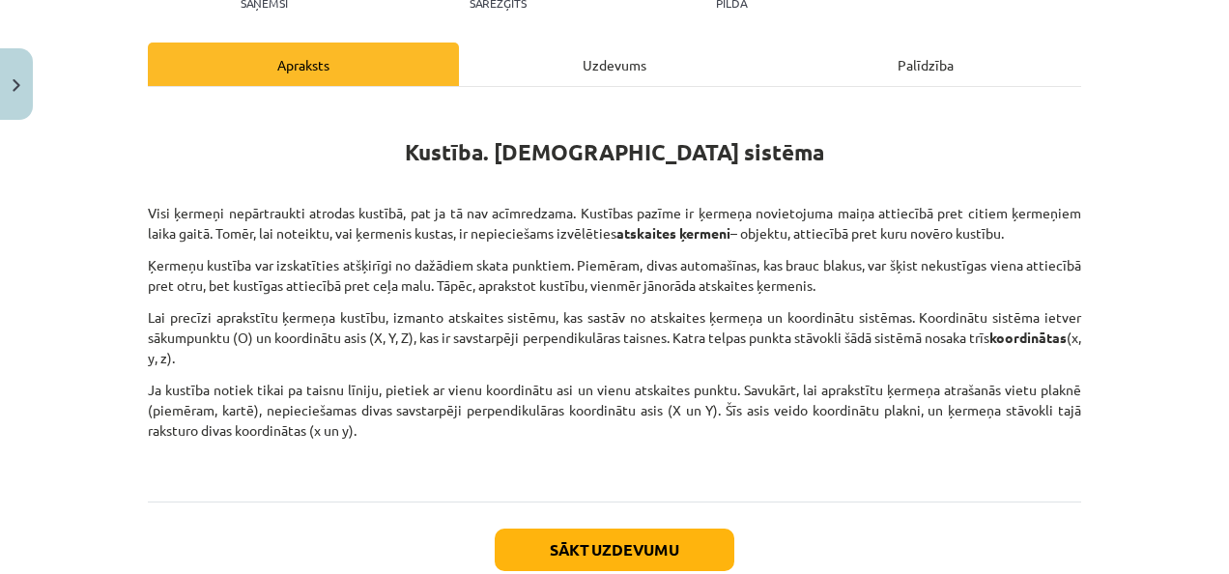
click at [556, 64] on div "Uzdevums" at bounding box center [614, 64] width 311 height 43
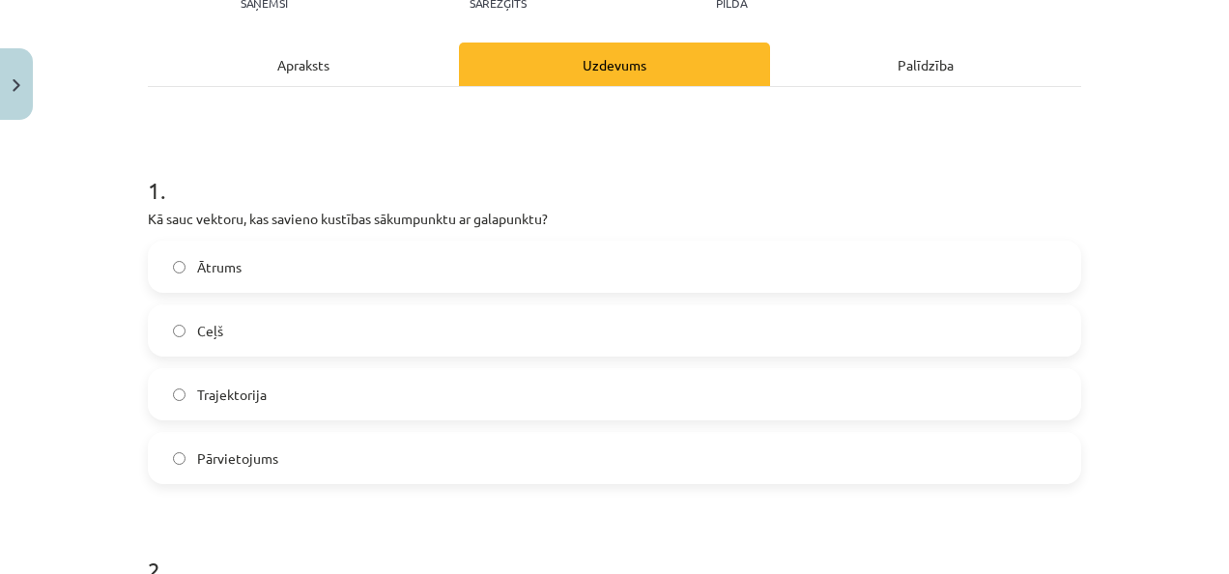
click at [430, 334] on label "Ceļš" at bounding box center [615, 330] width 930 height 48
click at [291, 70] on div "Apraksts" at bounding box center [303, 64] width 311 height 43
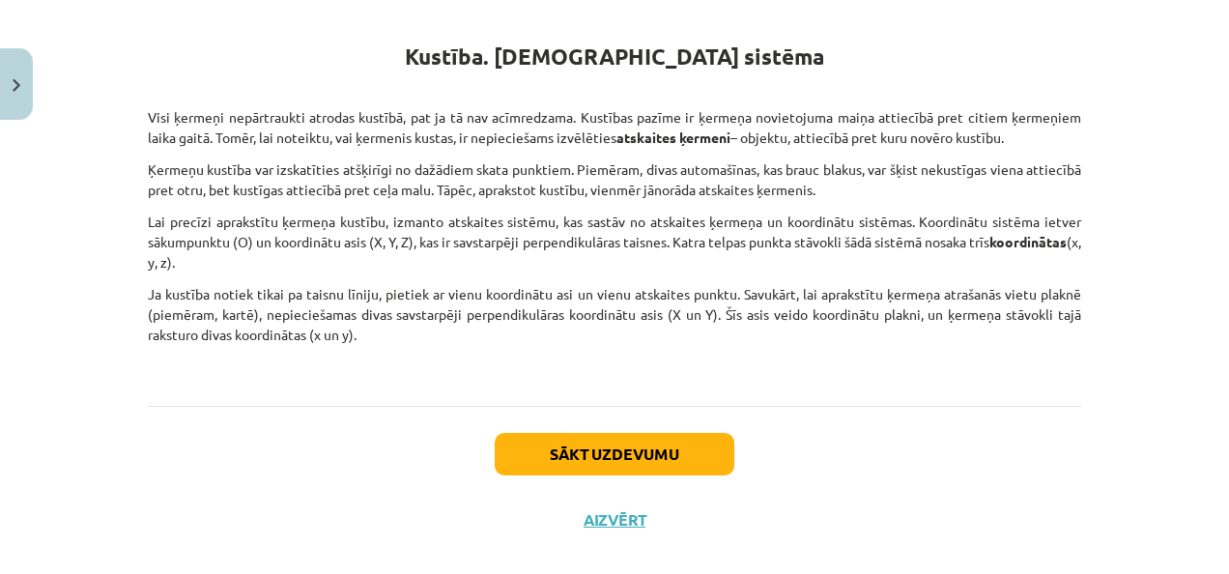
scroll to position [363, 0]
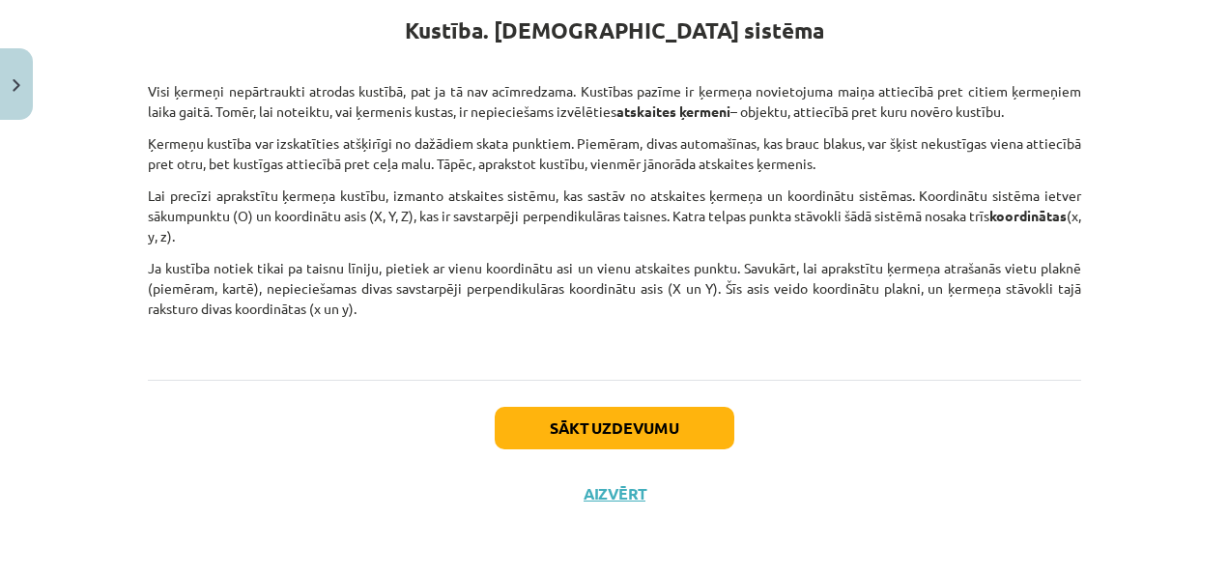
click at [544, 405] on div "Sākt uzdevumu Aizvērt" at bounding box center [615, 447] width 934 height 135
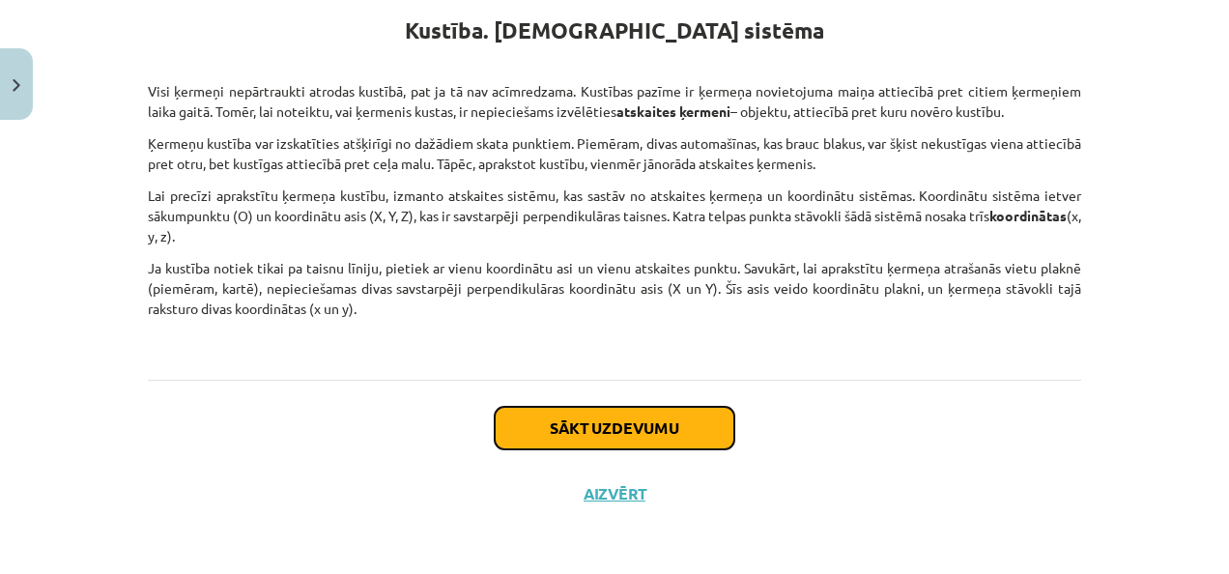
click at [561, 409] on button "Sākt uzdevumu" at bounding box center [615, 428] width 240 height 43
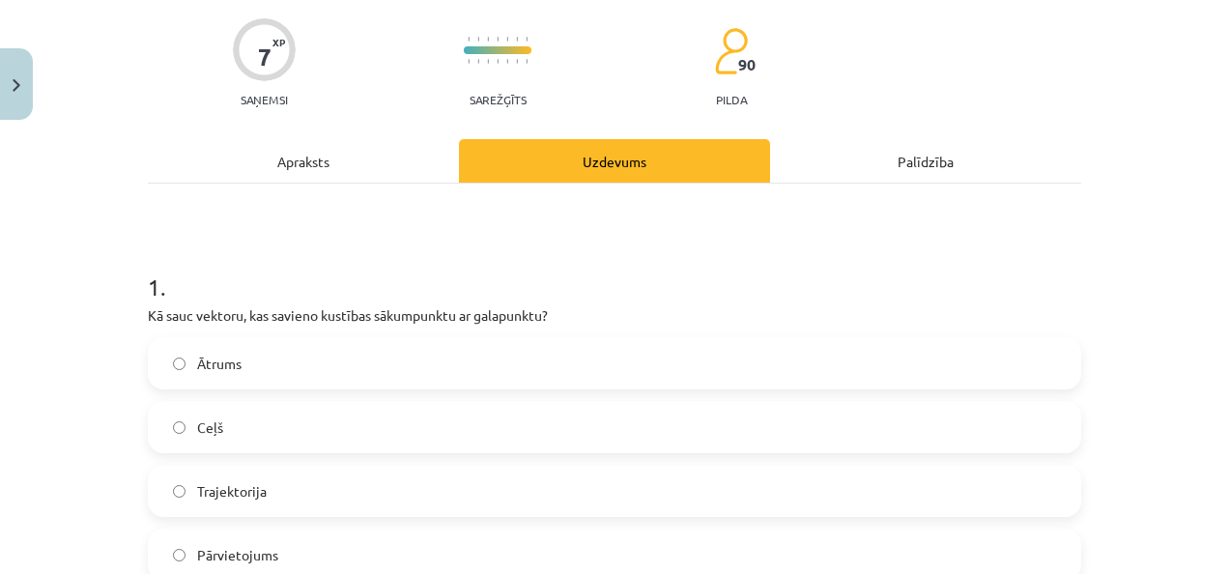
scroll to position [242, 0]
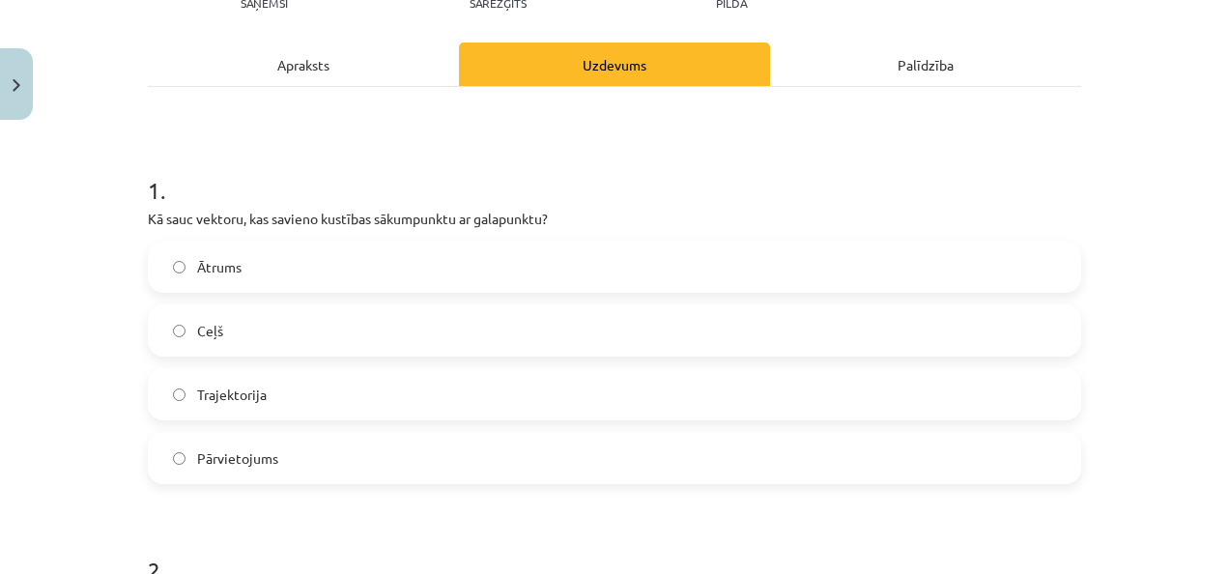
click at [446, 354] on label "Ceļš" at bounding box center [615, 330] width 930 height 48
click at [365, 402] on label "Trajektorija" at bounding box center [615, 394] width 930 height 48
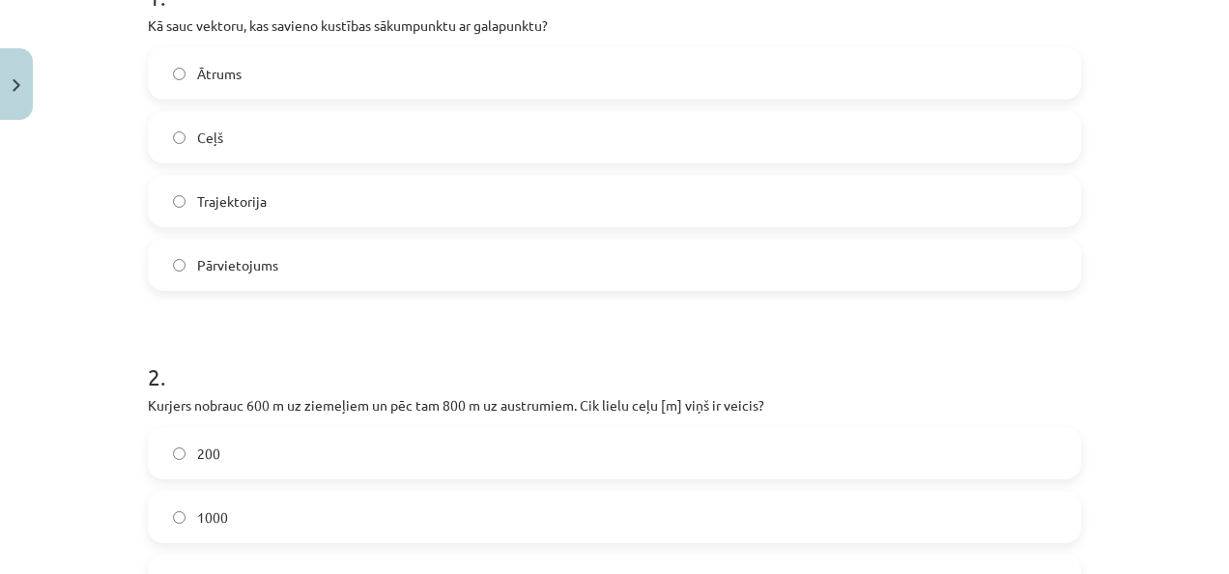
scroll to position [532, 0]
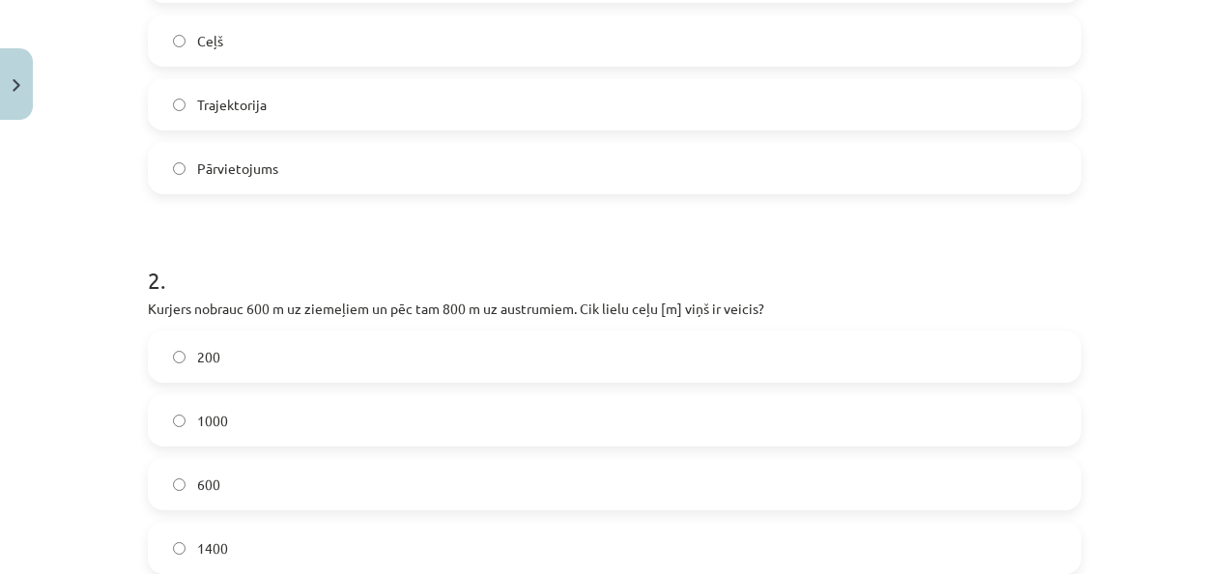
drag, startPoint x: 277, startPoint y: 417, endPoint x: 251, endPoint y: 419, distance: 26.2
click at [274, 417] on label "1000" at bounding box center [615, 420] width 930 height 48
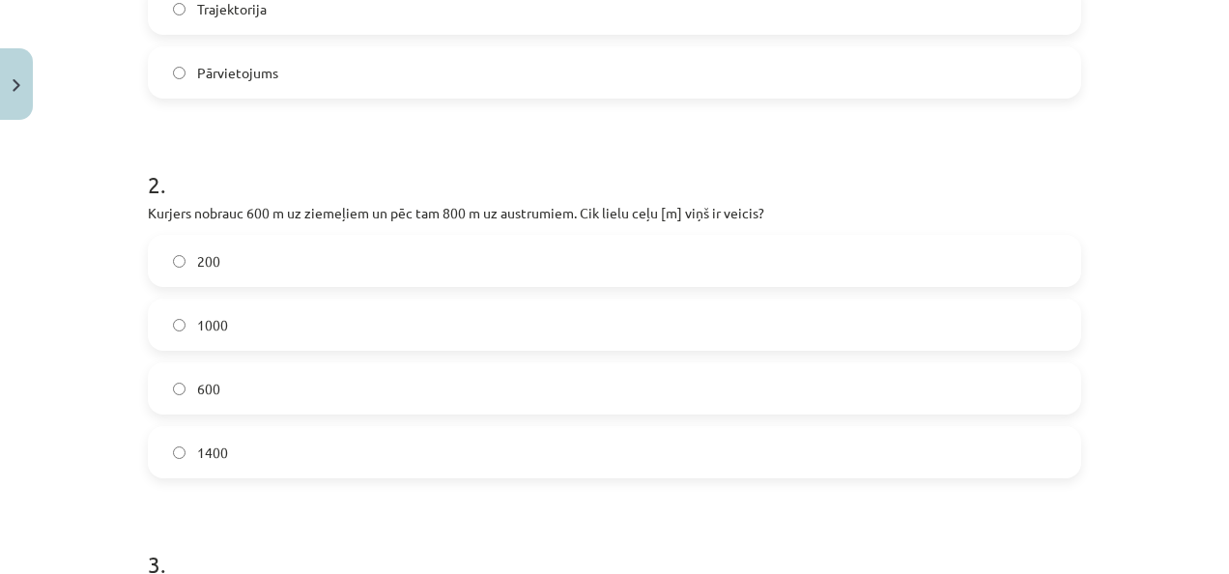
scroll to position [628, 0]
click at [229, 484] on form "1 . Kā sauc vektoru, kas savieno kustības sākumpunktu ar galapunktu? Ātrums Ceļ…" at bounding box center [615, 306] width 934 height 1101
click at [243, 474] on label "1400" at bounding box center [615, 451] width 930 height 48
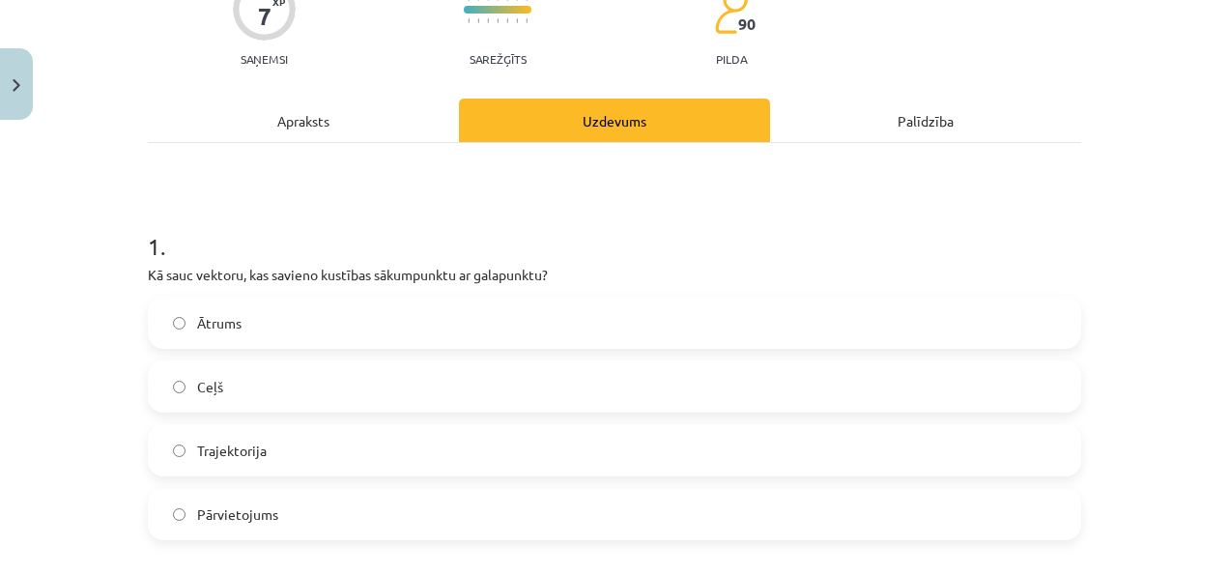
scroll to position [48, 0]
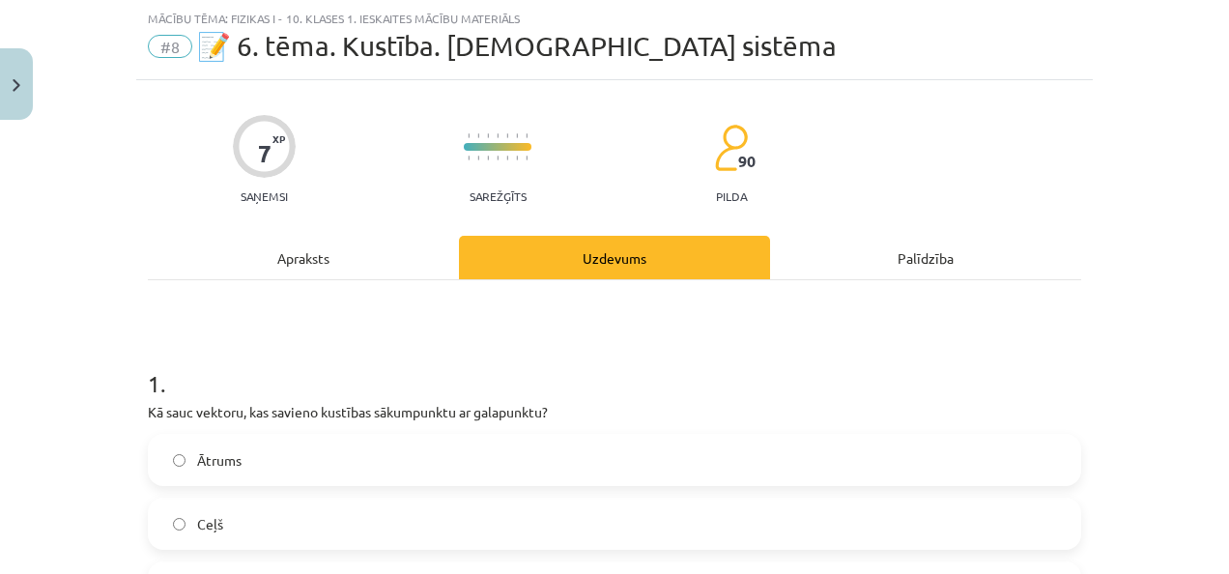
click at [287, 274] on div "Apraksts" at bounding box center [303, 257] width 311 height 43
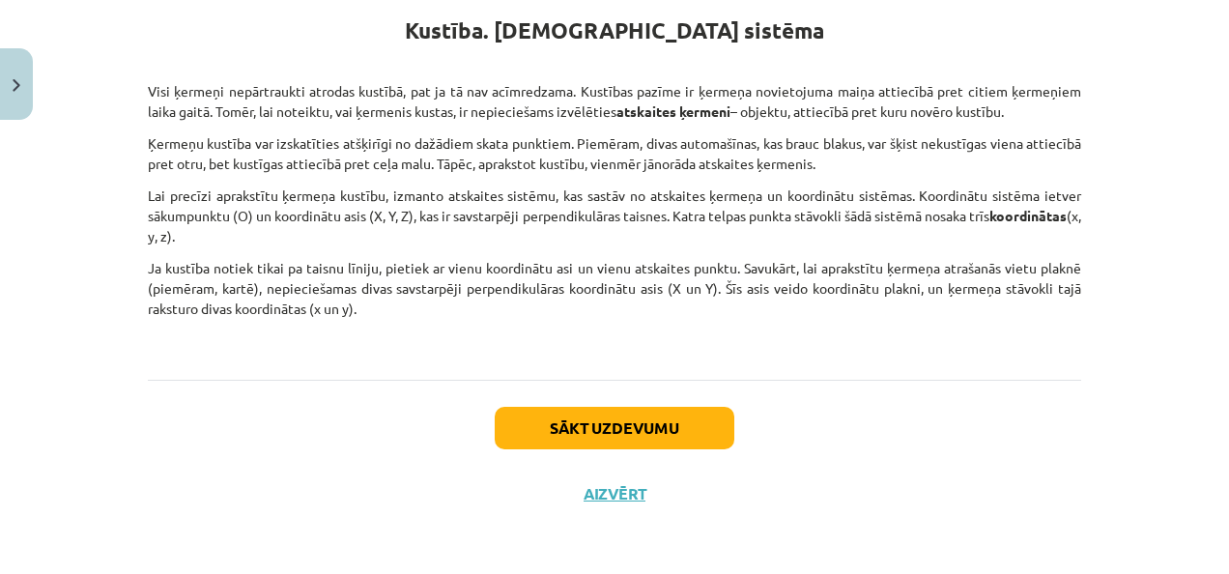
scroll to position [267, 0]
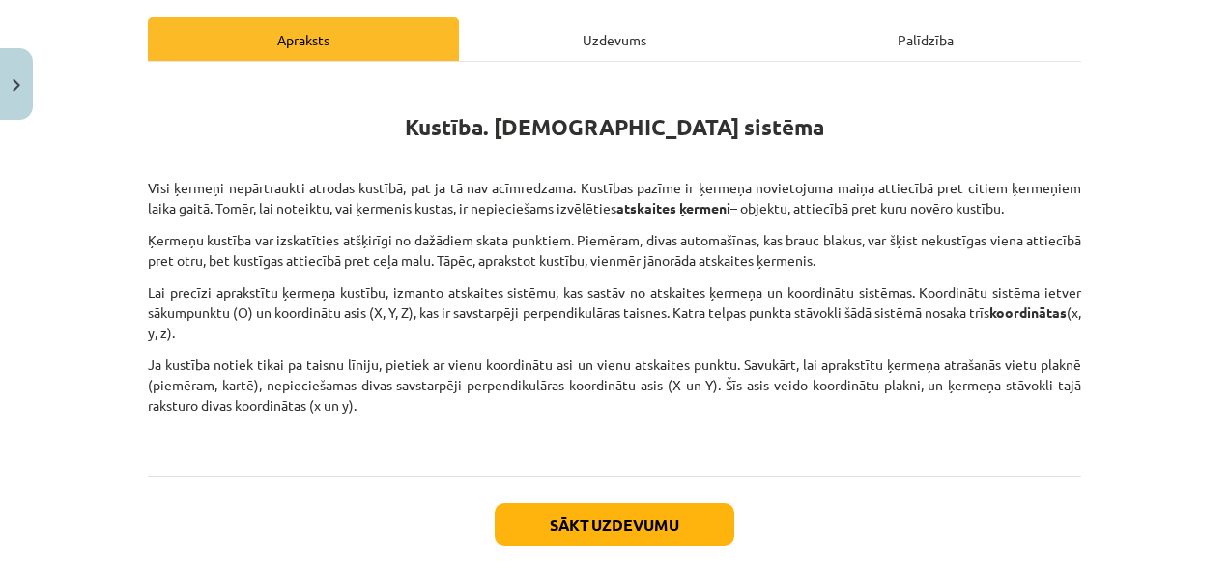
click at [599, 44] on div "Uzdevums" at bounding box center [614, 38] width 311 height 43
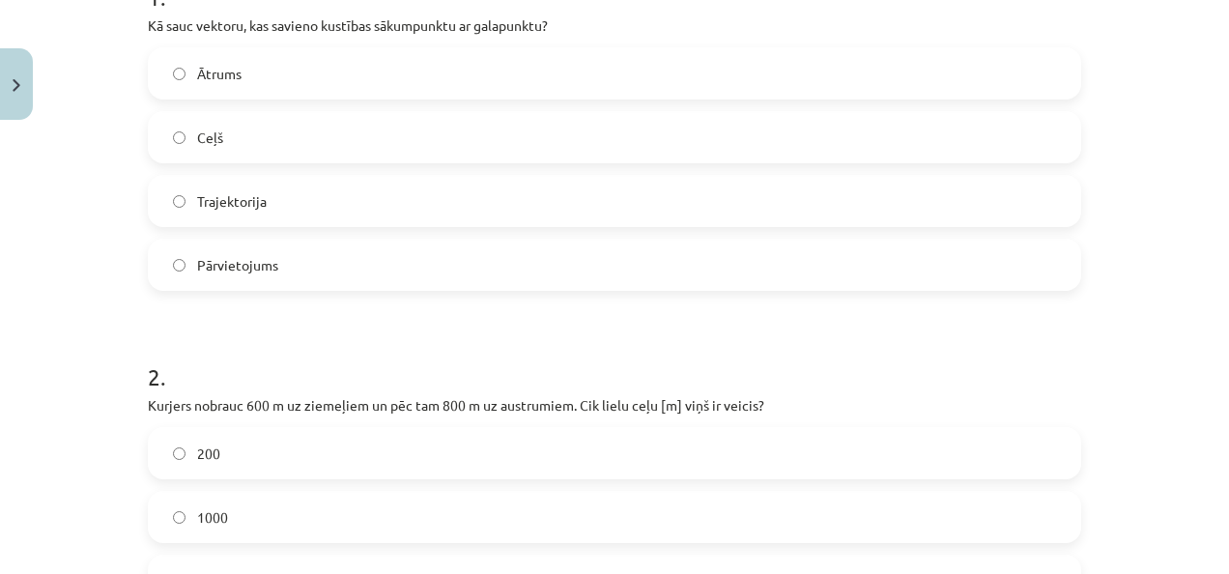
scroll to position [821, 0]
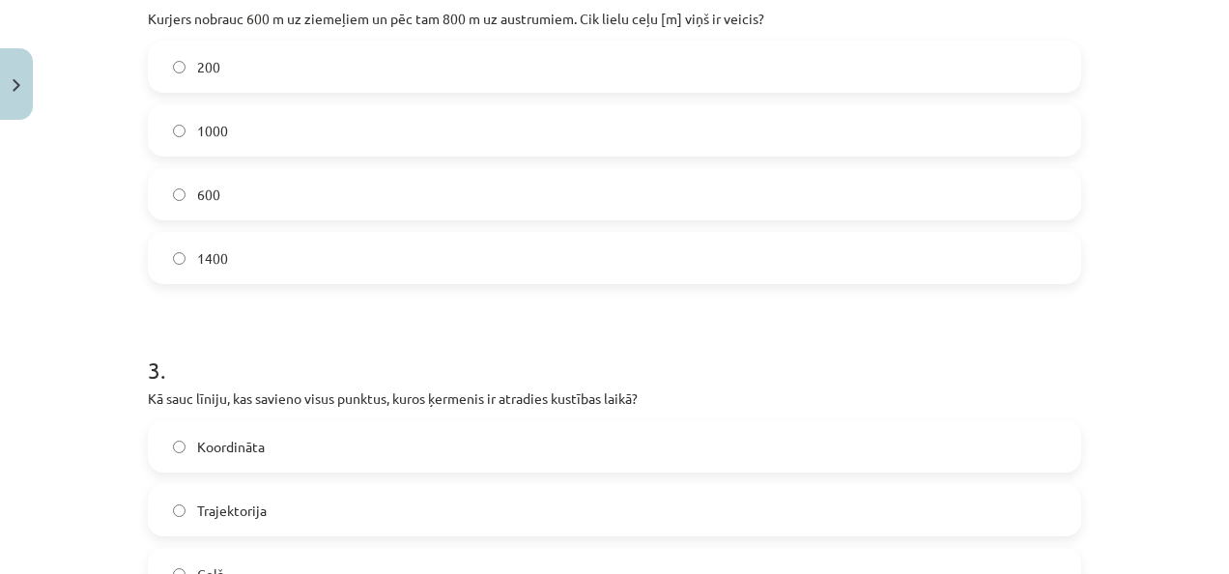
click at [344, 131] on label "1000" at bounding box center [615, 130] width 930 height 48
click at [383, 269] on label "1400" at bounding box center [615, 258] width 930 height 48
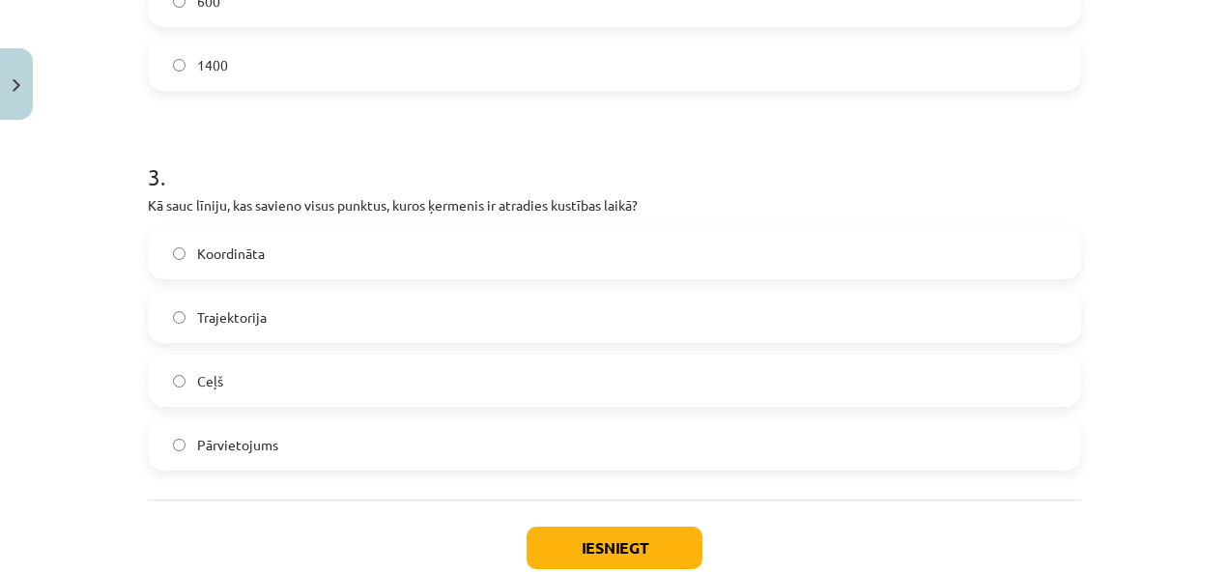
click at [238, 316] on span "Trajektorija" at bounding box center [232, 317] width 70 height 20
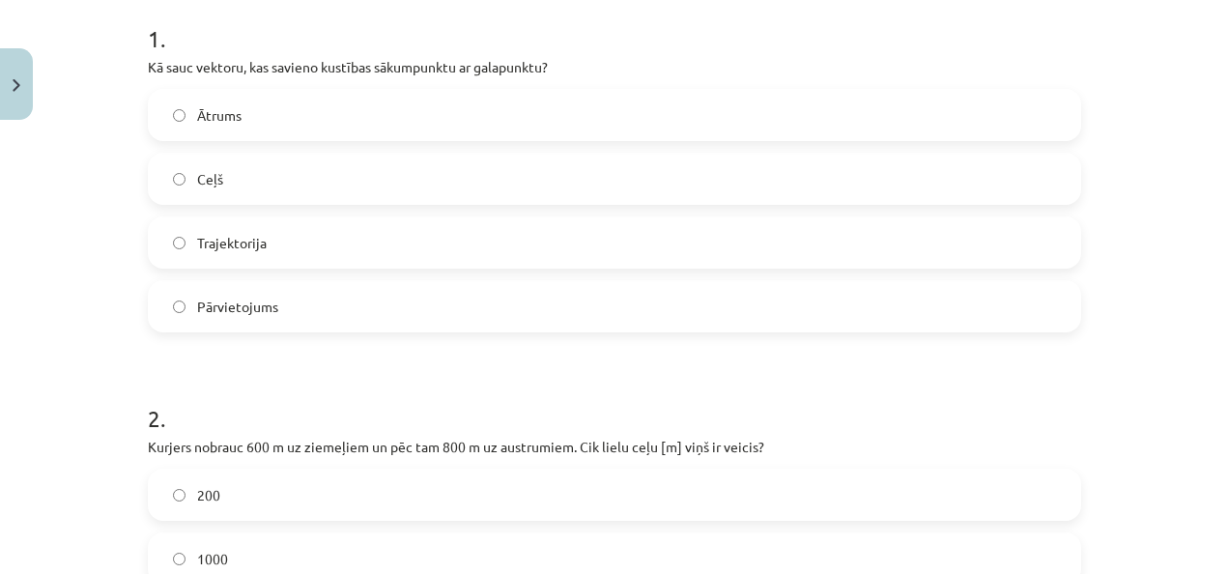
scroll to position [72, 0]
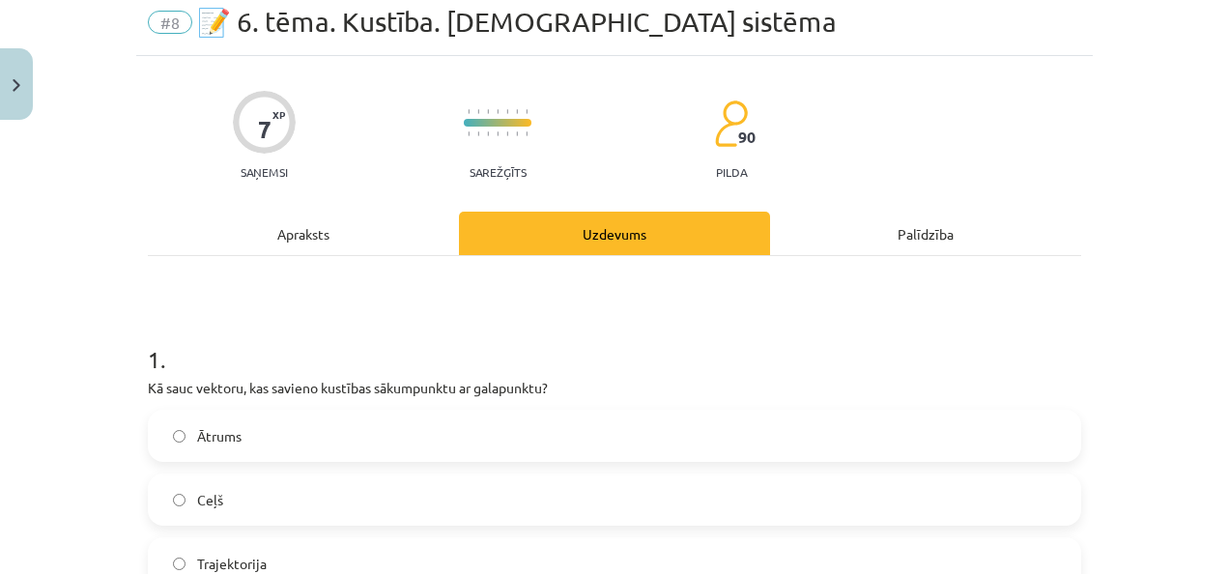
click at [279, 497] on label "Ceļš" at bounding box center [615, 499] width 930 height 48
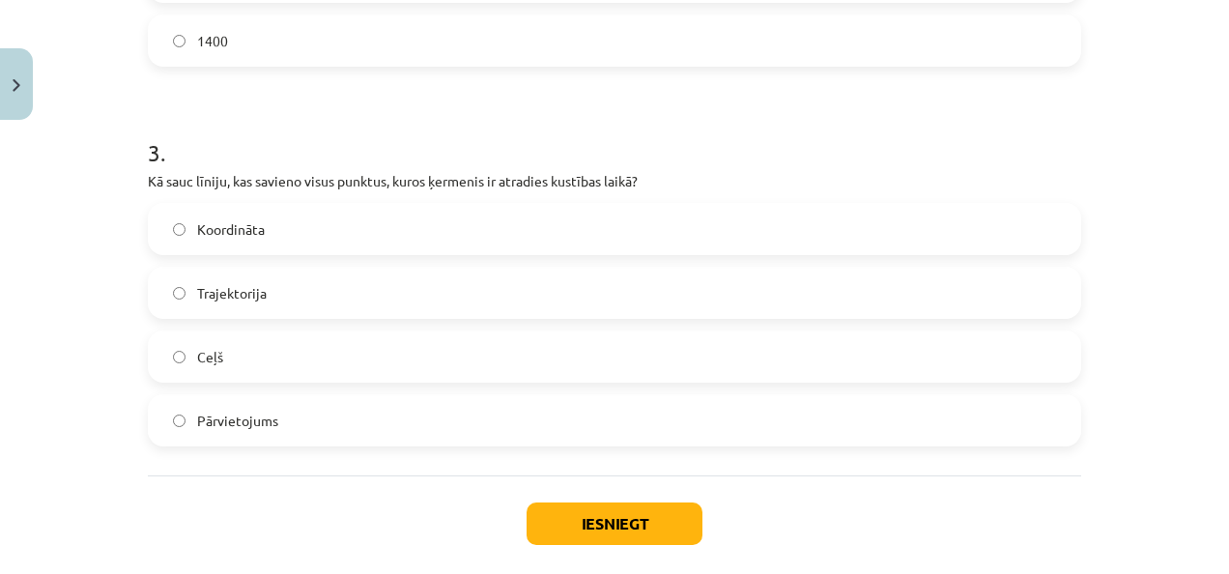
scroll to position [1136, 0]
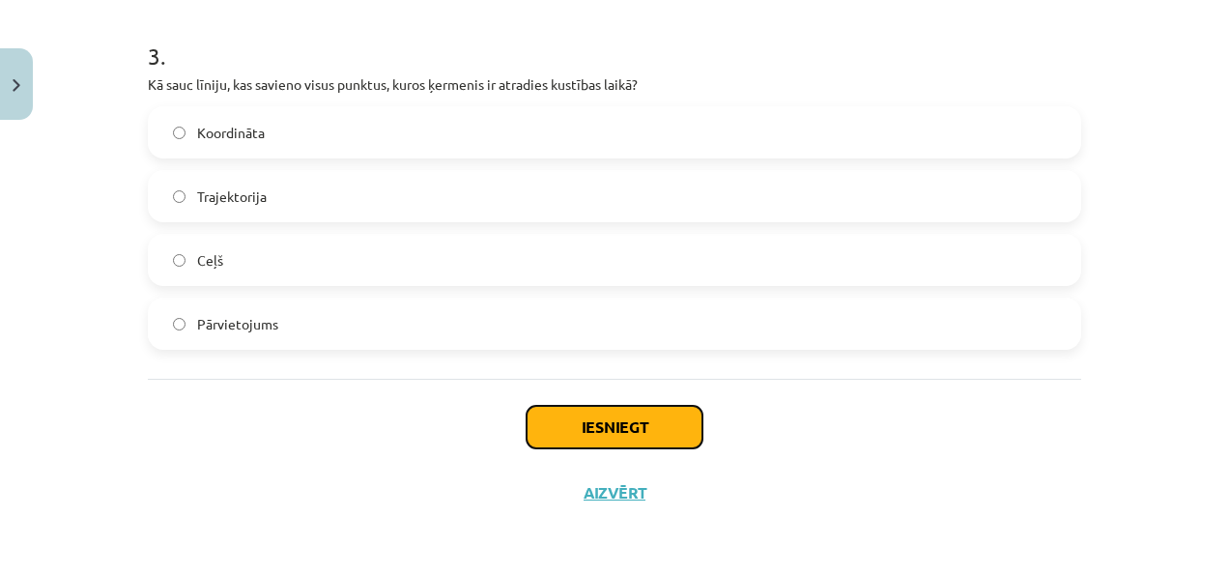
click at [590, 441] on button "Iesniegt" at bounding box center [615, 427] width 176 height 43
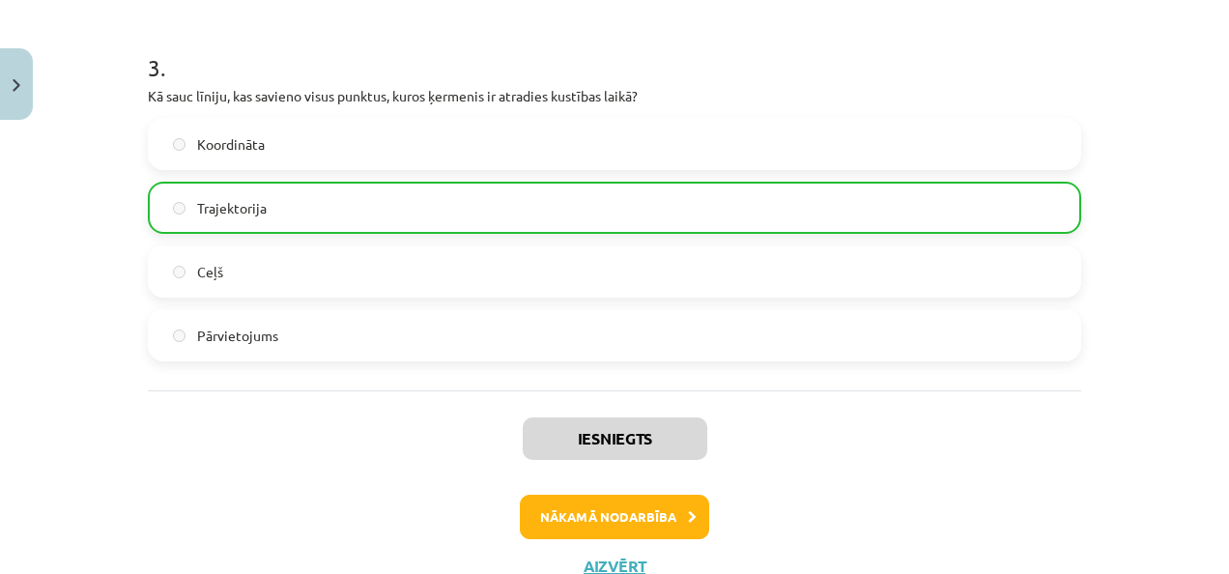
scroll to position [1196, 0]
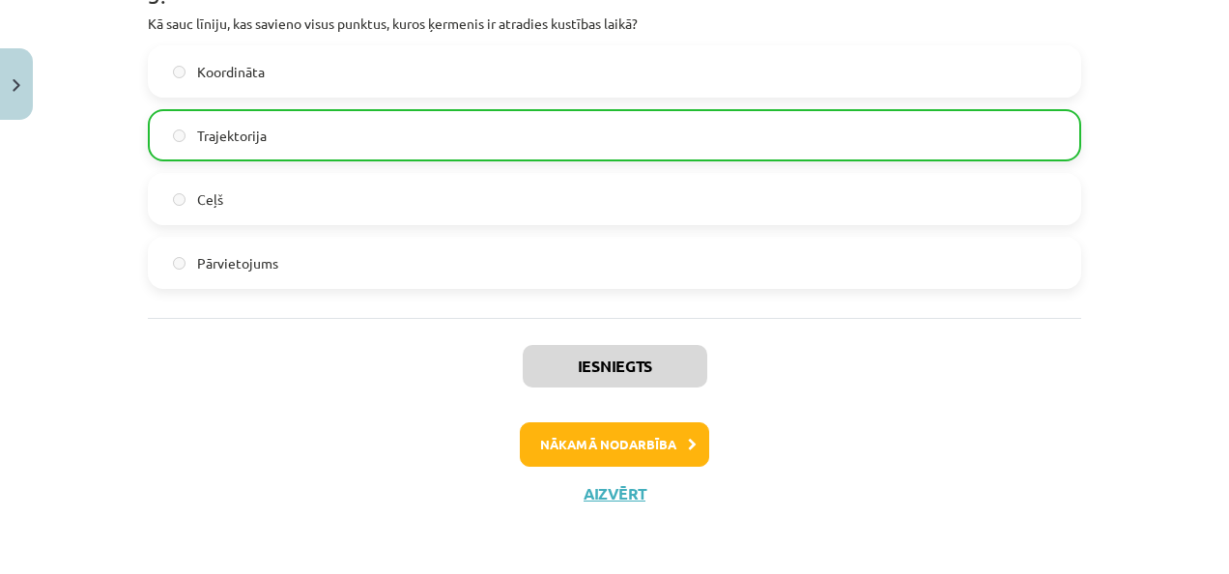
click at [640, 419] on div "Iesniegts Nākamā nodarbība Aizvērt" at bounding box center [615, 416] width 934 height 197
click at [641, 429] on button "Nākamā nodarbība" at bounding box center [614, 444] width 189 height 44
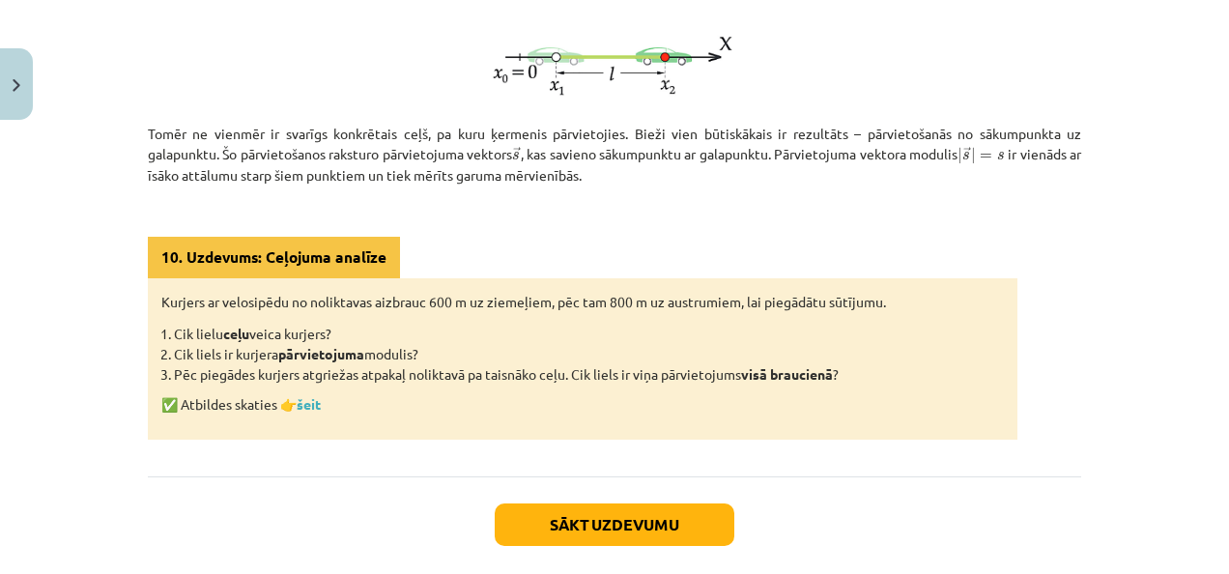
scroll to position [676, 0]
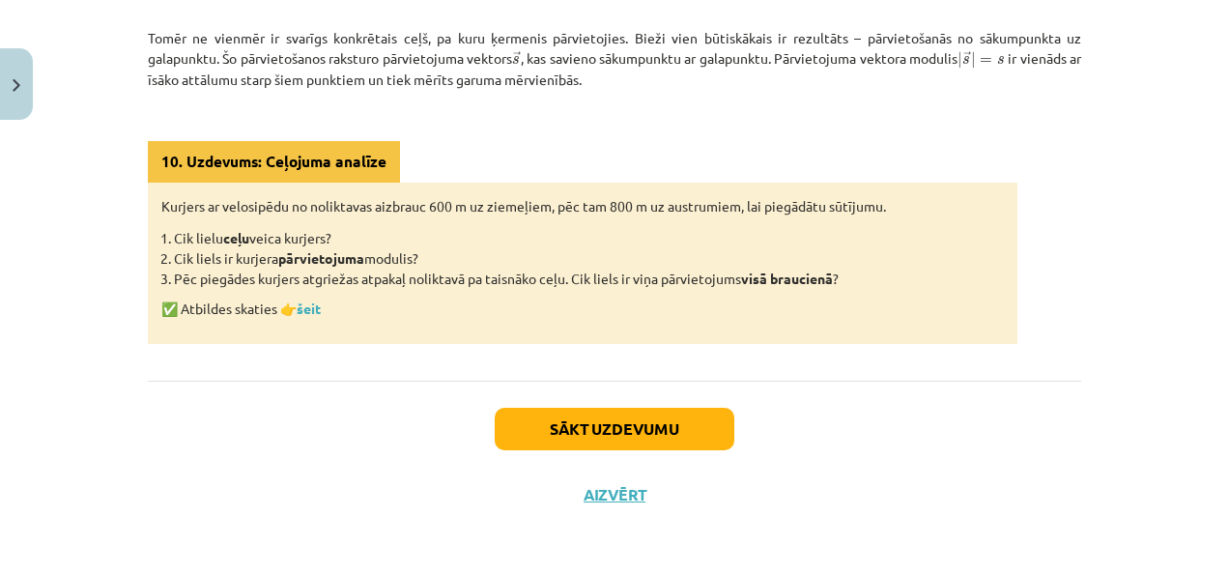
click at [547, 401] on div "Sākt uzdevumu Aizvērt" at bounding box center [615, 448] width 934 height 135
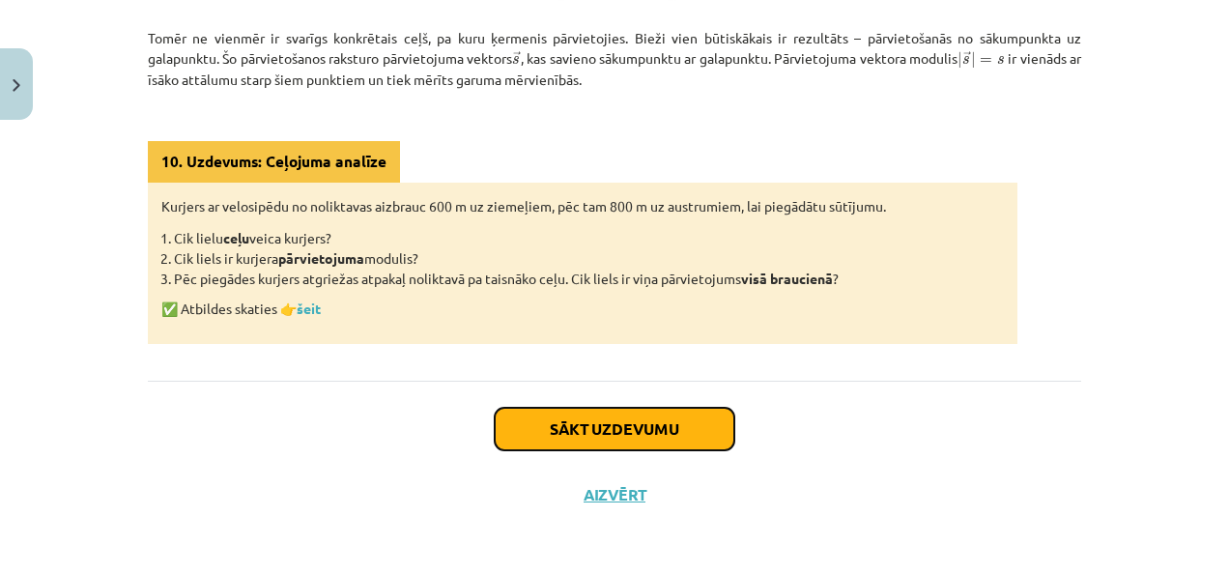
click at [533, 410] on button "Sākt uzdevumu" at bounding box center [615, 429] width 240 height 43
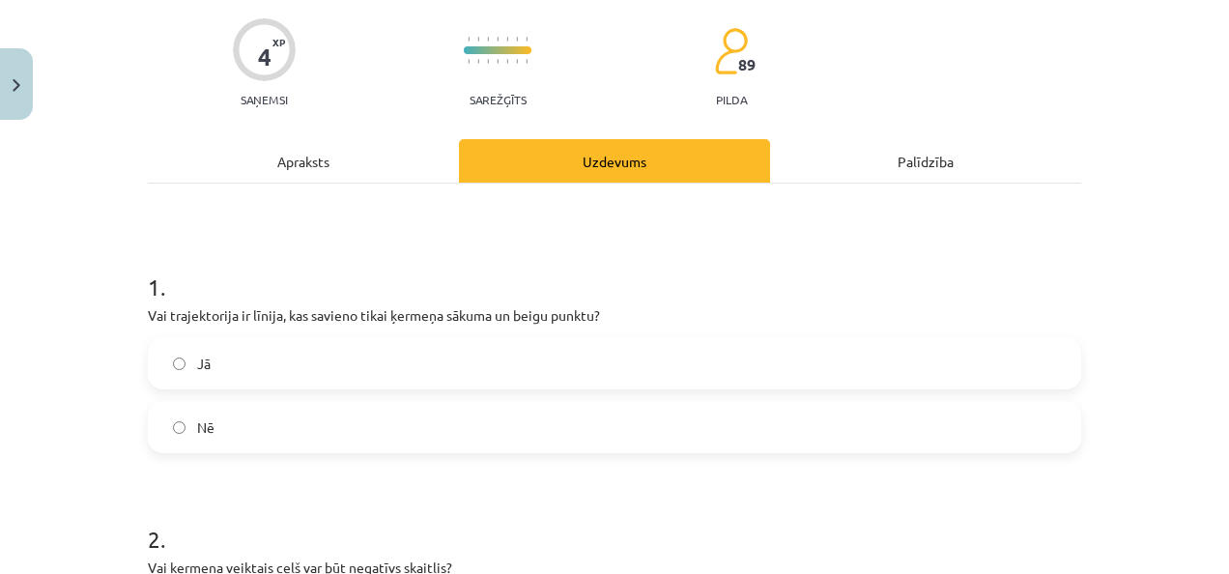
scroll to position [242, 0]
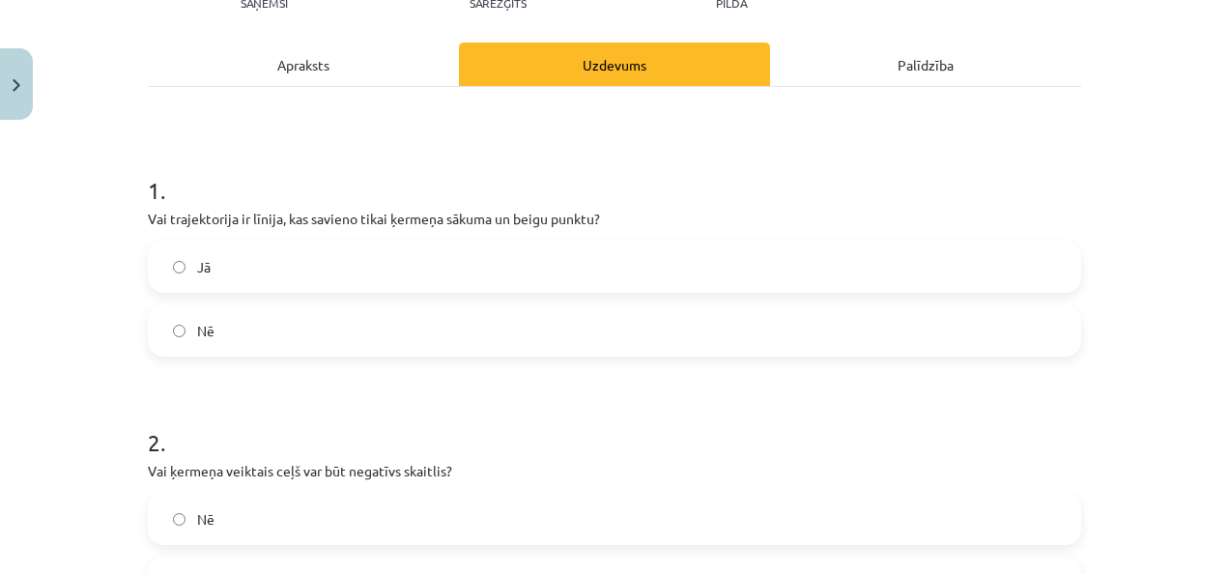
click at [299, 320] on label "Nē" at bounding box center [615, 330] width 930 height 48
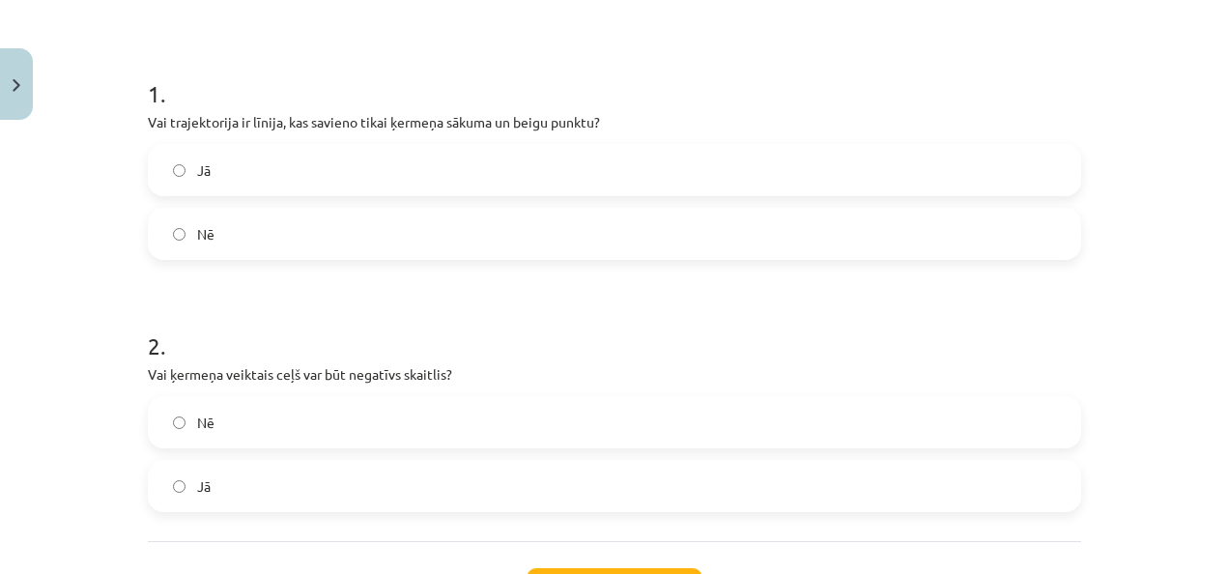
click at [442, 416] on label "Nē" at bounding box center [615, 422] width 930 height 48
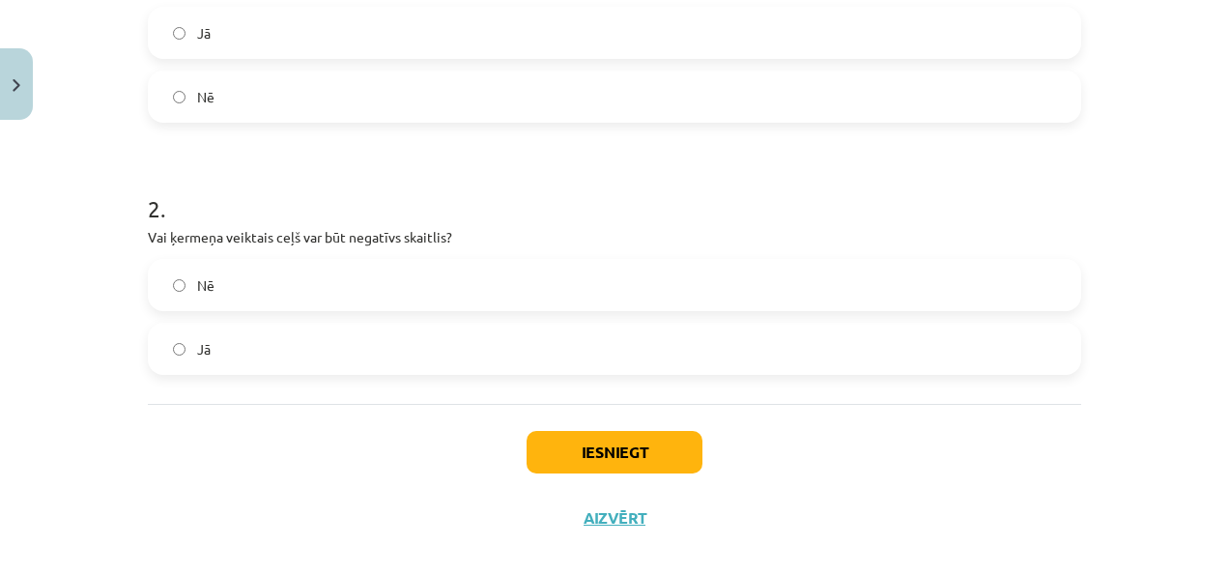
scroll to position [501, 0]
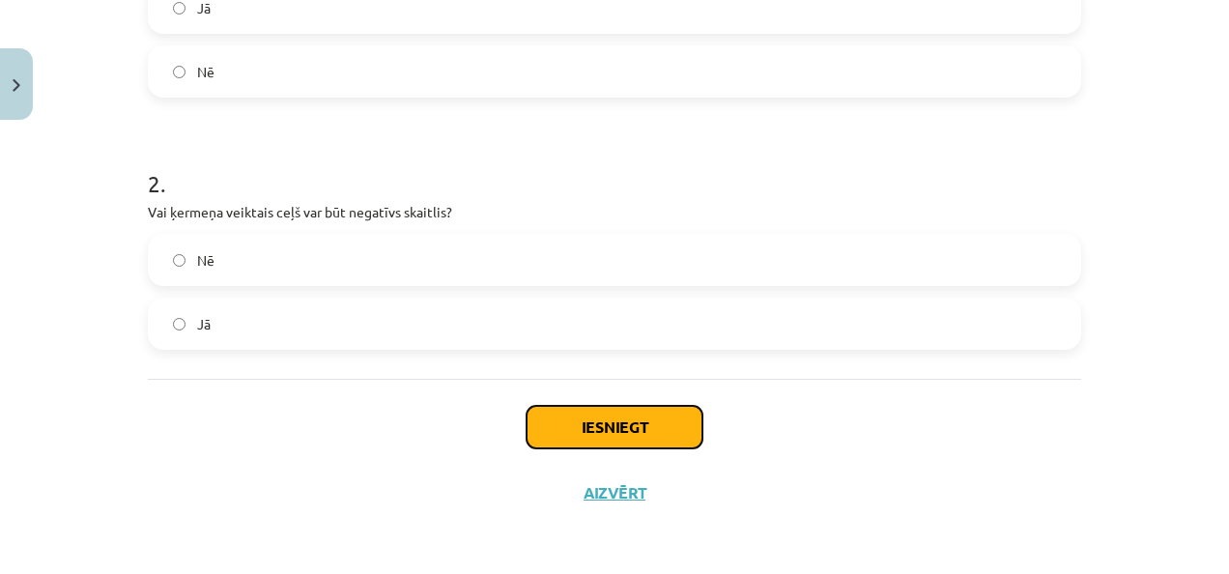
click at [592, 417] on button "Iesniegt" at bounding box center [615, 427] width 176 height 43
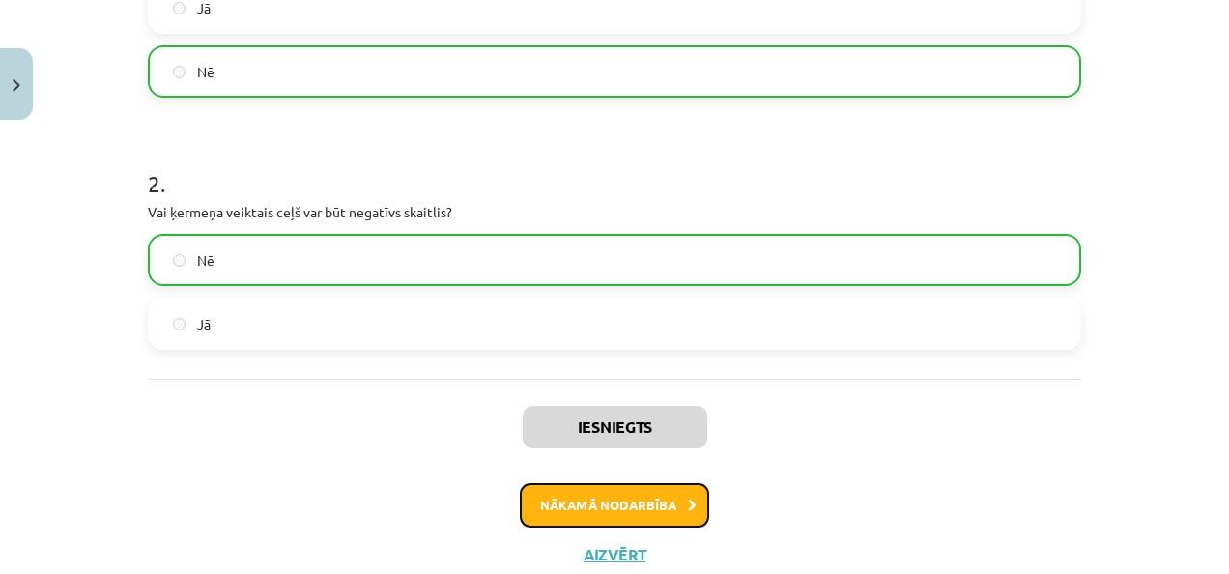
click at [572, 488] on button "Nākamā nodarbība" at bounding box center [614, 505] width 189 height 44
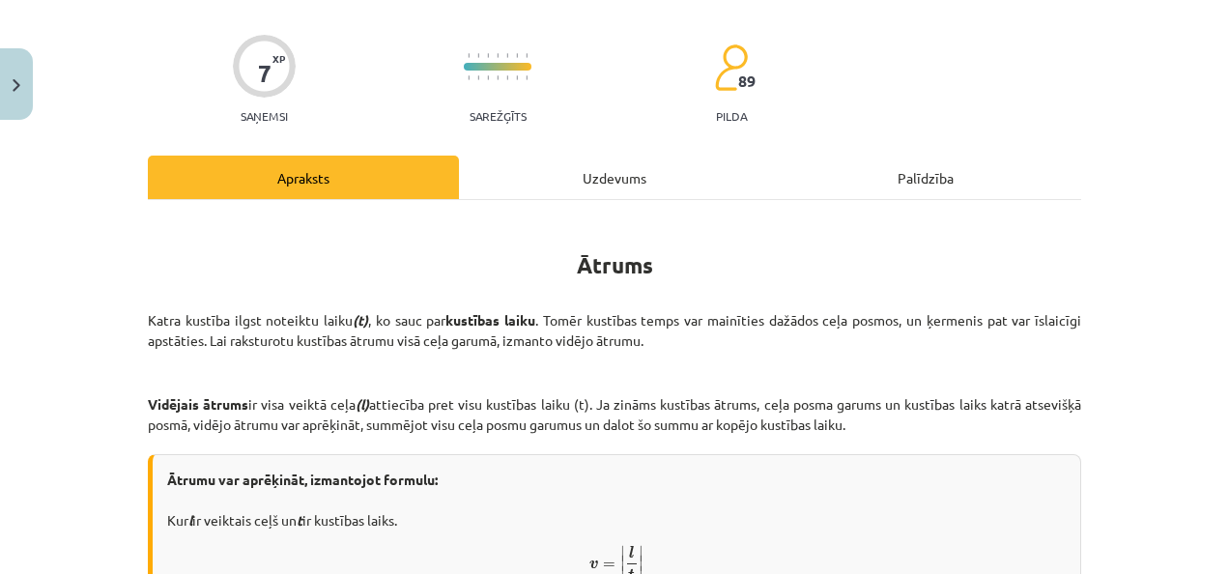
scroll to position [115, 0]
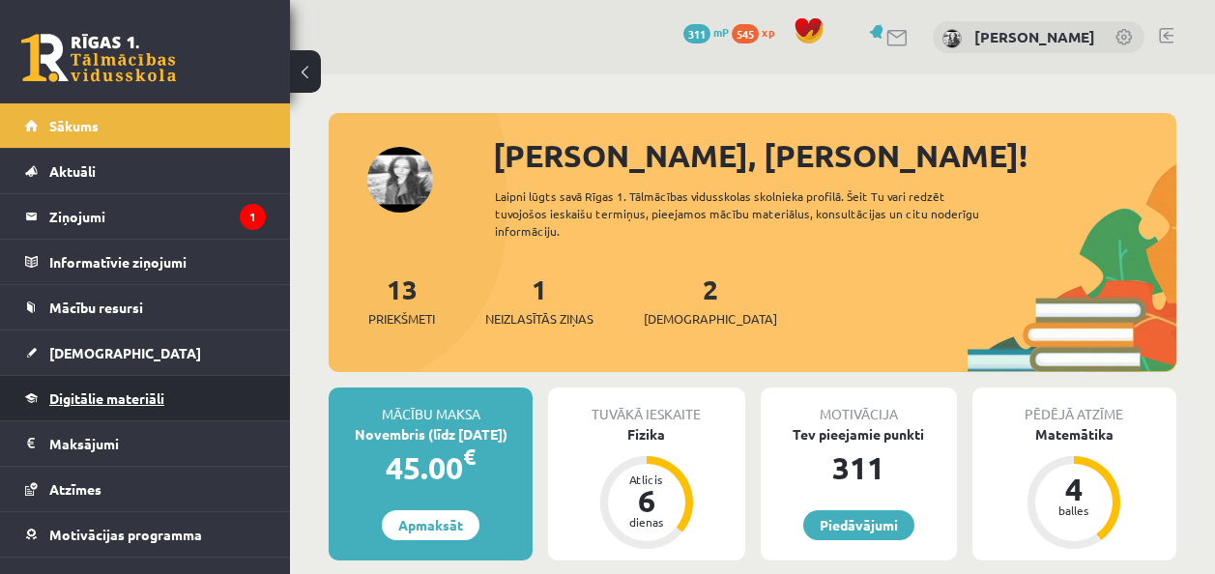
click at [102, 394] on span "Digitālie materiāli" at bounding box center [106, 397] width 115 height 17
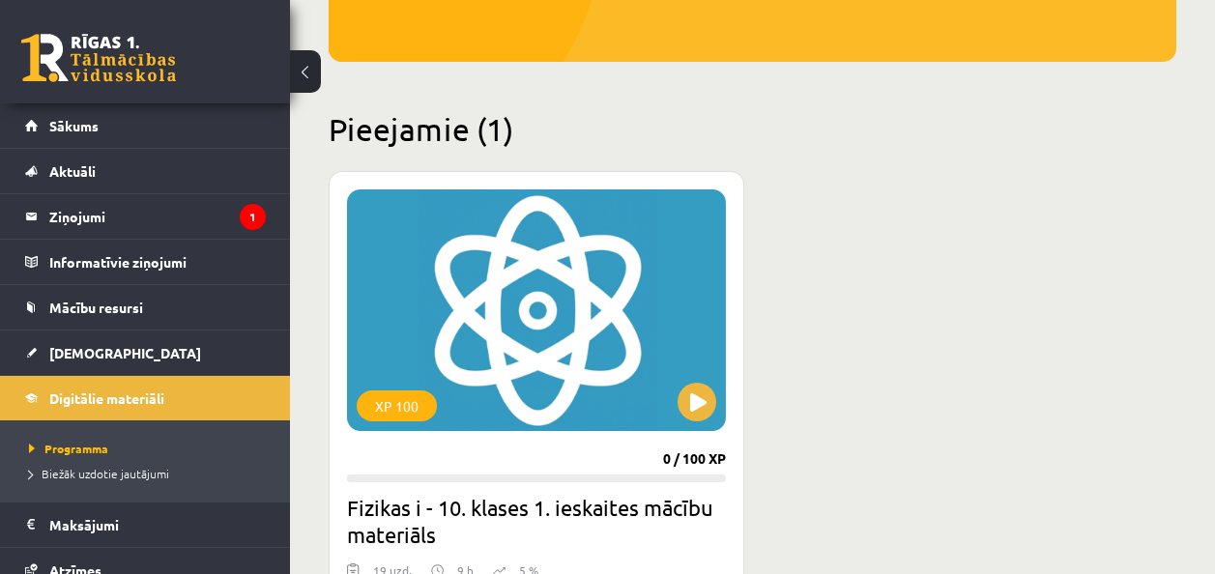
scroll to position [387, 0]
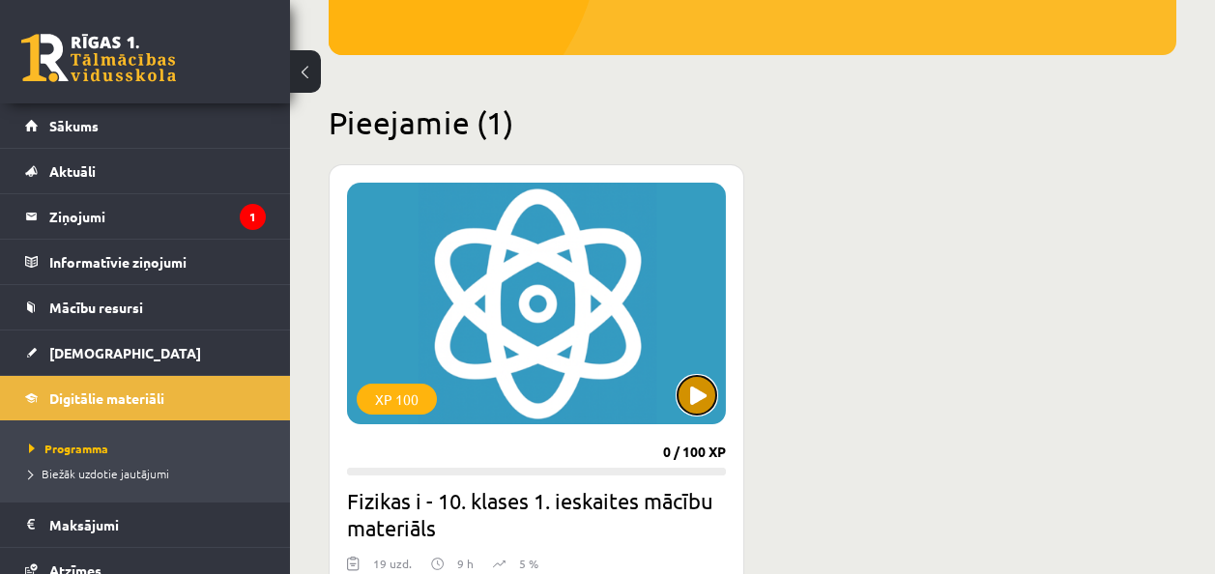
click at [683, 387] on button at bounding box center [696, 395] width 39 height 39
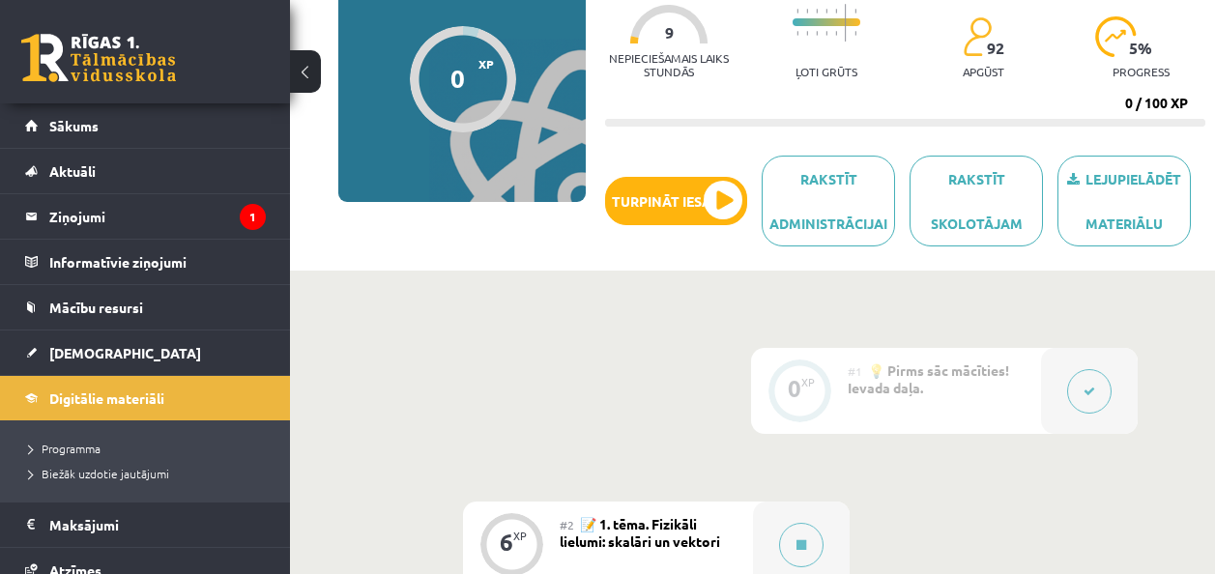
scroll to position [290, 0]
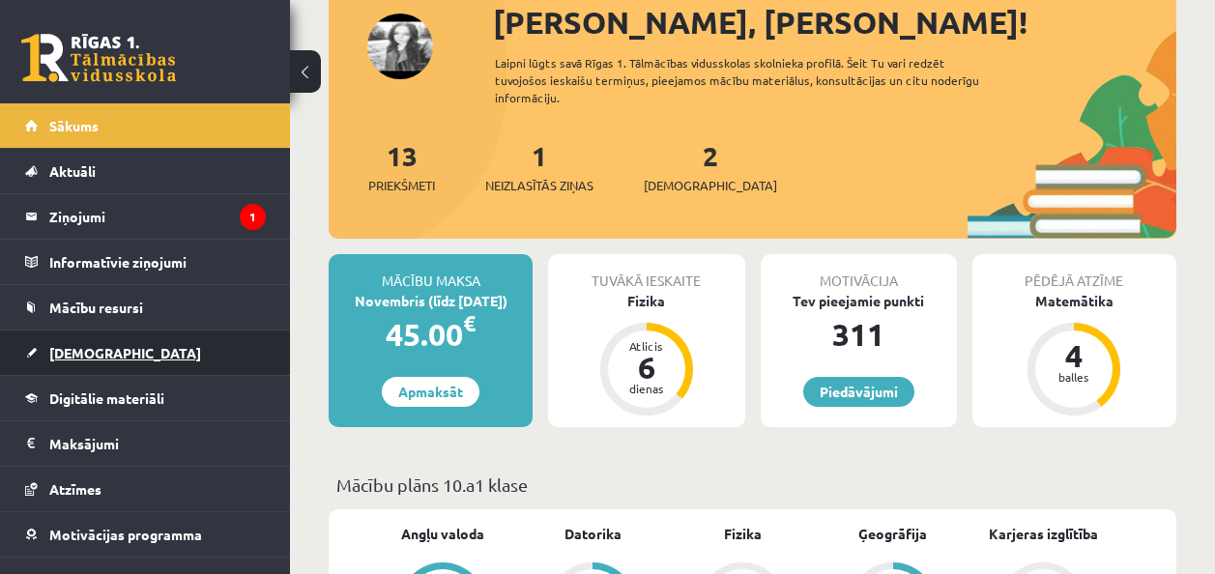
scroll to position [97, 0]
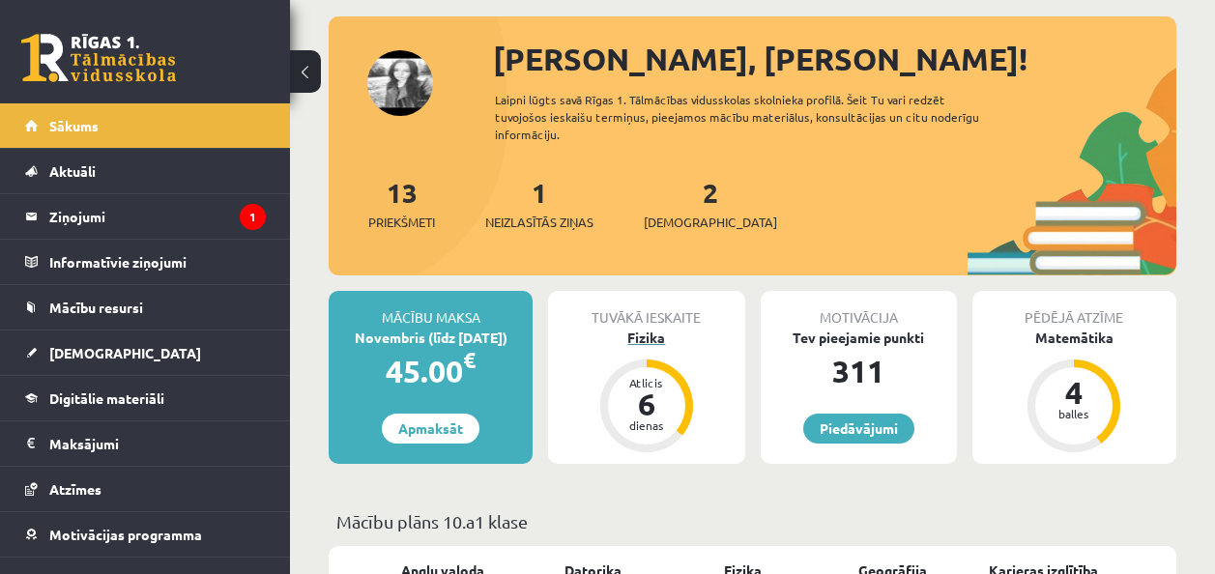
click at [628, 417] on div "6" at bounding box center [647, 403] width 58 height 31
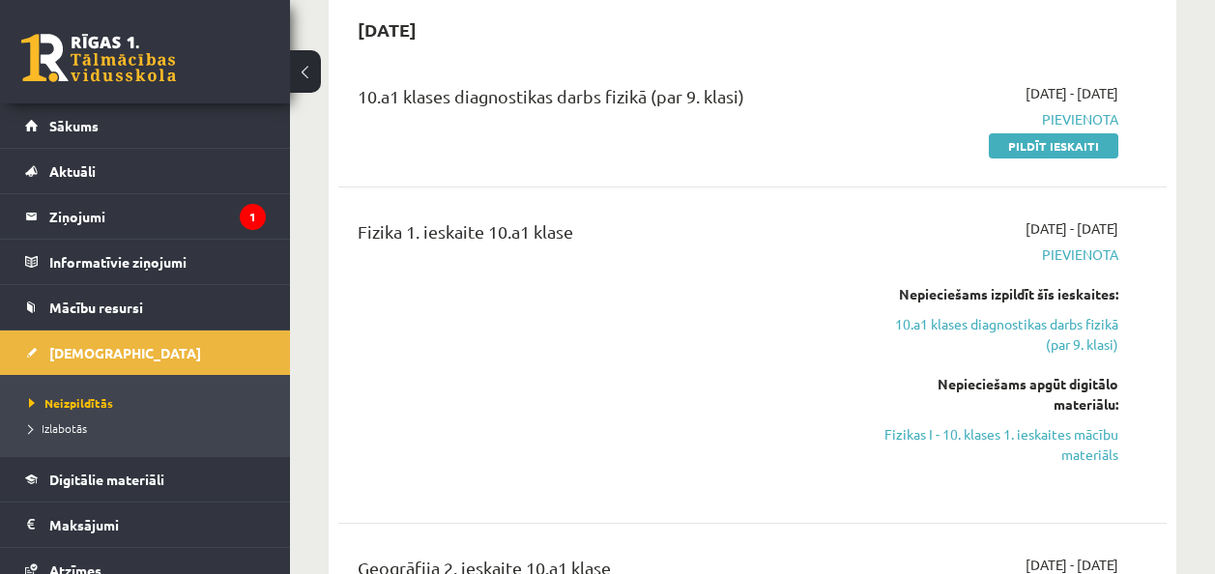
scroll to position [290, 0]
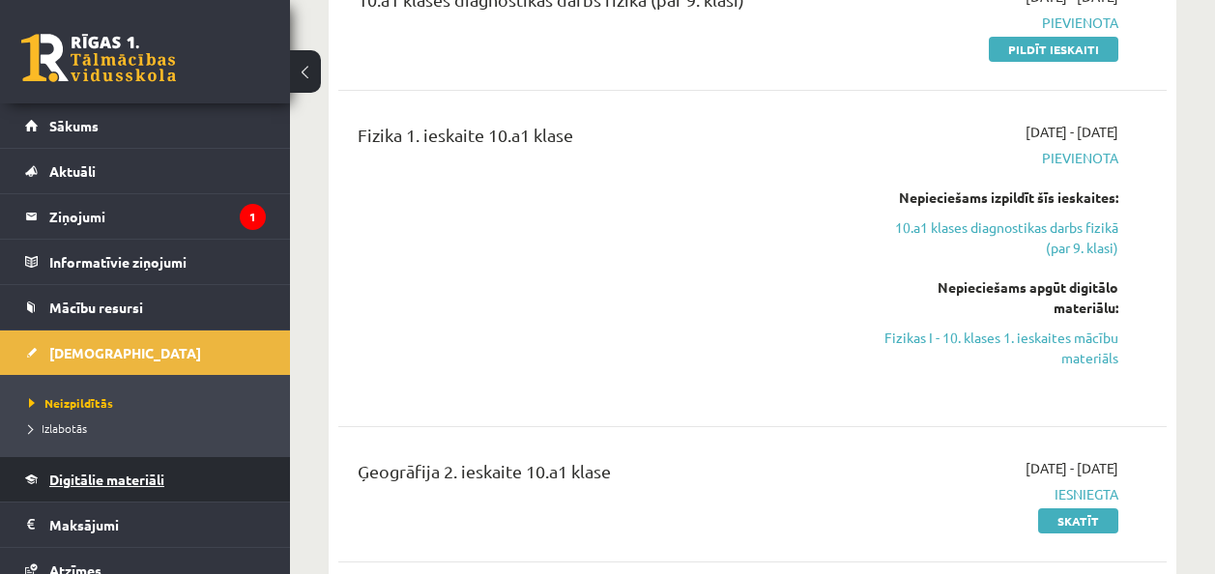
click at [119, 485] on span "Digitālie materiāli" at bounding box center [106, 479] width 115 height 17
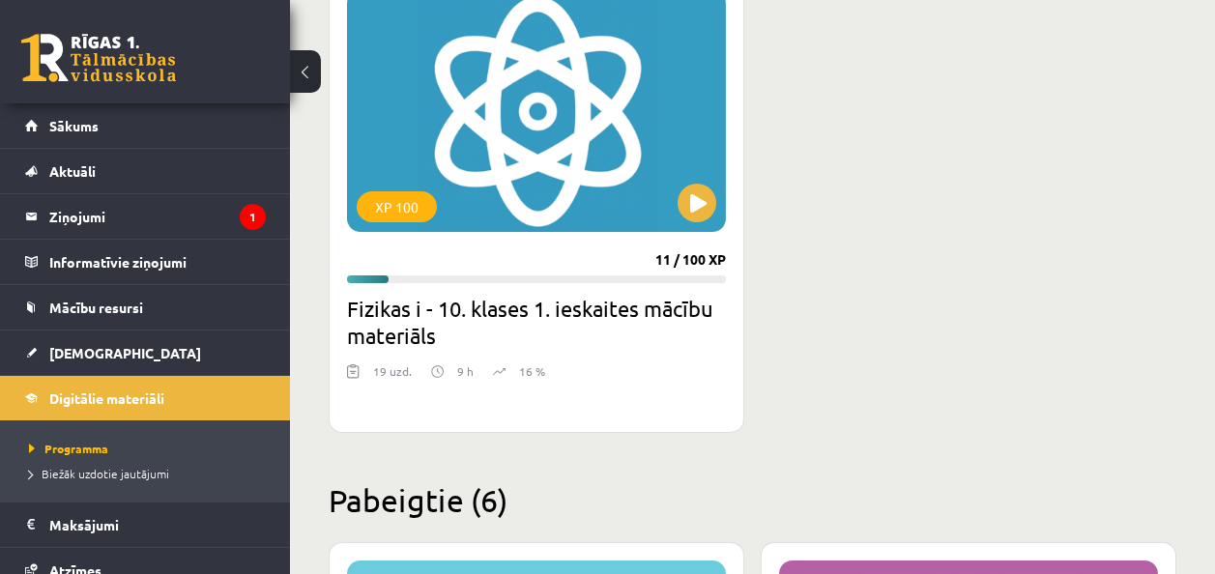
scroll to position [580, 0]
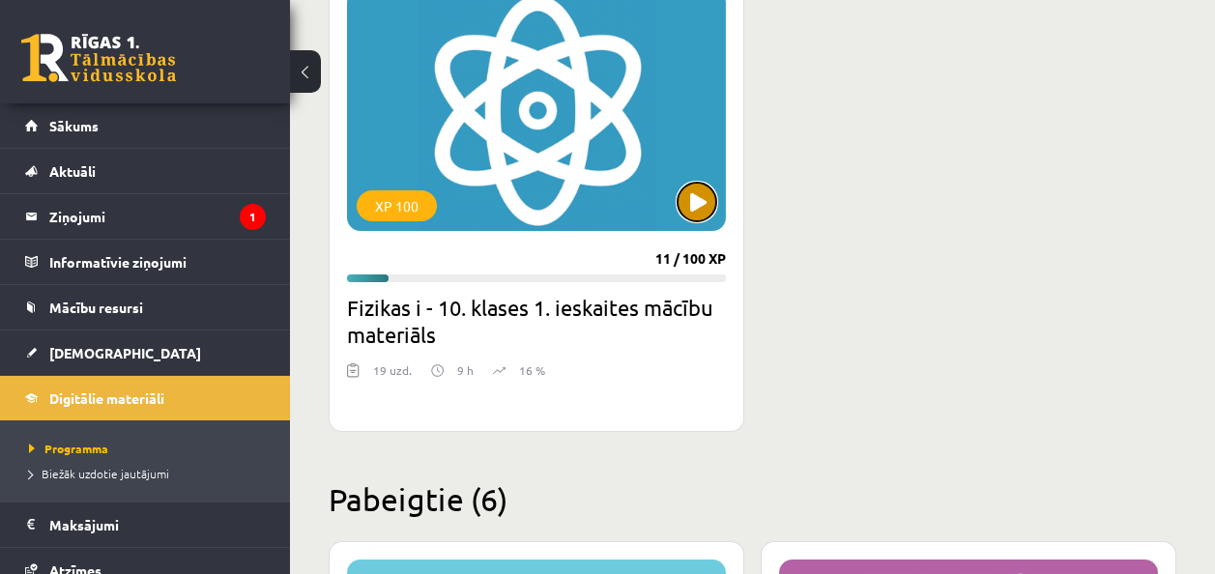
click at [704, 202] on button at bounding box center [696, 202] width 39 height 39
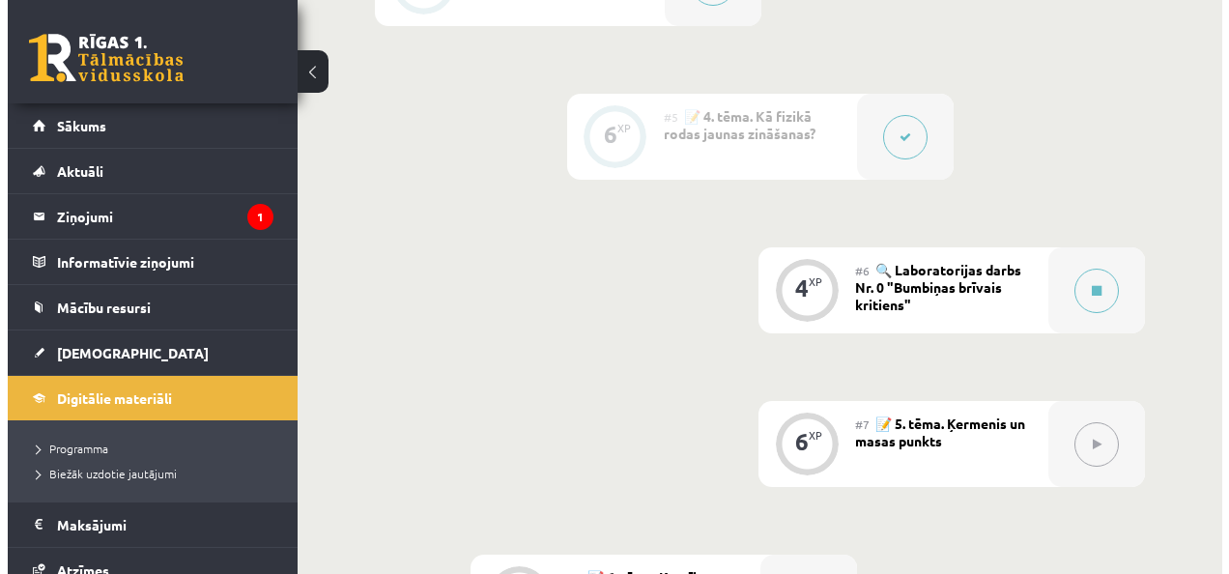
scroll to position [966, 0]
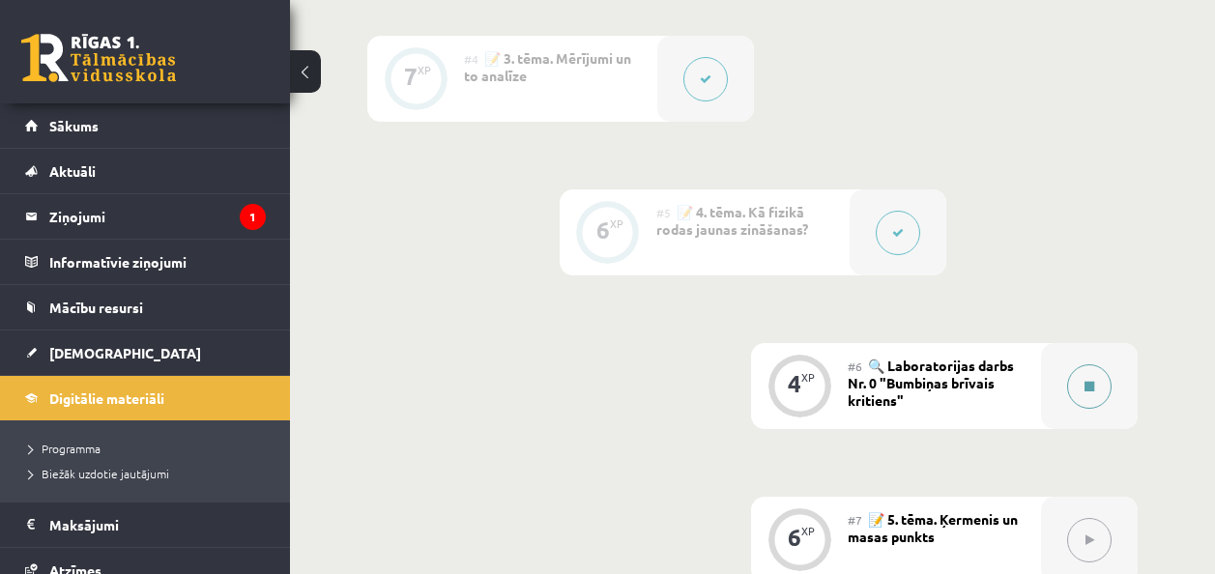
click at [1116, 375] on div at bounding box center [1089, 386] width 97 height 86
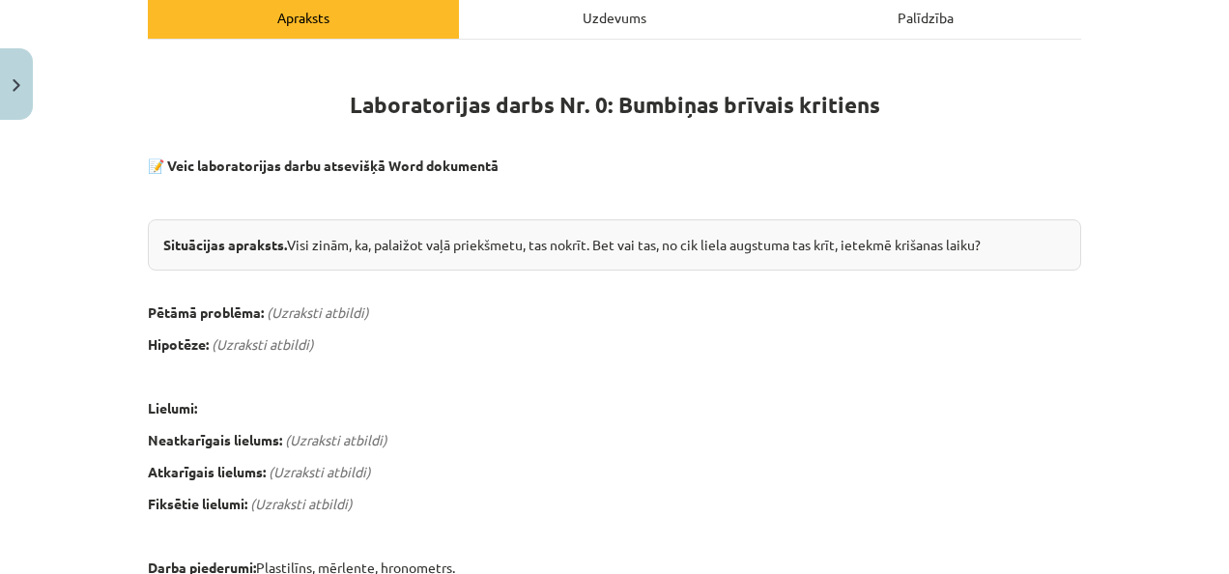
scroll to position [290, 0]
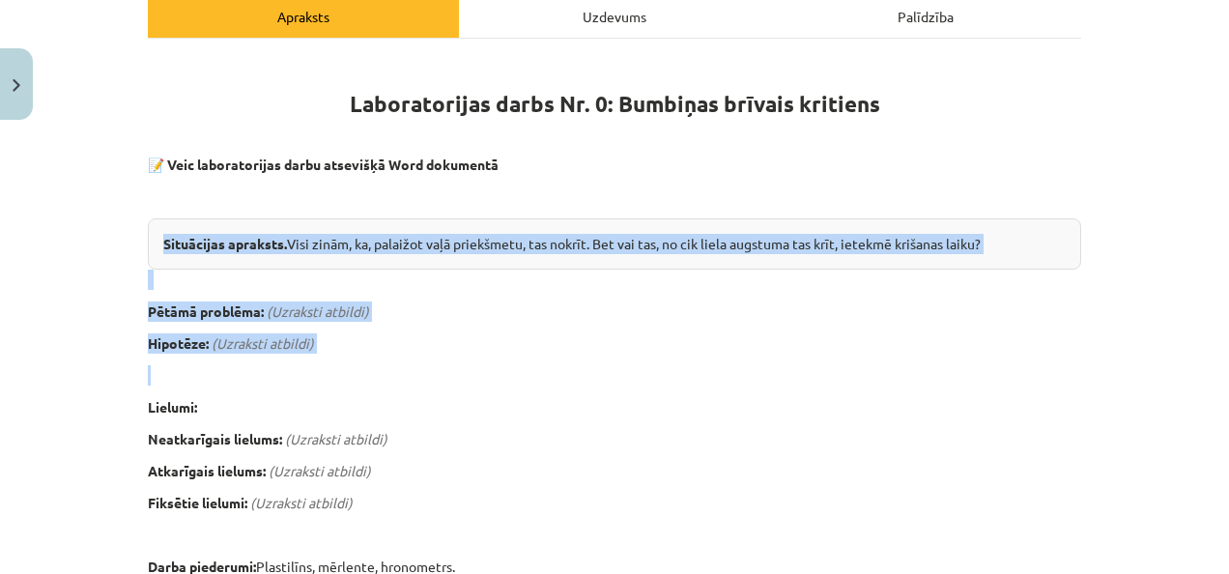
drag, startPoint x: 119, startPoint y: 209, endPoint x: 663, endPoint y: 380, distance: 570.3
click at [663, 380] on div "Mācību tēma: Fizikas i - 10. klases 1. ieskaites mācību materiāls #6 🔍 Laborato…" at bounding box center [614, 287] width 1229 height 574
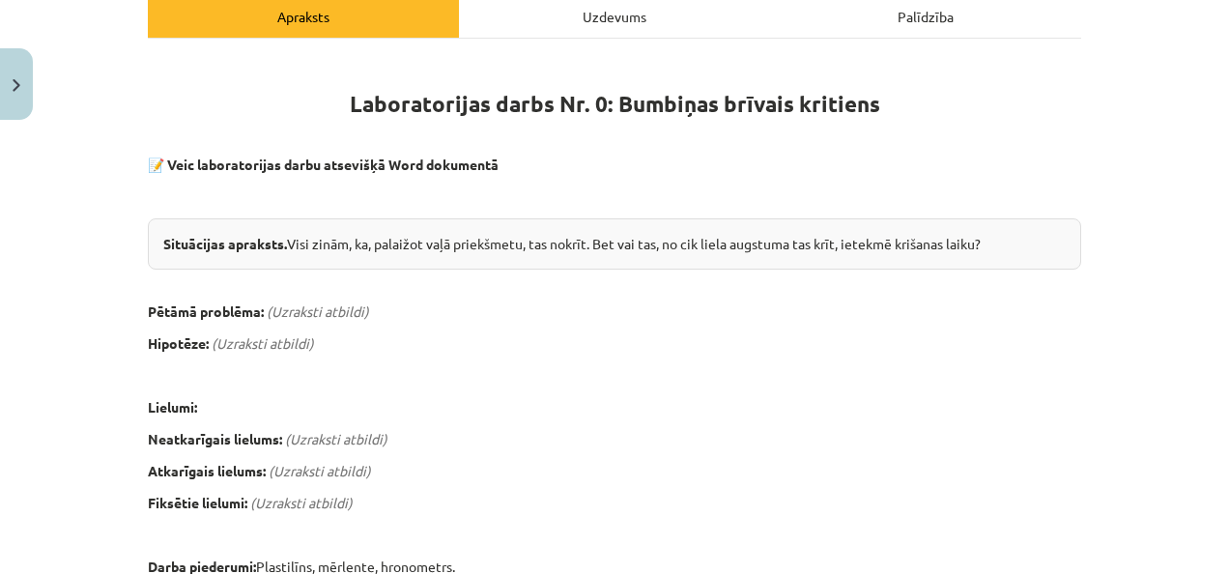
click at [373, 433] on em "(Uzraksti atbildi)" at bounding box center [336, 438] width 102 height 17
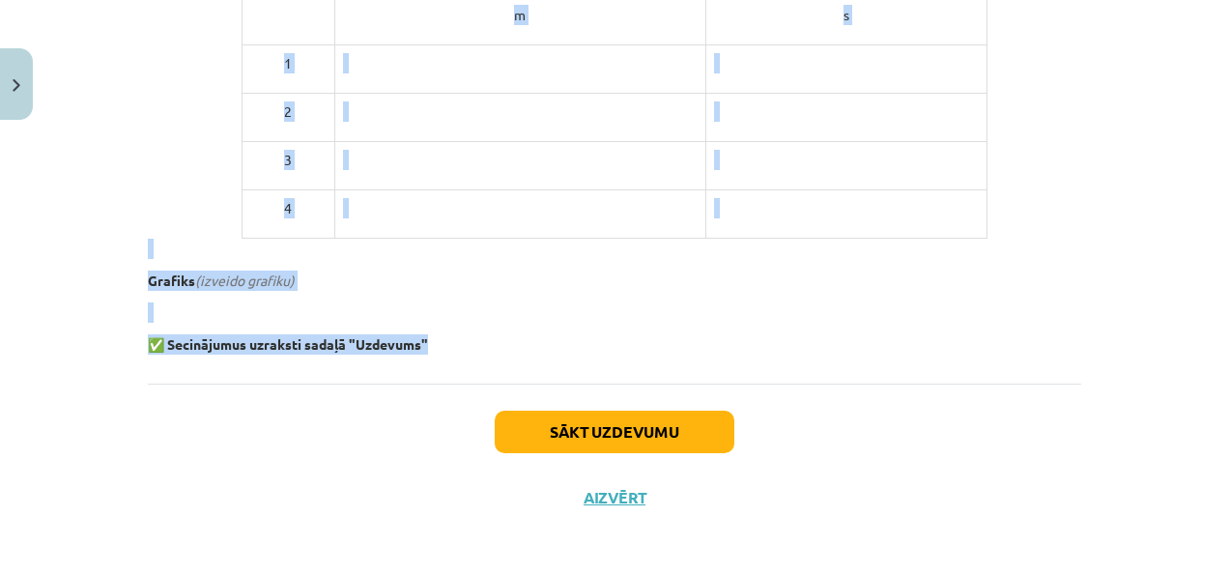
scroll to position [1036, 0]
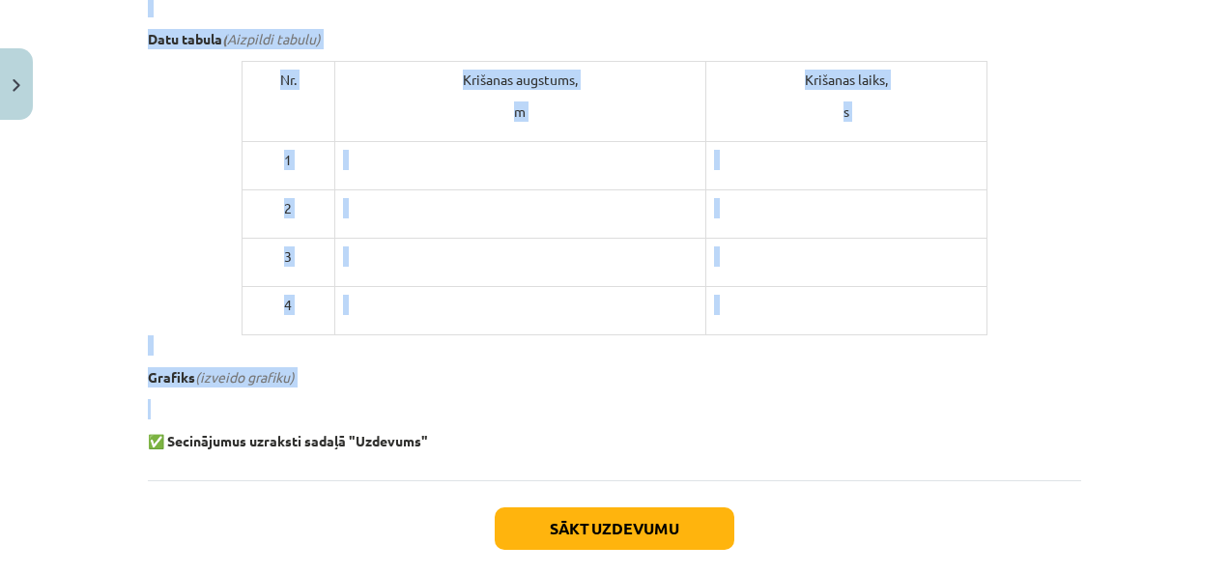
drag, startPoint x: 37, startPoint y: 160, endPoint x: 709, endPoint y: 401, distance: 714.4
click at [709, 401] on div "Mācību tēma: Fizikas i - 10. klases 1. ieskaites mācību materiāls #6 🔍 Laborato…" at bounding box center [614, 287] width 1229 height 574
copy div "📝 Veic laboratorijas darbu atsevišķā Word dokumentā Situācijas apraksts. Visi z…"
click at [91, 271] on div "Mācību tēma: Fizikas i - 10. klases 1. ieskaites mācību materiāls #6 🔍 Laborato…" at bounding box center [614, 287] width 1229 height 574
click at [103, 254] on div "Mācību tēma: Fizikas i - 10. klases 1. ieskaites mācību materiāls #6 🔍 Laborato…" at bounding box center [614, 287] width 1229 height 574
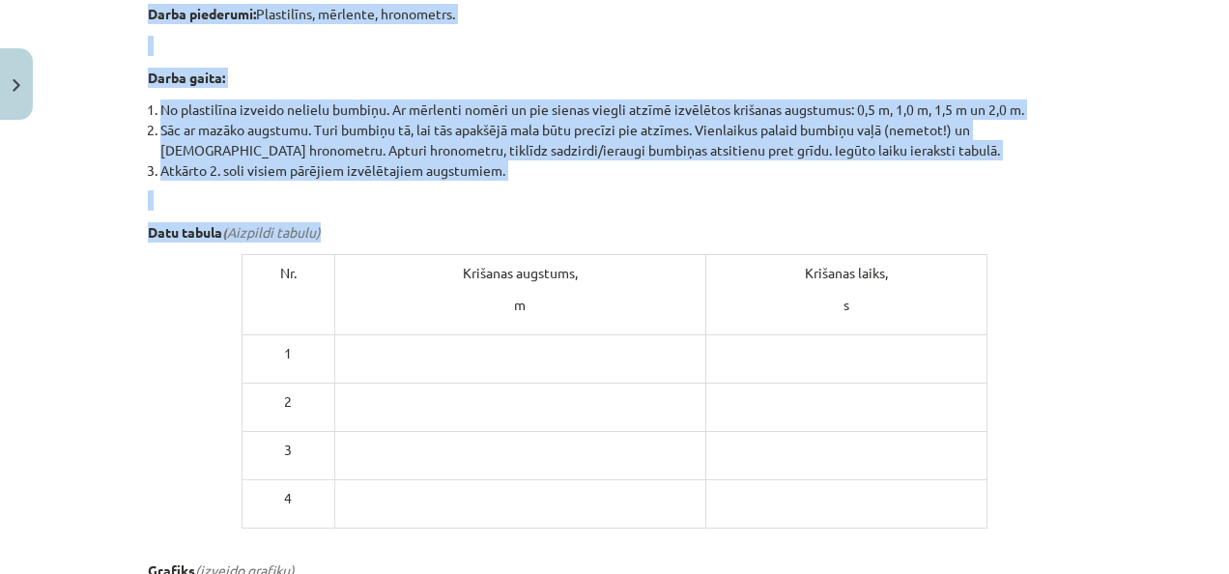
scroll to position [649, 0]
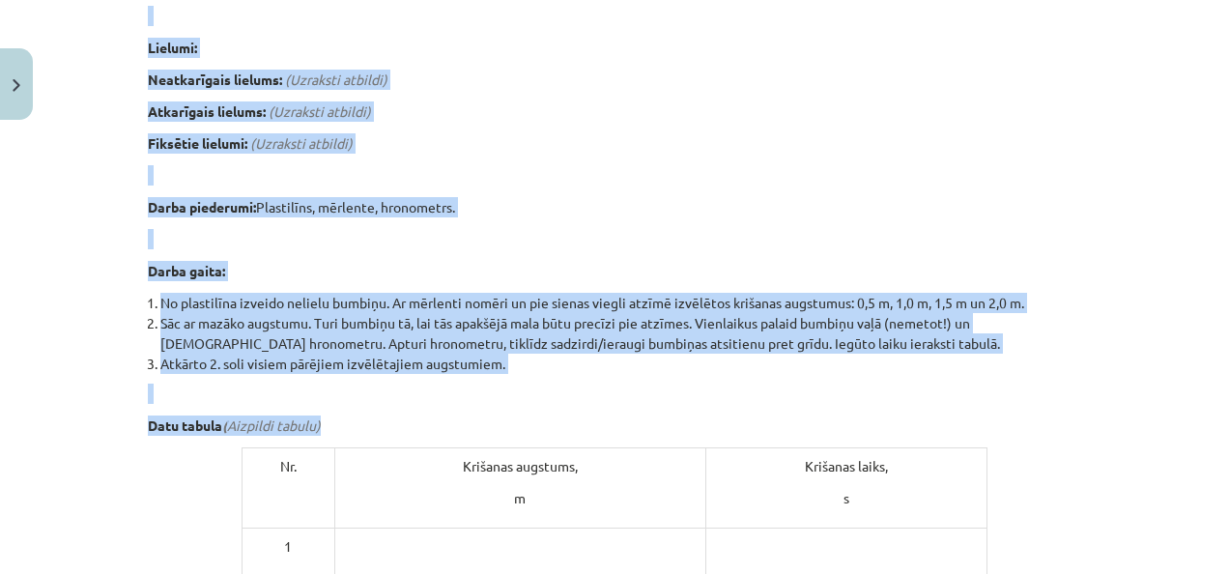
click at [867, 300] on li "No plastilīna izveido nelielu bumbiņu. Ar mērlenti nomēri un pie sienas viegli …" at bounding box center [620, 303] width 921 height 20
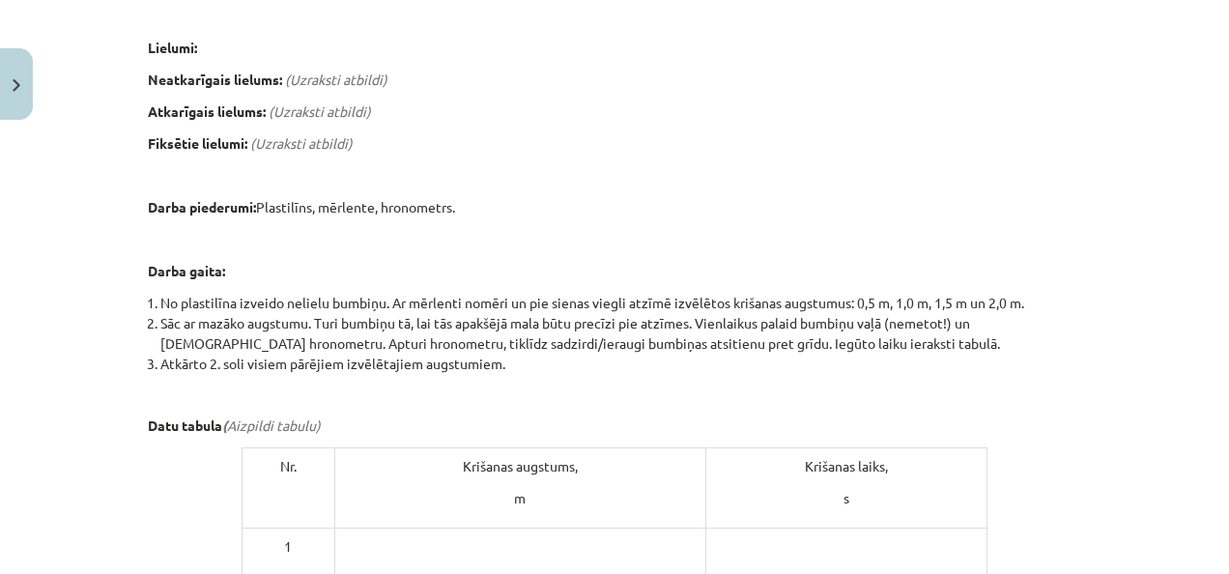
drag, startPoint x: 800, startPoint y: 236, endPoint x: 637, endPoint y: 194, distance: 168.5
drag, startPoint x: 637, startPoint y: 194, endPoint x: 560, endPoint y: 129, distance: 101.5
click at [564, 129] on div "Laboratorijas darbs Nr. 0: Bumbiņas brīvais kritiens 📝 Veic laboratorijas darbu…" at bounding box center [615, 267] width 934 height 1141
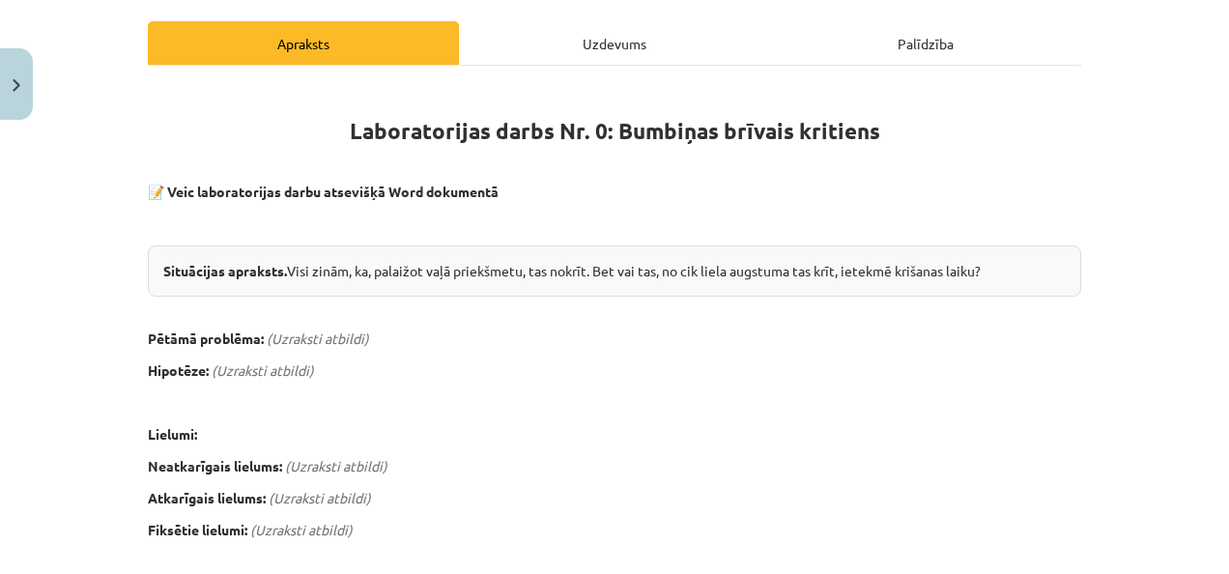
scroll to position [0, 0]
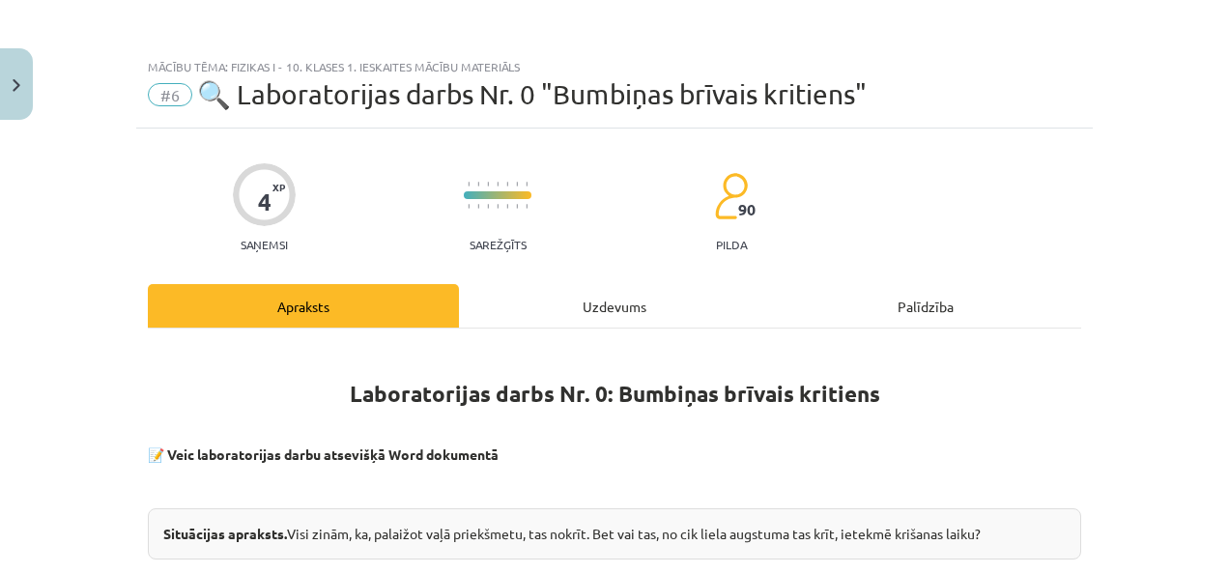
click at [273, 186] on span "XP" at bounding box center [279, 187] width 13 height 11
drag, startPoint x: 273, startPoint y: 186, endPoint x: 195, endPoint y: 91, distance: 122.3
click at [186, 93] on div "#6 🔍 Laboratorijas darbs Nr. 0 "Bumbiņas brīvais kritiens"" at bounding box center [615, 94] width 934 height 31
click at [252, 90] on span "🔍 Laboratorijas darbs Nr. 0 "Bumbiņas brīvais kritiens"" at bounding box center [532, 94] width 670 height 32
click at [269, 73] on div "Mācību tēma: Fizikas i - 10. klases 1. ieskaites mācību materiāls #6 🔍 Laborato…" at bounding box center [614, 88] width 957 height 80
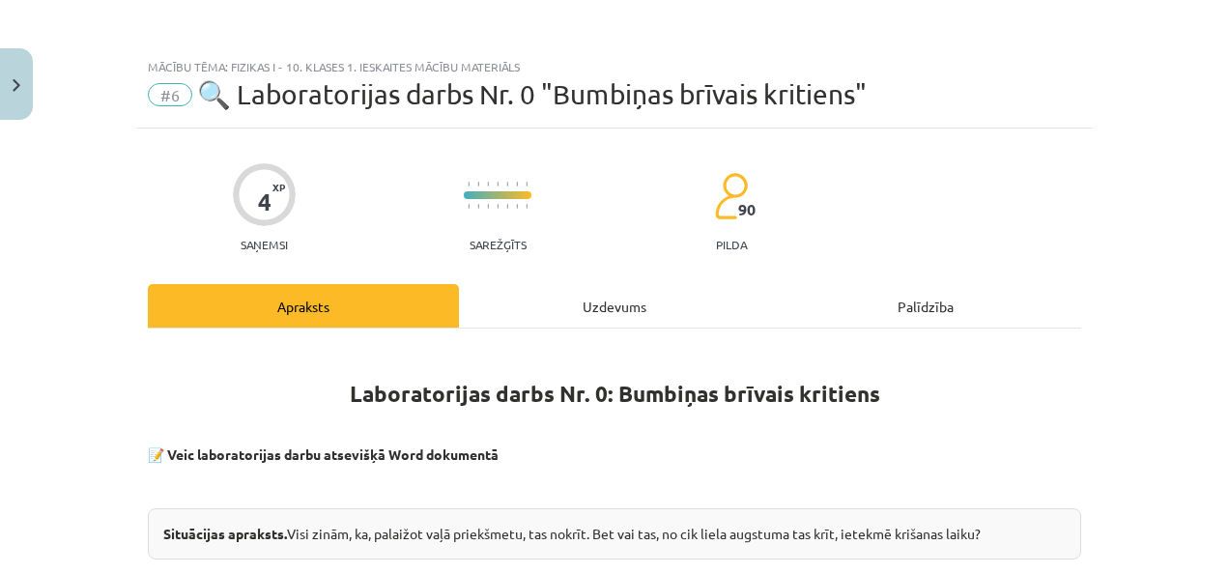
drag, startPoint x: 364, startPoint y: 112, endPoint x: 406, endPoint y: 77, distance: 54.2
click at [367, 113] on div "Mācību tēma: Fizikas i - 10. klases 1. ieskaites mācību materiāls #6 🔍 Laborato…" at bounding box center [614, 88] width 957 height 80
click at [409, 74] on div "Mācību tēma: Fizikas i - 10. klases 1. ieskaites mācību materiāls #6 🔍 Laborato…" at bounding box center [614, 88] width 957 height 80
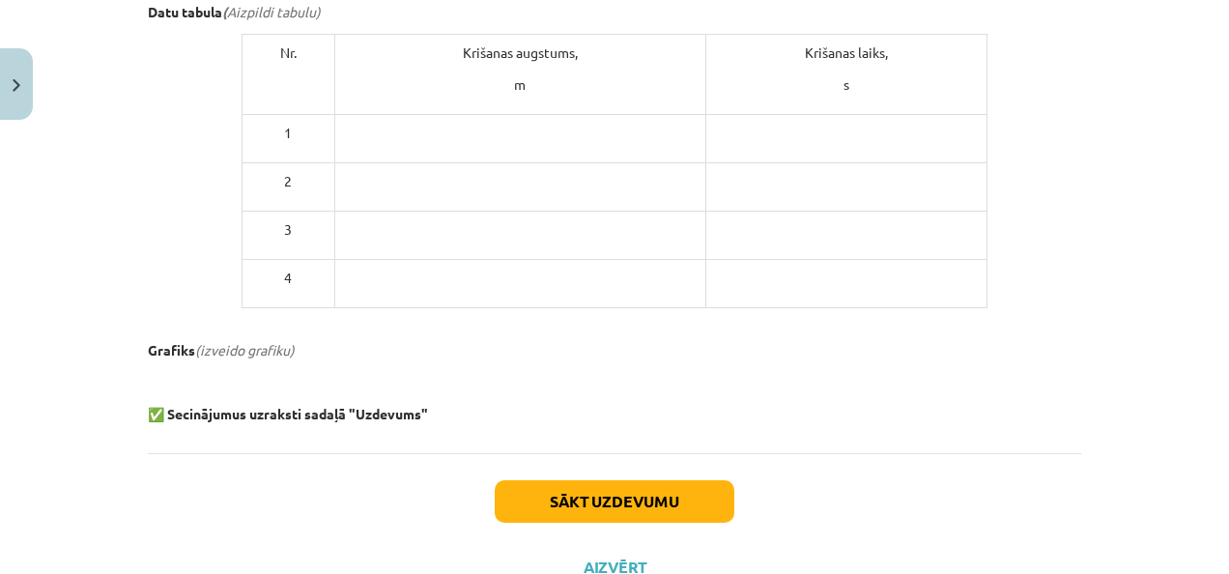
scroll to position [1133, 0]
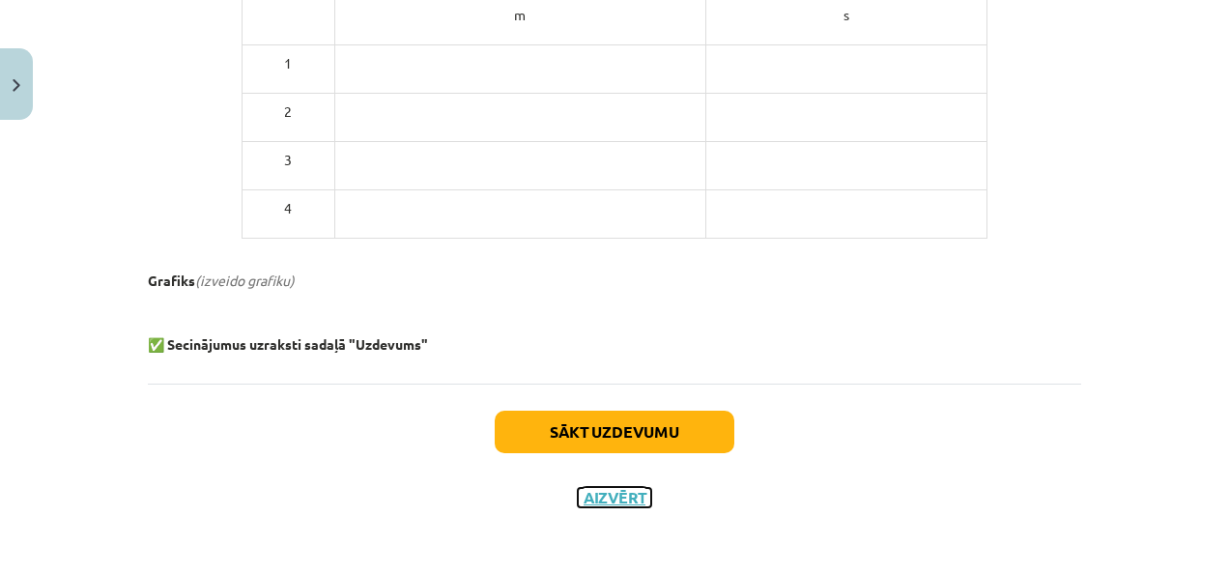
click at [609, 488] on button "Aizvērt" at bounding box center [614, 497] width 73 height 19
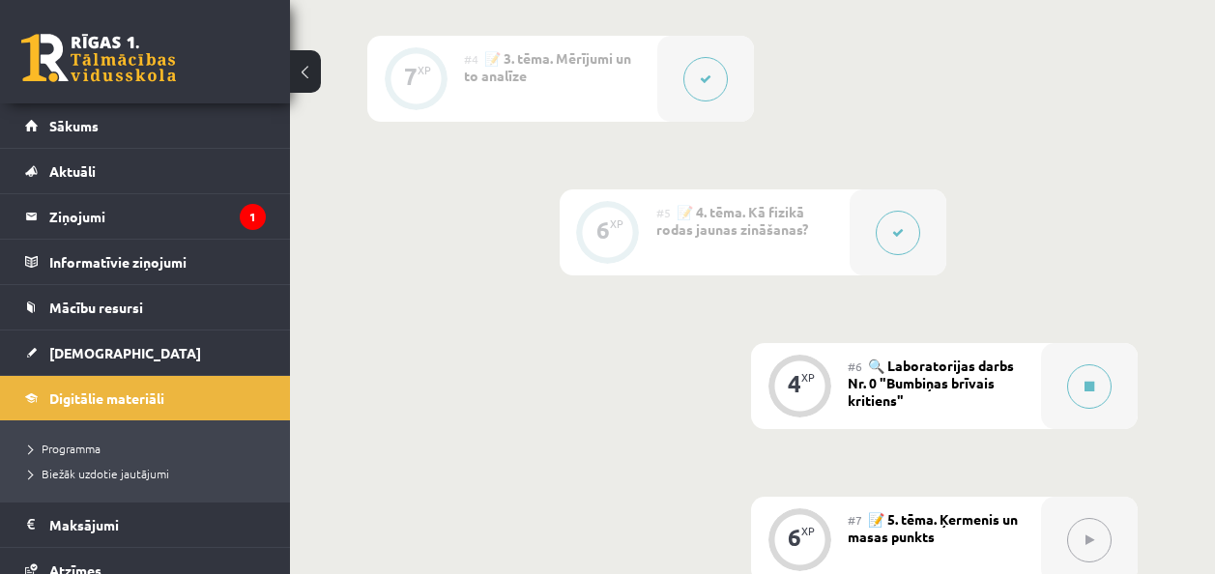
click at [846, 265] on div "#5 📝 4. tēma. Kā fizikā rodas jaunas zināšanas?" at bounding box center [752, 232] width 193 height 86
click at [857, 250] on div at bounding box center [897, 232] width 97 height 86
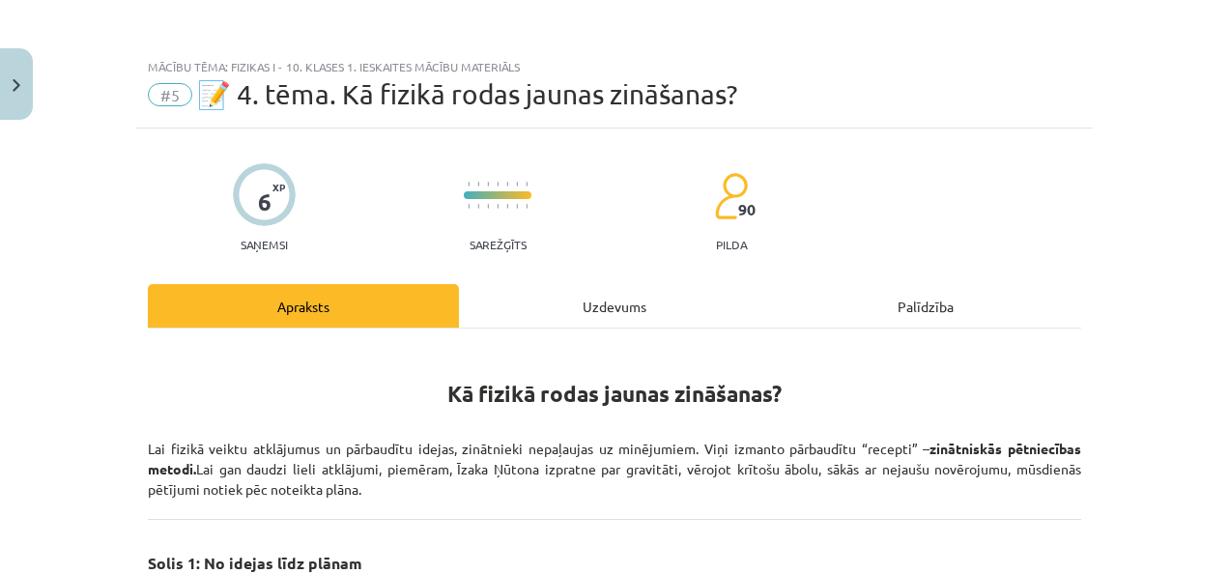
click at [889, 230] on div "Mācību tēma: Fizikas i - 10. klases 1. ieskaites mācību materiāls #5 📝 4. tēma.…" at bounding box center [614, 287] width 1229 height 574
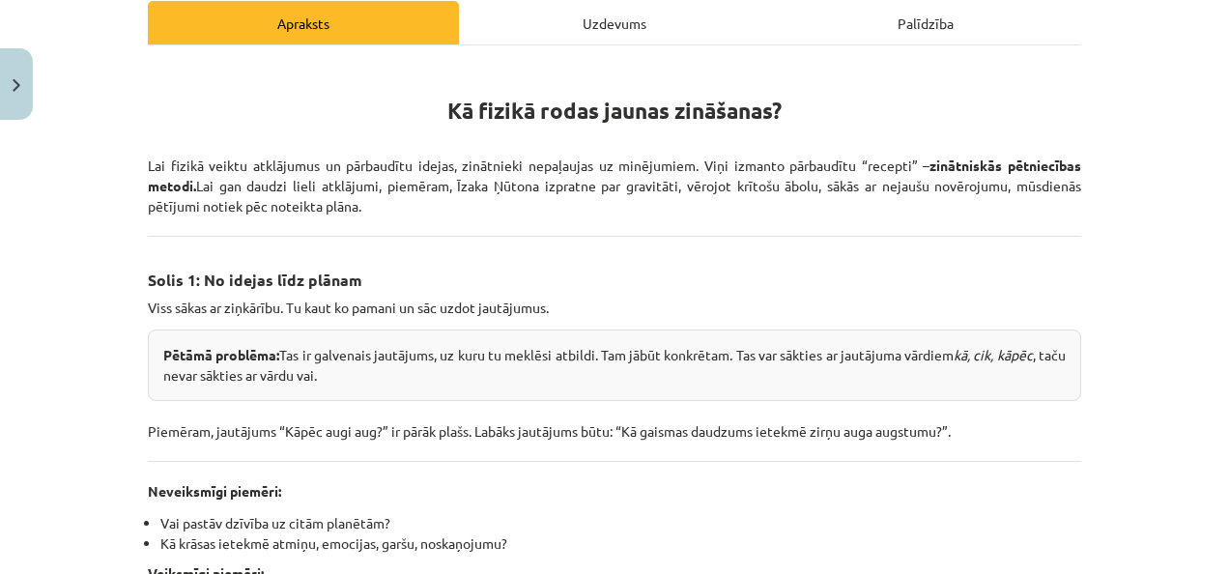
scroll to position [387, 0]
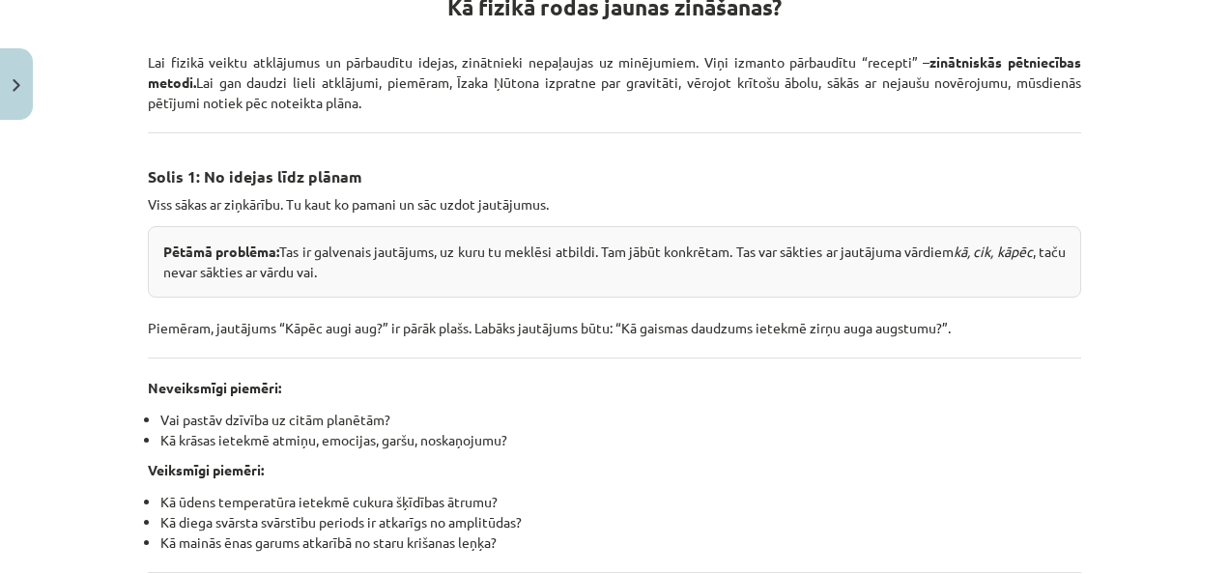
click at [227, 386] on strong "Neveiksmīgi piemēri:" at bounding box center [214, 387] width 133 height 17
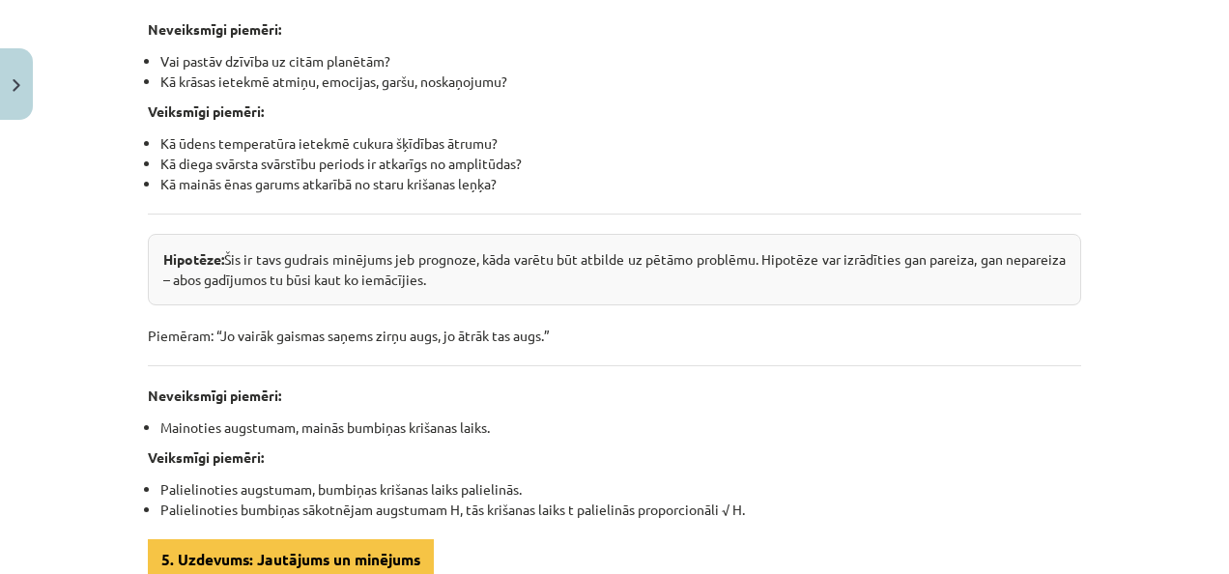
scroll to position [1160, 0]
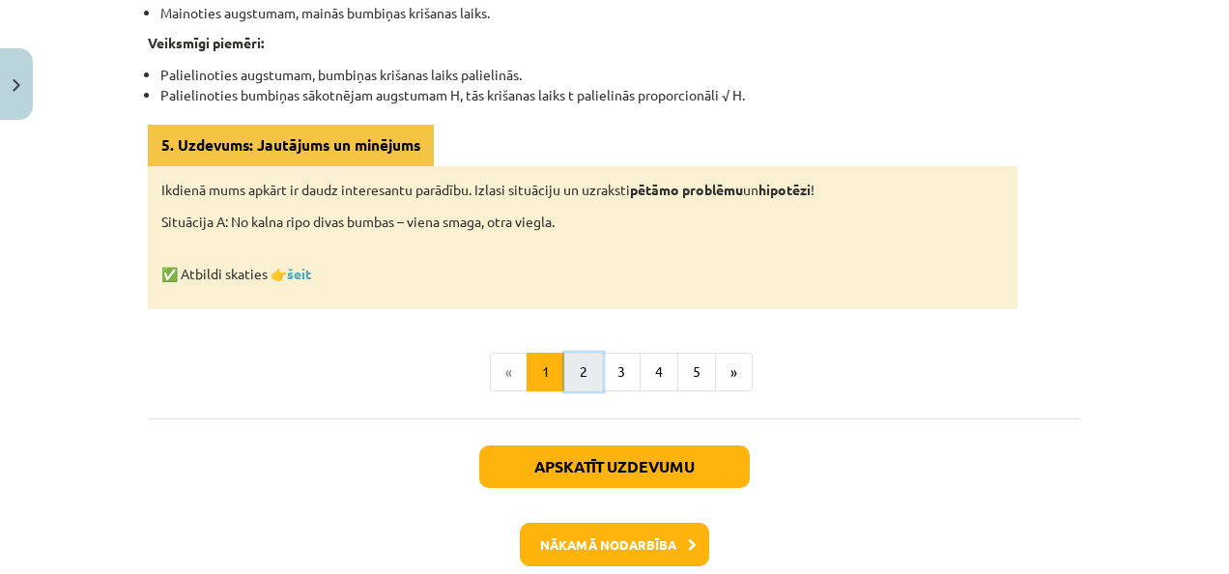
click at [579, 388] on button "2" at bounding box center [583, 372] width 39 height 39
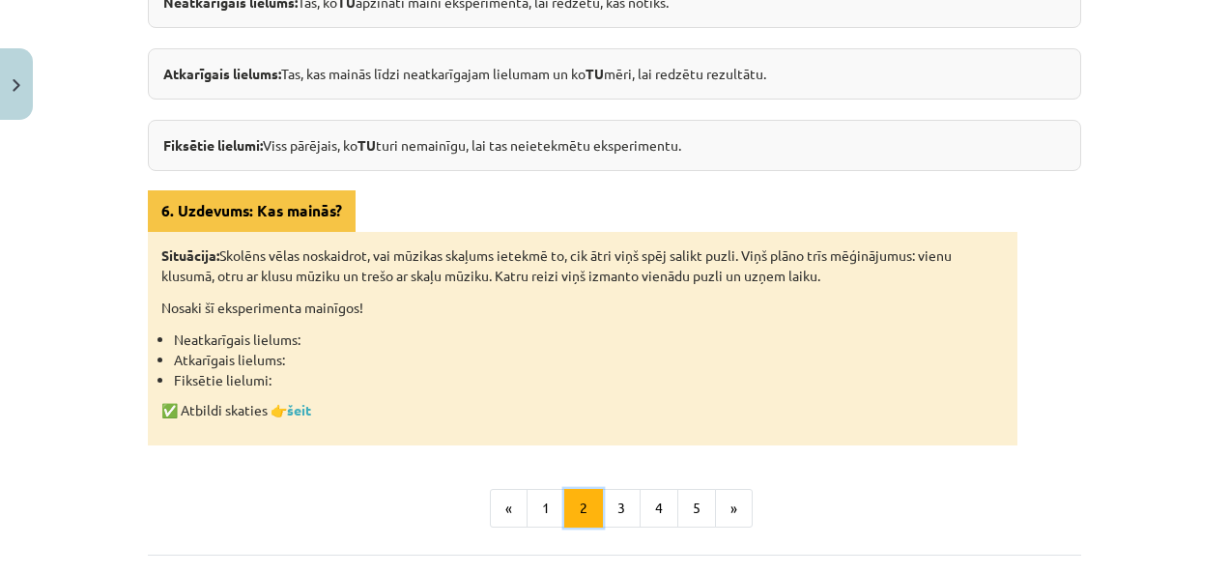
scroll to position [539, 0]
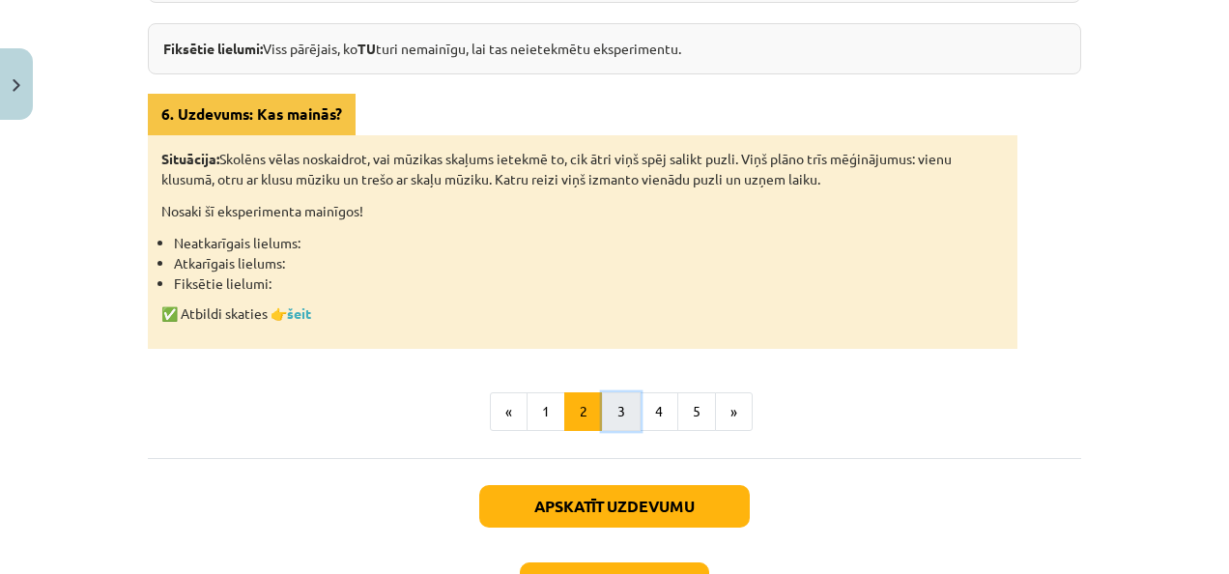
click at [602, 400] on button "3" at bounding box center [621, 411] width 39 height 39
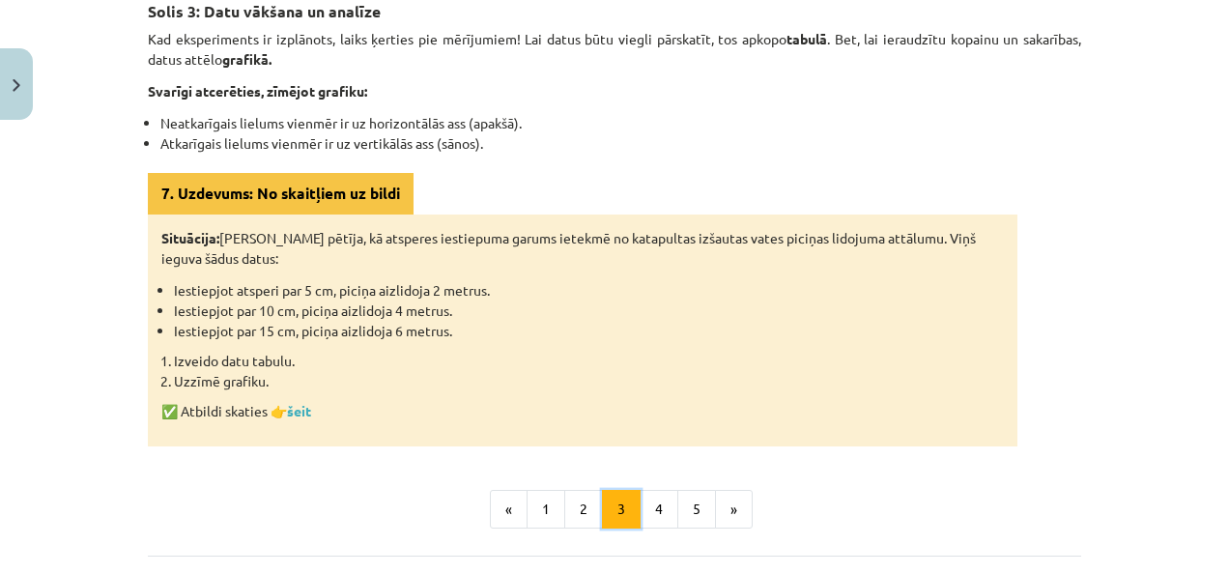
scroll to position [346, 0]
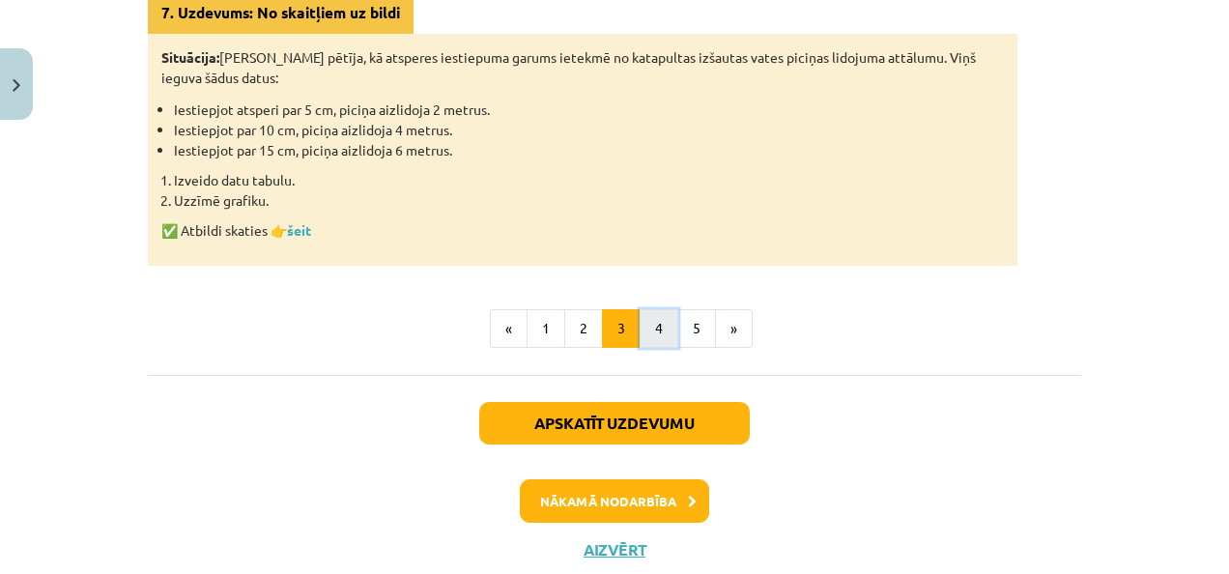
click at [640, 334] on button "4" at bounding box center [659, 328] width 39 height 39
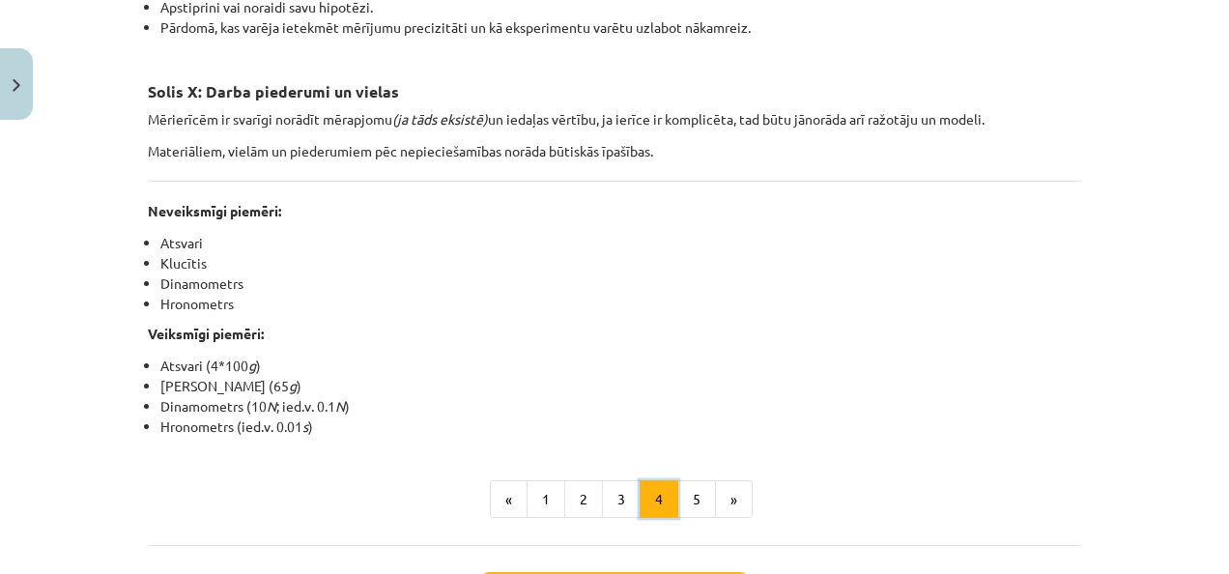
scroll to position [539, 0]
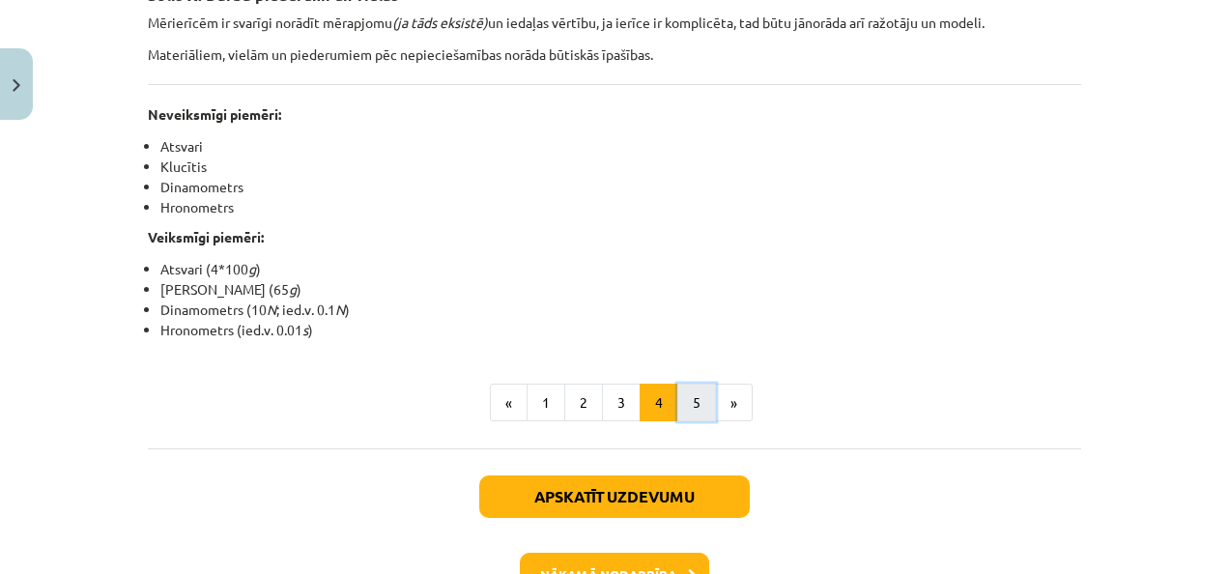
click at [683, 399] on button "5" at bounding box center [696, 403] width 39 height 39
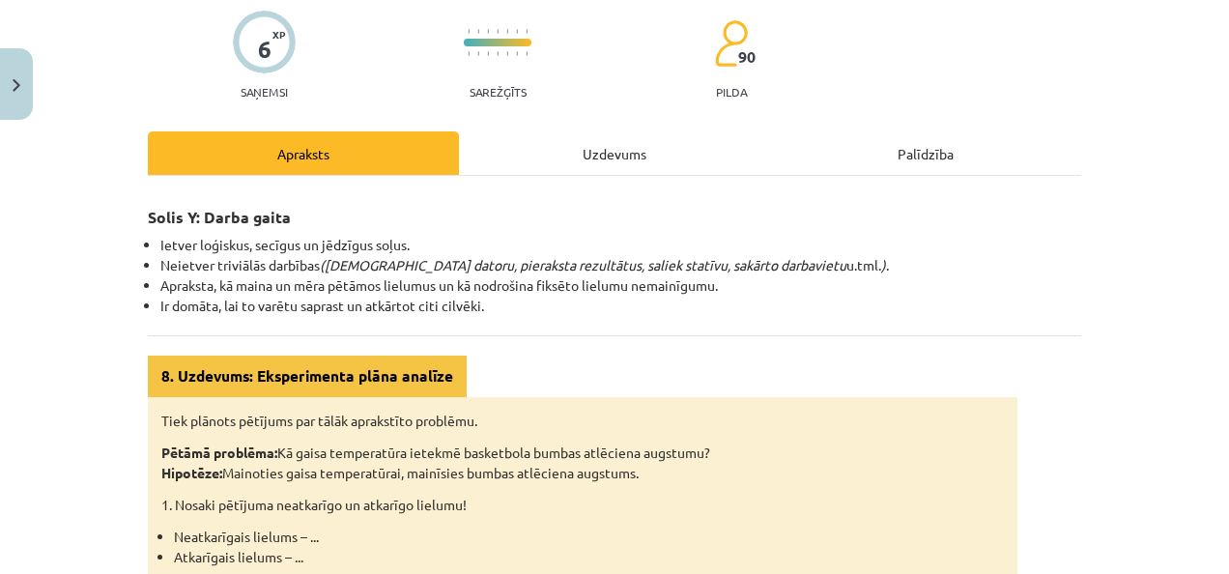
scroll to position [56, 0]
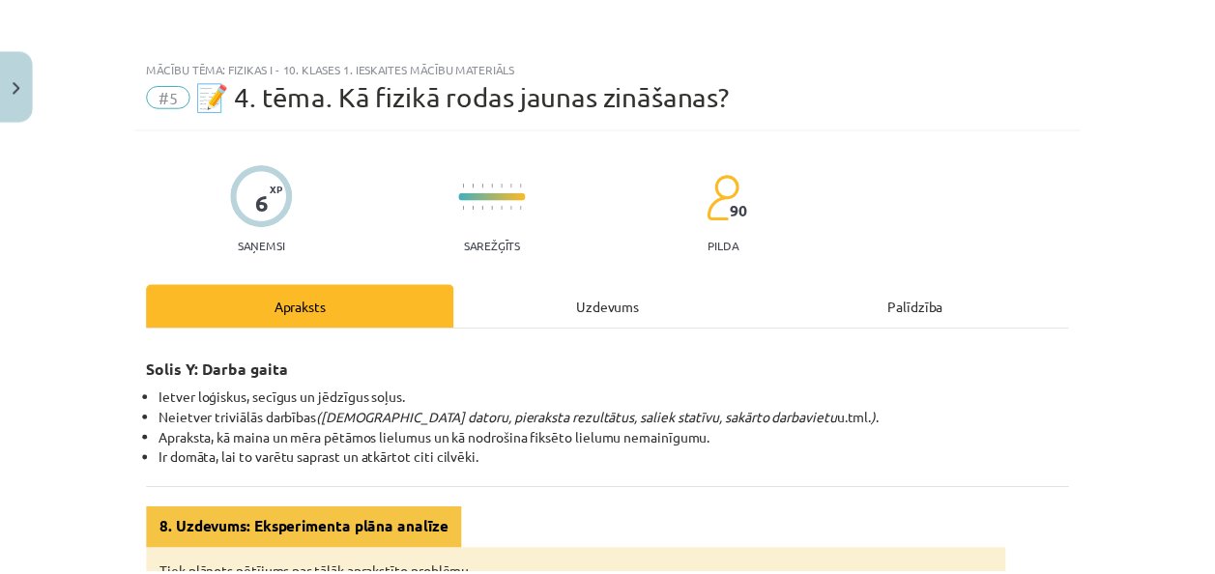
scroll to position [56, 0]
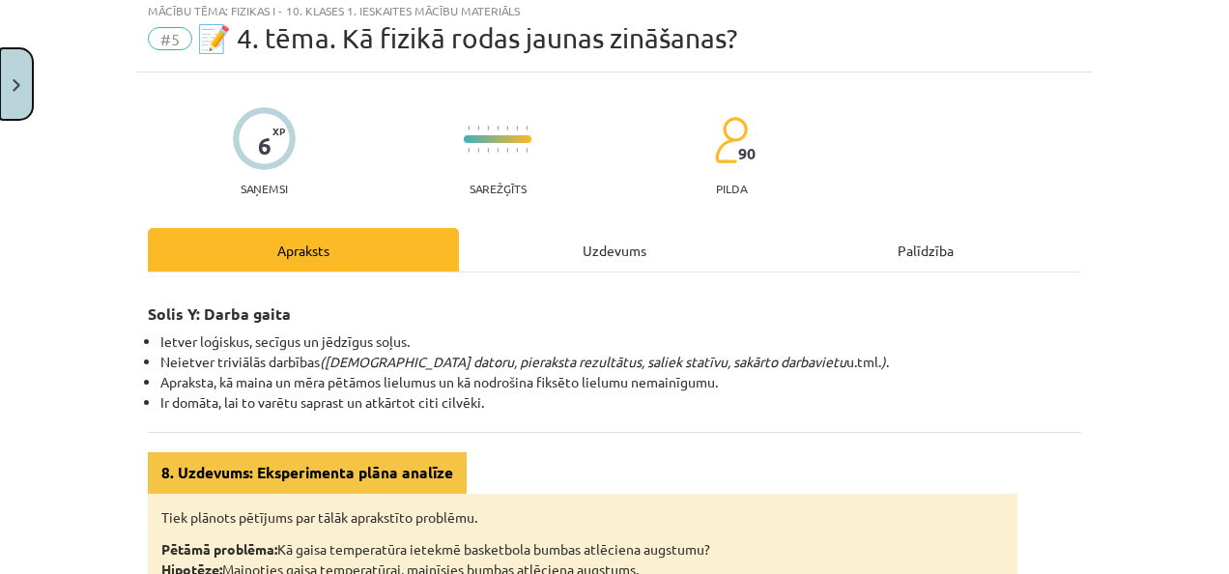
click at [6, 73] on button "Close" at bounding box center [16, 84] width 33 height 72
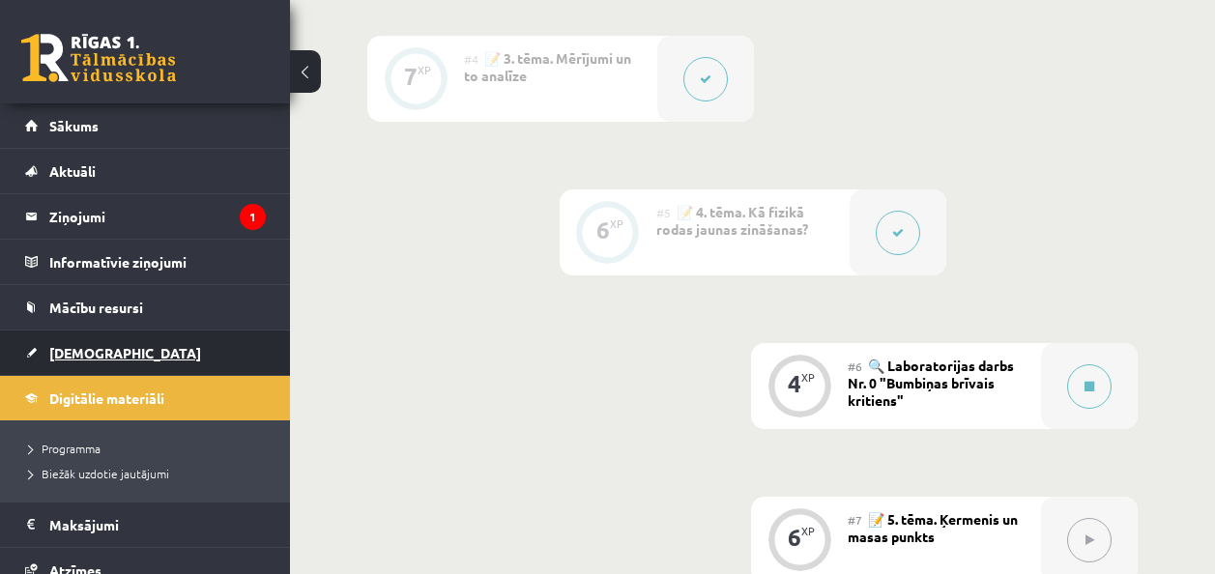
click at [116, 360] on link "[DEMOGRAPHIC_DATA]" at bounding box center [145, 353] width 241 height 44
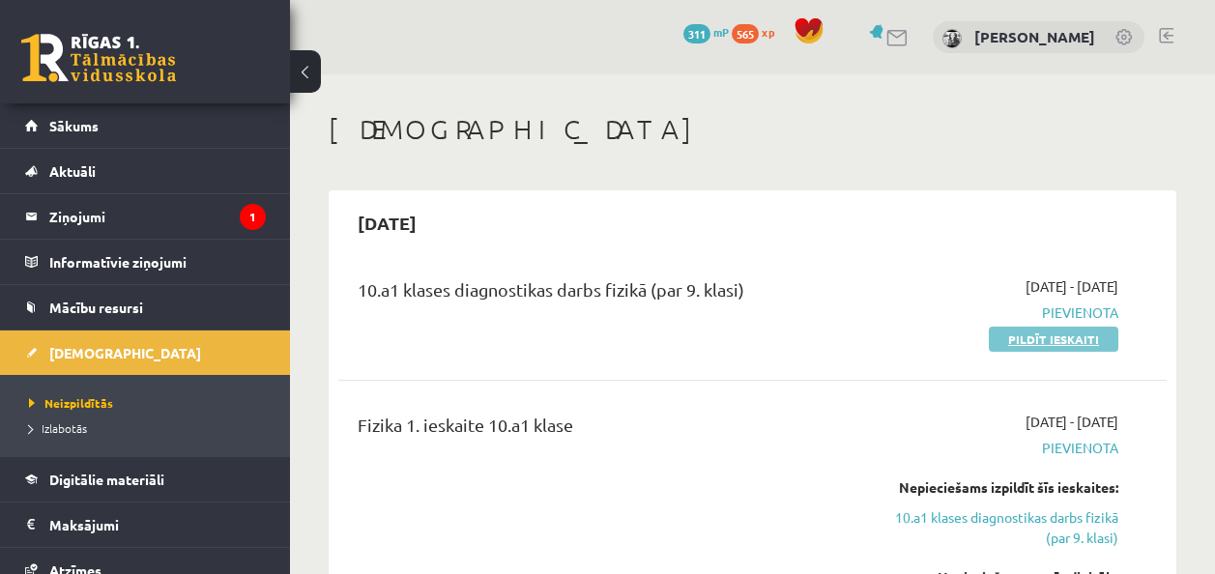
click at [1016, 329] on link "Pildīt ieskaiti" at bounding box center [1053, 339] width 129 height 25
click at [1026, 328] on div "2025-10-01 - 2025-10-15 Pievienota Pildīt ieskaiti" at bounding box center [1001, 312] width 263 height 72
drag, startPoint x: 1026, startPoint y: 328, endPoint x: 705, endPoint y: 94, distance: 397.8
click at [1020, 330] on link "Pildīt ieskaiti" at bounding box center [1053, 339] width 129 height 25
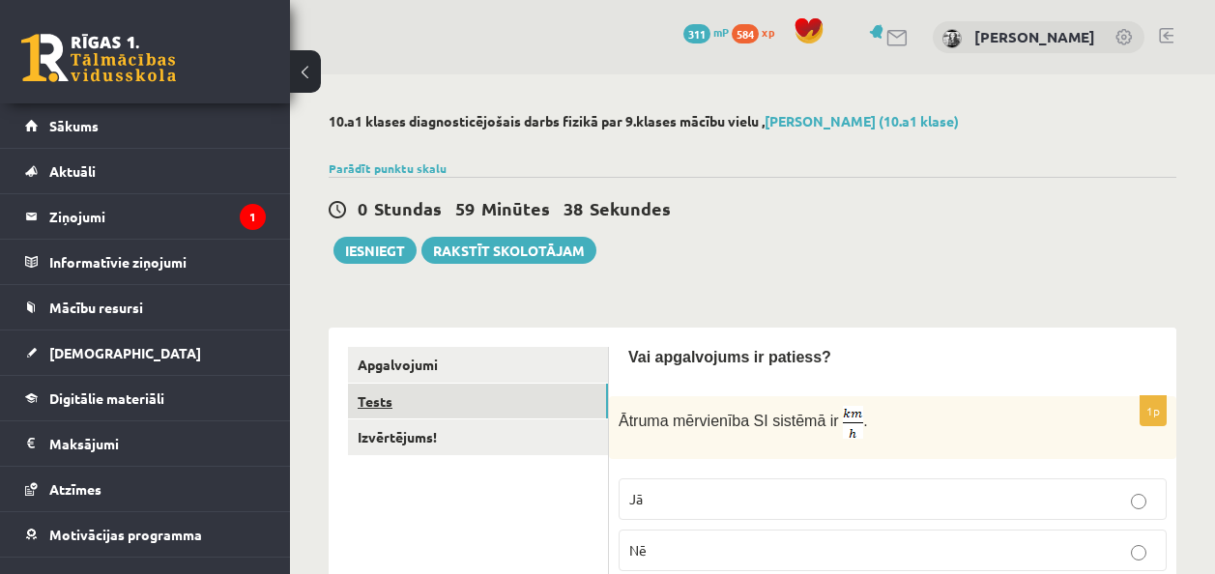
click at [477, 396] on link "Tests" at bounding box center [478, 402] width 260 height 36
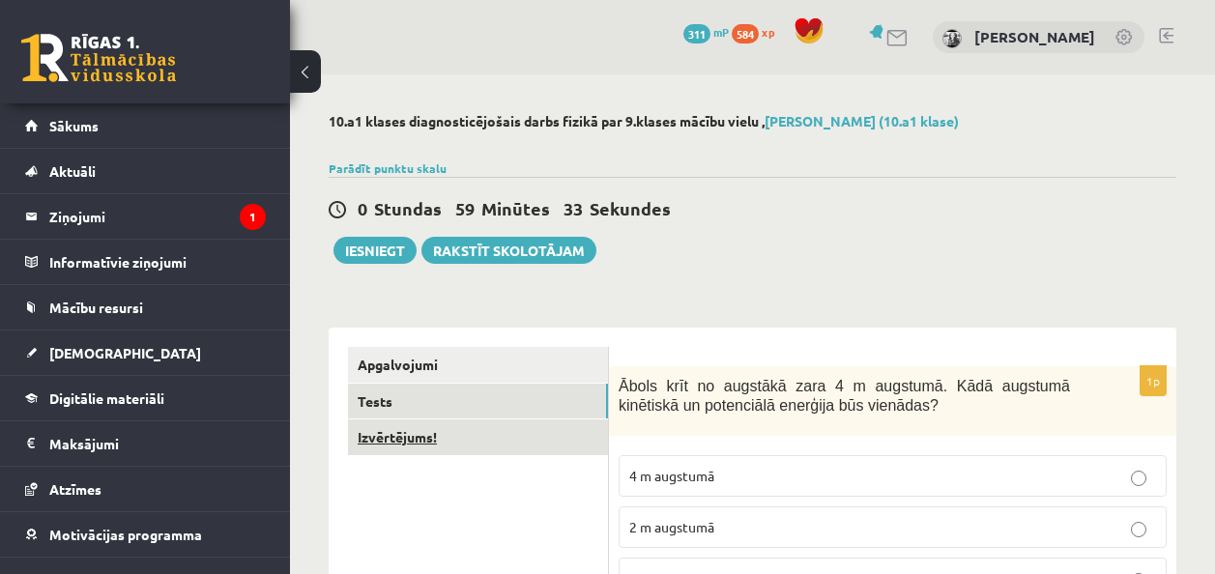
click at [557, 450] on link "Izvērtējums!" at bounding box center [478, 437] width 260 height 36
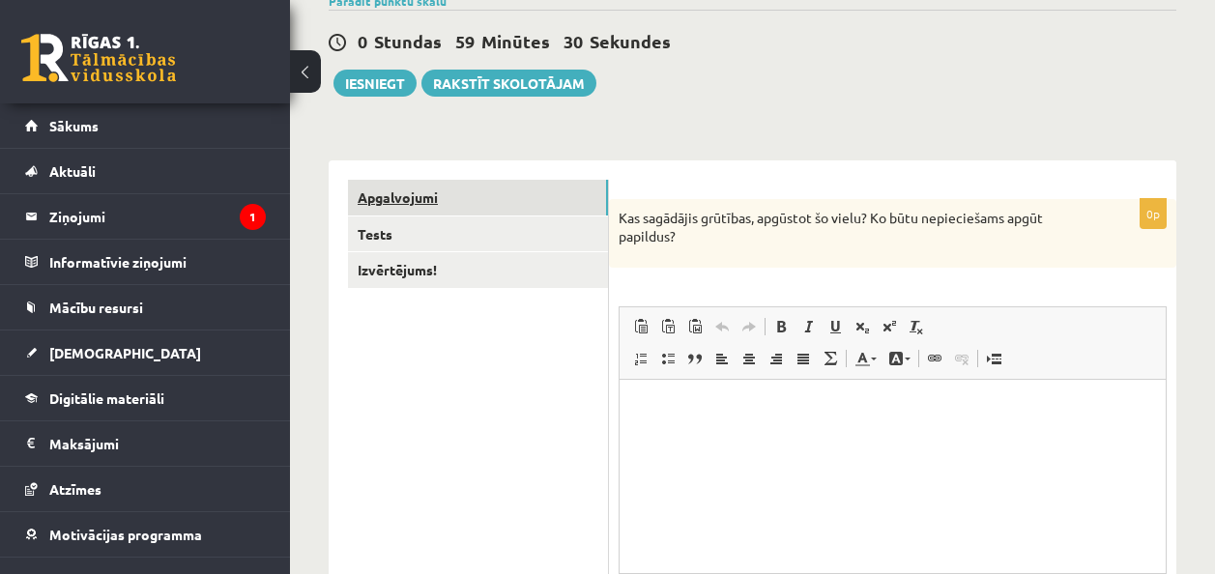
click at [446, 193] on link "Apgalvojumi" at bounding box center [478, 198] width 260 height 36
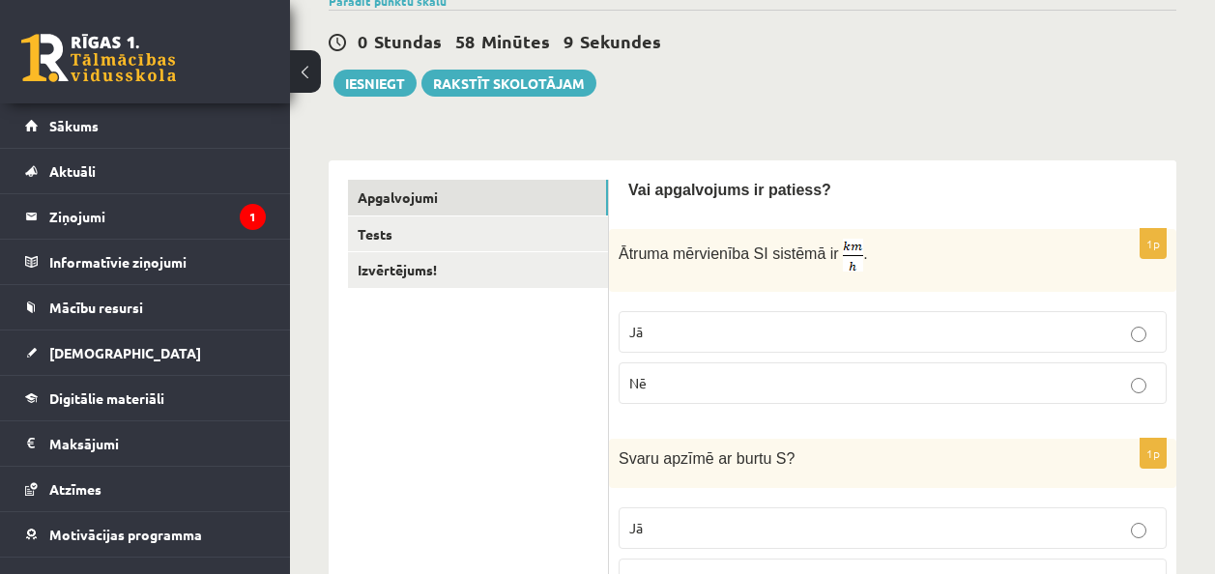
click at [798, 397] on label "Nē" at bounding box center [892, 383] width 548 height 42
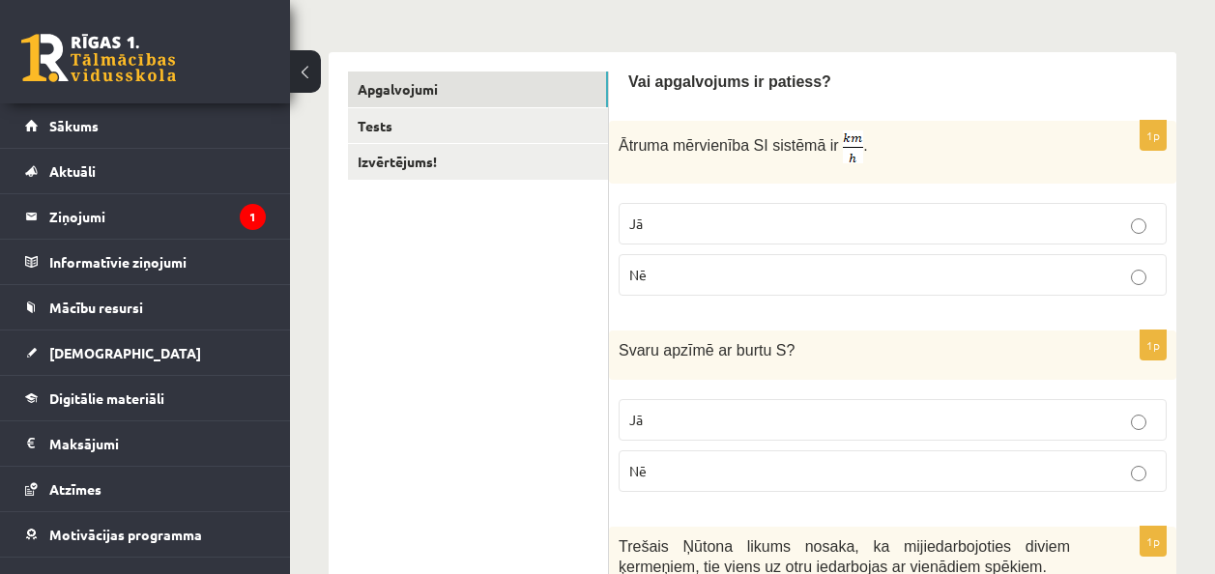
scroll to position [360, 0]
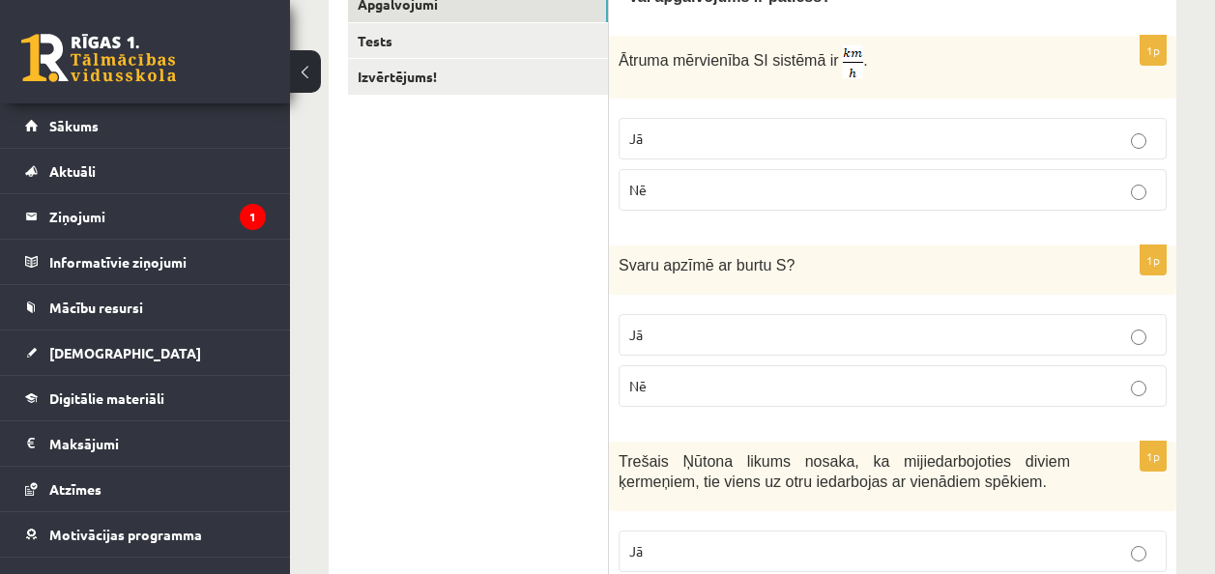
click at [823, 401] on label "Nē" at bounding box center [892, 386] width 548 height 42
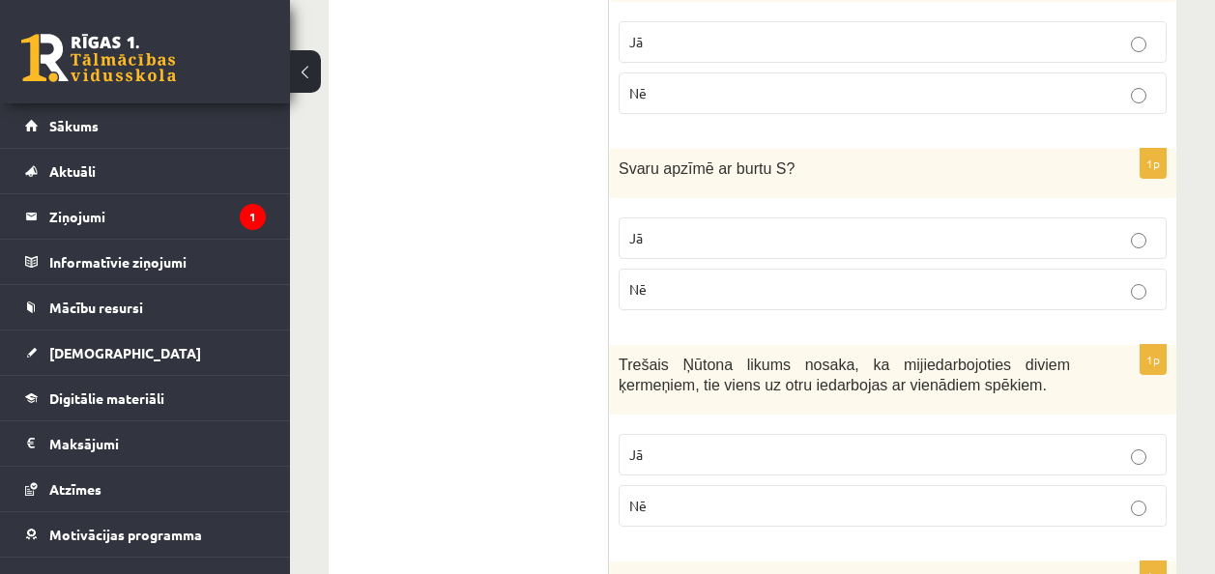
scroll to position [554, 0]
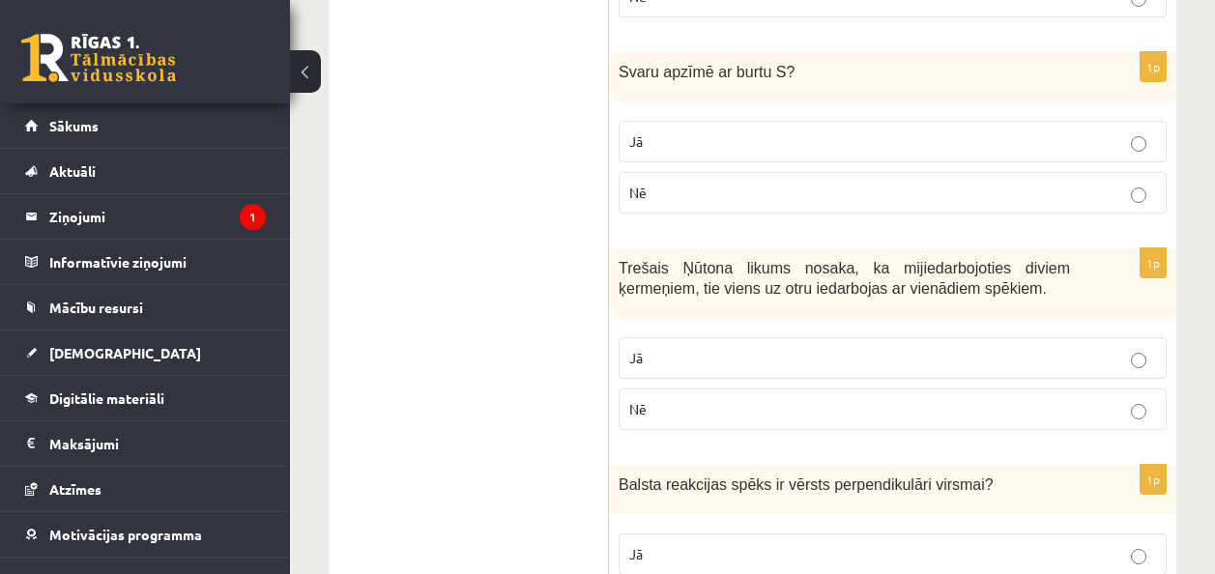
click at [806, 345] on label "Jā" at bounding box center [892, 358] width 548 height 42
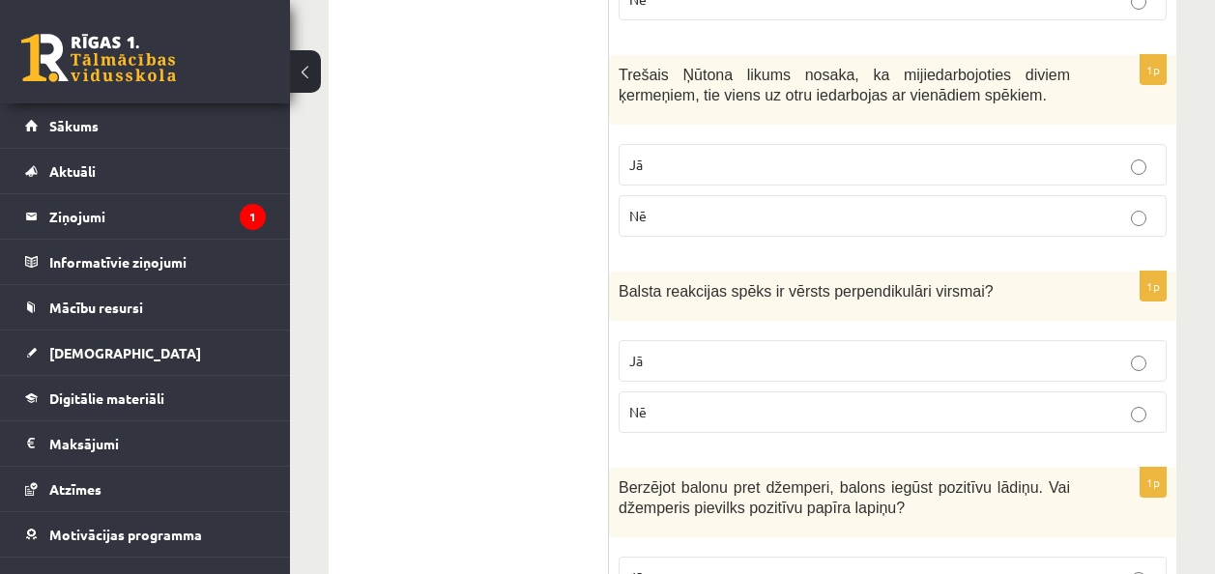
scroll to position [844, 0]
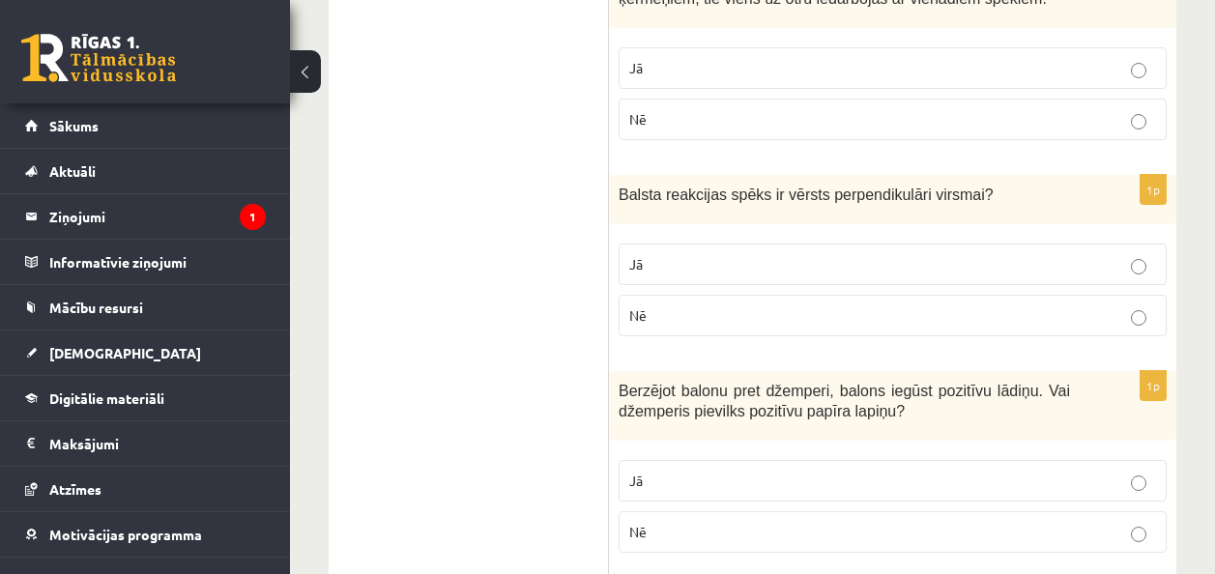
drag, startPoint x: 671, startPoint y: 230, endPoint x: 678, endPoint y: 290, distance: 60.4
click at [670, 240] on div "1p Balsta reakcijas spēks ir vērsts perpendikulāri virsmai ? Jā Nē" at bounding box center [892, 263] width 567 height 177
click at [678, 290] on fieldset "Jā Nē" at bounding box center [892, 288] width 548 height 108
click at [676, 266] on p "Jā" at bounding box center [892, 264] width 527 height 20
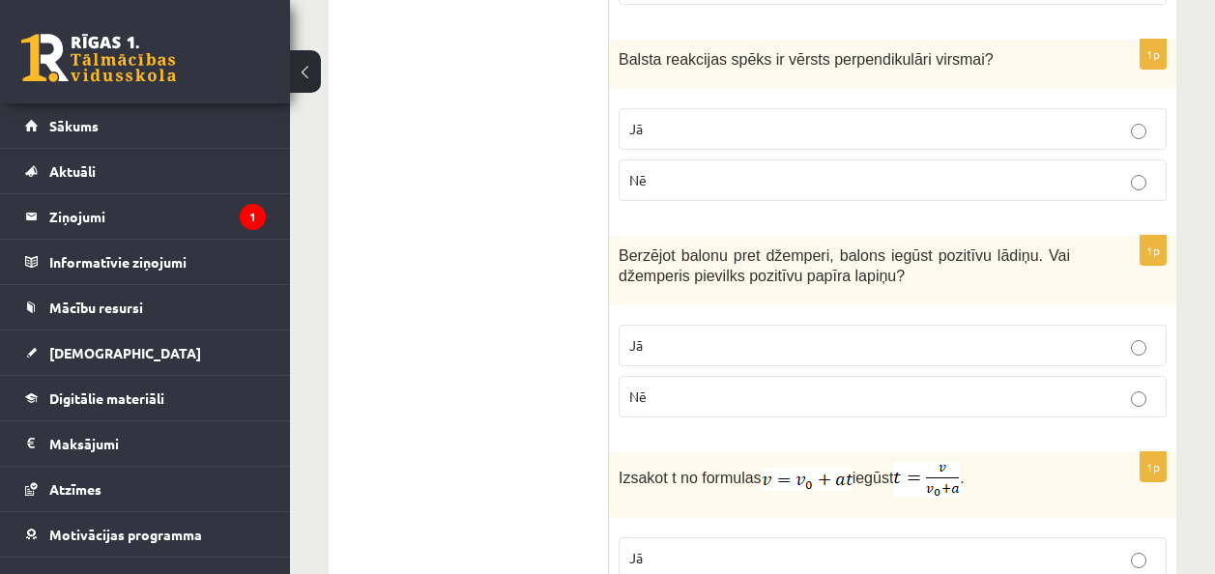
scroll to position [1037, 0]
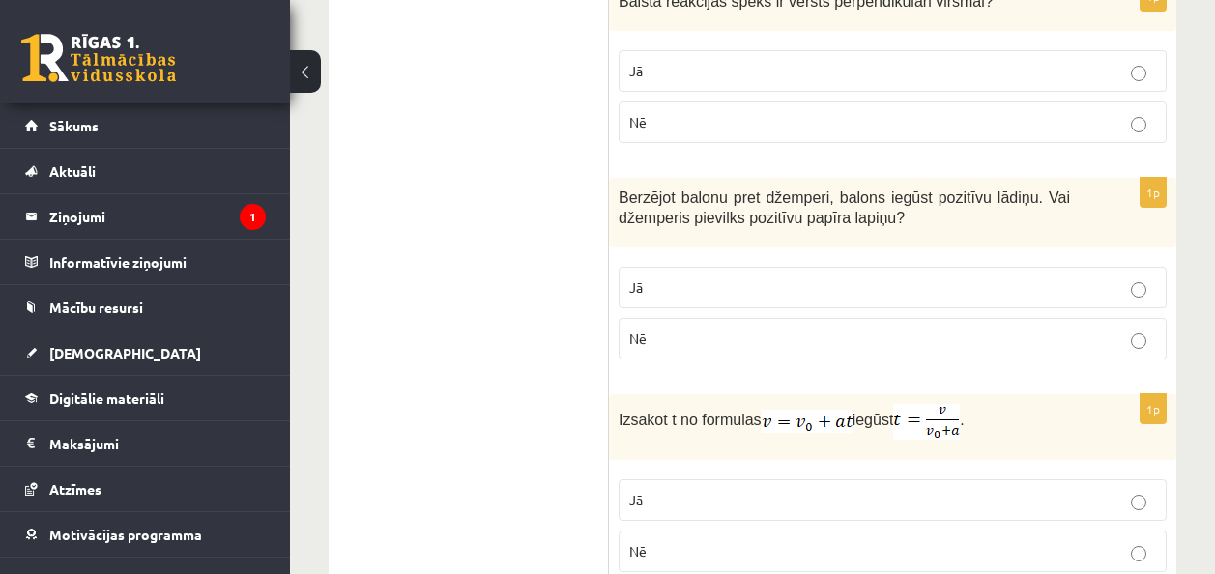
click at [699, 344] on p "Nē" at bounding box center [892, 339] width 527 height 20
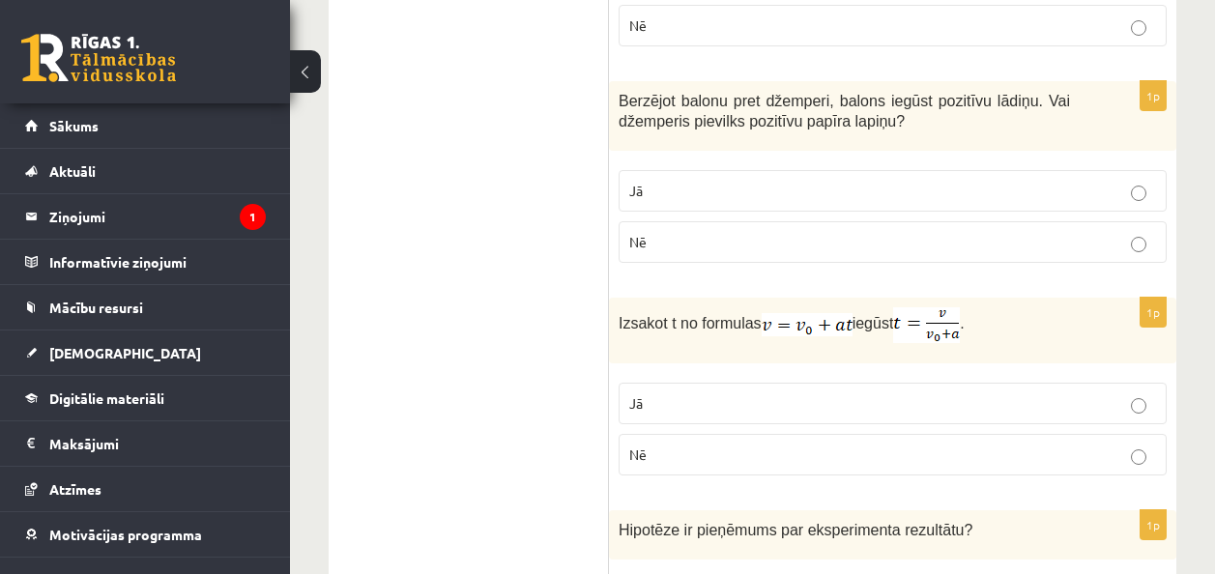
scroll to position [1230, 0]
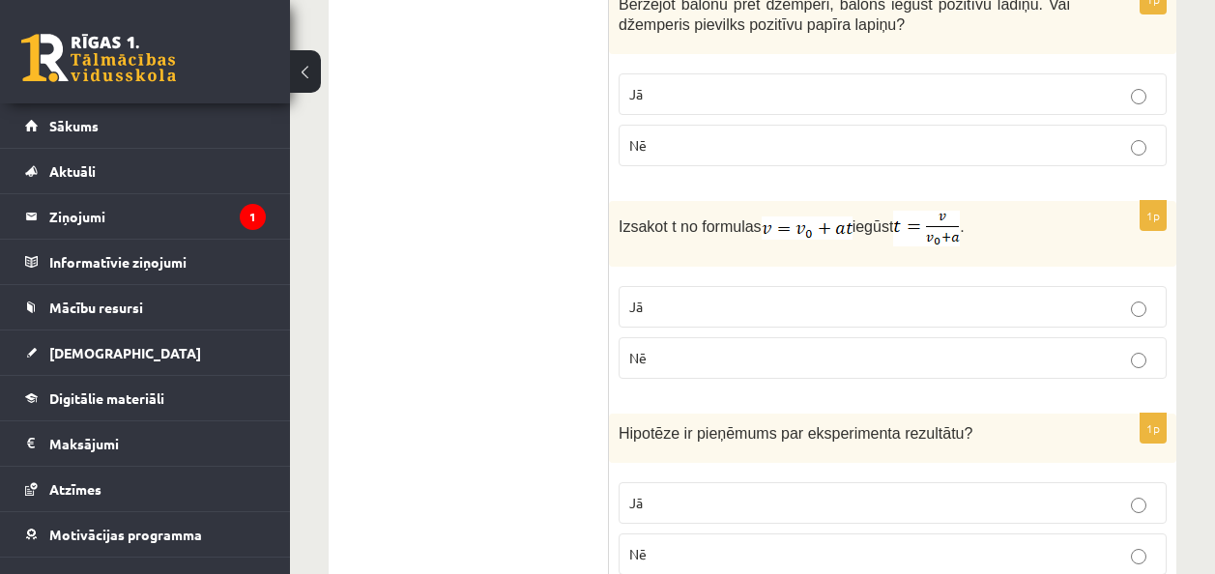
click at [660, 368] on label "Nē" at bounding box center [892, 358] width 548 height 42
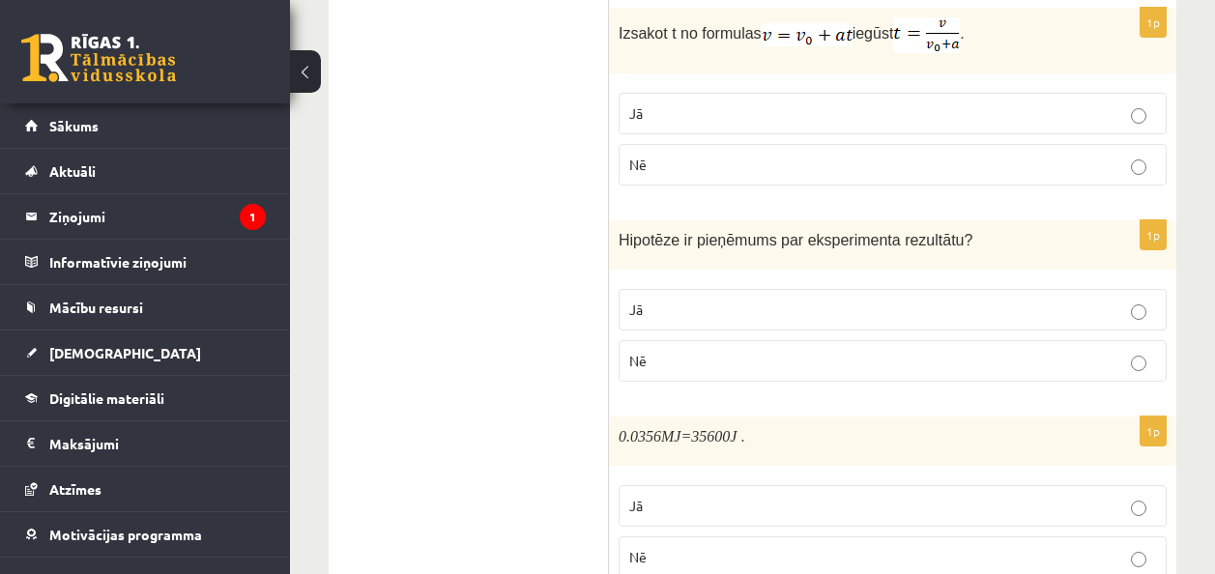
click at [641, 299] on label "Jā" at bounding box center [892, 310] width 548 height 42
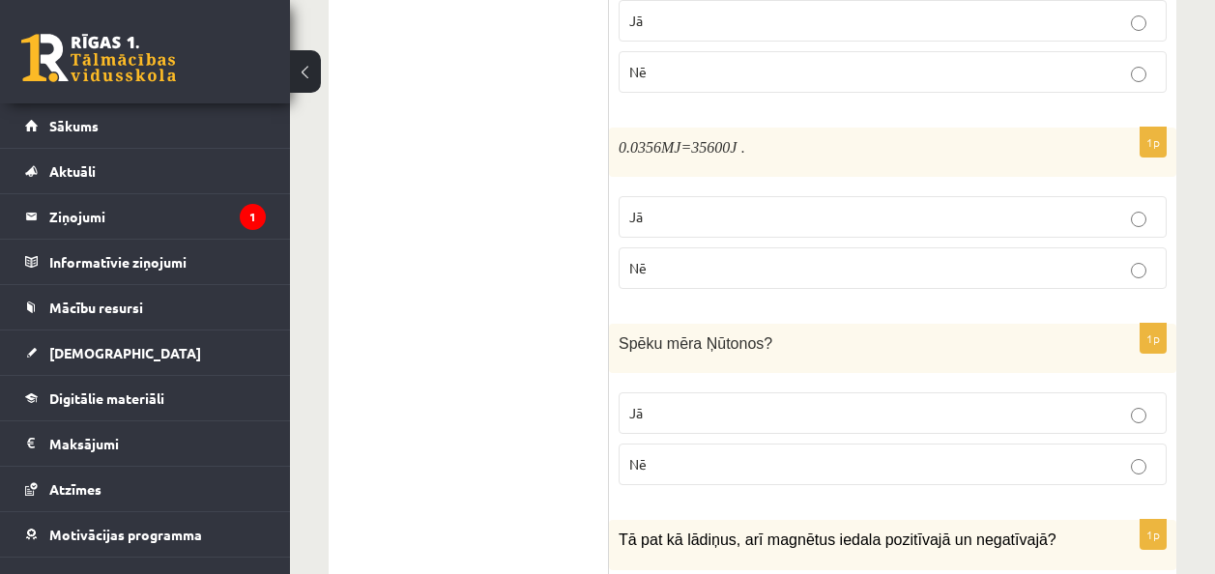
scroll to position [1713, 0]
click at [728, 205] on label "Jā" at bounding box center [892, 216] width 548 height 42
click at [698, 399] on label "Jā" at bounding box center [892, 412] width 548 height 42
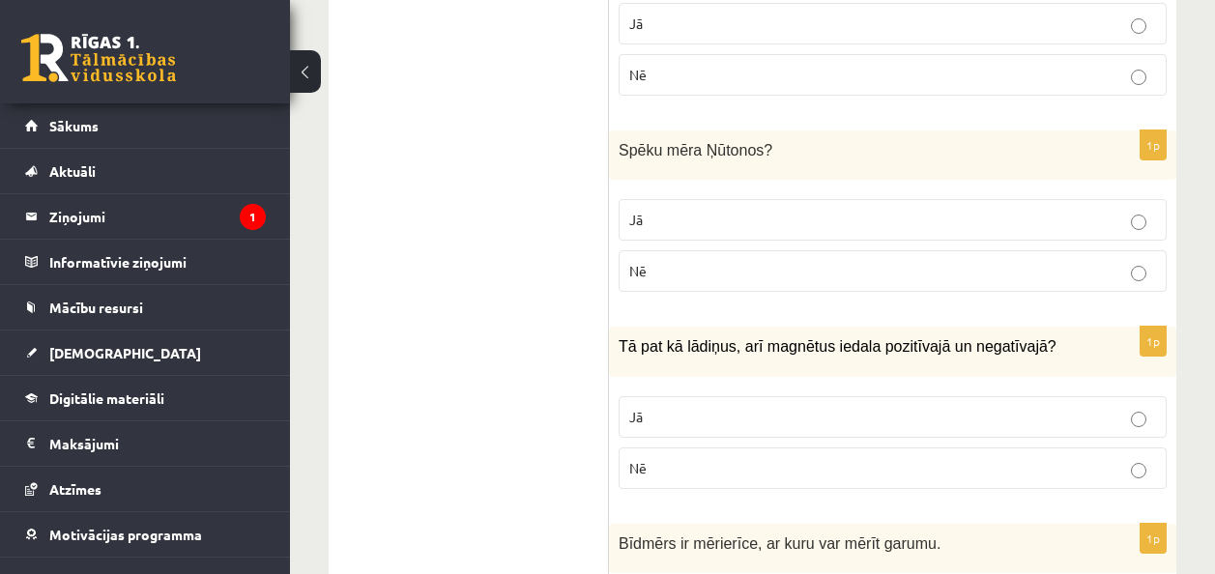
scroll to position [1907, 0]
click at [700, 475] on p "Nē" at bounding box center [892, 467] width 527 height 20
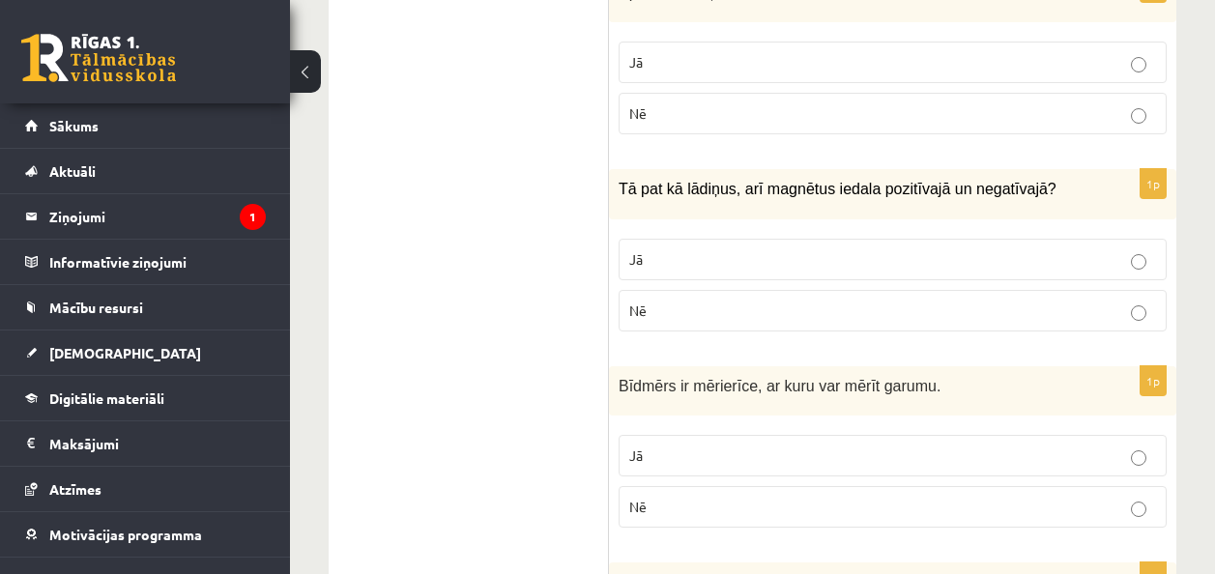
scroll to position [2197, 0]
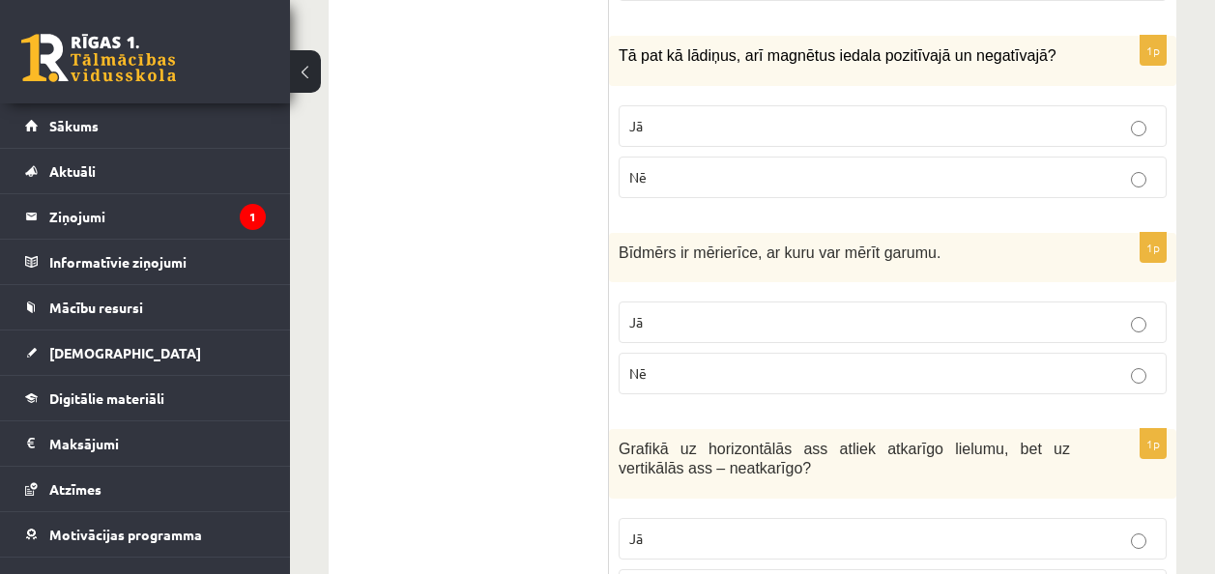
click at [667, 317] on p "Jā" at bounding box center [892, 322] width 527 height 20
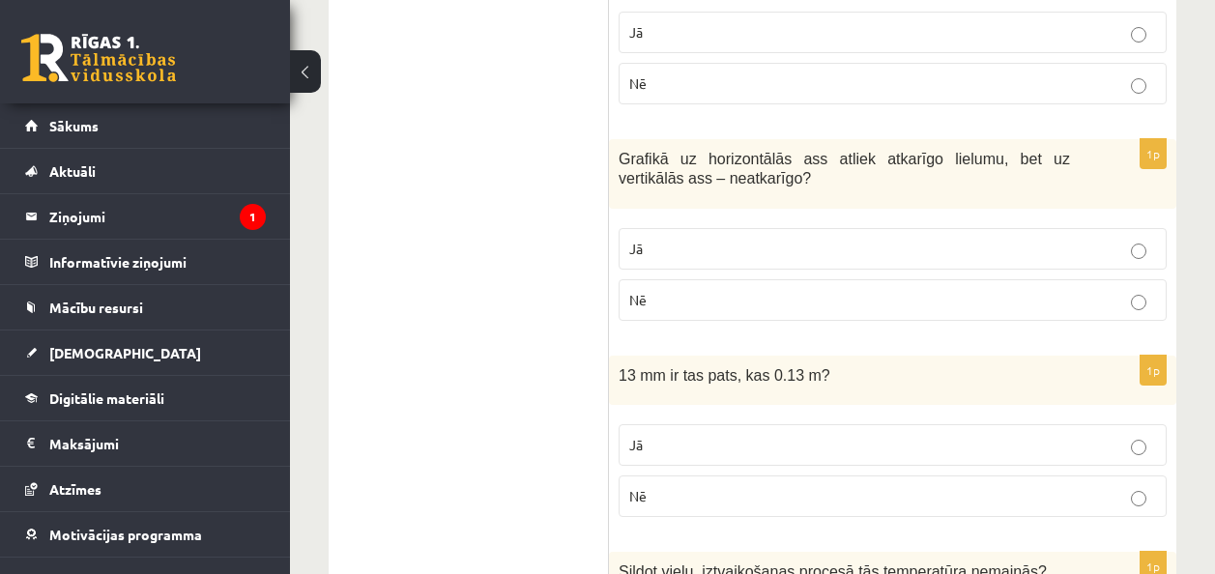
scroll to position [2583, 0]
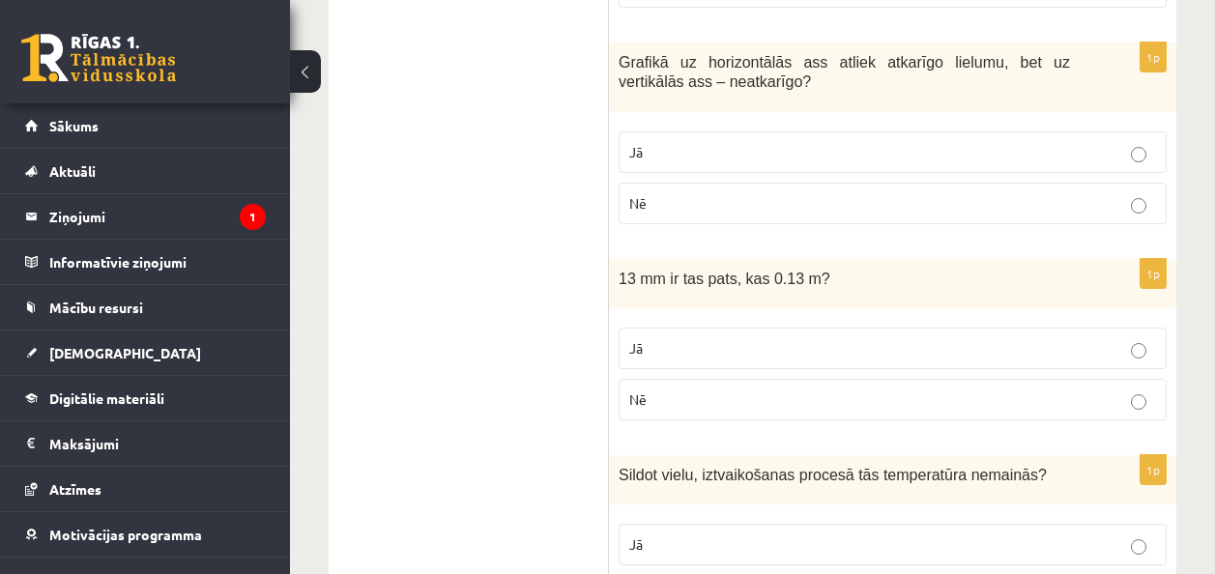
click at [669, 207] on p "Nē" at bounding box center [892, 203] width 527 height 20
click at [640, 393] on span "Nē" at bounding box center [637, 398] width 17 height 17
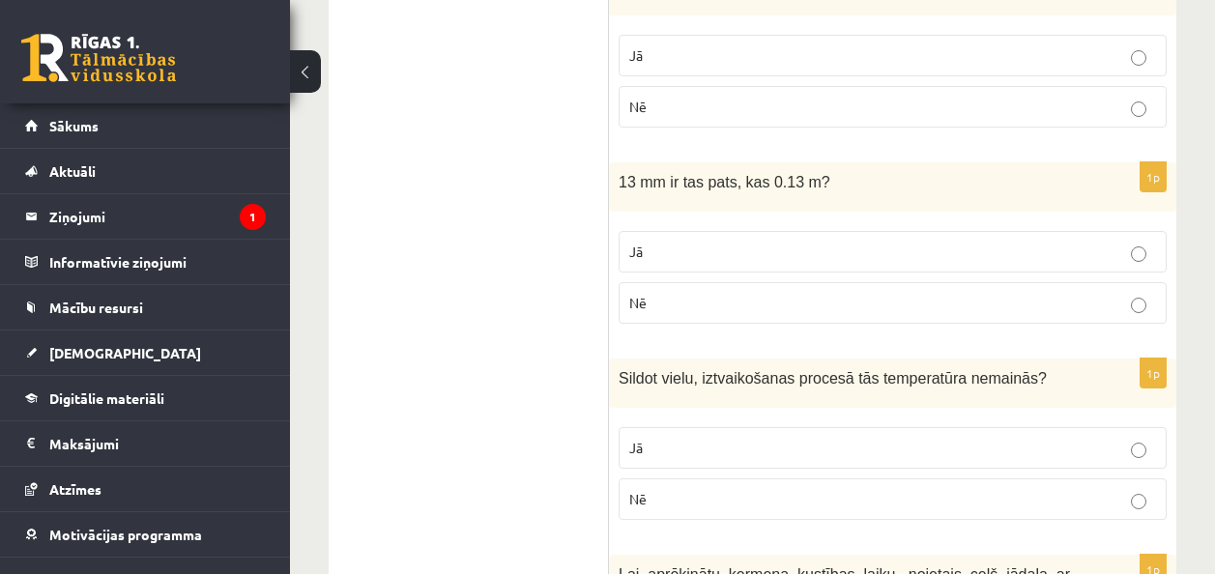
scroll to position [2776, 0]
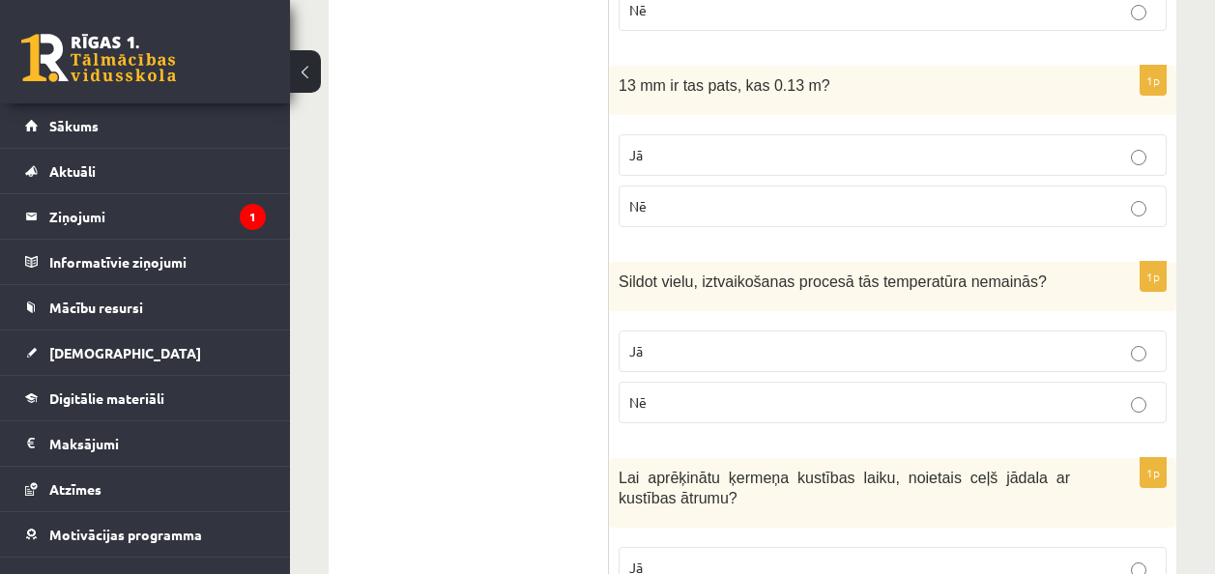
click at [690, 358] on p "Jā" at bounding box center [892, 351] width 527 height 20
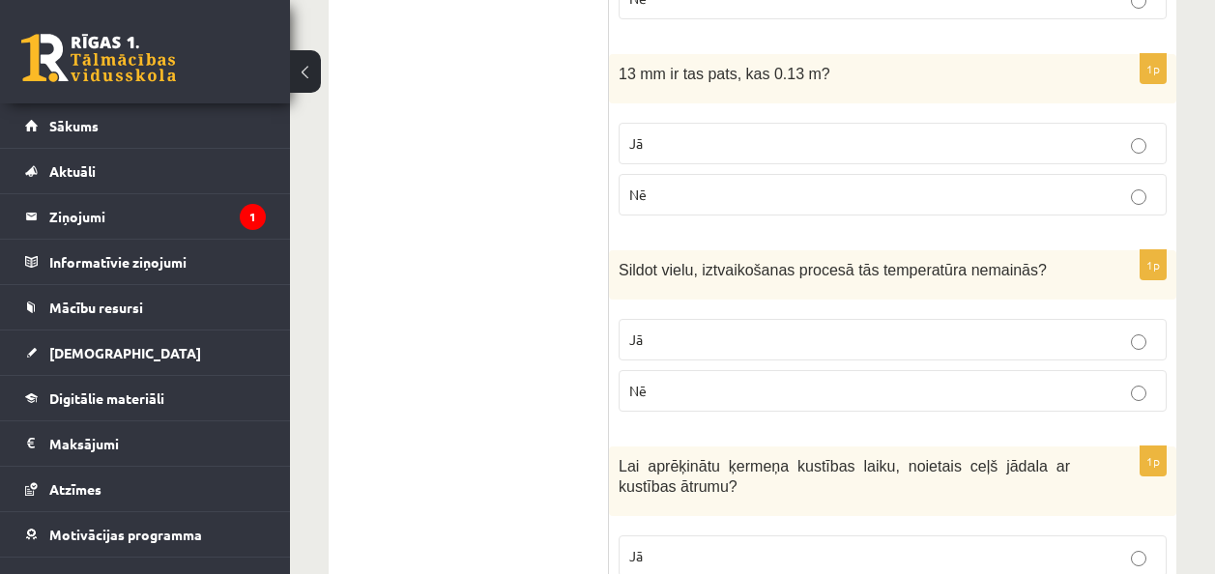
scroll to position [2873, 0]
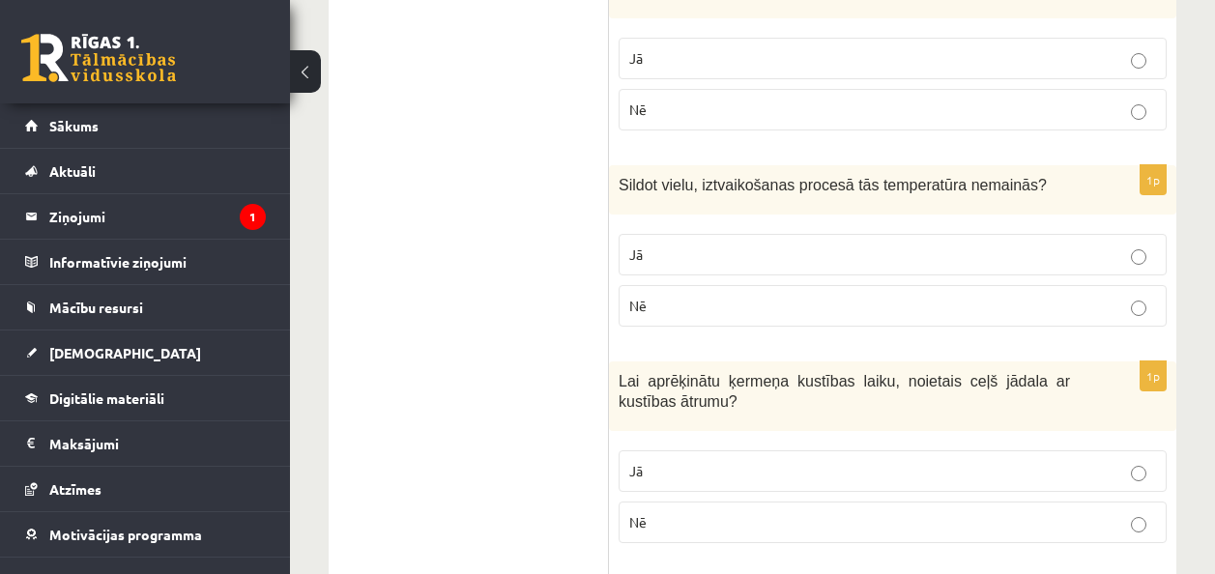
click at [744, 478] on p "Jā" at bounding box center [892, 471] width 527 height 20
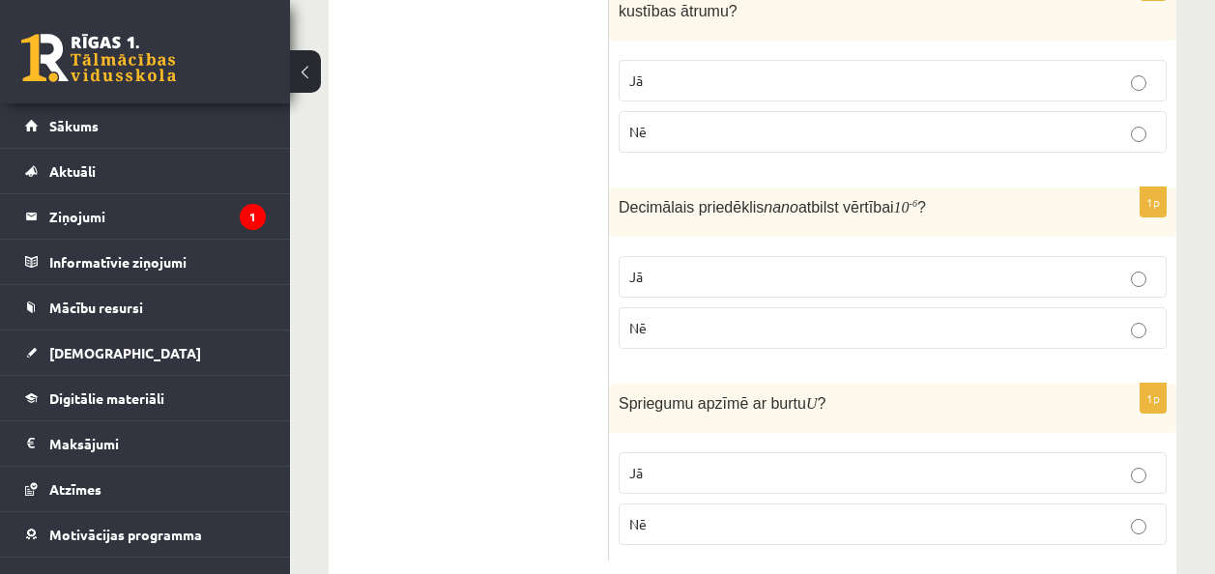
scroll to position [3310, 0]
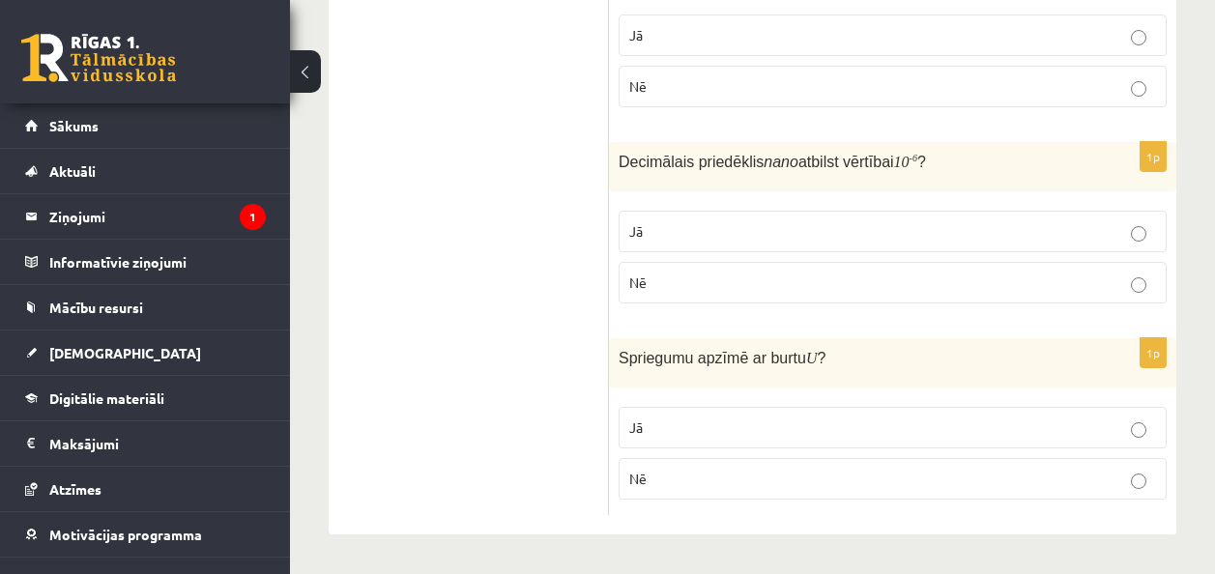
click at [705, 236] on p "Jā" at bounding box center [892, 231] width 527 height 20
click at [694, 259] on fieldset "Jā Nē" at bounding box center [892, 255] width 548 height 108
click at [690, 281] on p "Nē" at bounding box center [892, 283] width 527 height 20
click at [660, 417] on p "Jā" at bounding box center [892, 427] width 527 height 20
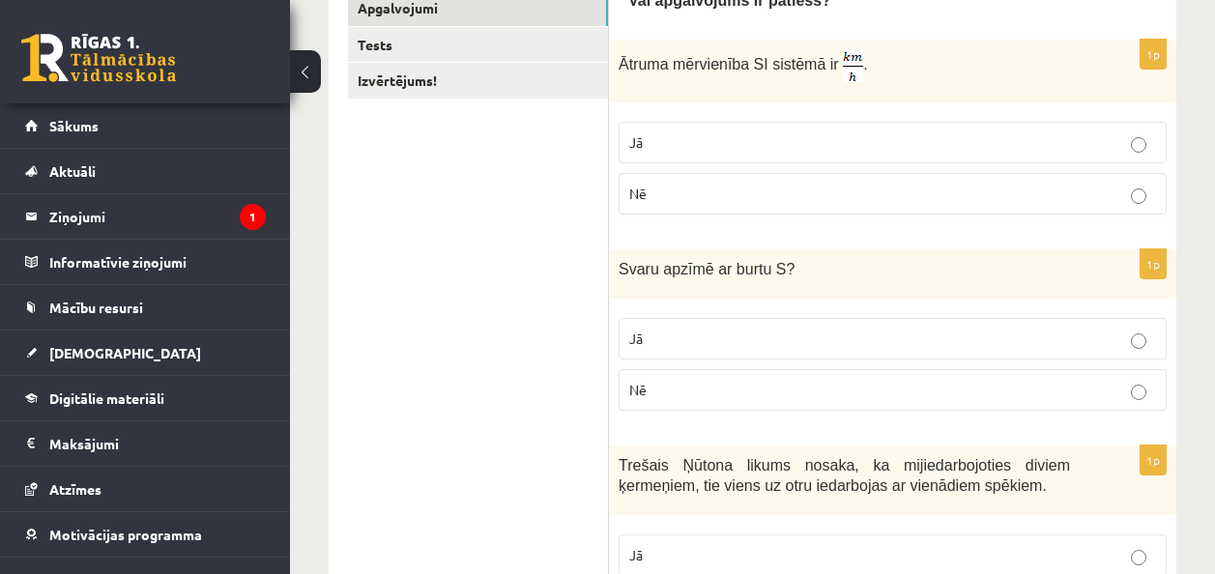
scroll to position [0, 0]
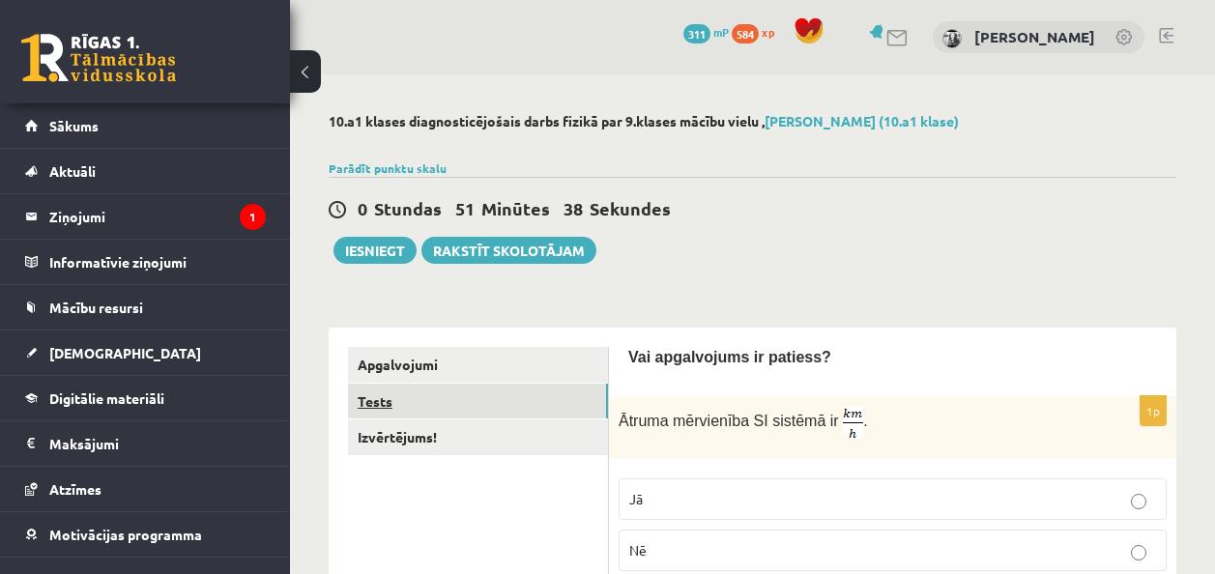
click at [482, 403] on link "Tests" at bounding box center [478, 402] width 260 height 36
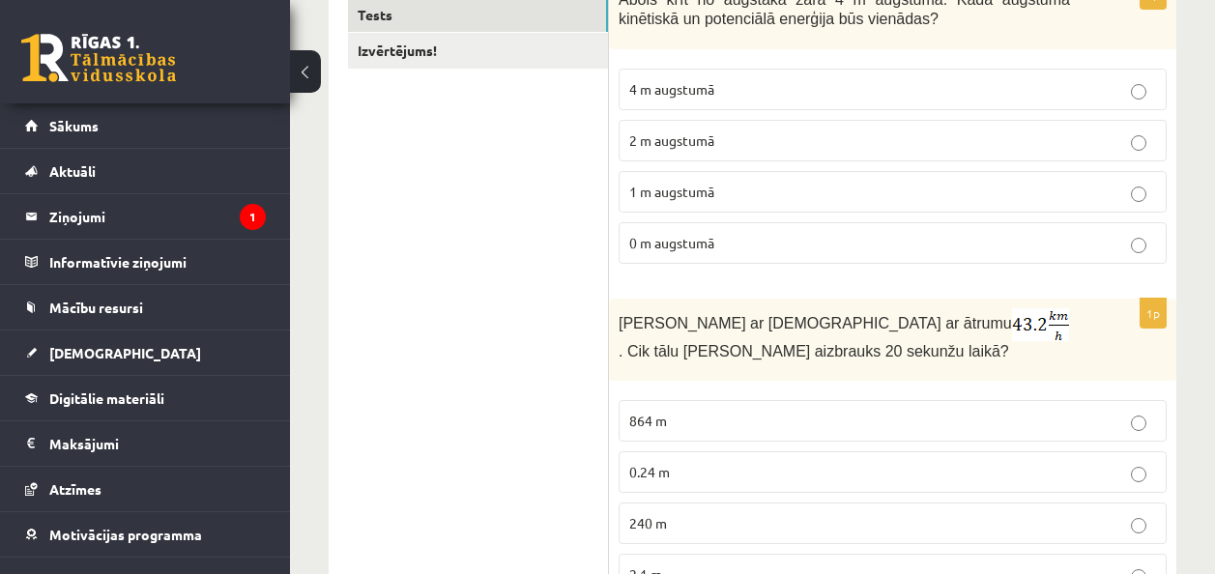
scroll to position [290, 0]
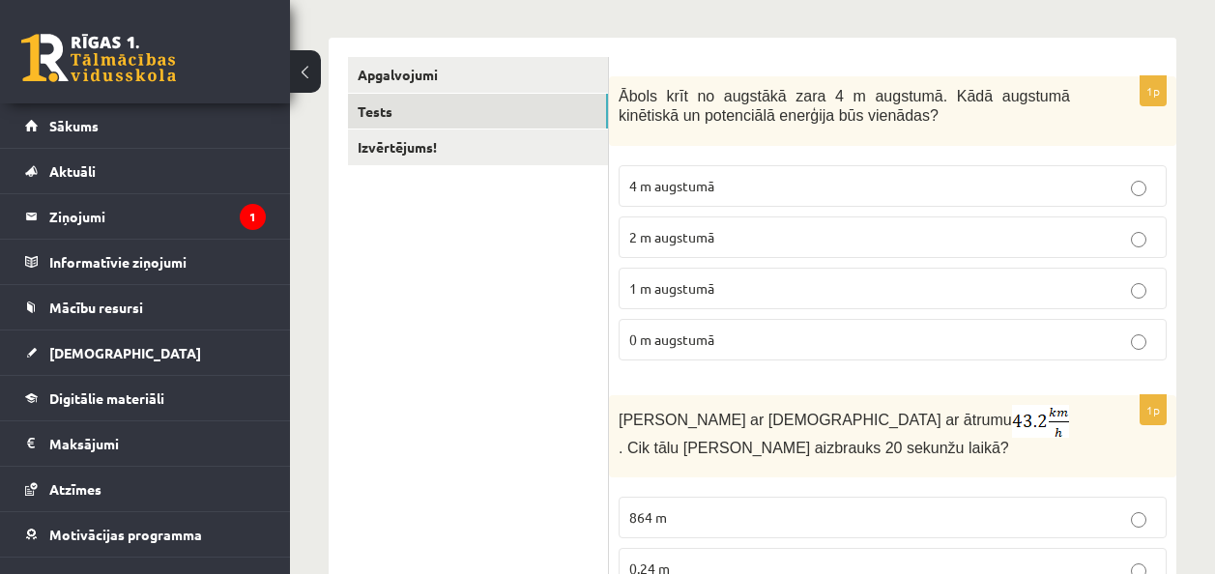
click at [658, 231] on span "2 m augstumā" at bounding box center [671, 236] width 85 height 17
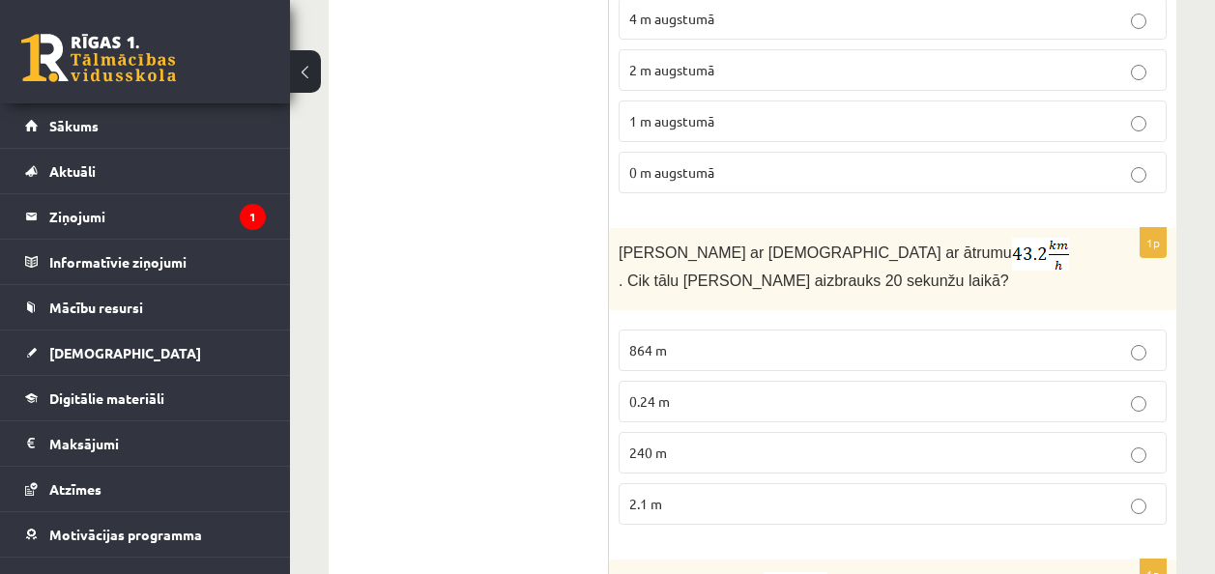
scroll to position [483, 0]
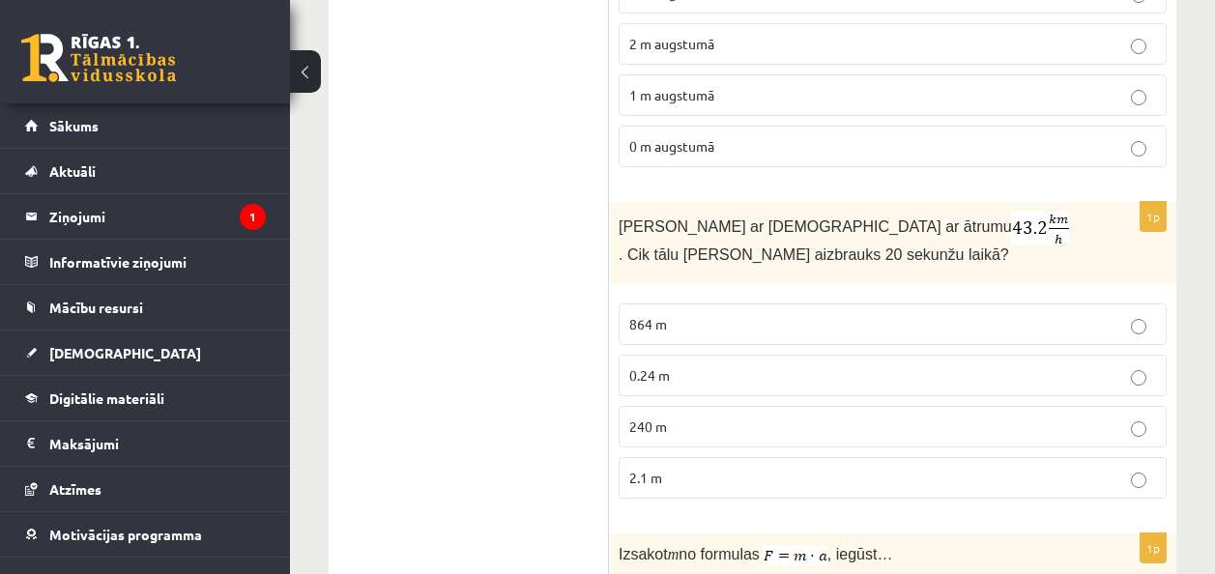
click at [655, 416] on label "240 m" at bounding box center [892, 427] width 548 height 42
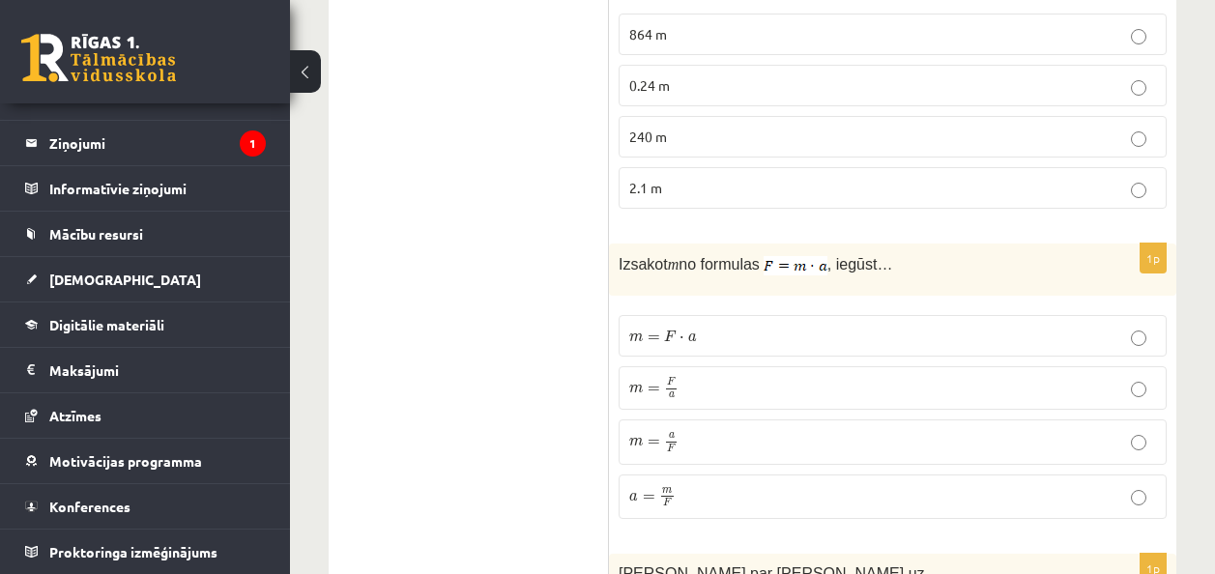
scroll to position [870, 0]
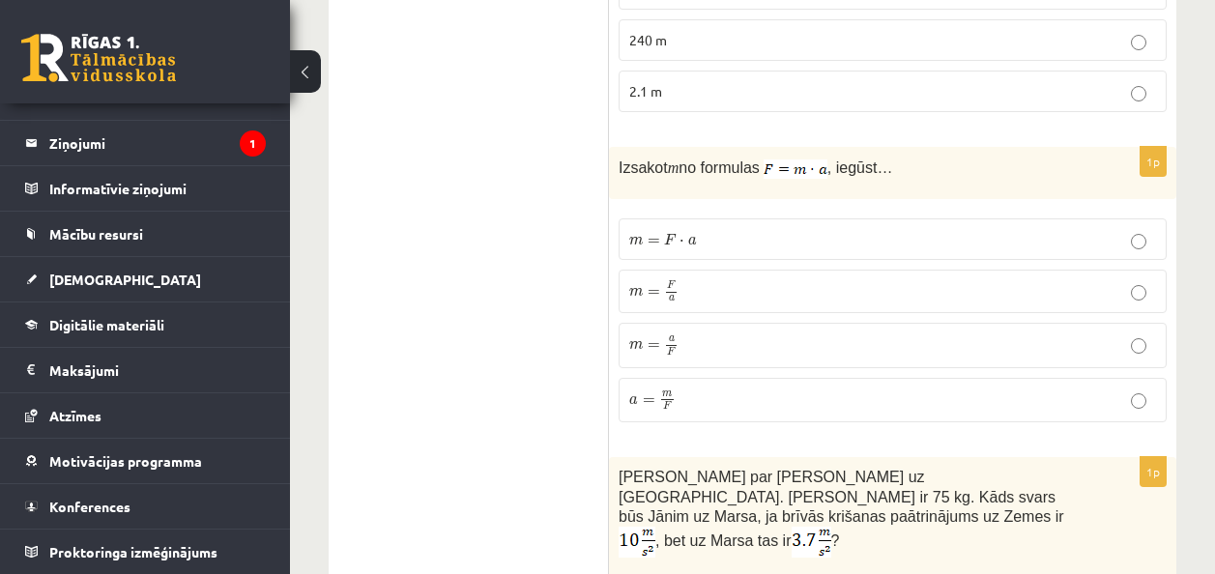
click at [650, 293] on span "=" at bounding box center [653, 293] width 13 height 6
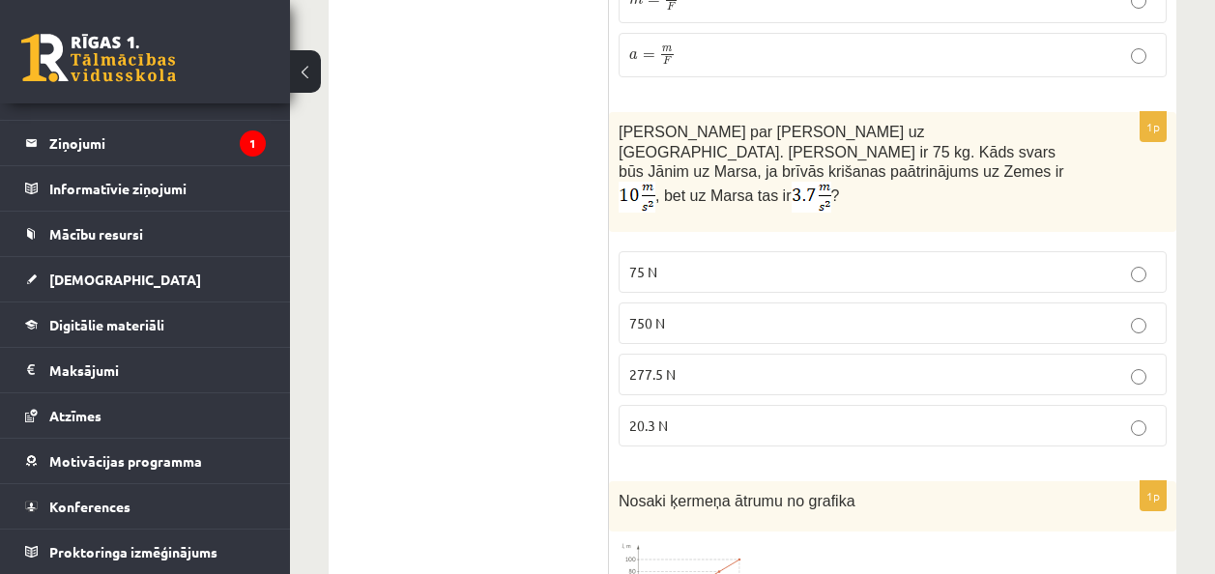
scroll to position [1256, 0]
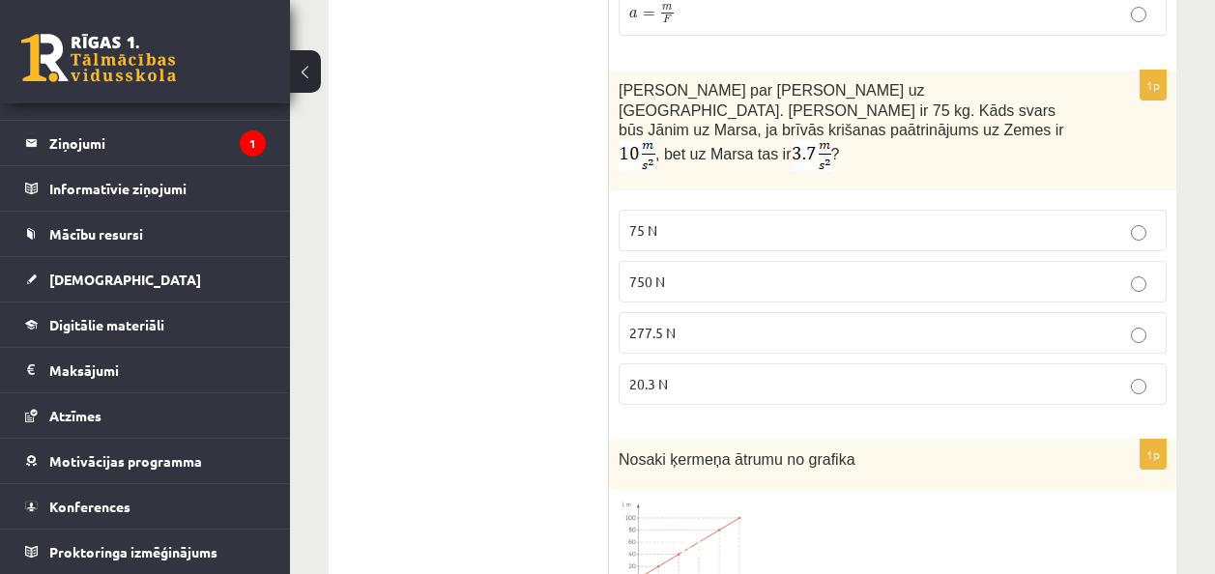
click at [618, 329] on label "277.5 N" at bounding box center [892, 333] width 548 height 42
click at [625, 327] on label "277.5 N" at bounding box center [892, 333] width 548 height 42
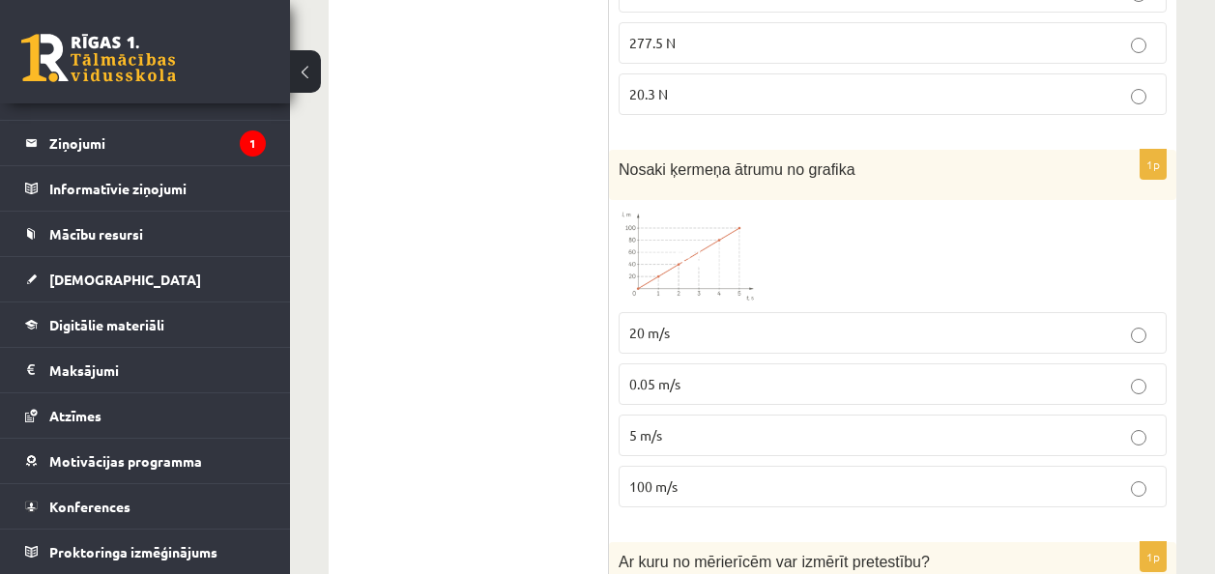
scroll to position [1643, 0]
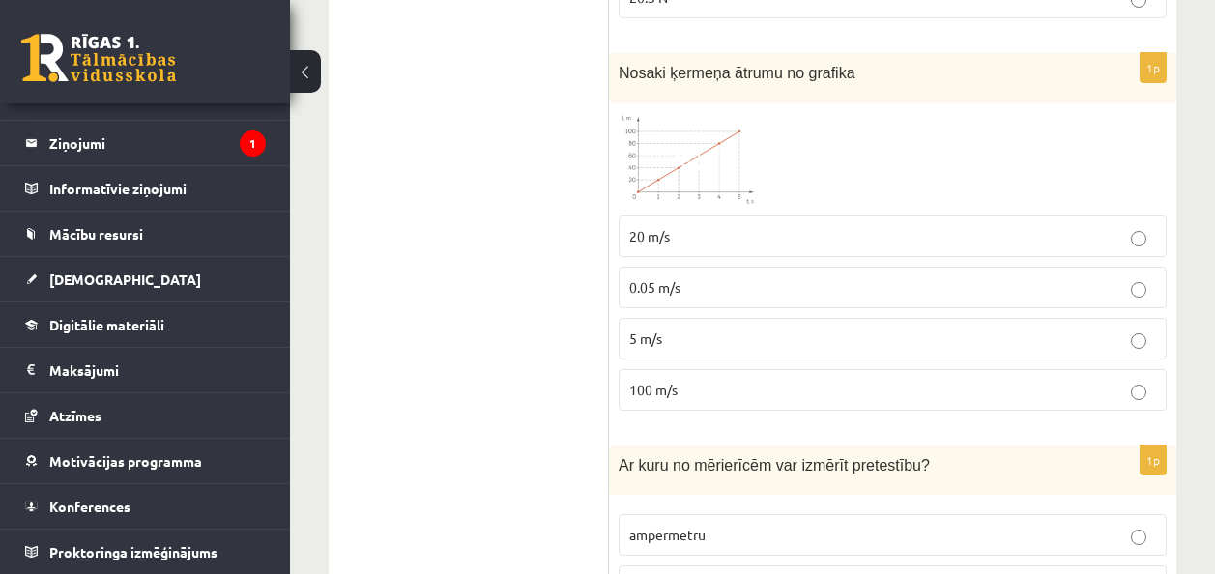
click at [668, 134] on img at bounding box center [690, 159] width 145 height 93
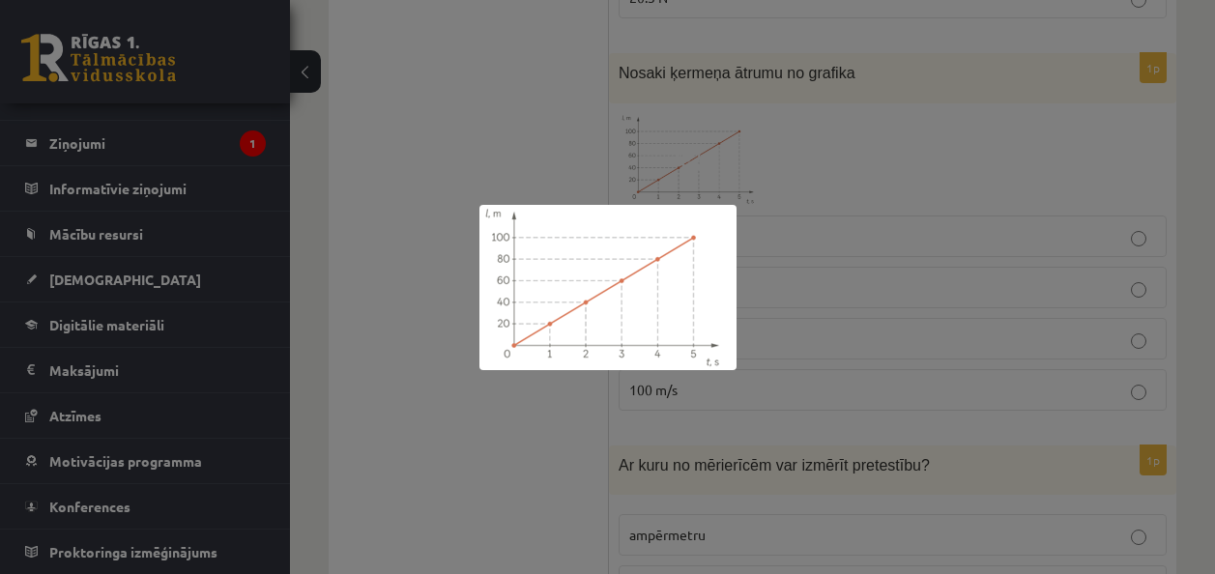
click at [781, 183] on div at bounding box center [607, 287] width 1215 height 574
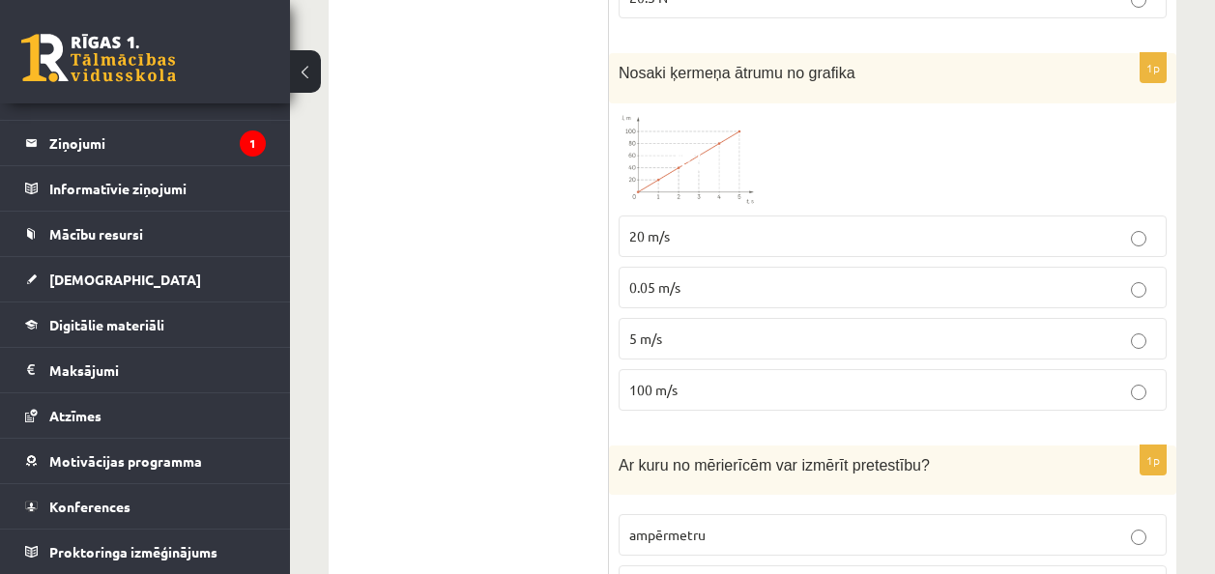
click at [663, 387] on span "100 m/s" at bounding box center [653, 389] width 48 height 17
click at [698, 171] on img at bounding box center [690, 159] width 145 height 93
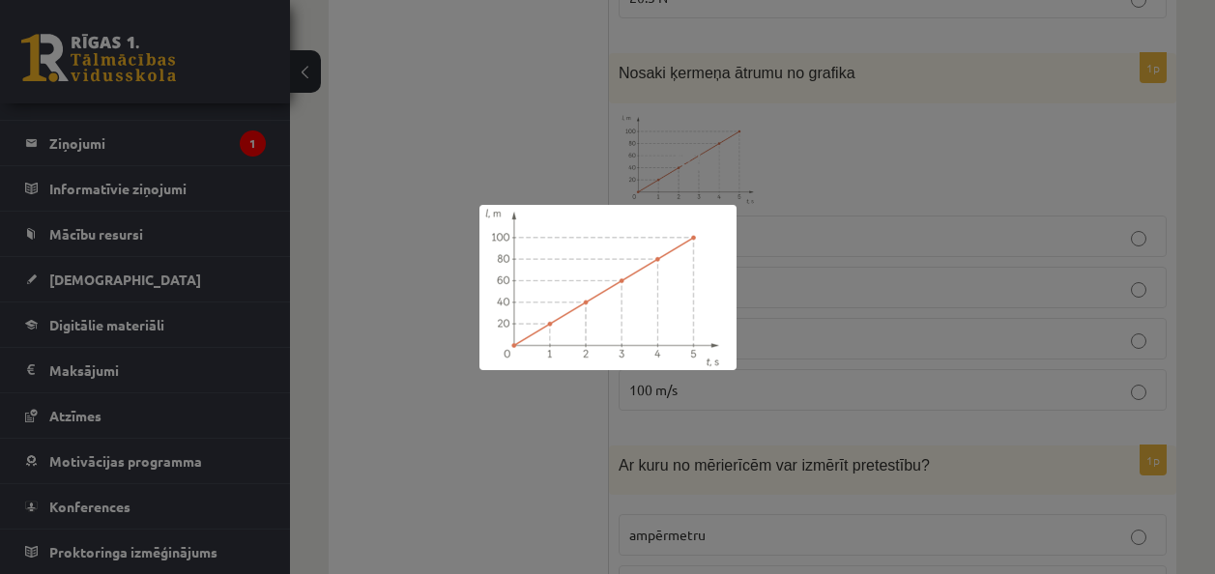
click at [732, 192] on div at bounding box center [607, 287] width 1215 height 574
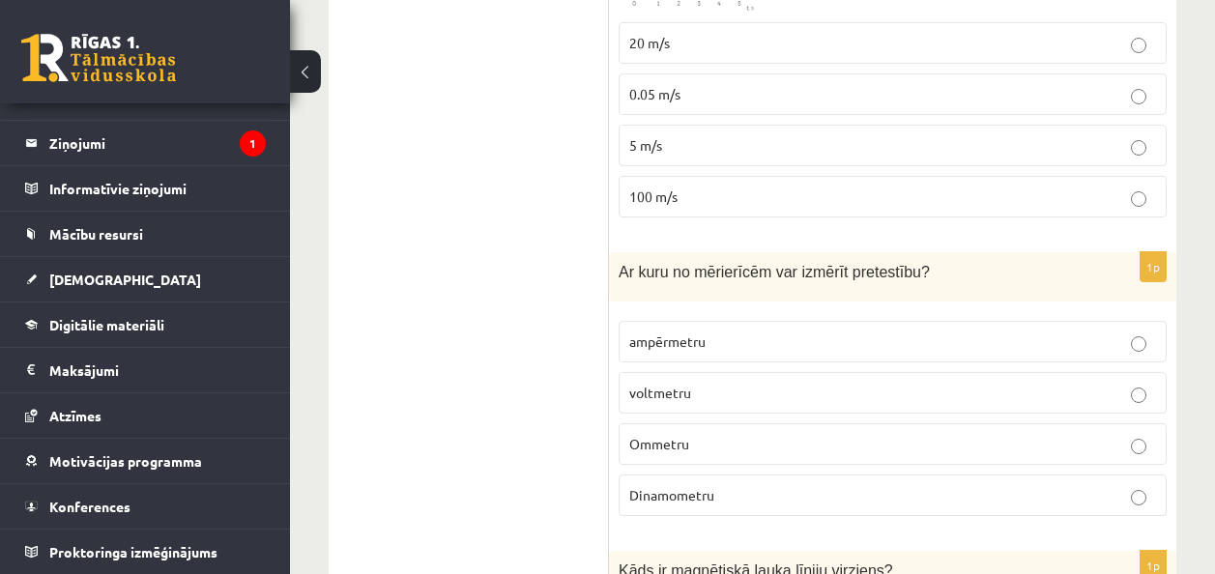
scroll to position [1933, 0]
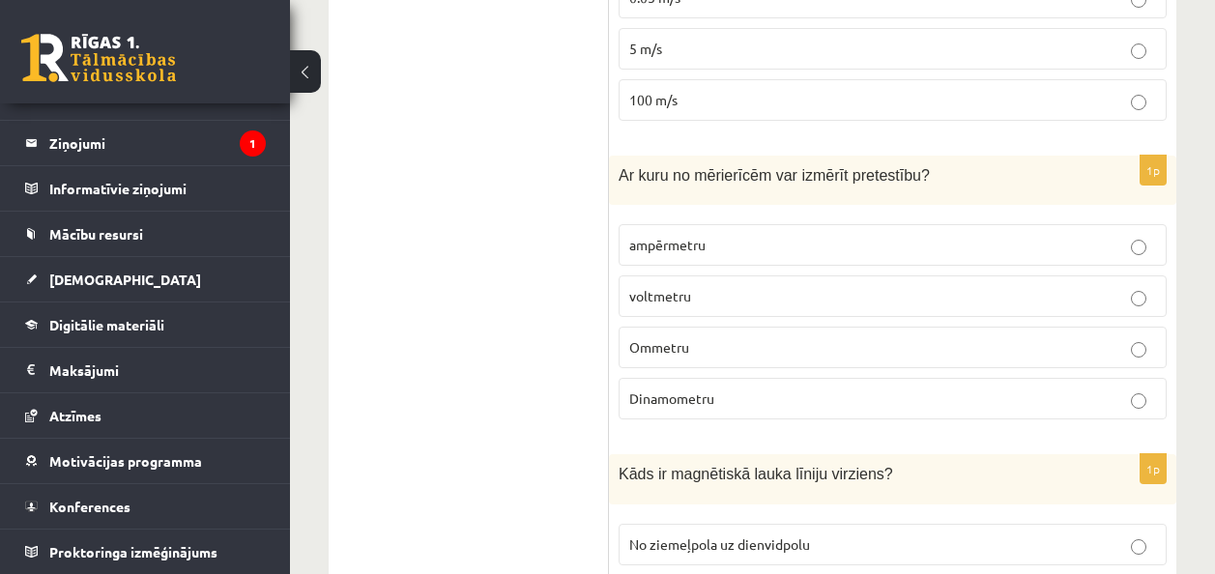
click at [724, 337] on p "Ommetru" at bounding box center [892, 347] width 527 height 20
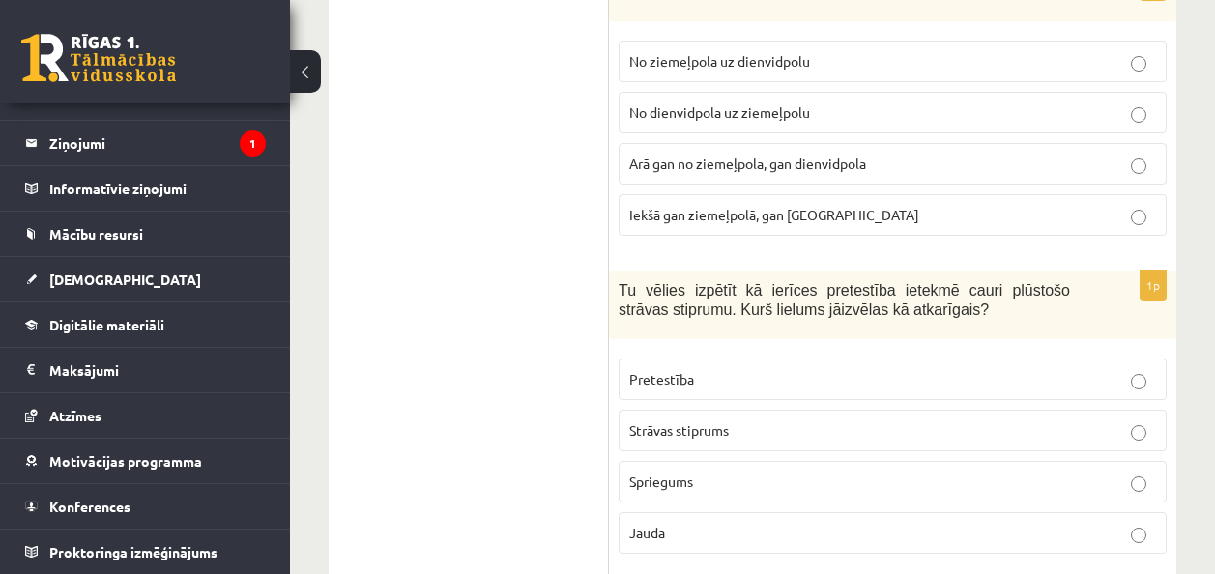
scroll to position [2319, 0]
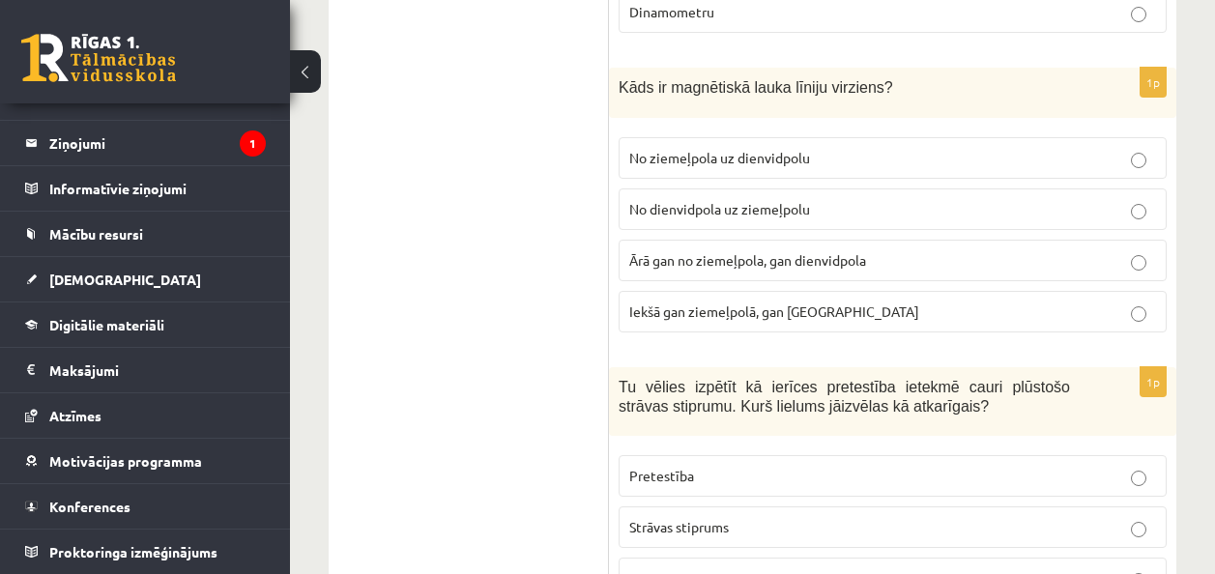
click at [705, 150] on span "No ziemeļpola uz dienvidpolu" at bounding box center [719, 157] width 181 height 17
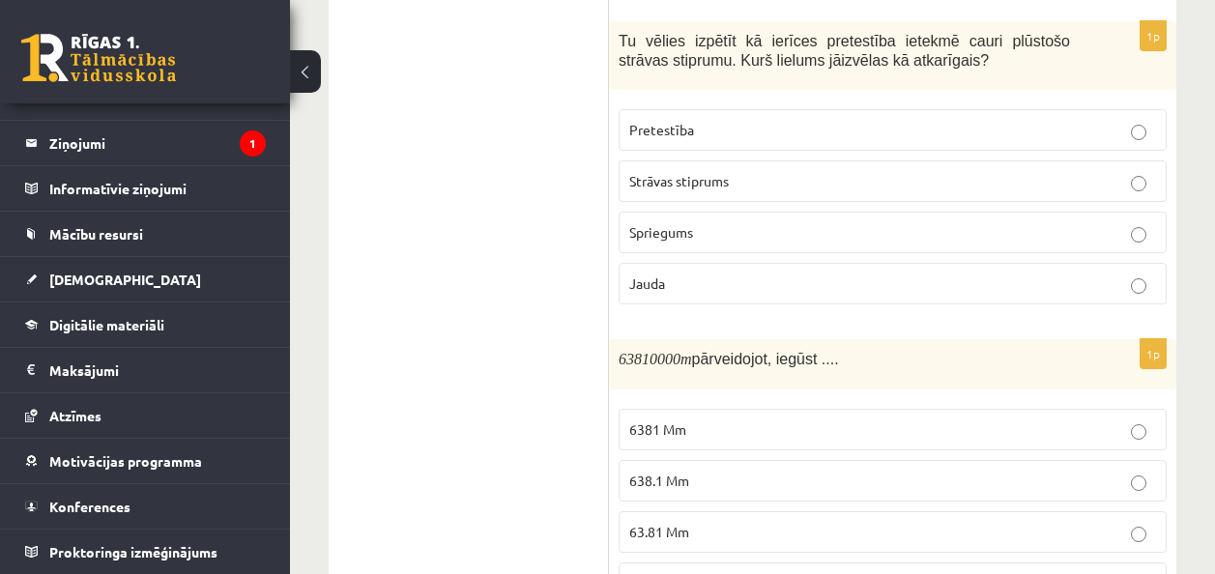
scroll to position [2677, 0]
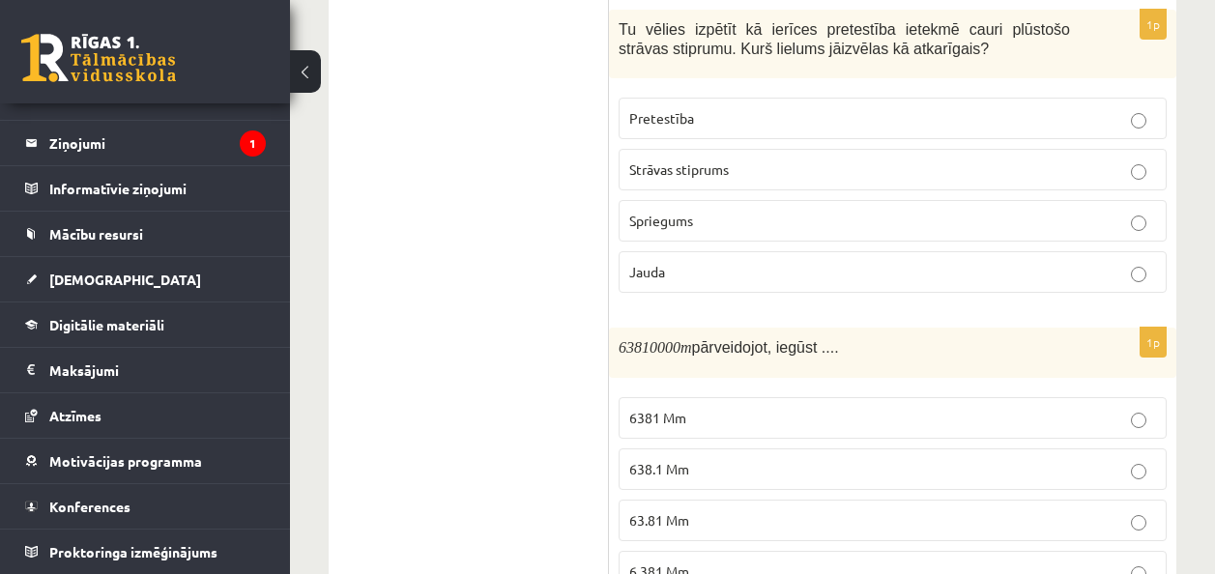
click at [669, 160] on span "Strāvas stiprums" at bounding box center [679, 168] width 100 height 17
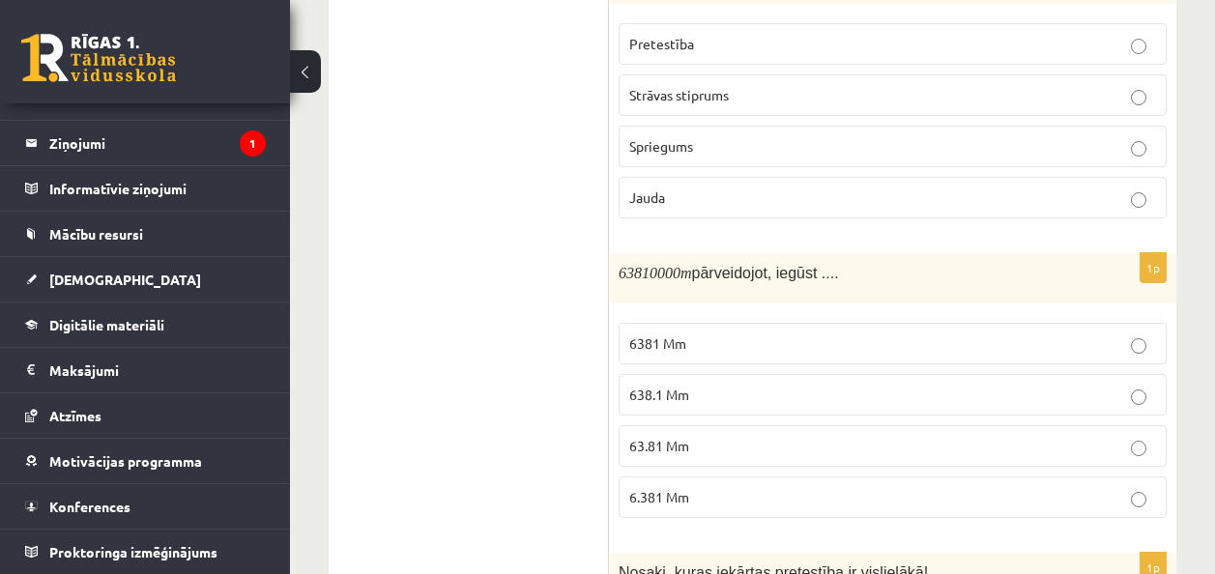
scroll to position [2774, 0]
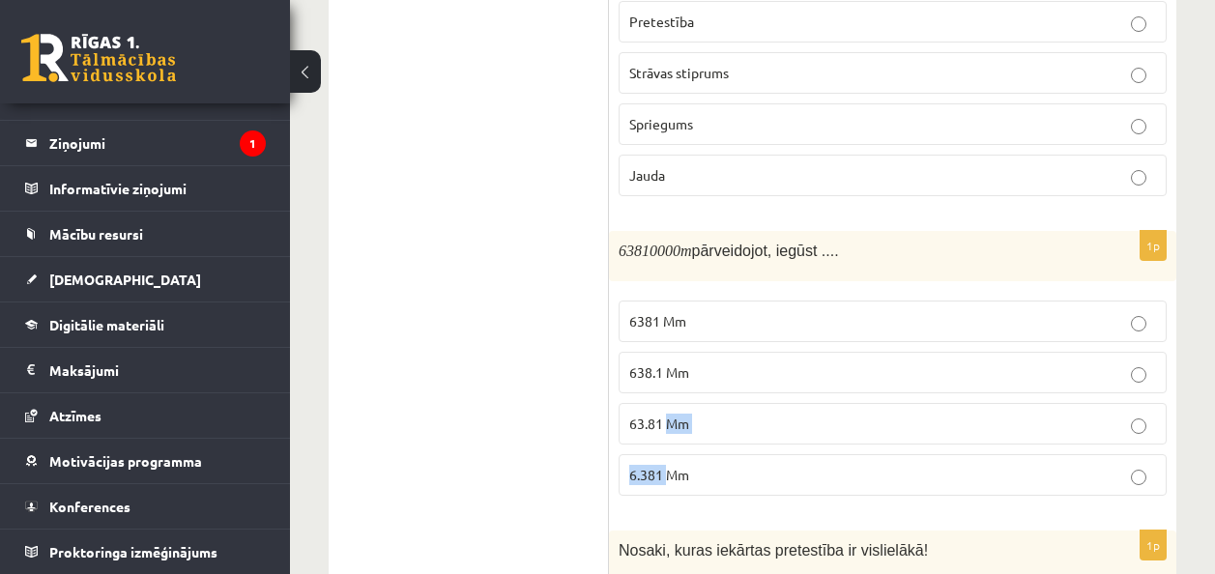
drag, startPoint x: 670, startPoint y: 435, endPoint x: 672, endPoint y: 418, distance: 16.5
click at [672, 418] on fieldset "6381 Mm 638.1 Mm 63.81 Mm 6.381 Mm" at bounding box center [892, 396] width 548 height 211
click at [673, 416] on span "63.81 Mm" at bounding box center [659, 423] width 60 height 17
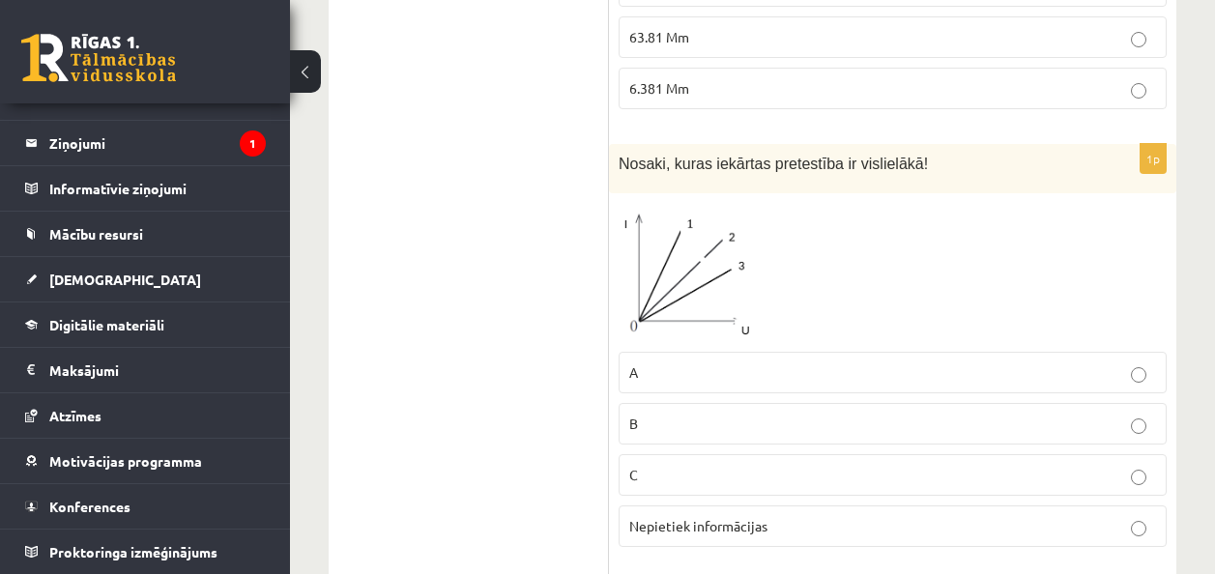
scroll to position [3257, 0]
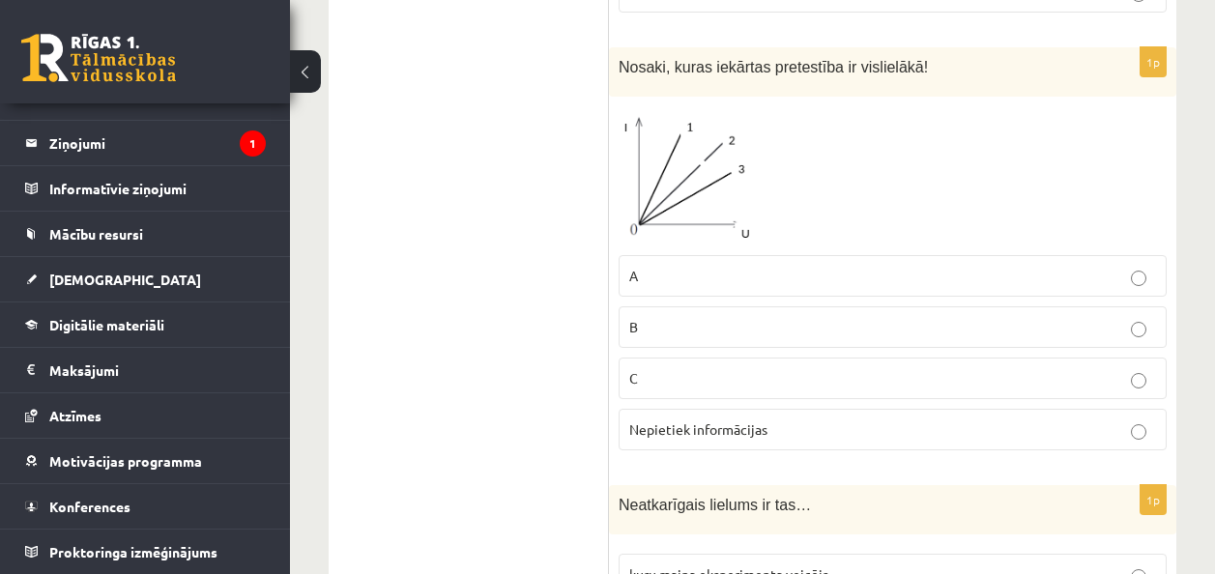
click at [703, 184] on img at bounding box center [690, 175] width 145 height 139
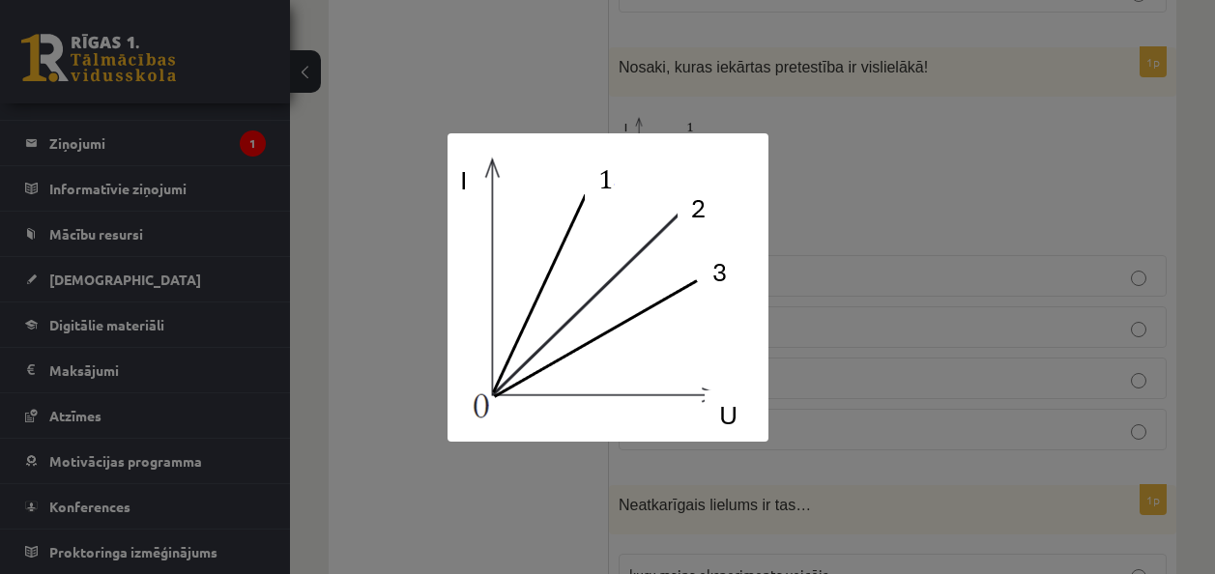
click at [822, 97] on div at bounding box center [607, 287] width 1215 height 574
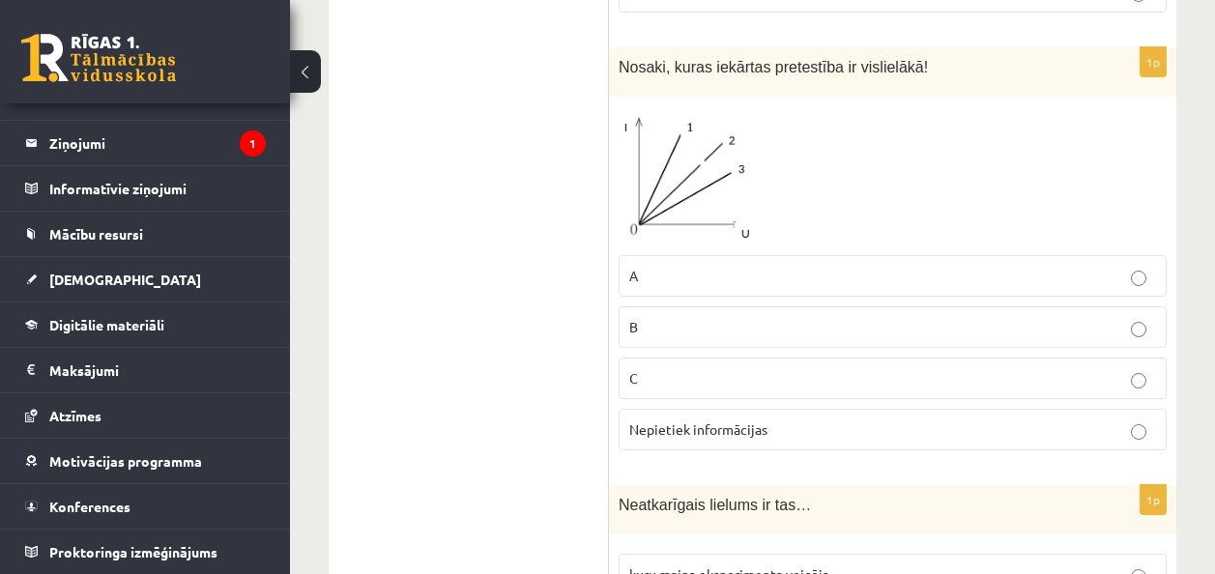
click at [702, 329] on label "B" at bounding box center [892, 327] width 548 height 42
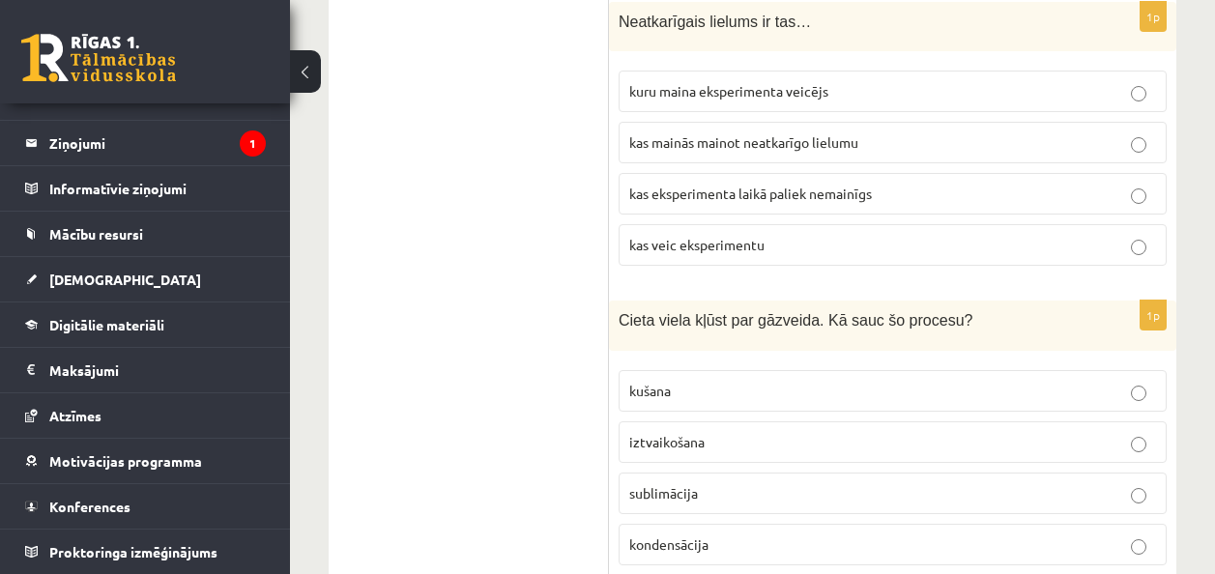
scroll to position [3933, 0]
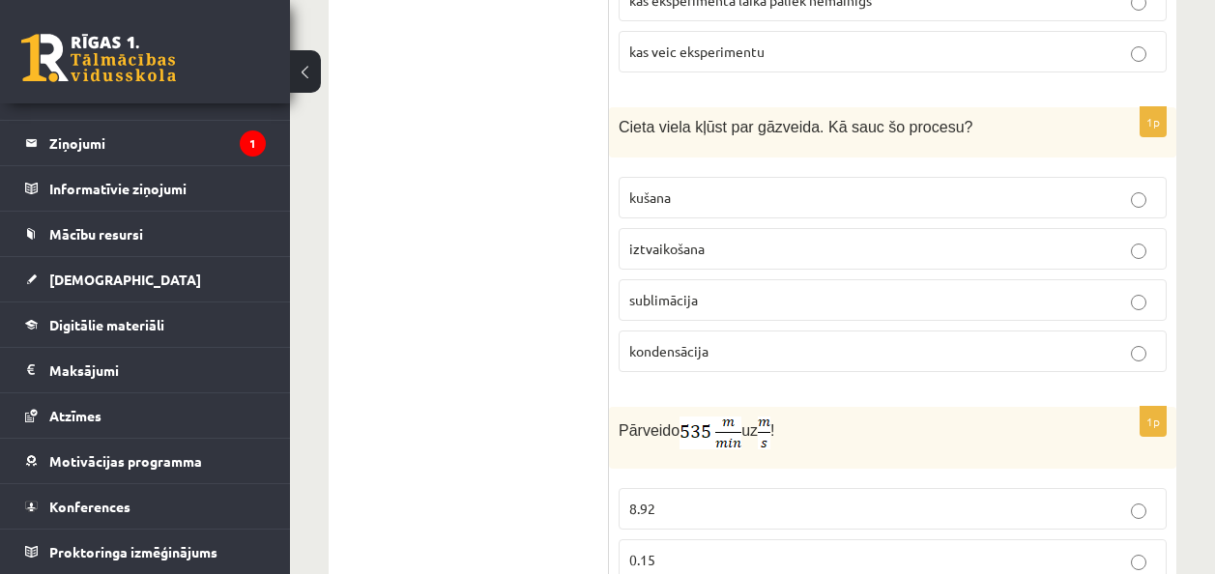
click at [695, 239] on p "iztvaikošana" at bounding box center [892, 249] width 527 height 20
click at [685, 291] on span "sublimācija" at bounding box center [663, 299] width 69 height 17
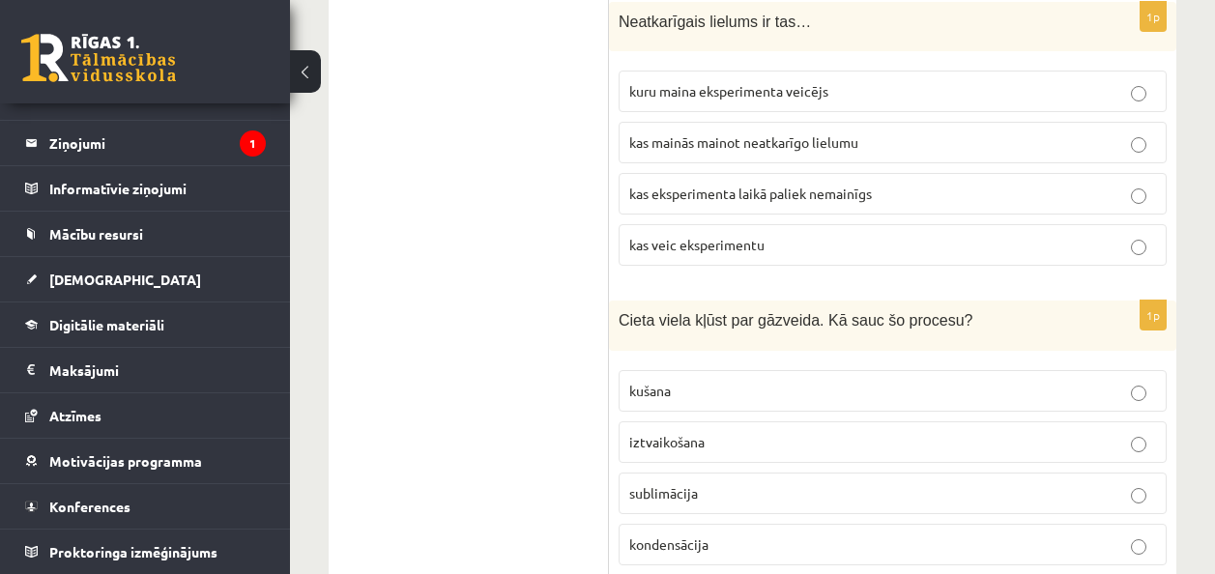
scroll to position [3643, 0]
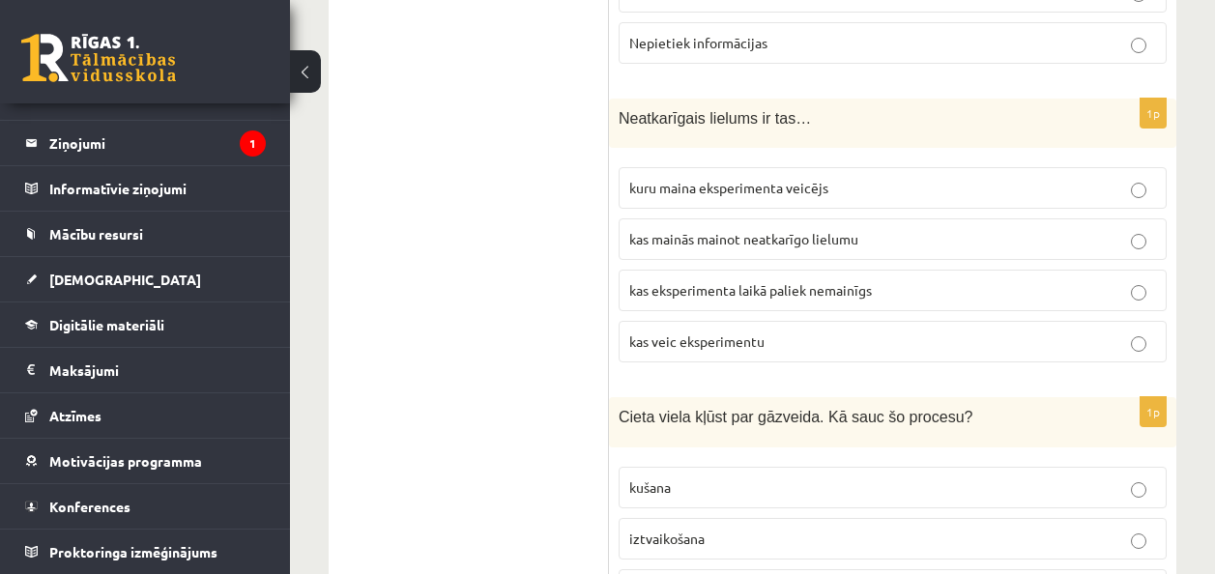
click at [681, 187] on p "kuru maina eksperimenta veicējs" at bounding box center [892, 188] width 527 height 20
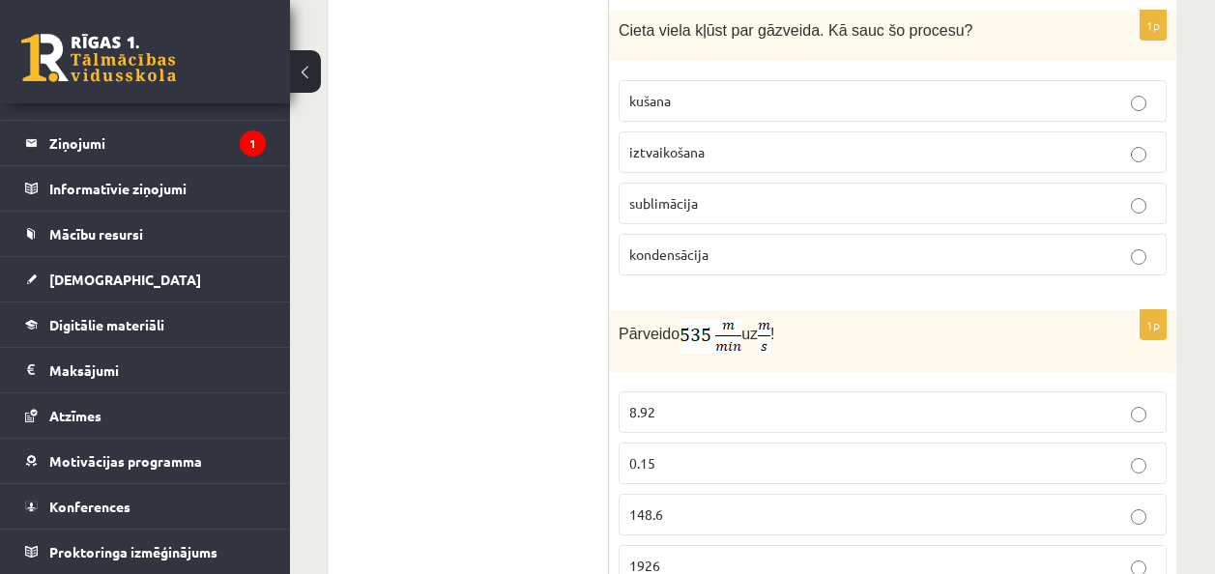
scroll to position [4106, 0]
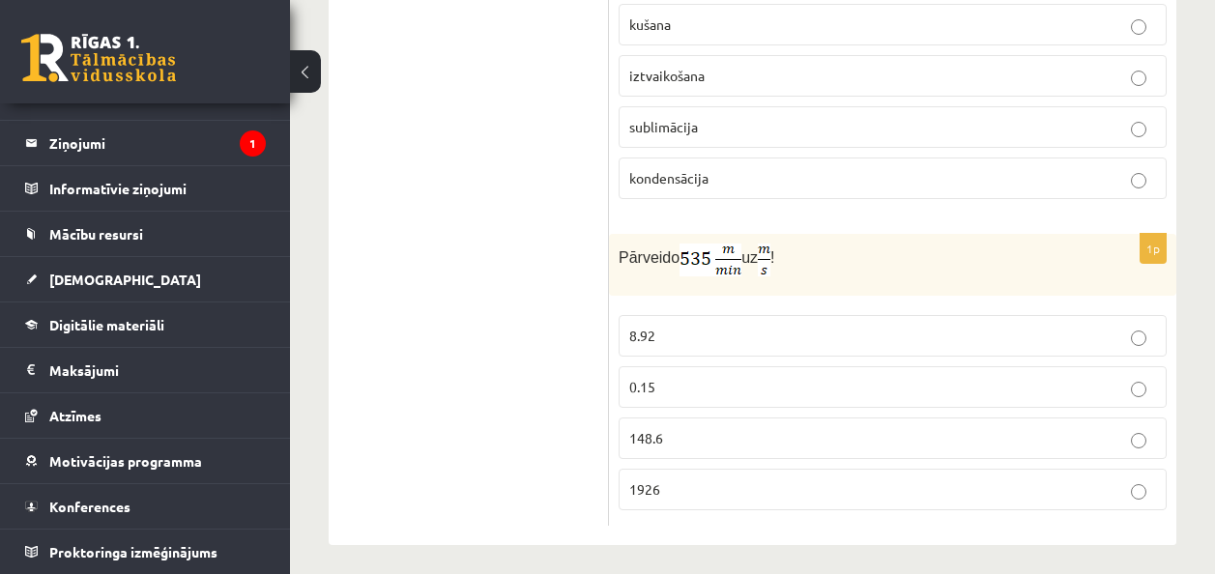
click at [655, 326] on p "8.92" at bounding box center [892, 336] width 527 height 20
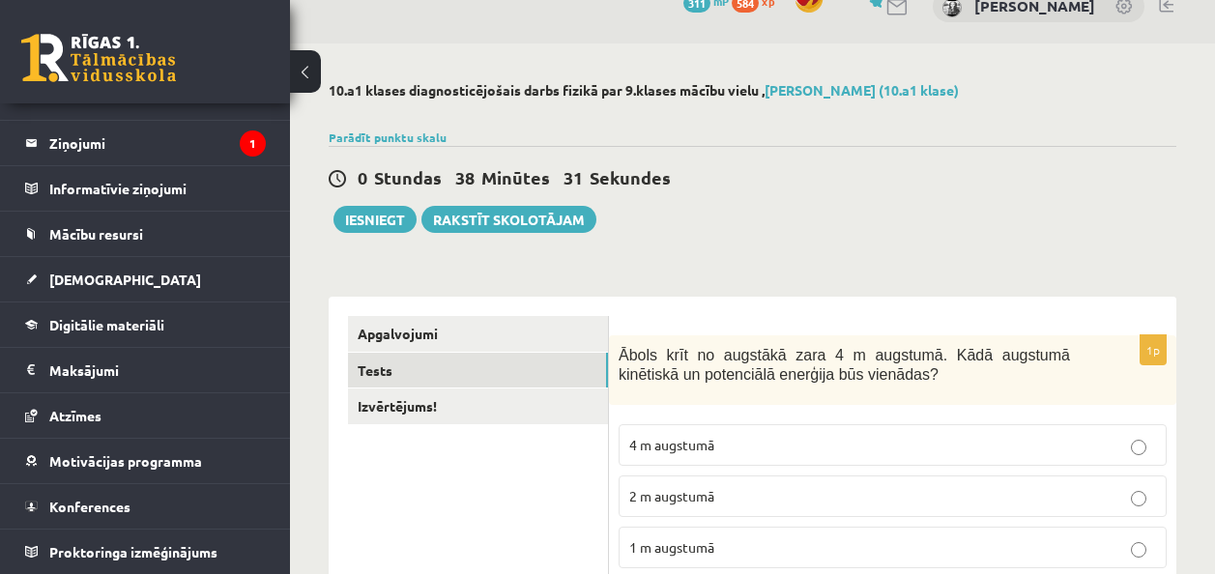
scroll to position [0, 0]
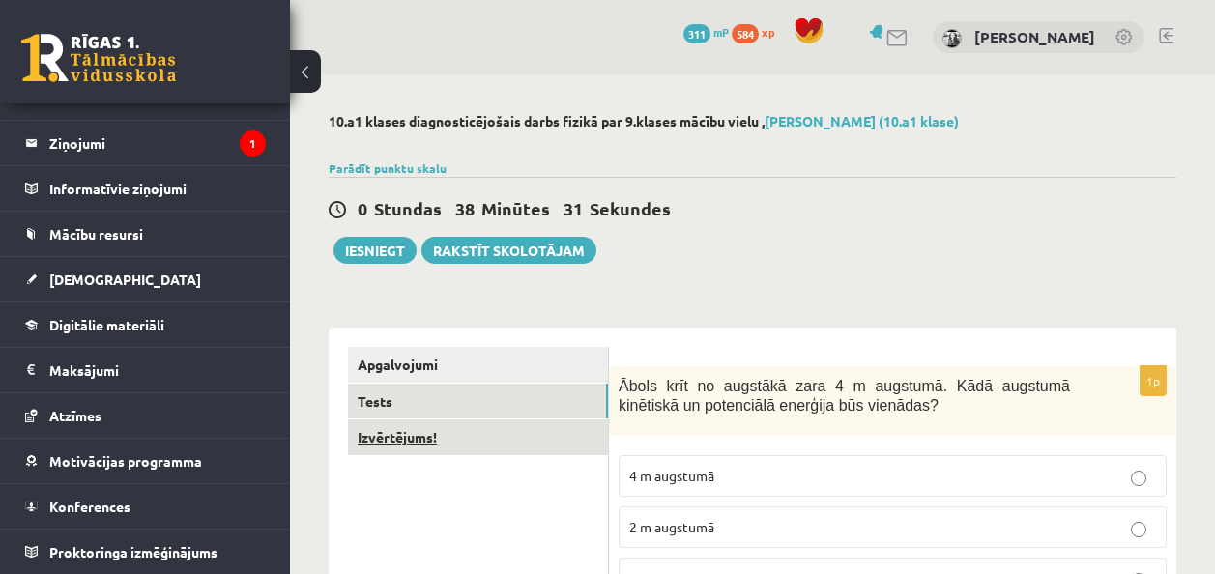
click at [457, 448] on link "Izvērtējums!" at bounding box center [478, 437] width 260 height 36
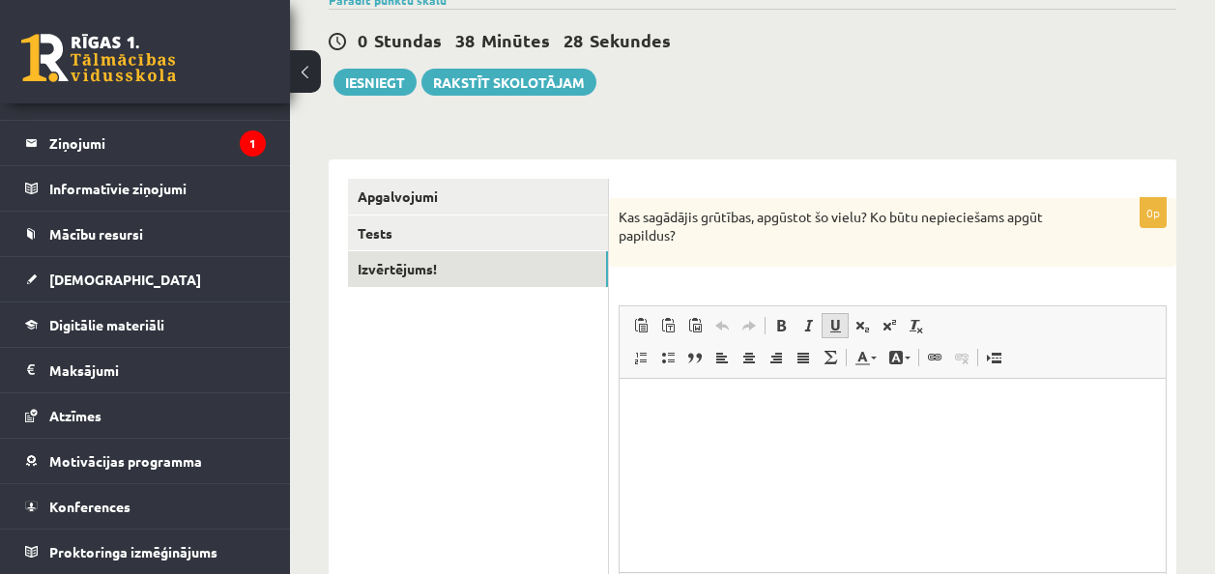
scroll to position [265, 0]
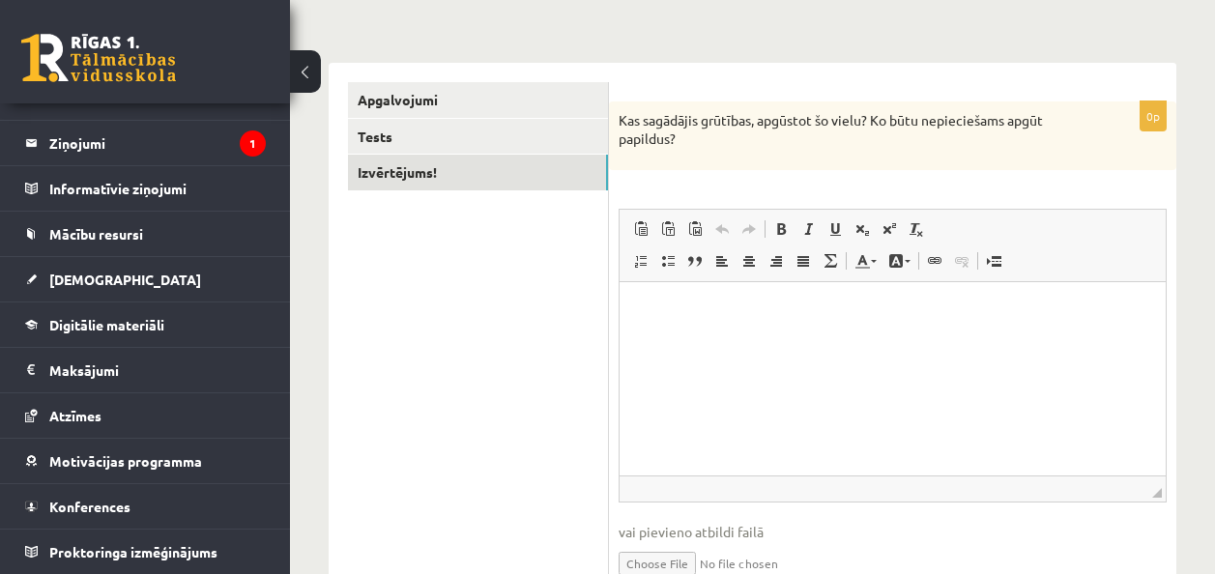
click at [733, 295] on html at bounding box center [892, 310] width 546 height 59
click at [500, 118] on ul "Apgalvojumi Tests Izvērtējums!" at bounding box center [478, 346] width 261 height 529
click at [488, 135] on link "Tests" at bounding box center [478, 137] width 260 height 36
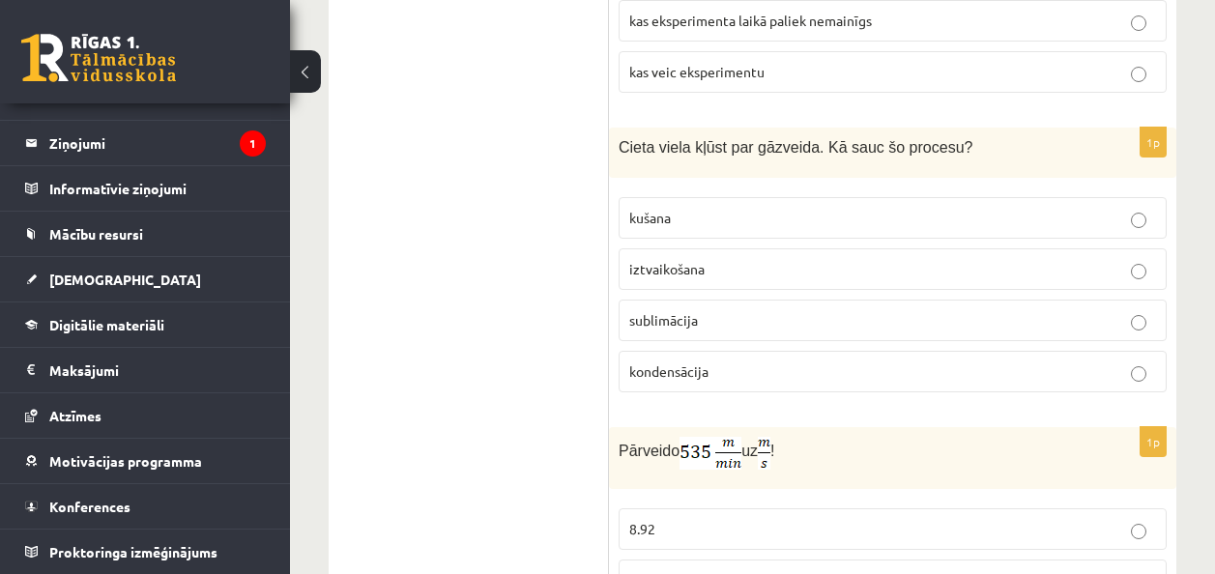
scroll to position [4010, 0]
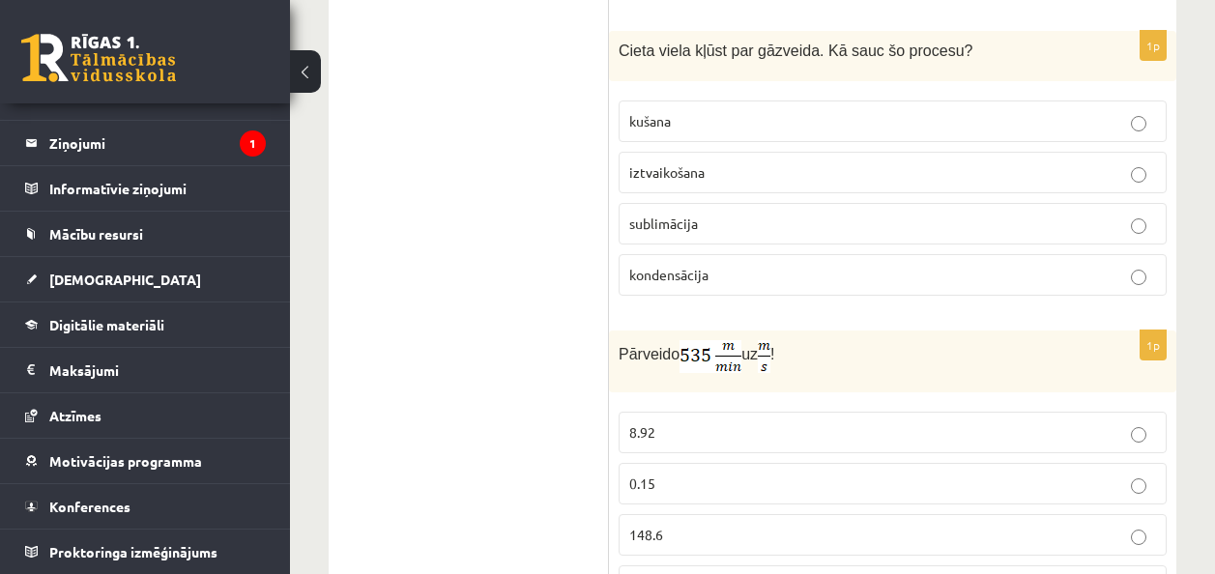
click at [696, 127] on label "kušana" at bounding box center [892, 122] width 548 height 42
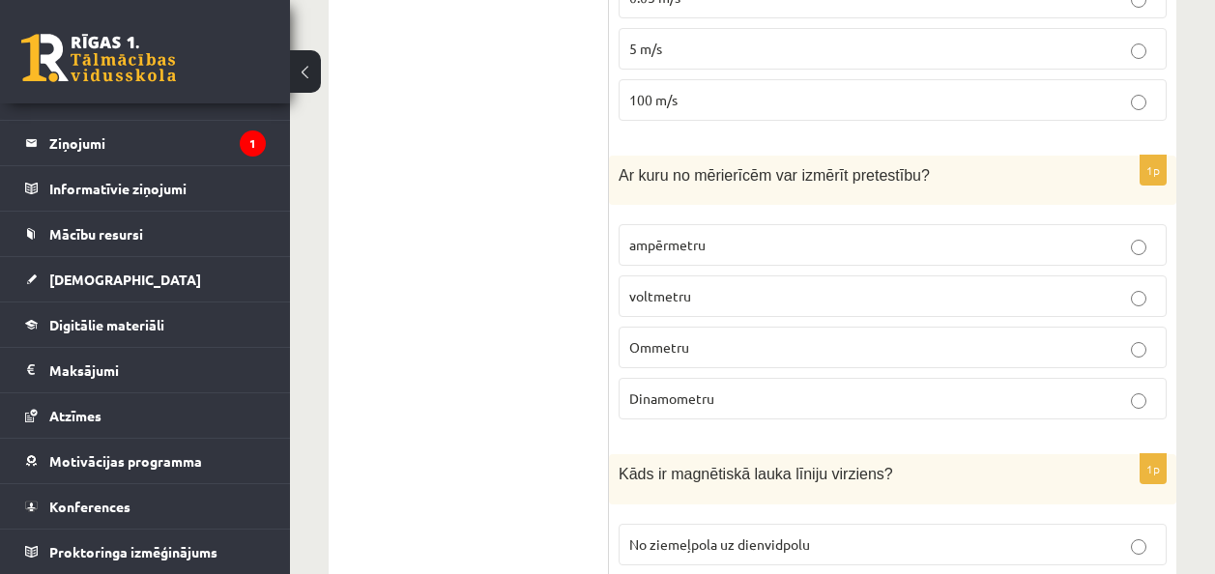
scroll to position [2126, 0]
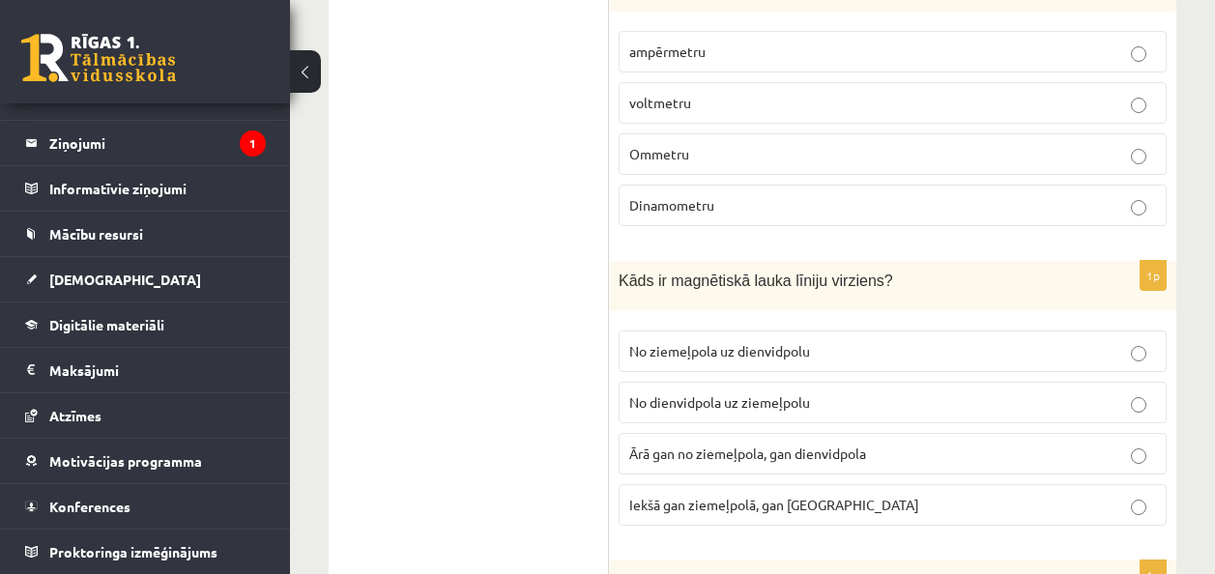
click at [749, 214] on label "Dinamometru" at bounding box center [892, 206] width 548 height 42
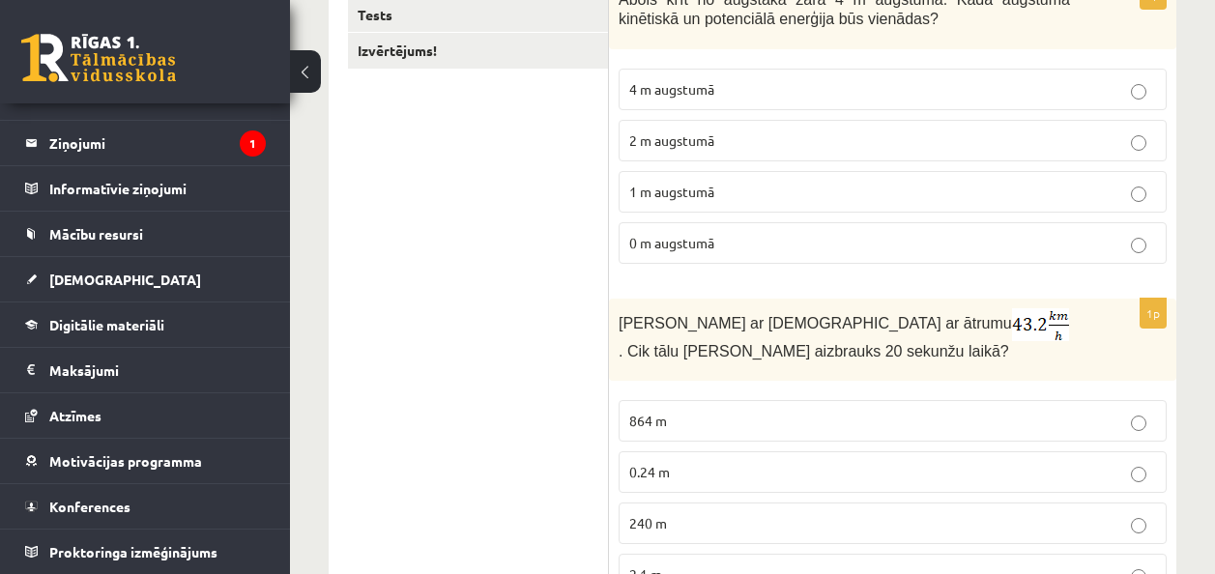
scroll to position [0, 0]
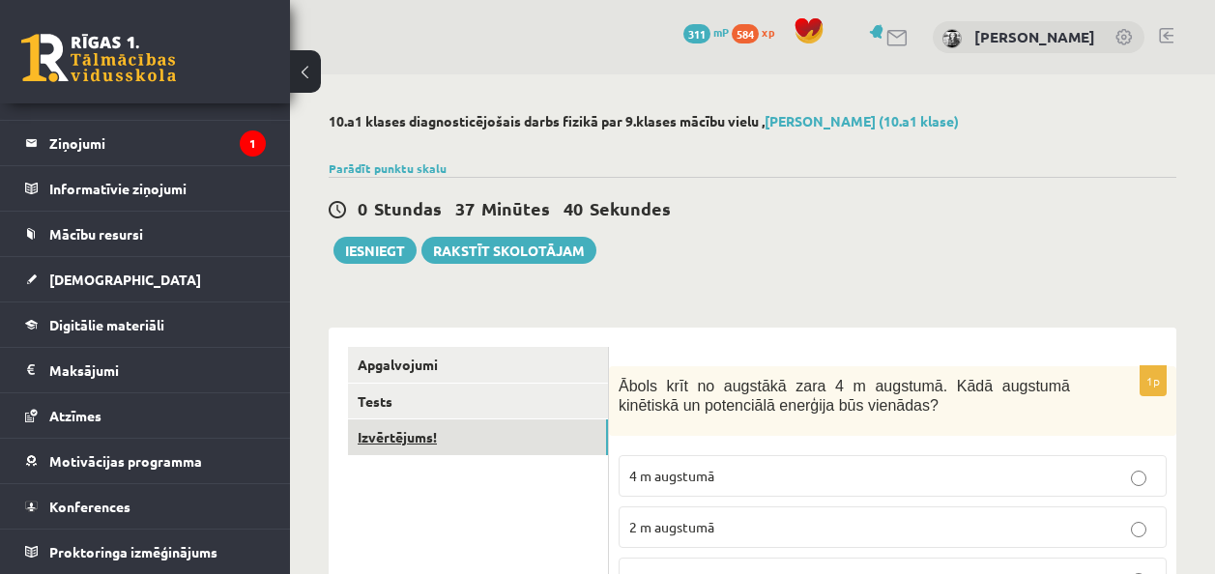
click at [467, 438] on link "Izvērtējums!" at bounding box center [478, 437] width 260 height 36
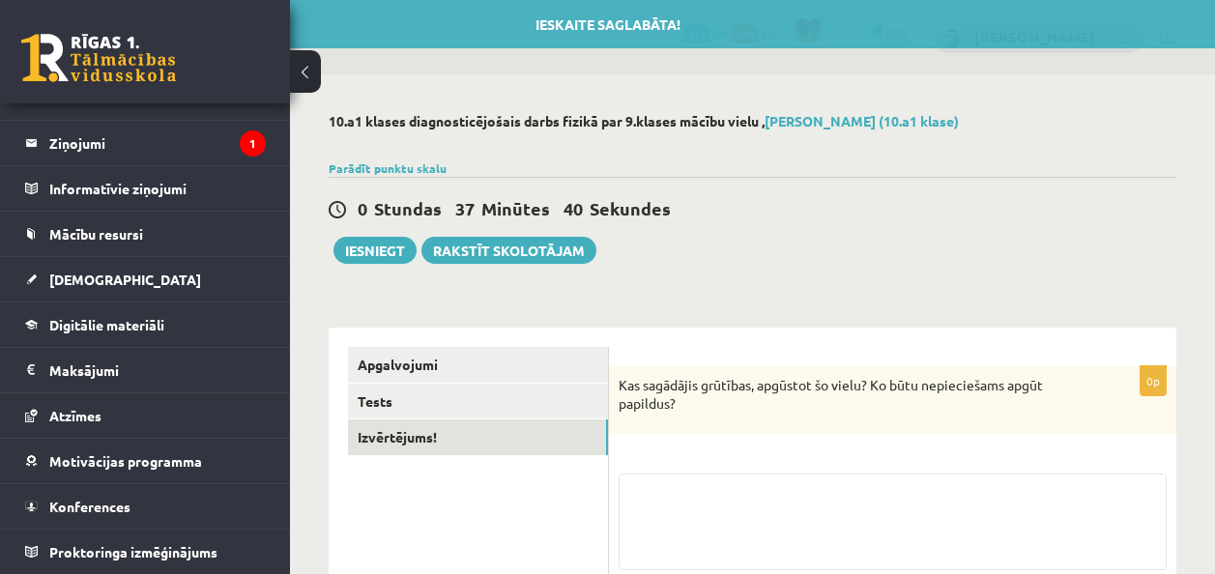
scroll to position [168, 0]
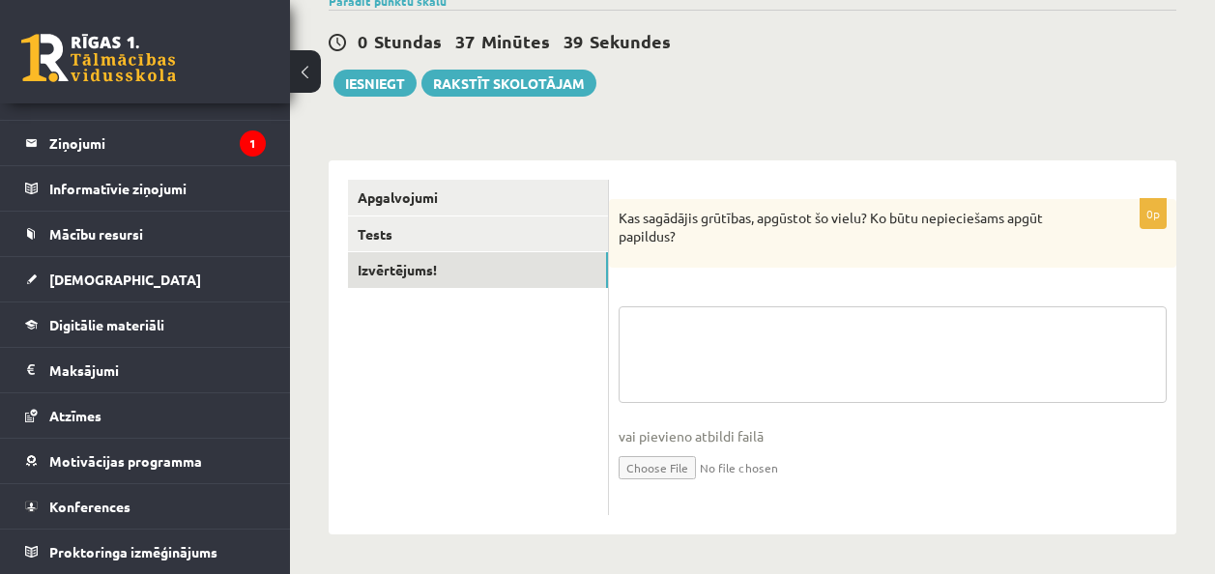
click at [676, 319] on textarea at bounding box center [892, 354] width 548 height 97
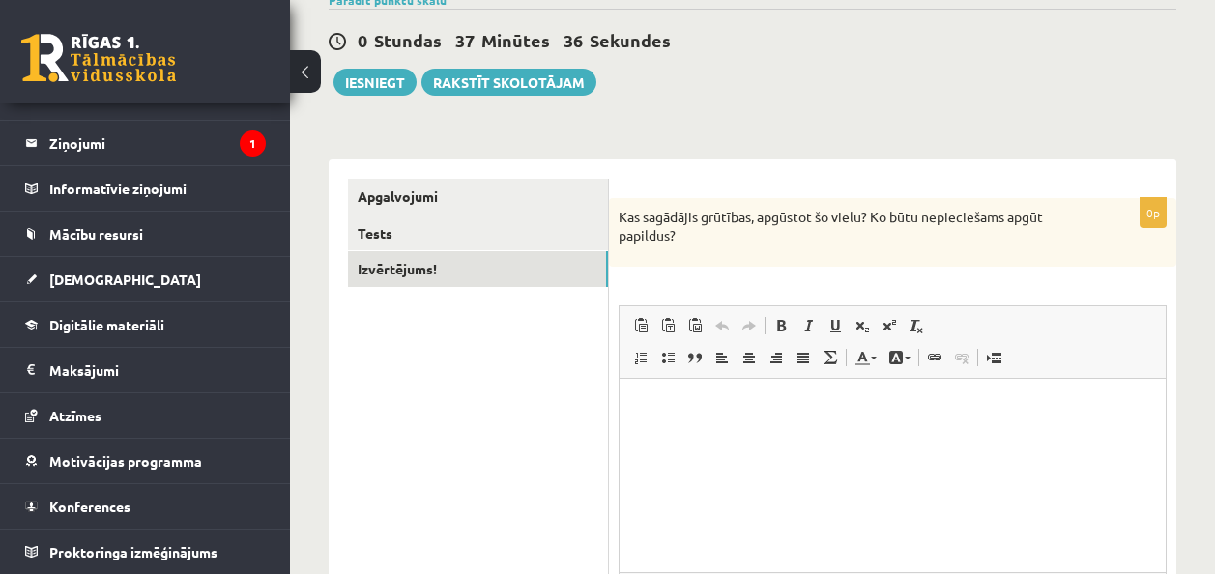
scroll to position [265, 0]
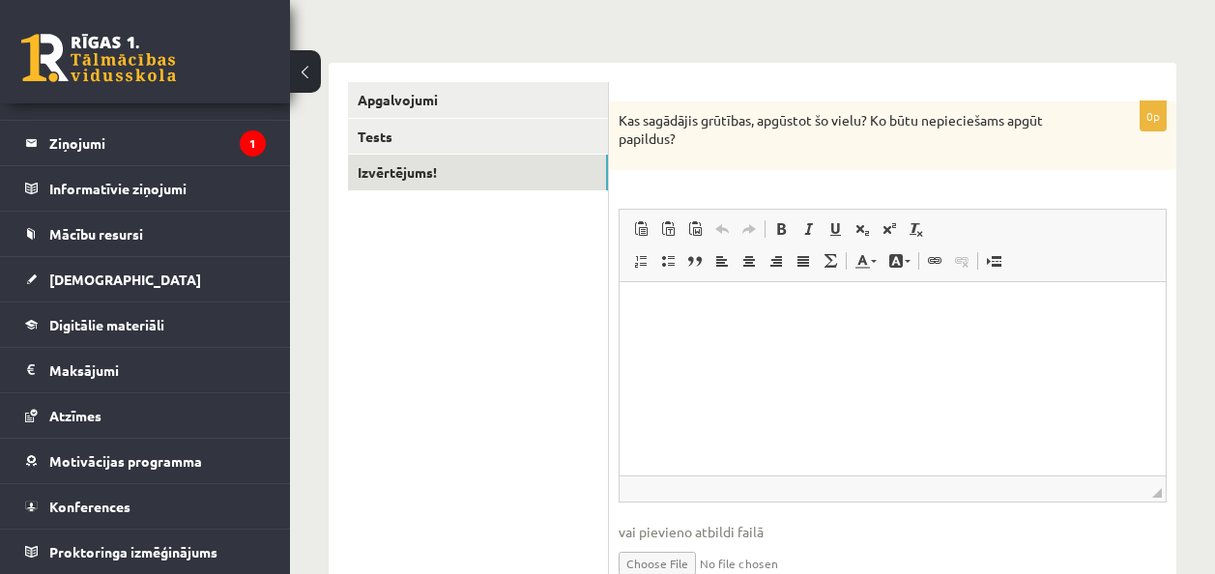
click at [720, 340] on html at bounding box center [892, 310] width 546 height 59
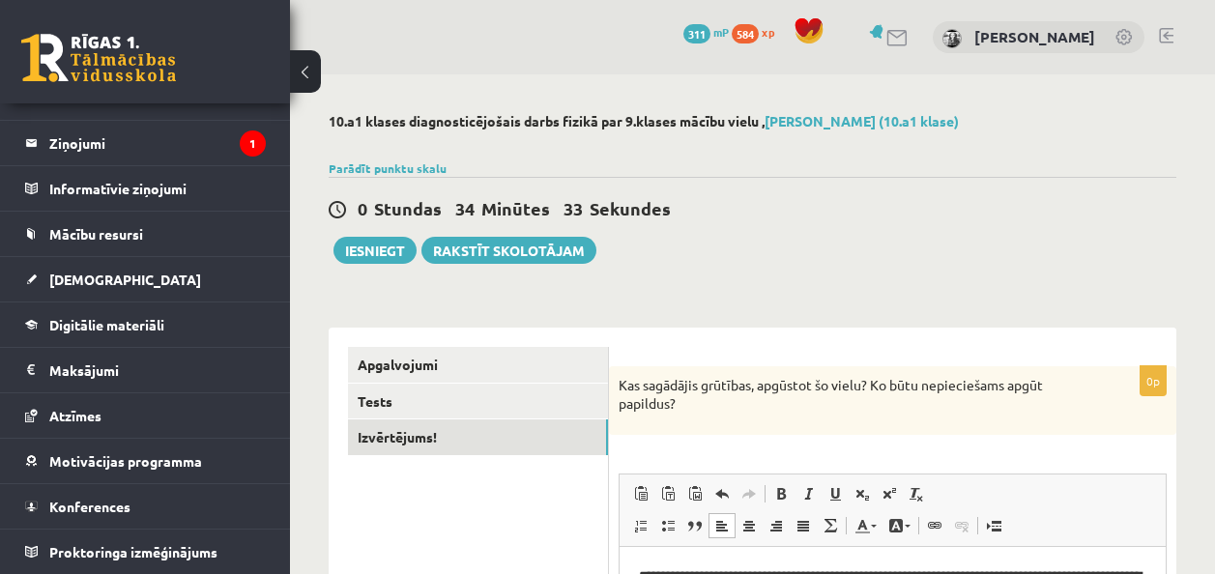
scroll to position [97, 0]
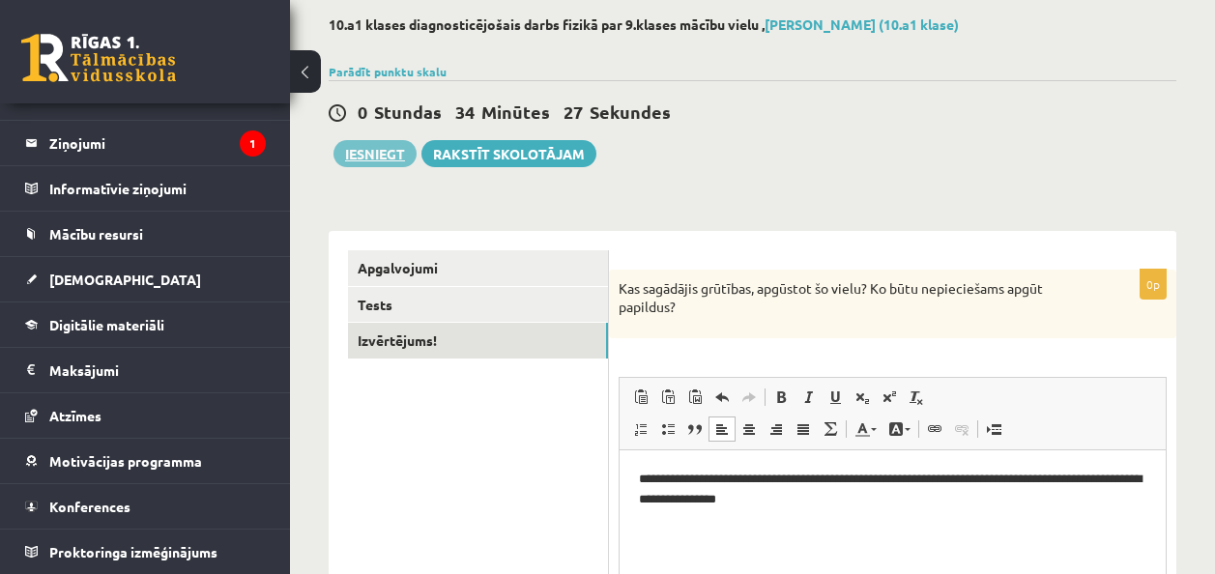
click at [388, 152] on button "Iesniegt" at bounding box center [374, 153] width 83 height 27
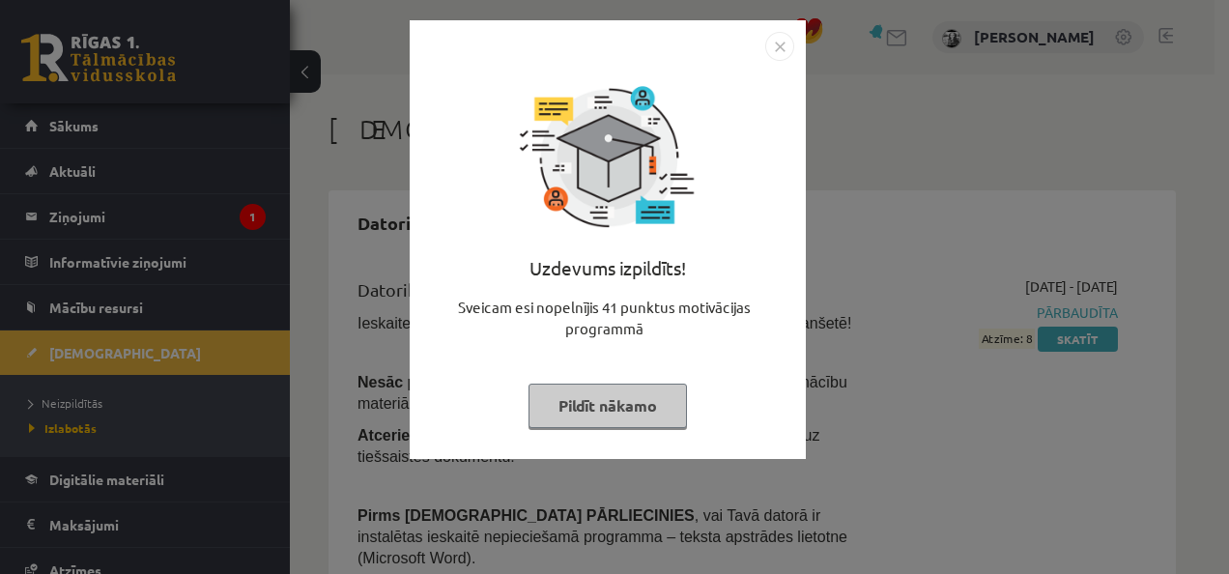
click at [616, 402] on button "Pildīt nākamo" at bounding box center [608, 406] width 158 height 44
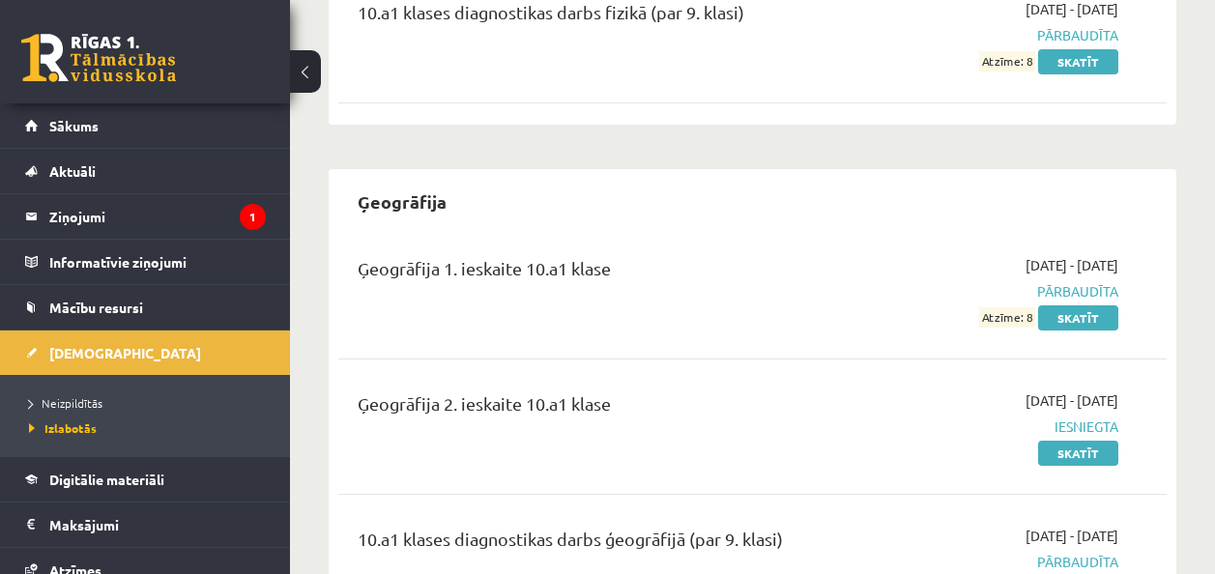
scroll to position [966, 0]
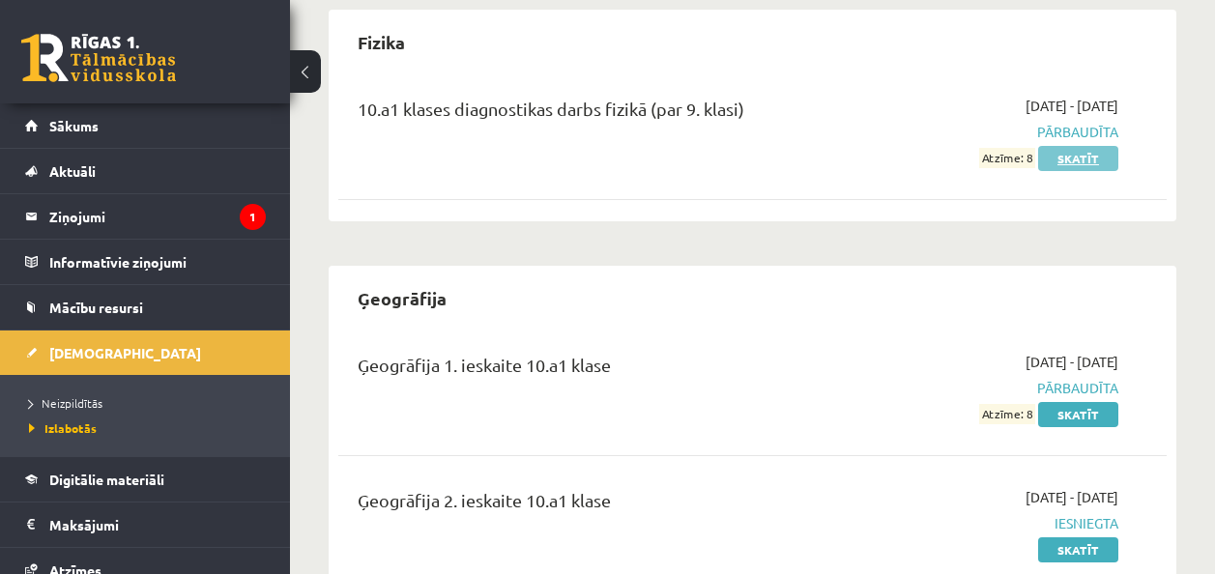
click at [1096, 146] on link "Skatīt" at bounding box center [1078, 158] width 80 height 25
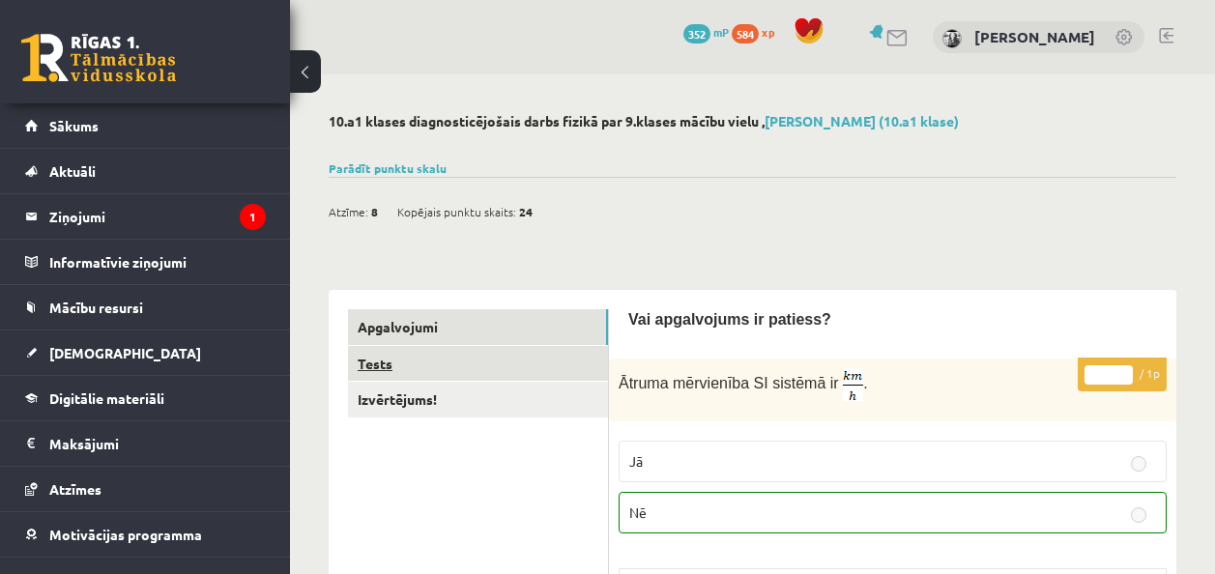
click at [539, 364] on link "Tests" at bounding box center [478, 364] width 260 height 36
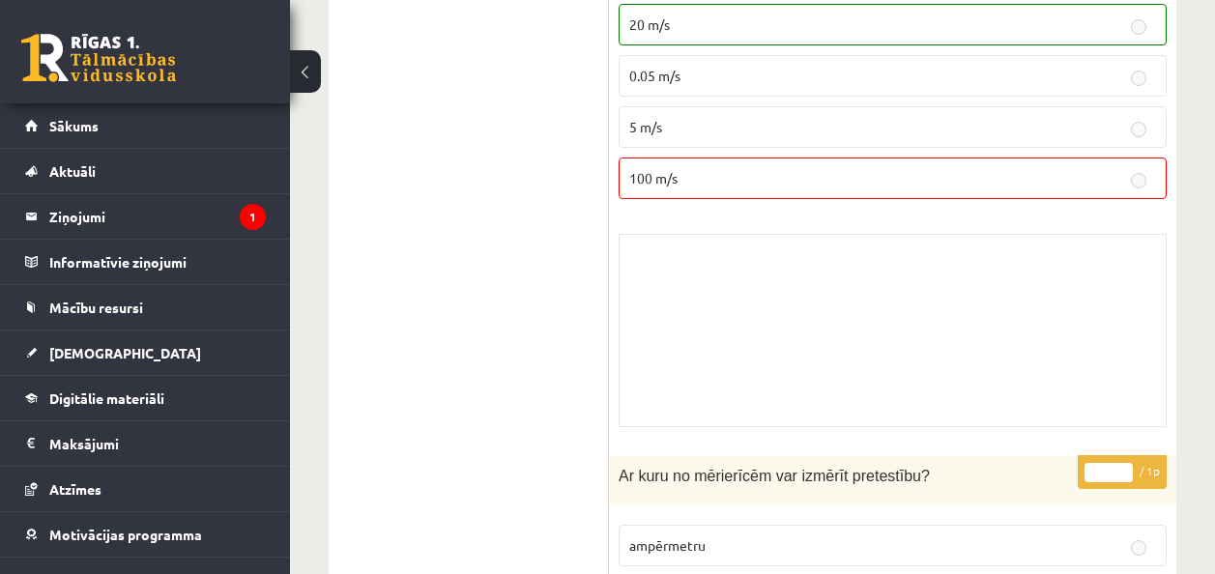
scroll to position [2513, 0]
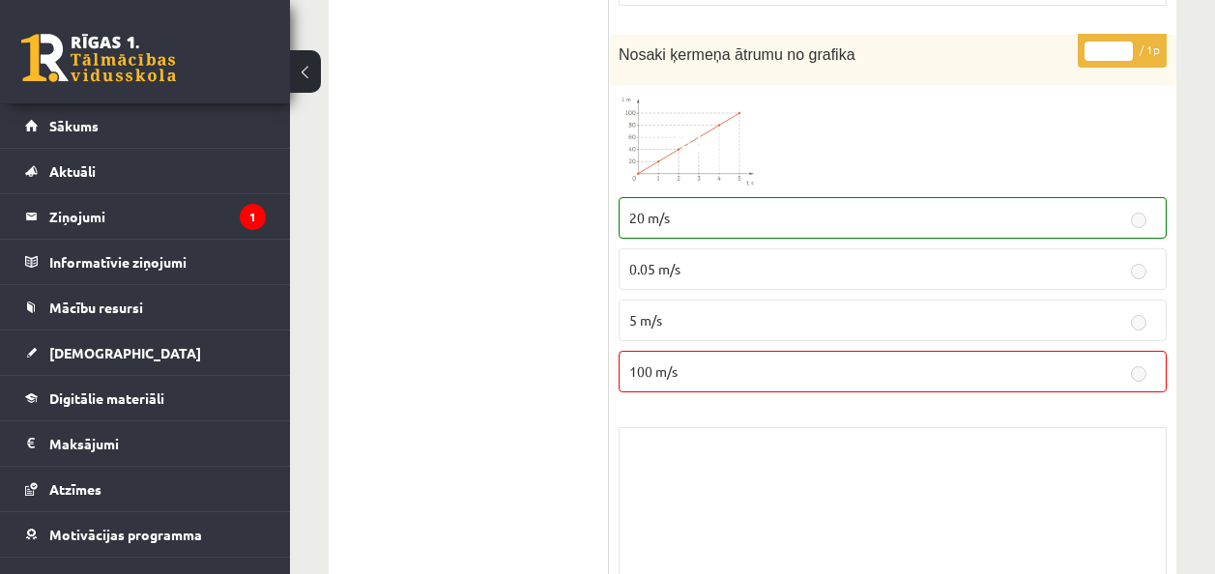
click at [769, 214] on p "20 m/s" at bounding box center [892, 218] width 527 height 20
click at [731, 259] on p "0.05 m/s" at bounding box center [892, 269] width 527 height 20
click at [721, 278] on label "0.05 m/s" at bounding box center [892, 269] width 548 height 42
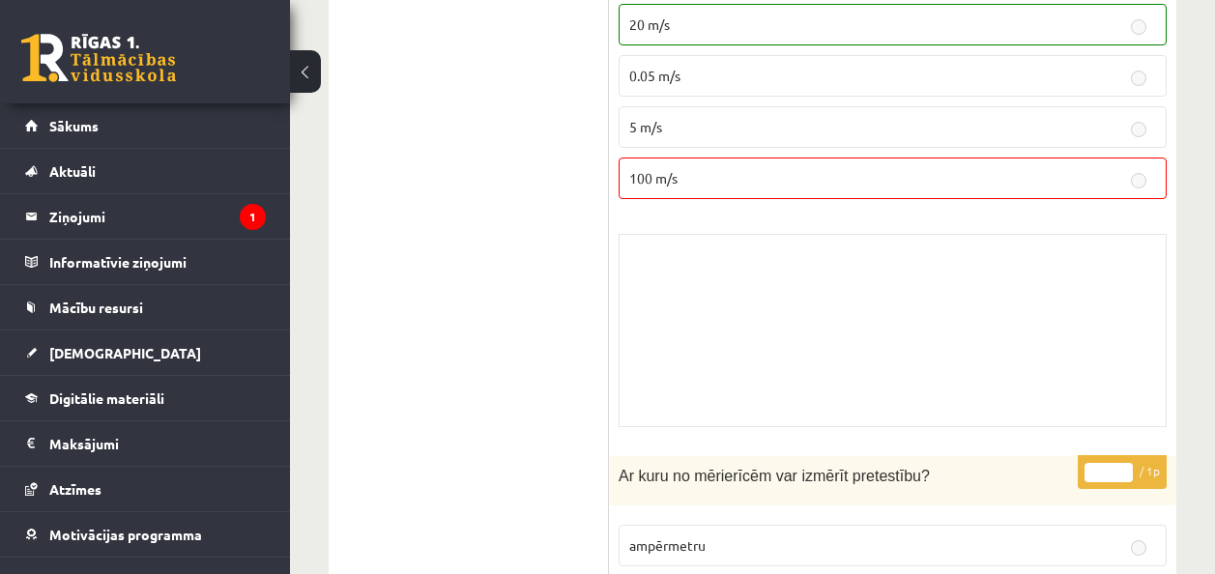
click at [733, 309] on div "Skolotāja pielikums" at bounding box center [892, 330] width 548 height 193
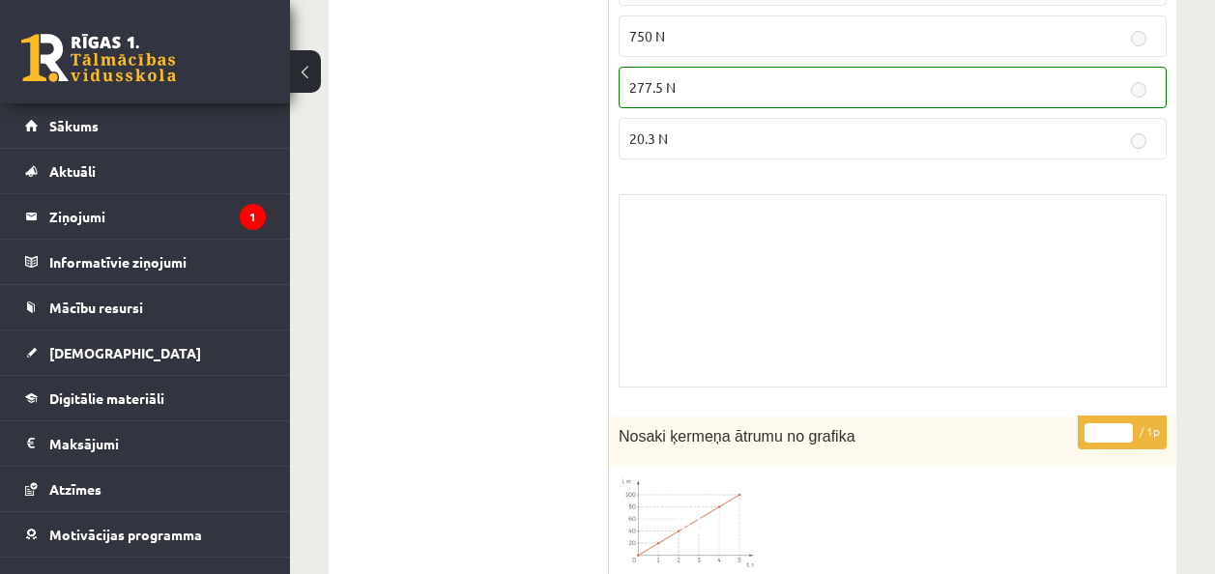
scroll to position [0, 0]
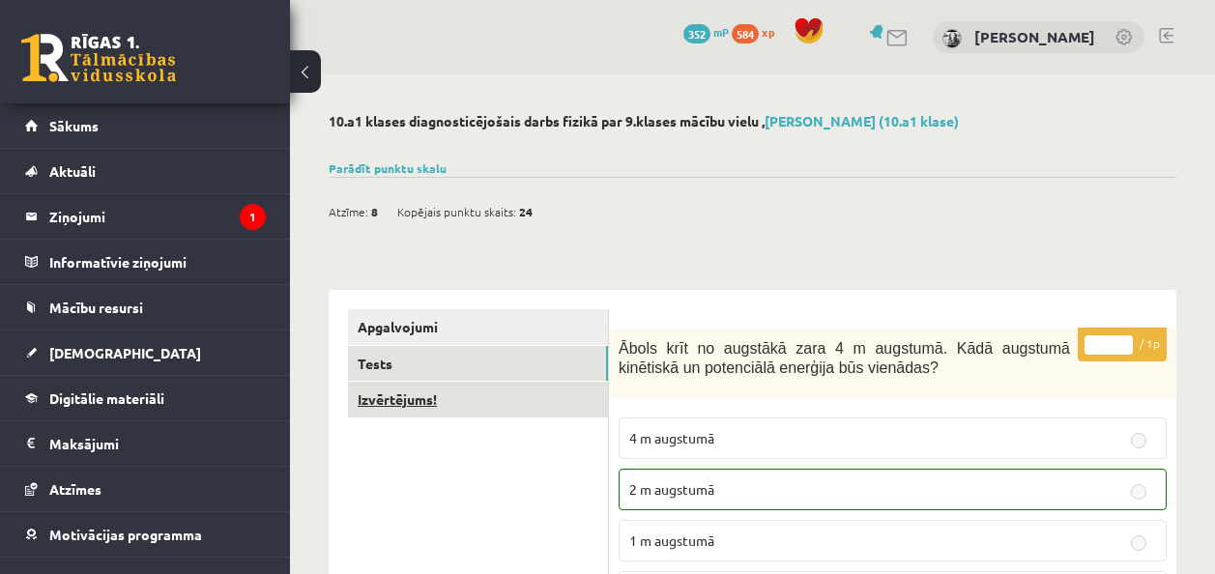
click at [409, 388] on link "Izvērtējums!" at bounding box center [478, 400] width 260 height 36
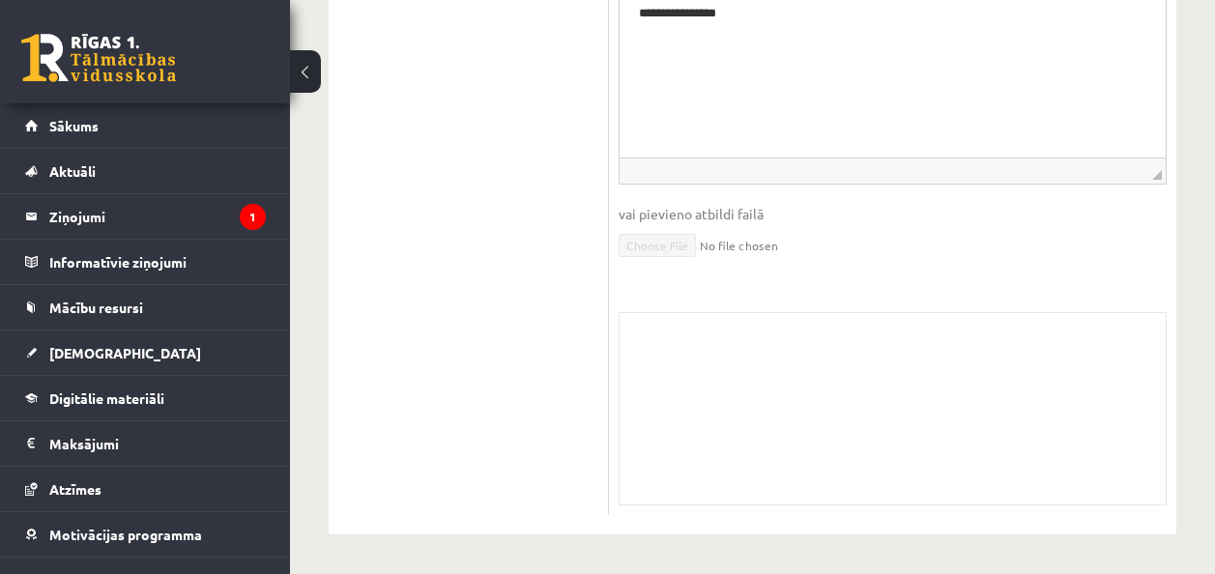
scroll to position [73, 0]
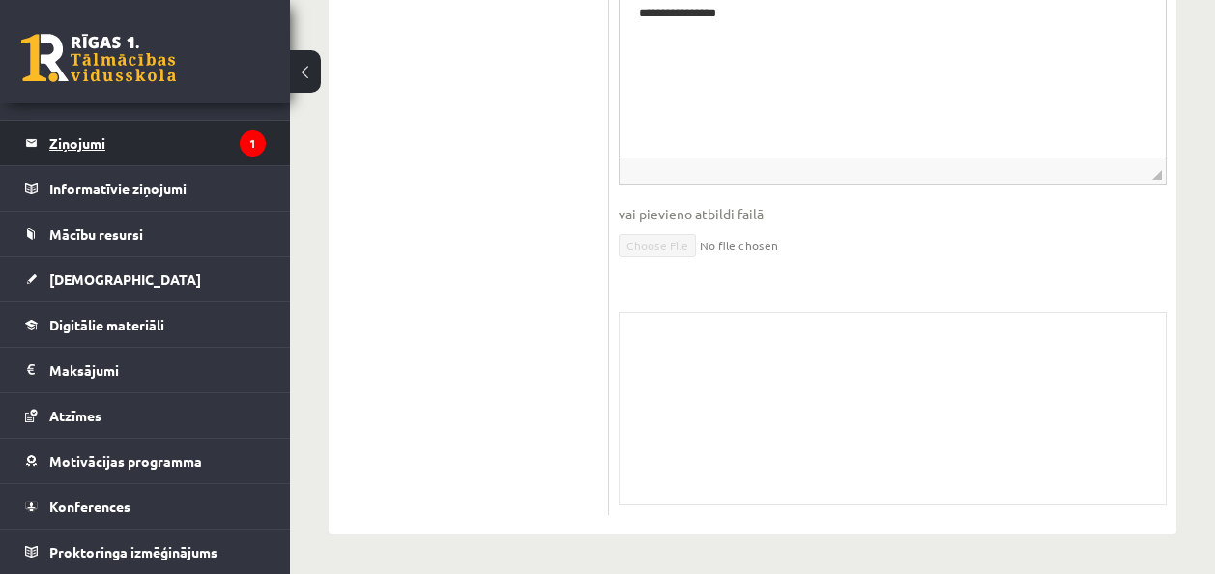
click at [126, 152] on legend "Ziņojumi 1" at bounding box center [157, 143] width 216 height 44
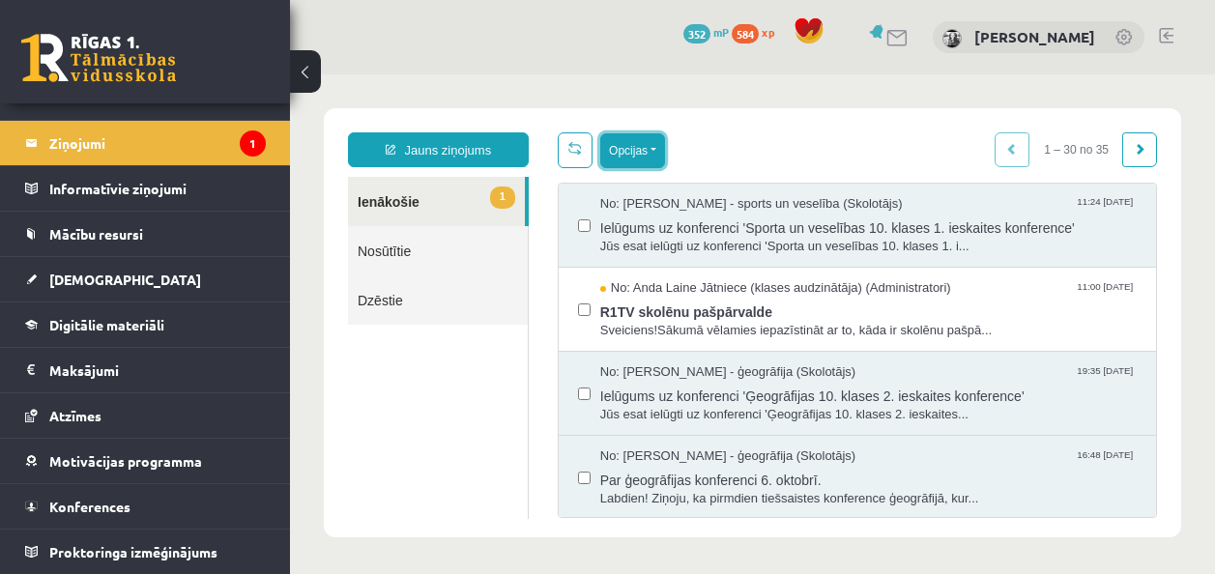
click at [625, 154] on button "Opcijas" at bounding box center [632, 150] width 65 height 35
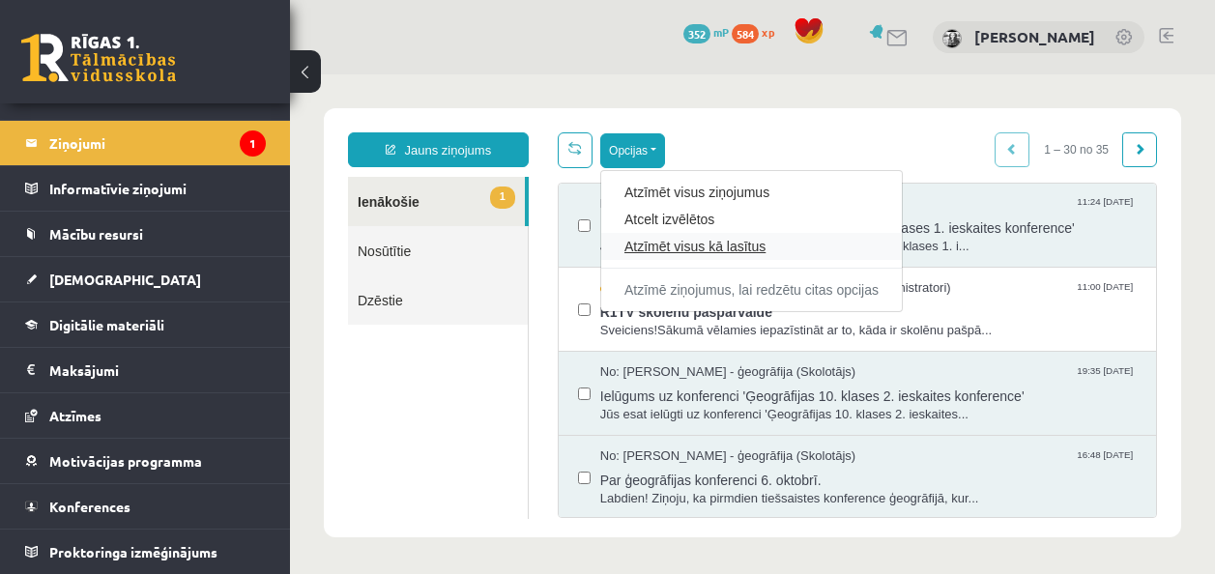
click at [674, 240] on link "Atzīmēt visus kā lasītus" at bounding box center [751, 246] width 254 height 19
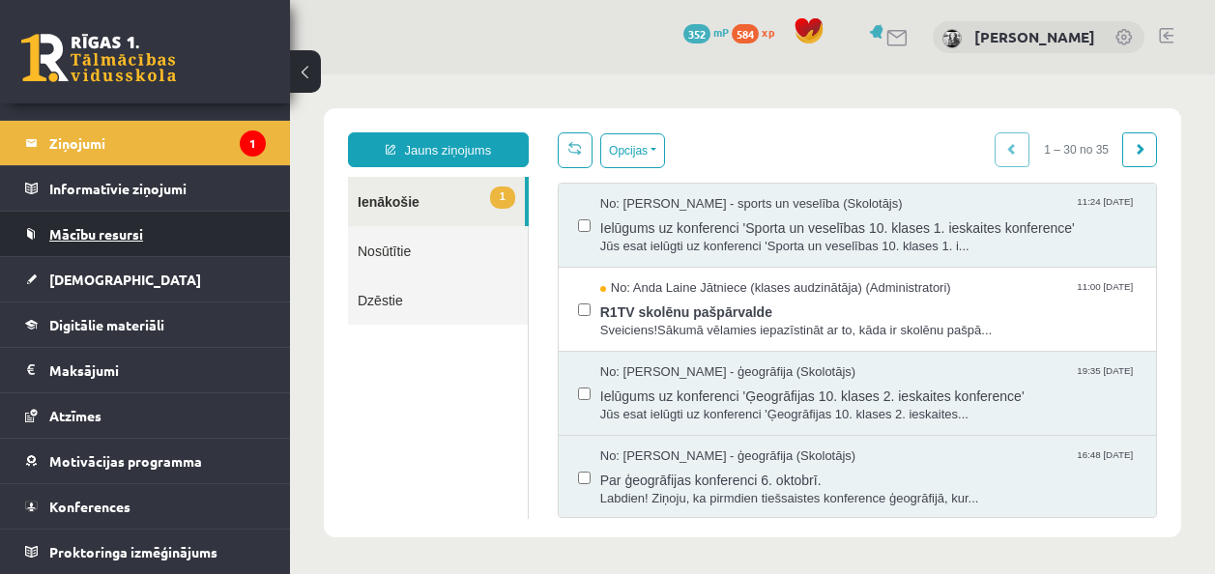
click at [214, 239] on link "Mācību resursi" at bounding box center [145, 234] width 241 height 44
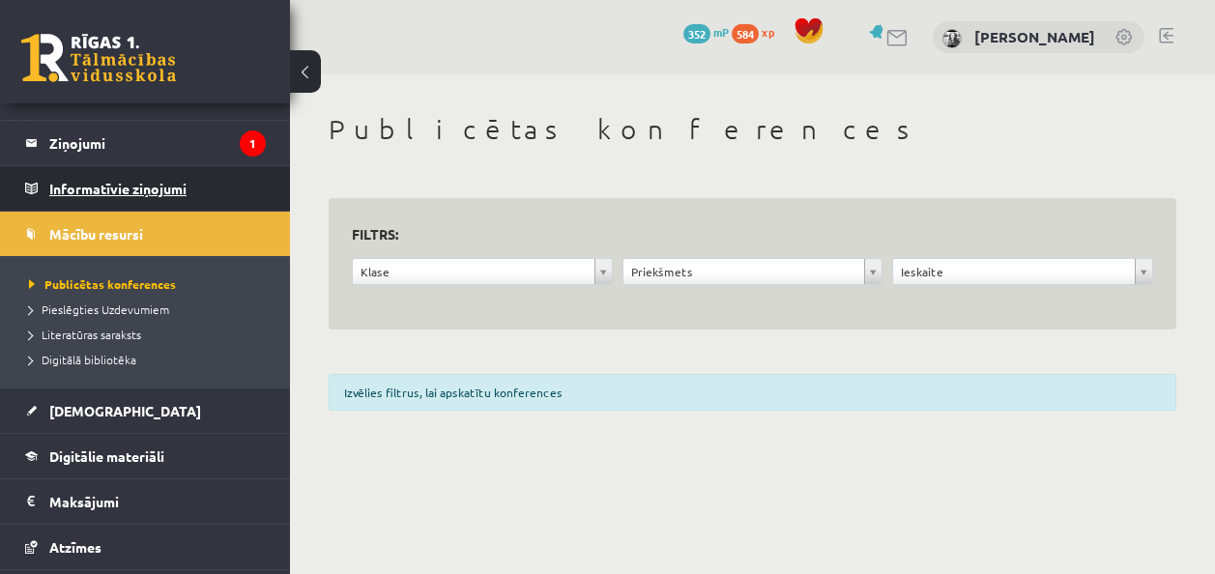
click at [194, 191] on legend "Informatīvie ziņojumi 0" at bounding box center [157, 188] width 216 height 44
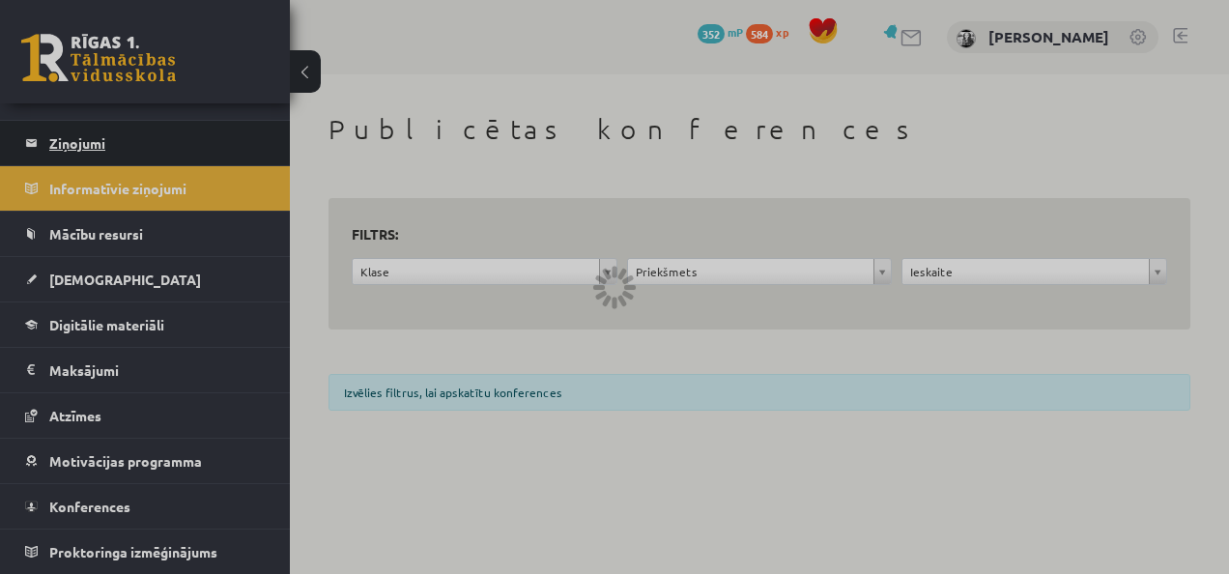
click at [191, 154] on legend "Ziņojumi 1" at bounding box center [157, 143] width 216 height 44
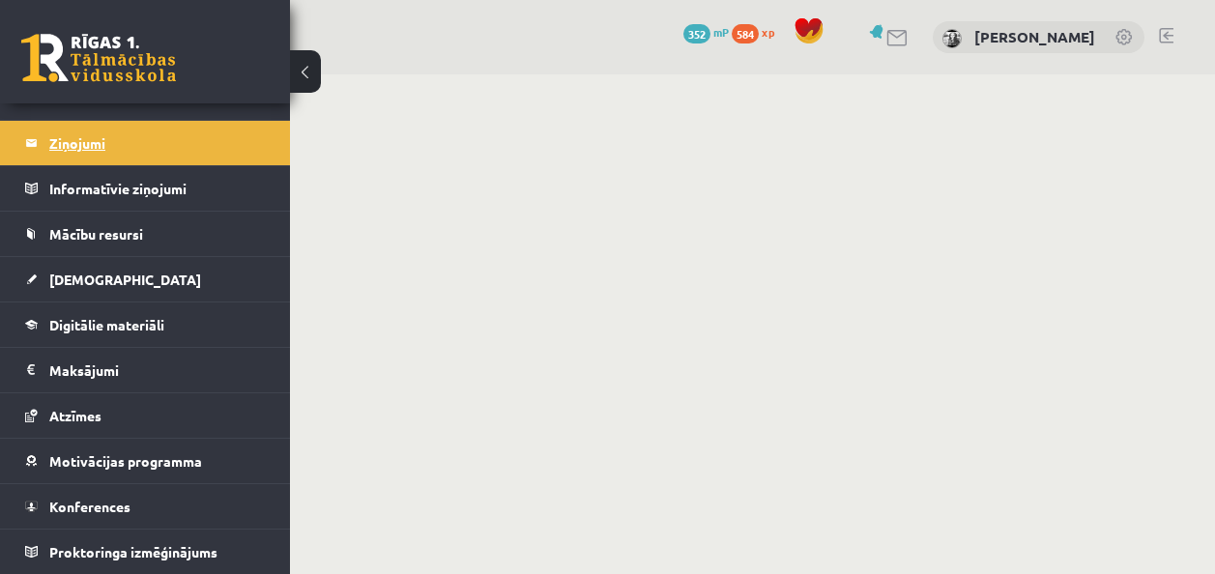
click at [204, 159] on legend "Ziņojumi 1" at bounding box center [157, 143] width 216 height 44
click at [109, 162] on legend "Ziņojumi 1" at bounding box center [157, 143] width 216 height 44
click at [111, 180] on legend "Informatīvie ziņojumi 0" at bounding box center [157, 188] width 216 height 44
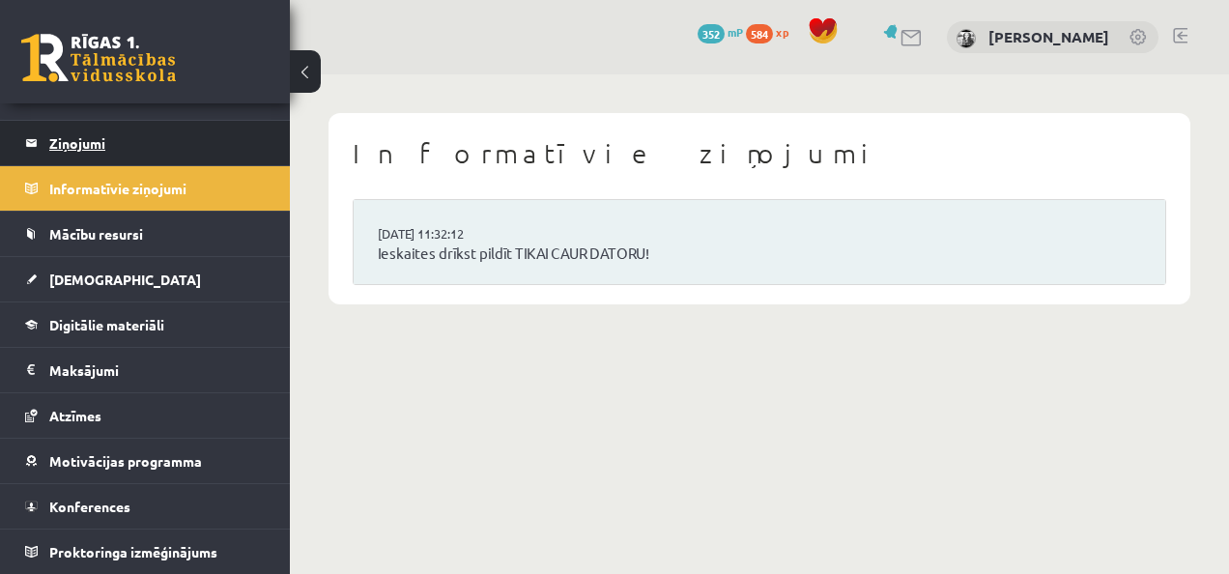
click at [126, 140] on legend "Ziņojumi 1" at bounding box center [157, 143] width 216 height 44
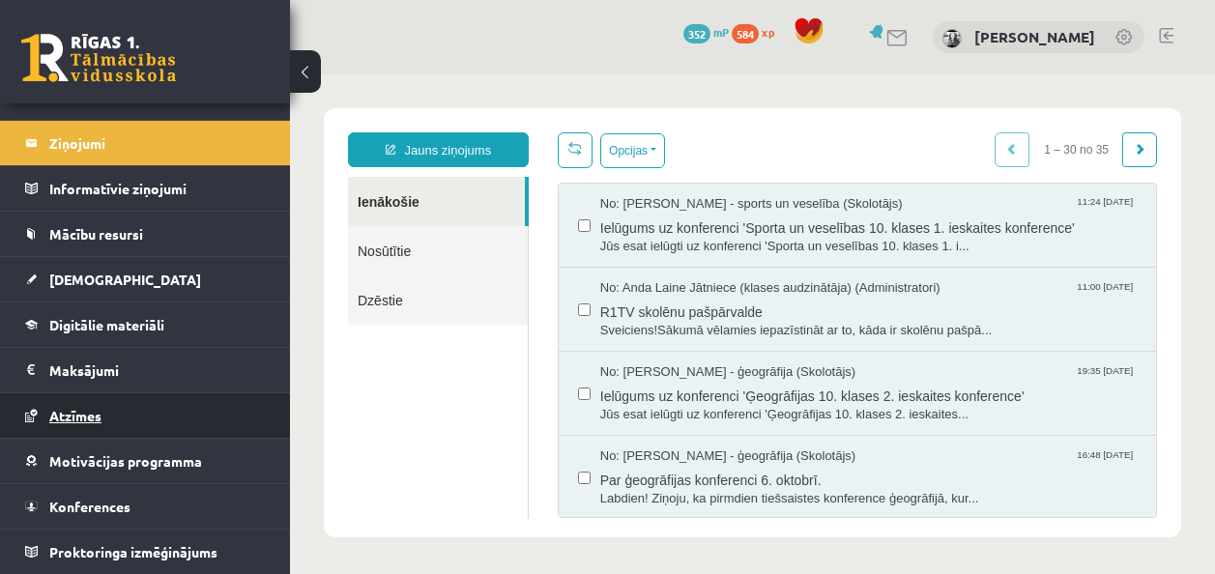
click at [111, 413] on link "Atzīmes" at bounding box center [145, 415] width 241 height 44
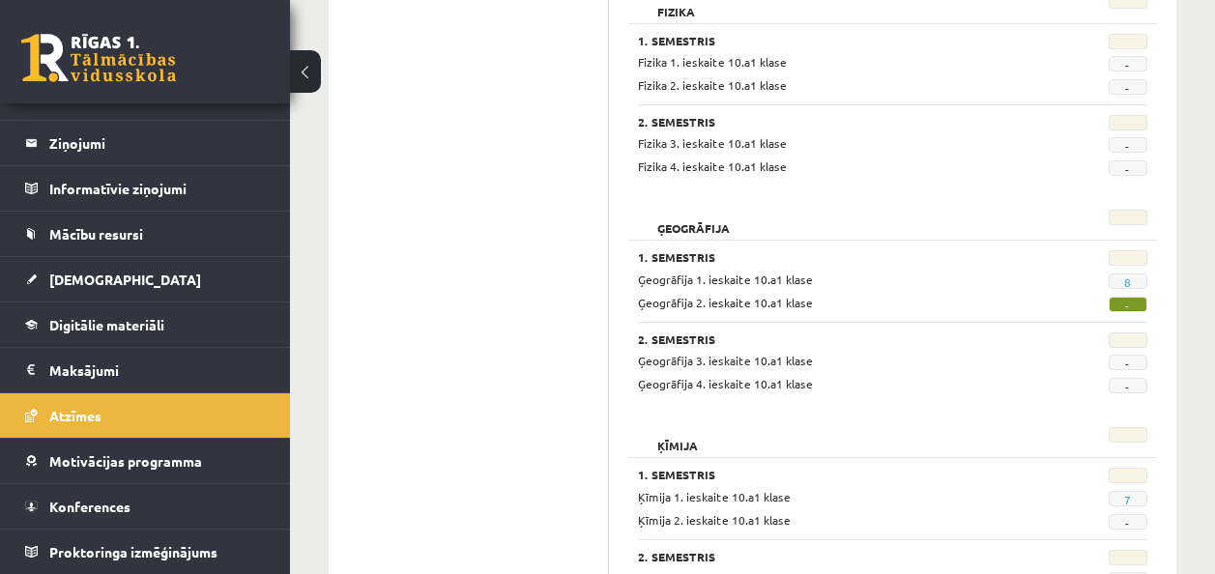
scroll to position [773, 0]
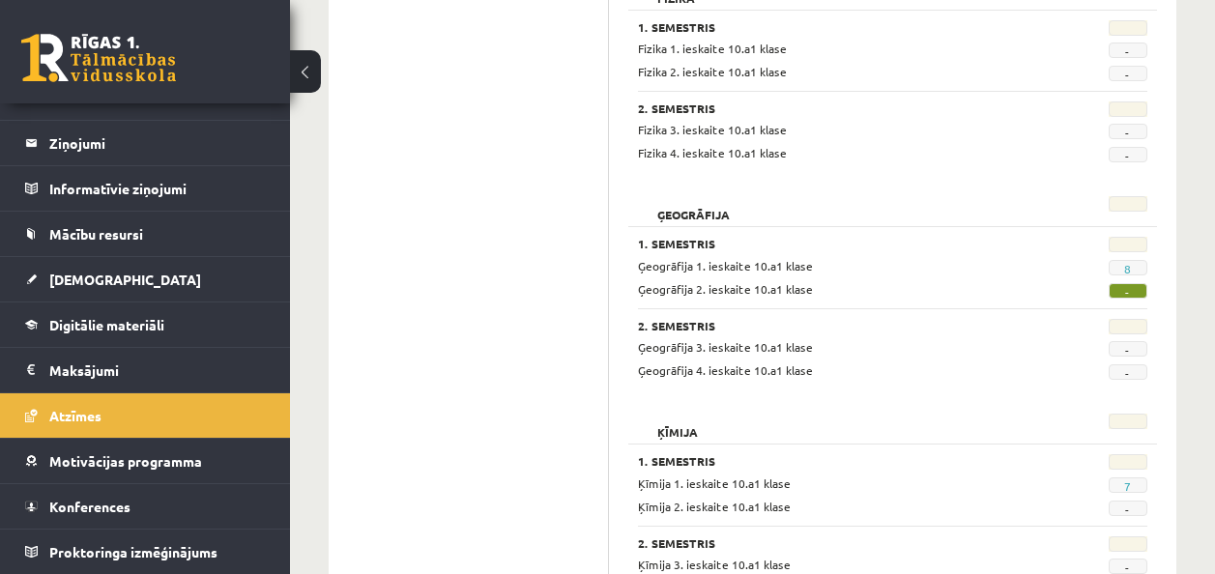
click at [1123, 291] on span "-" at bounding box center [1127, 290] width 39 height 15
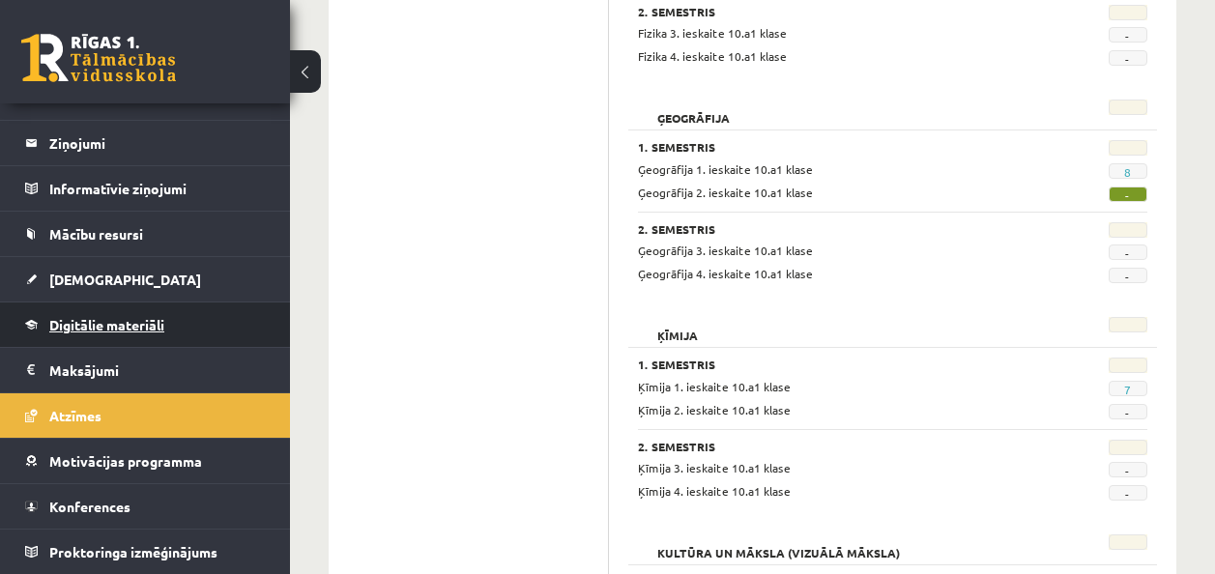
click at [152, 335] on link "Digitālie materiāli" at bounding box center [145, 324] width 241 height 44
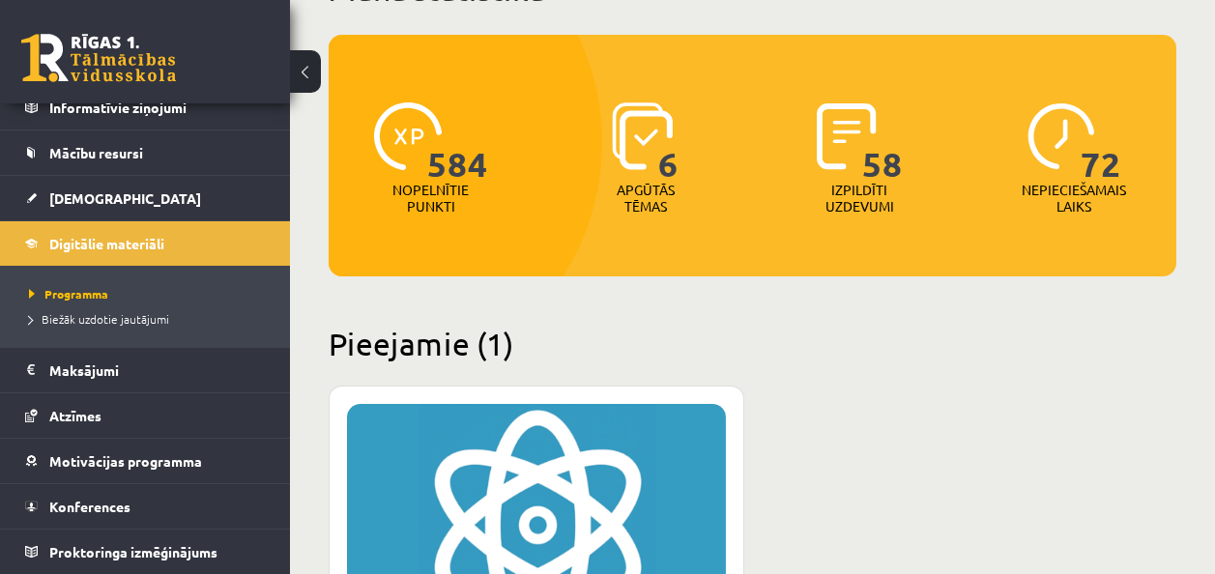
scroll to position [143, 0]
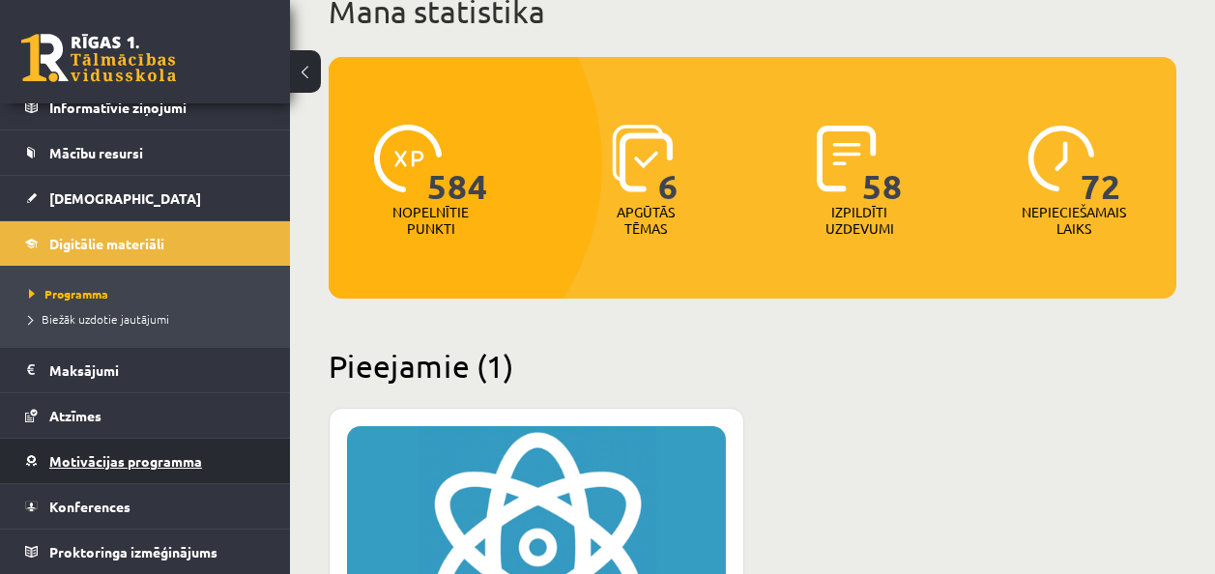
click at [156, 445] on link "Motivācijas programma" at bounding box center [145, 461] width 241 height 44
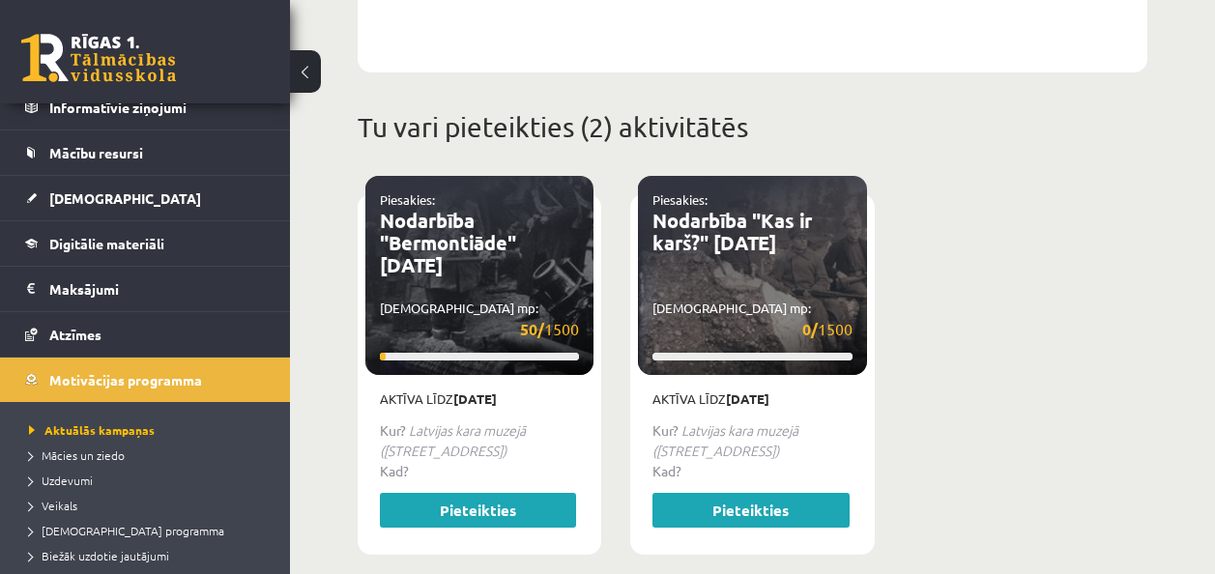
scroll to position [870, 0]
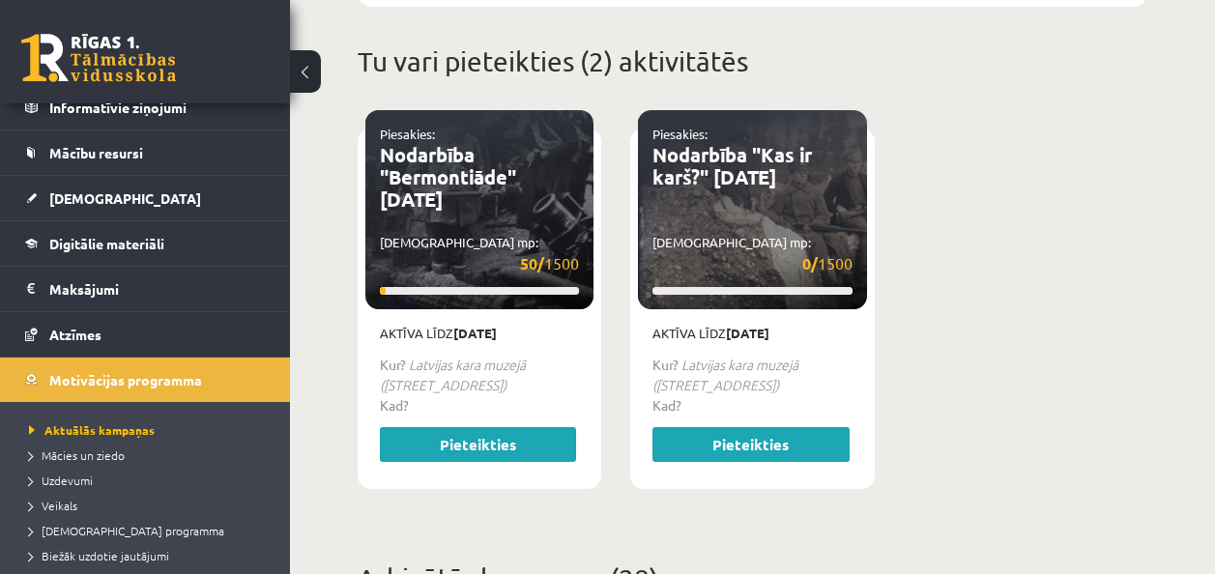
drag, startPoint x: 748, startPoint y: 343, endPoint x: 754, endPoint y: 322, distance: 22.0
click at [749, 355] on em "Latvijas kara muzejā ([STREET_ADDRESS])" at bounding box center [725, 375] width 146 height 40
drag, startPoint x: 702, startPoint y: 20, endPoint x: 699, endPoint y: 34, distance: 13.8
click at [702, 20] on div "Tu vari pieteikties (2) aktivitātēs" at bounding box center [752, 59] width 819 height 104
click at [698, 110] on div "Piesakies: Nodarbība "Kas ir karš?" 19.11.2025 Savākti mp: 0/ 1500" at bounding box center [752, 209] width 228 height 199
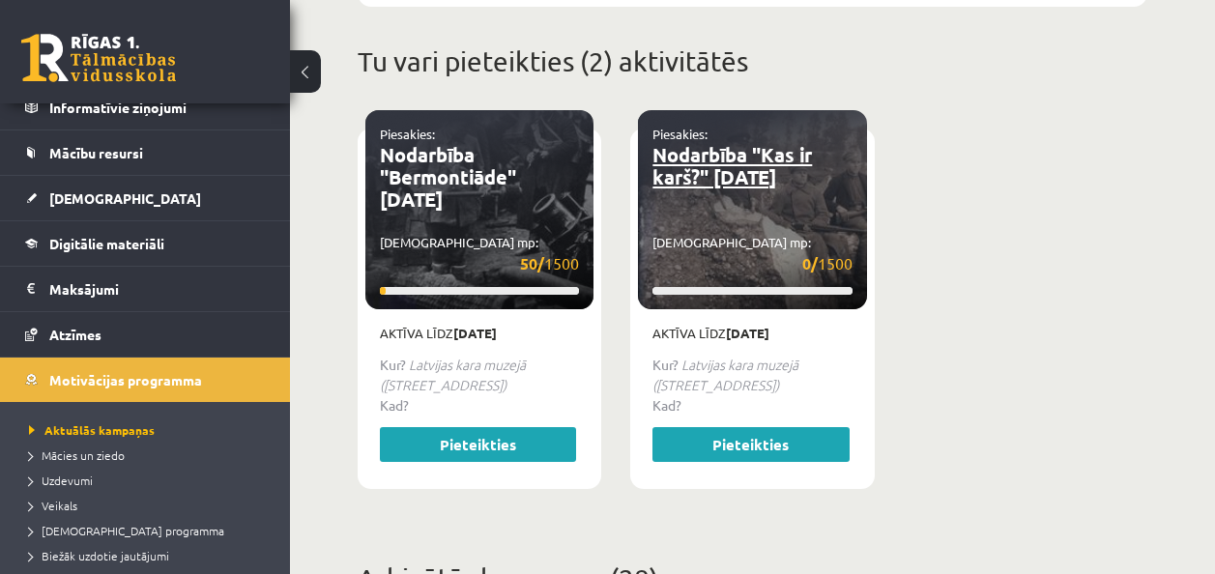
click at [678, 142] on link "Nodarbība "Kas ir karš?" [DATE]" at bounding box center [731, 165] width 159 height 47
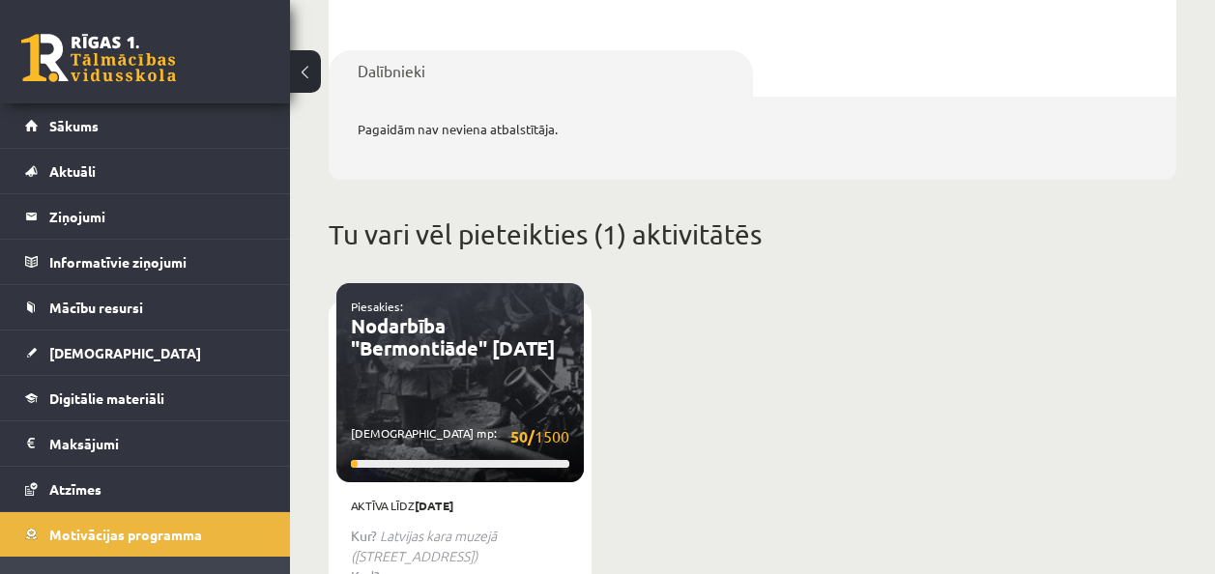
scroll to position [773, 0]
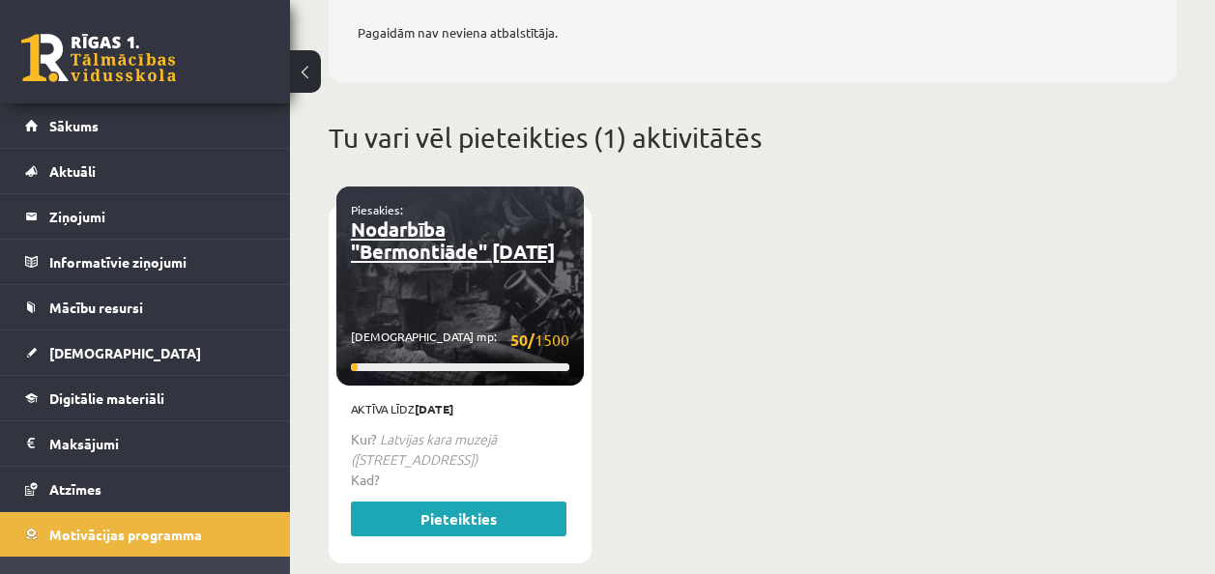
click at [454, 238] on p "Nodarbība "Bermontiāde" [DATE]" at bounding box center [460, 240] width 218 height 44
click at [442, 243] on link "Nodarbība "Bermontiāde" [DATE]" at bounding box center [453, 239] width 204 height 47
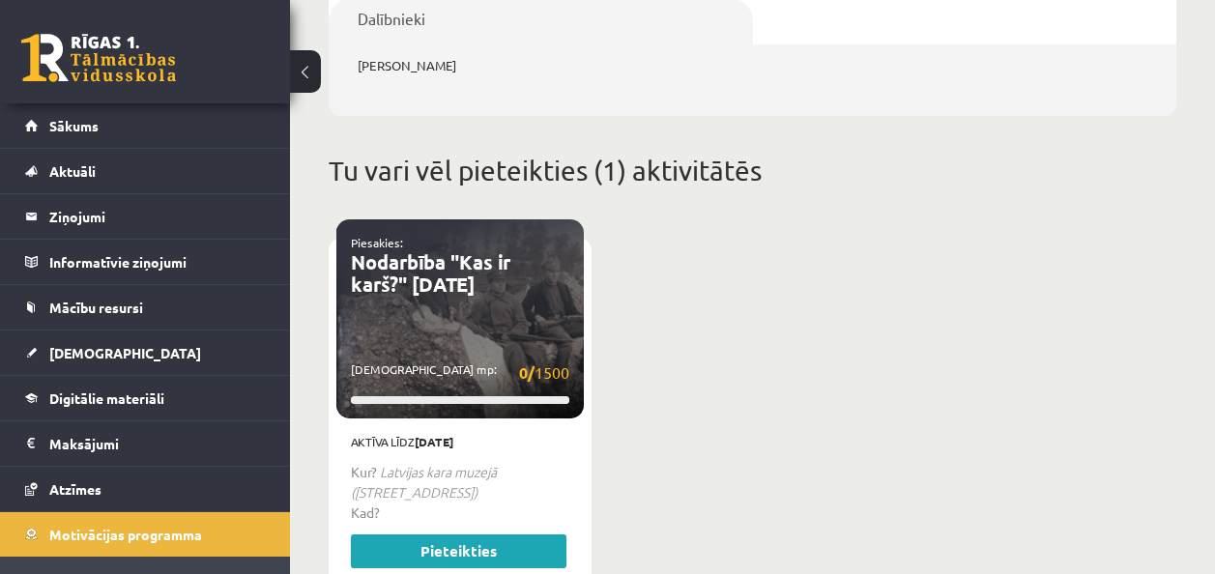
scroll to position [870, 0]
